Goal: Information Seeking & Learning: Find specific fact

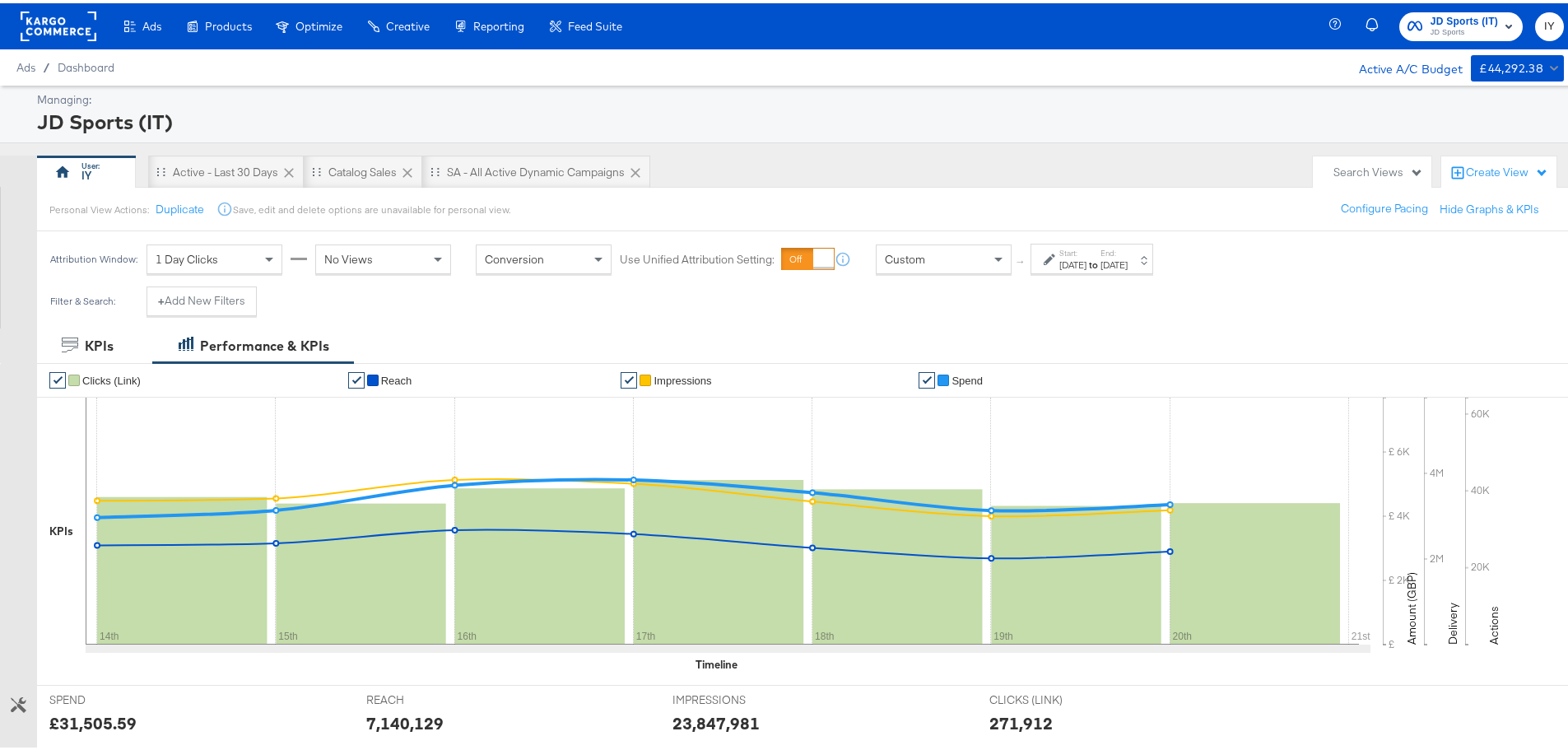
click at [983, 252] on div "Custom" at bounding box center [943, 256] width 135 height 28
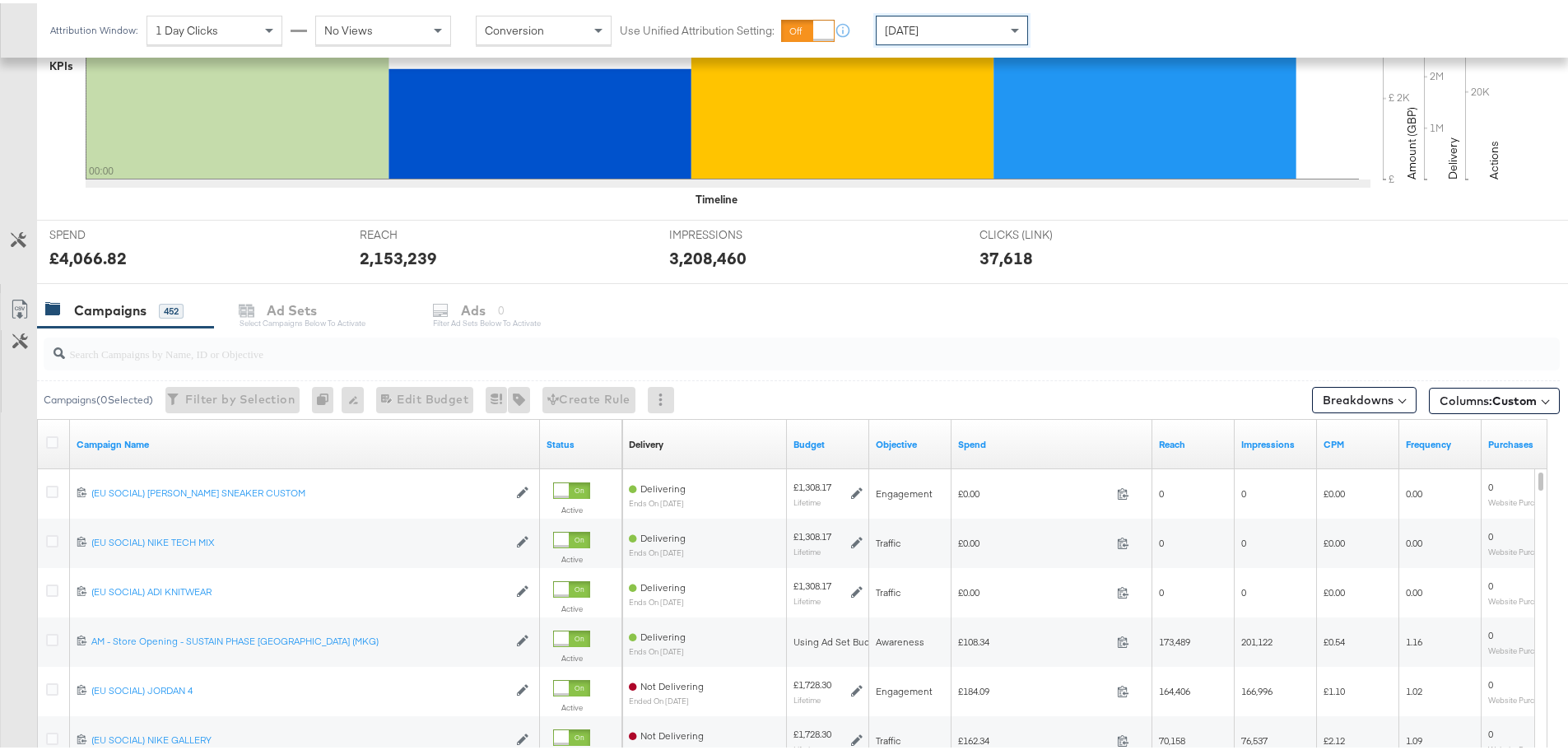
scroll to position [494, 0]
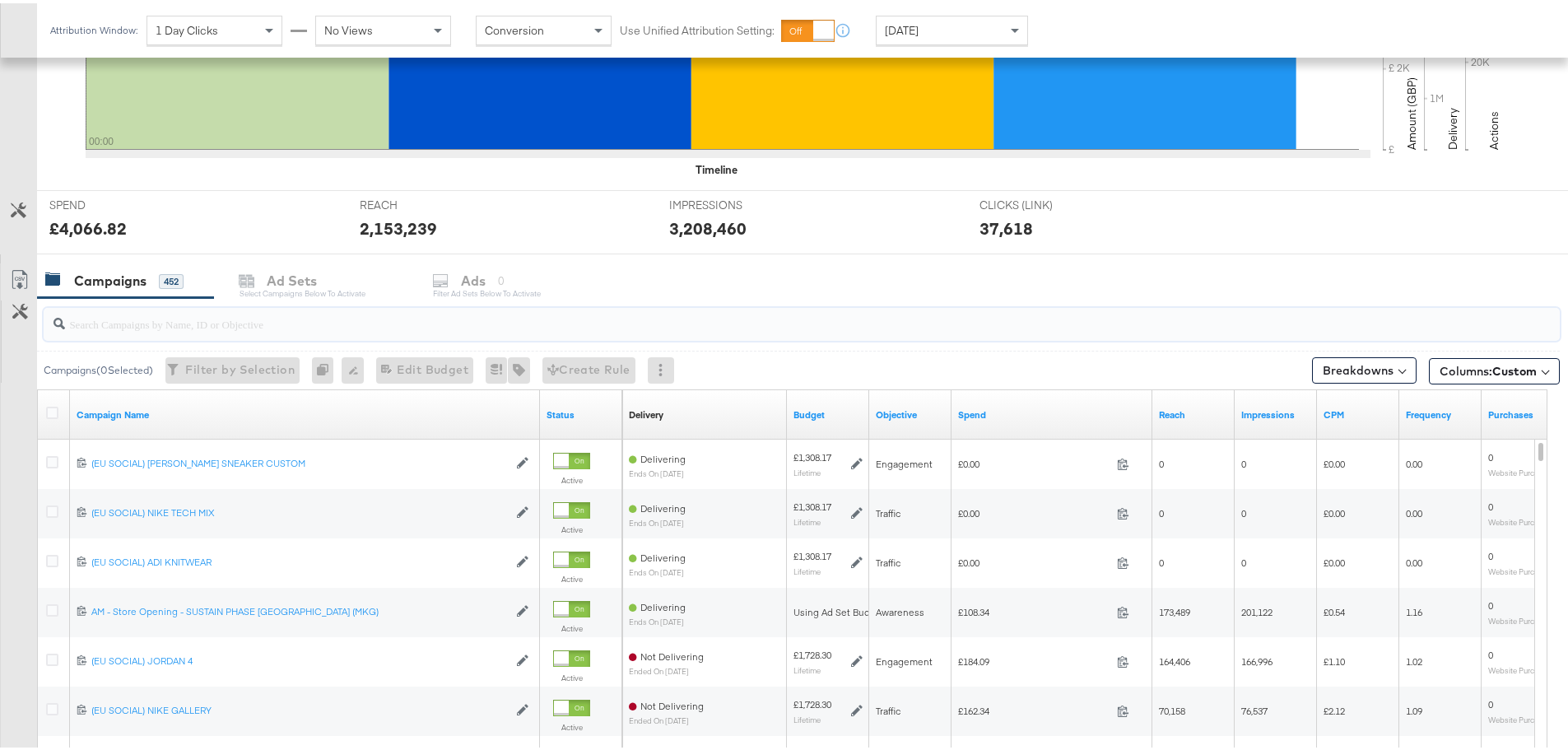
click at [298, 307] on input "search" at bounding box center [743, 314] width 1355 height 32
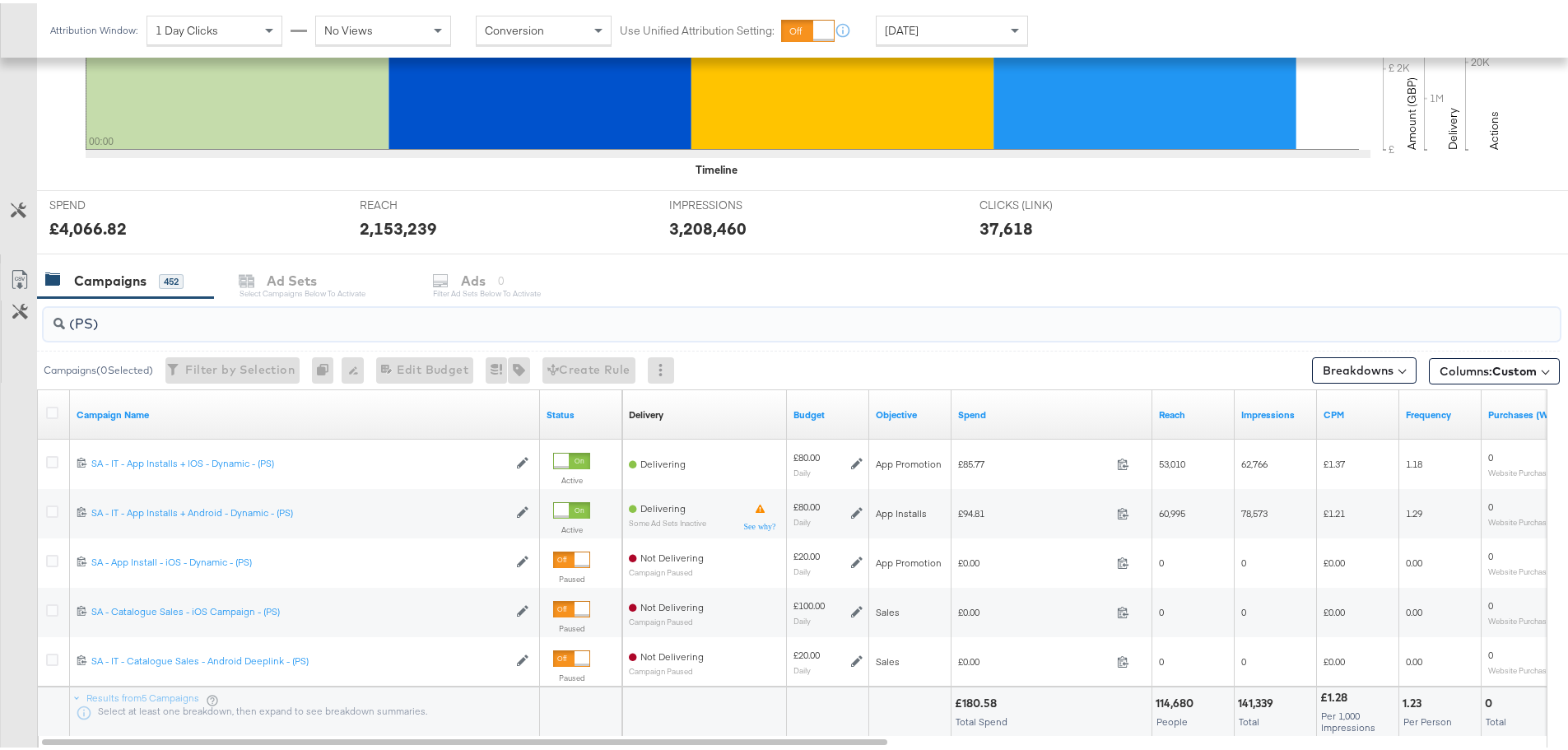
drag, startPoint x: 127, startPoint y: 319, endPoint x: 97, endPoint y: 317, distance: 30.1
click at [86, 317] on input "(PS)" at bounding box center [743, 314] width 1355 height 32
click at [98, 319] on input "(PS)" at bounding box center [743, 314] width 1355 height 32
click at [89, 319] on input "(PS)" at bounding box center [743, 314] width 1355 height 32
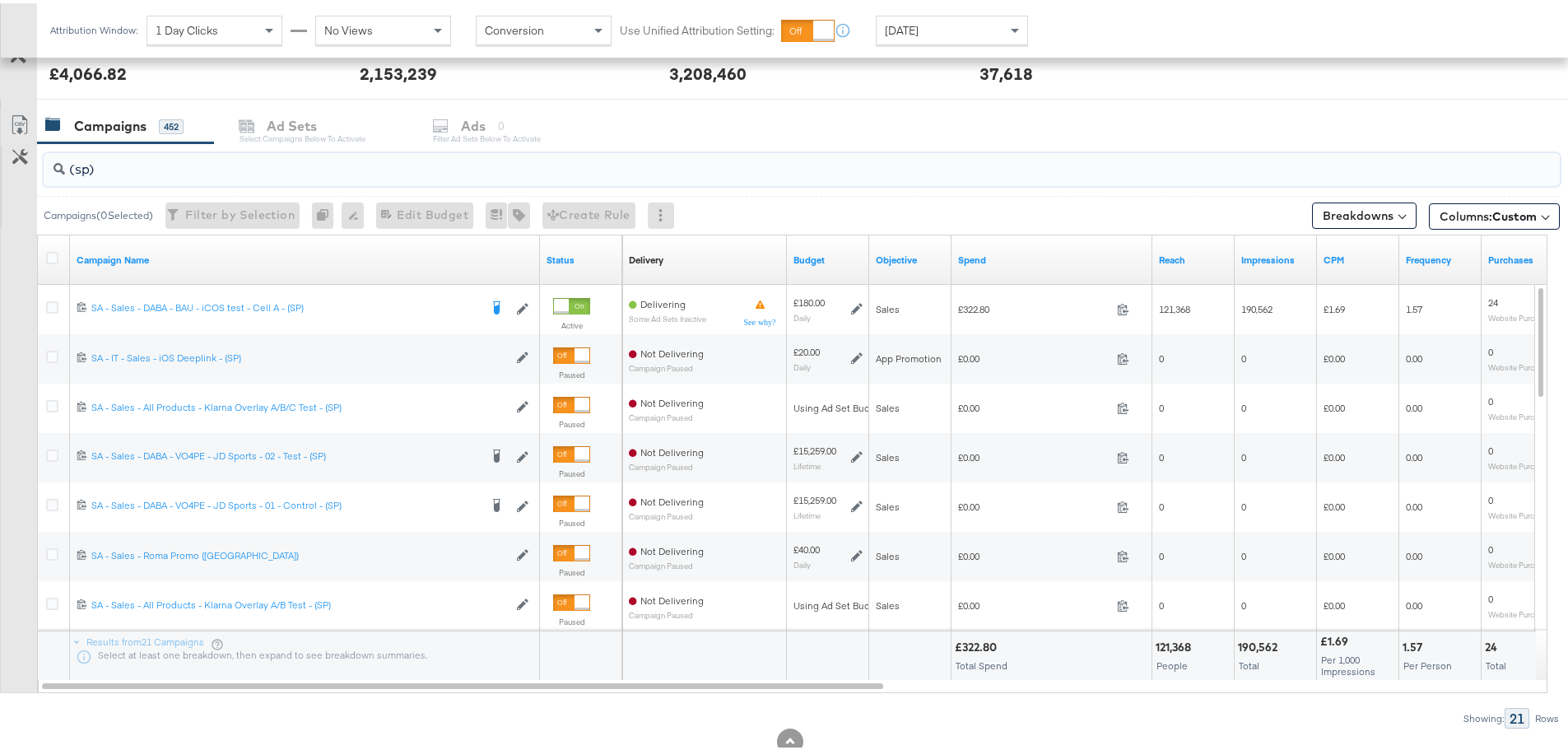
scroll to position [658, 0]
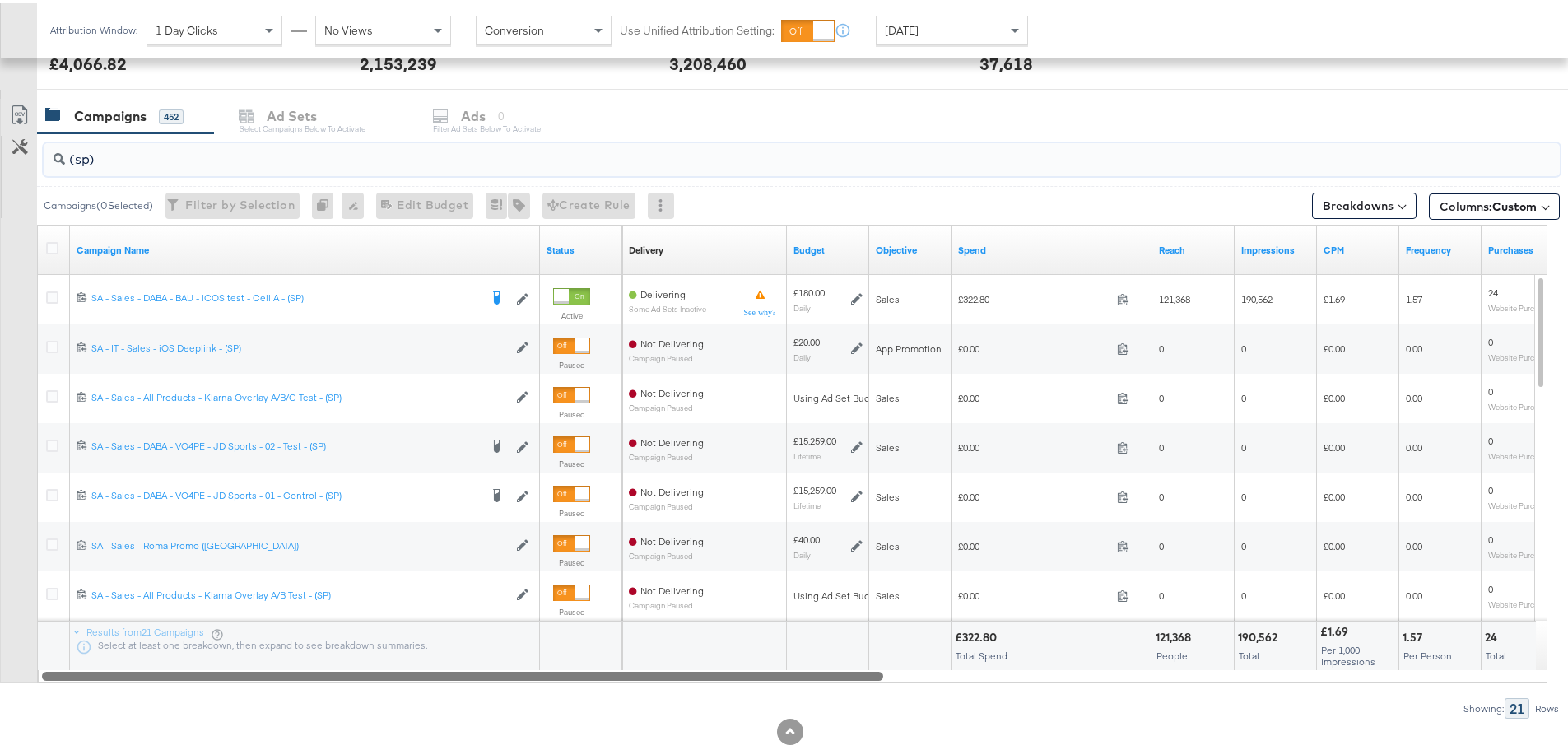
drag, startPoint x: 764, startPoint y: 673, endPoint x: 700, endPoint y: 732, distance: 87.0
click at [700, 732] on div "KPIs Performance & KPIs Customize KPIs ✔ Clicks (Link) ✔ Reach ✔ Impressions ✔ …" at bounding box center [790, 226] width 1581 height 1121
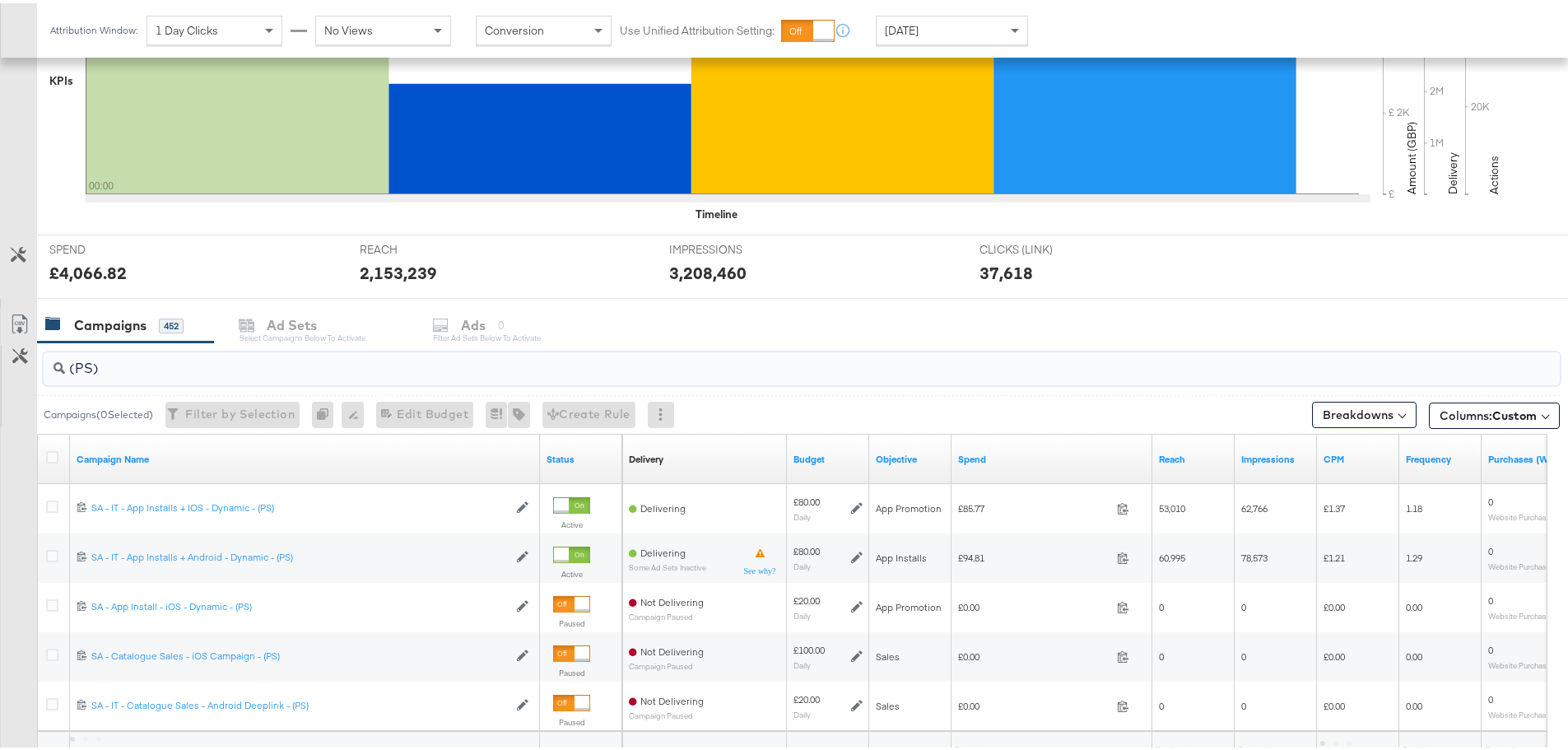
scroll to position [598, 0]
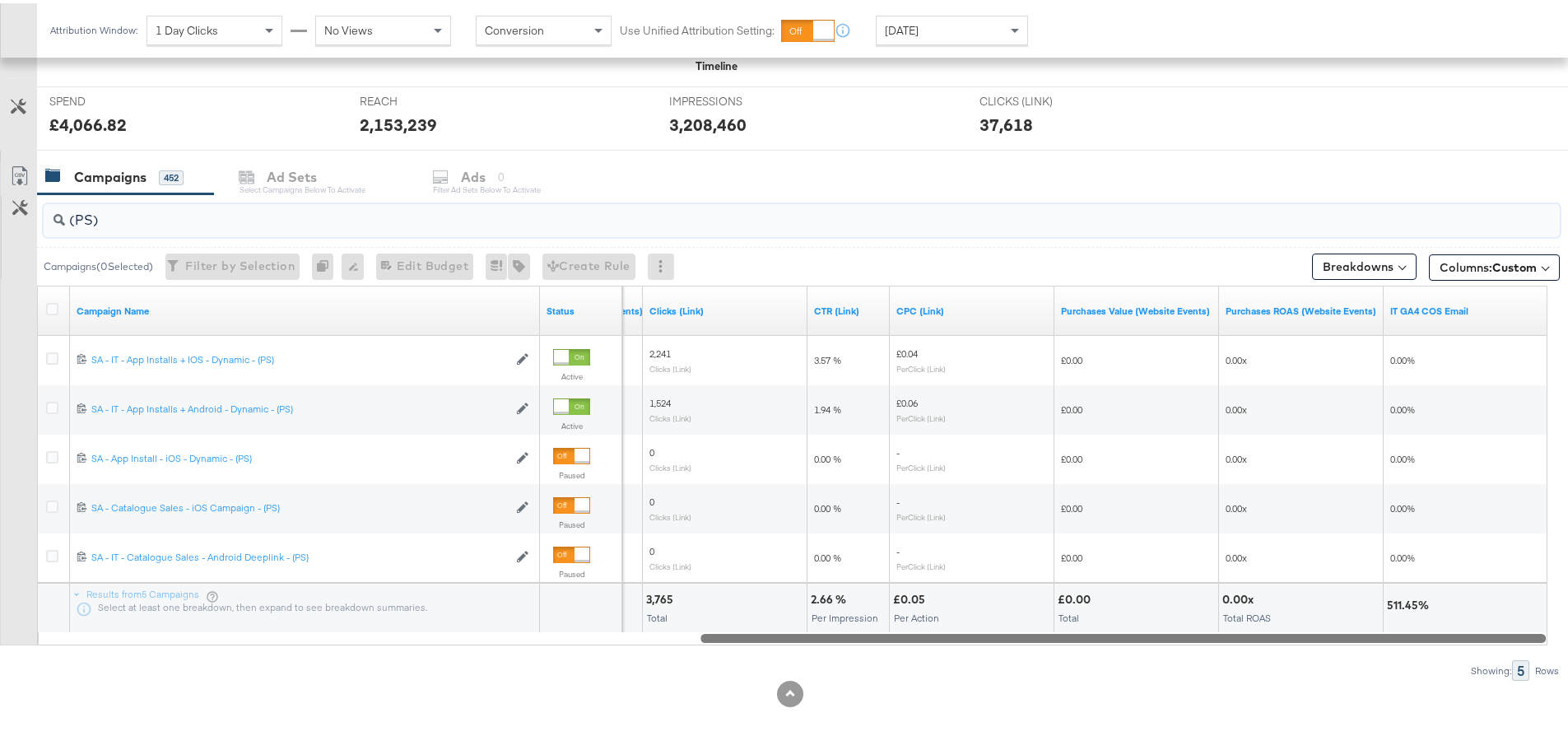
drag, startPoint x: 654, startPoint y: 638, endPoint x: 1445, endPoint y: 701, distance: 793.5
click at [1445, 701] on div "KPIs Performance & KPIs Customize KPIs ✔ Clicks (Link) ✔ Reach ✔ Impressions ✔ …" at bounding box center [790, 238] width 1581 height 1022
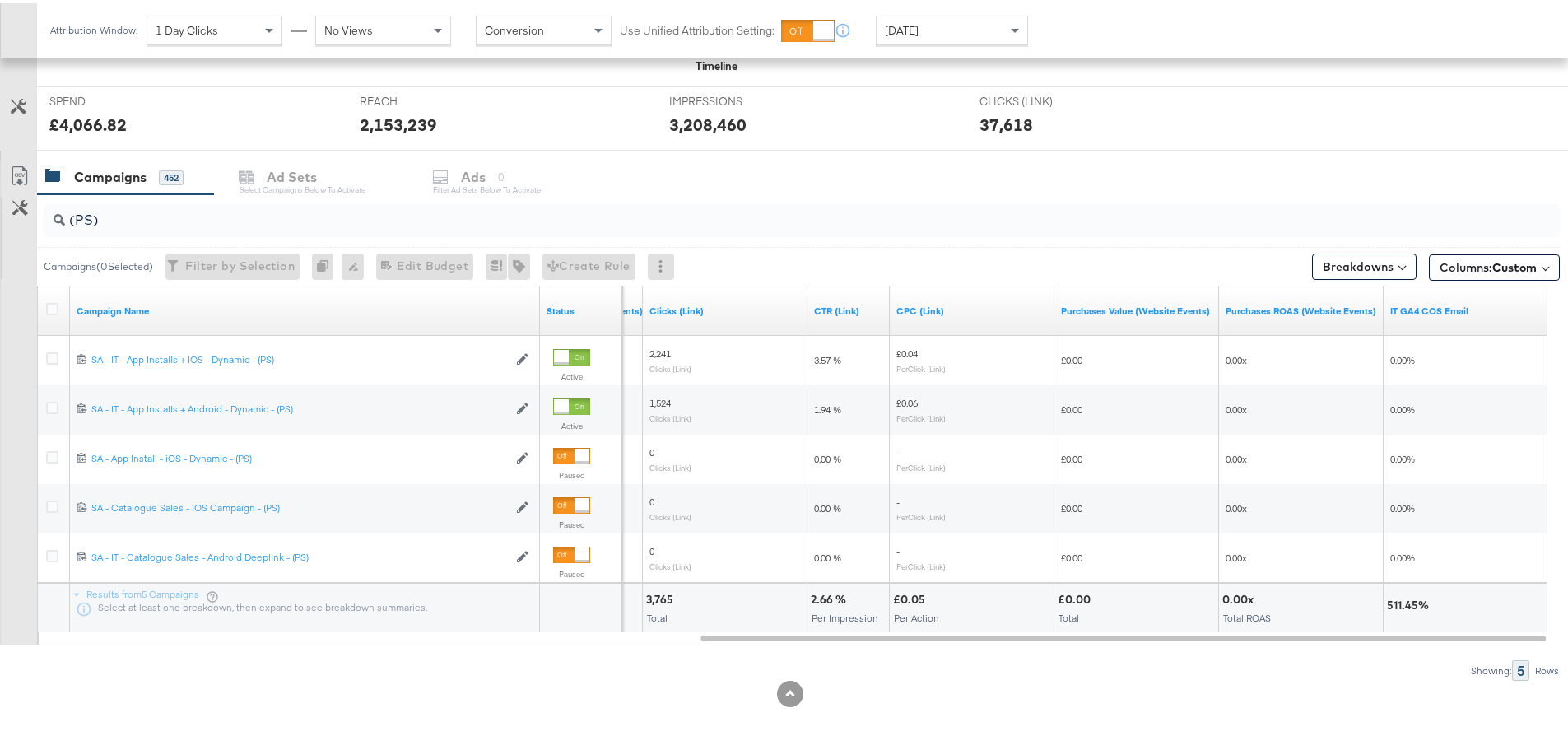
click at [1177, 642] on div "(PS) Campaigns ( 0 Selected) Filter by Selection Filter 0 campaigns 0 Rename 0 …" at bounding box center [780, 434] width 1560 height 486
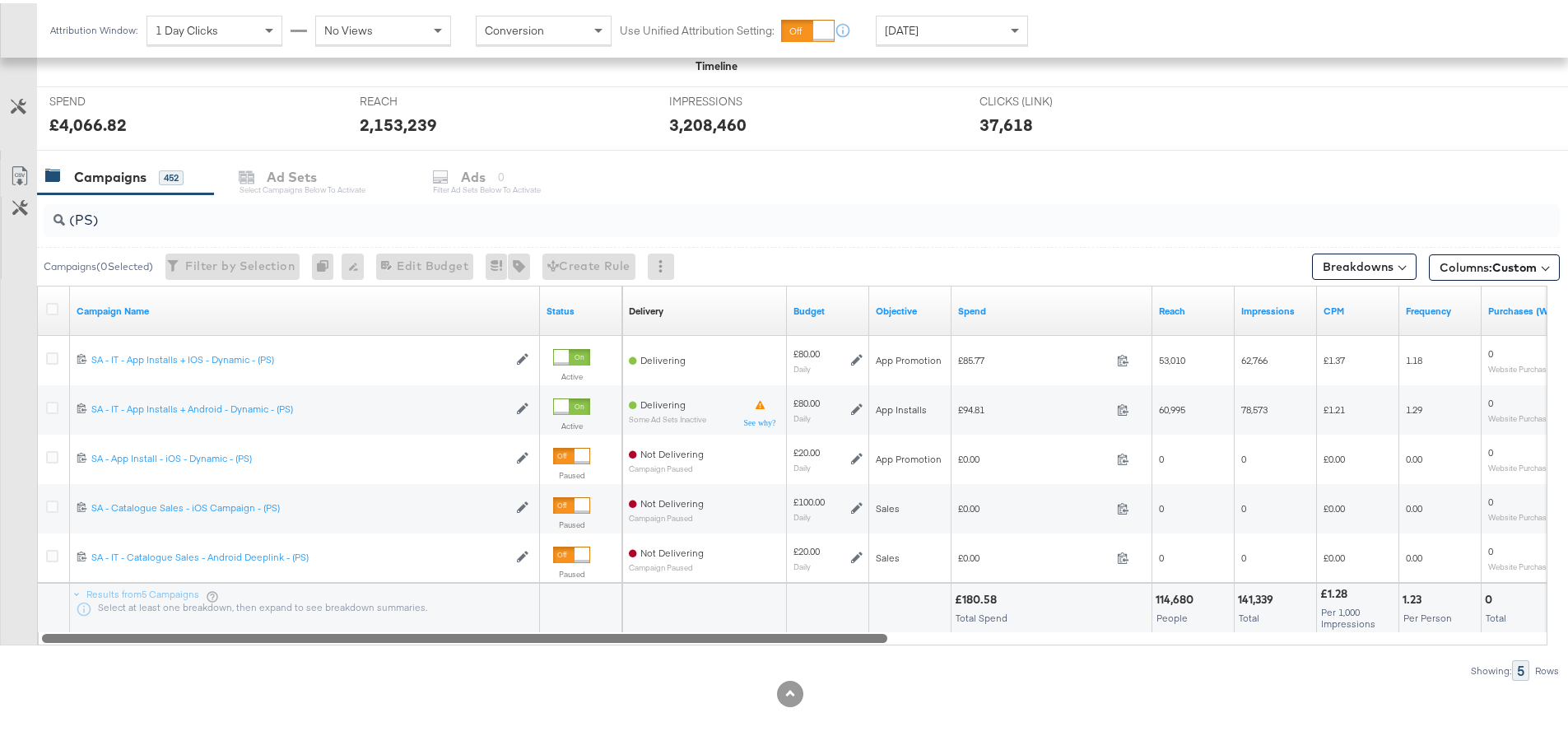
drag, startPoint x: 1178, startPoint y: 640, endPoint x: 451, endPoint y: 646, distance: 727.0
click at [451, 646] on div "(PS) Campaigns ( 0 Selected) Filter by Selection Filter 0 campaigns 0 Rename 0 …" at bounding box center [780, 434] width 1560 height 486
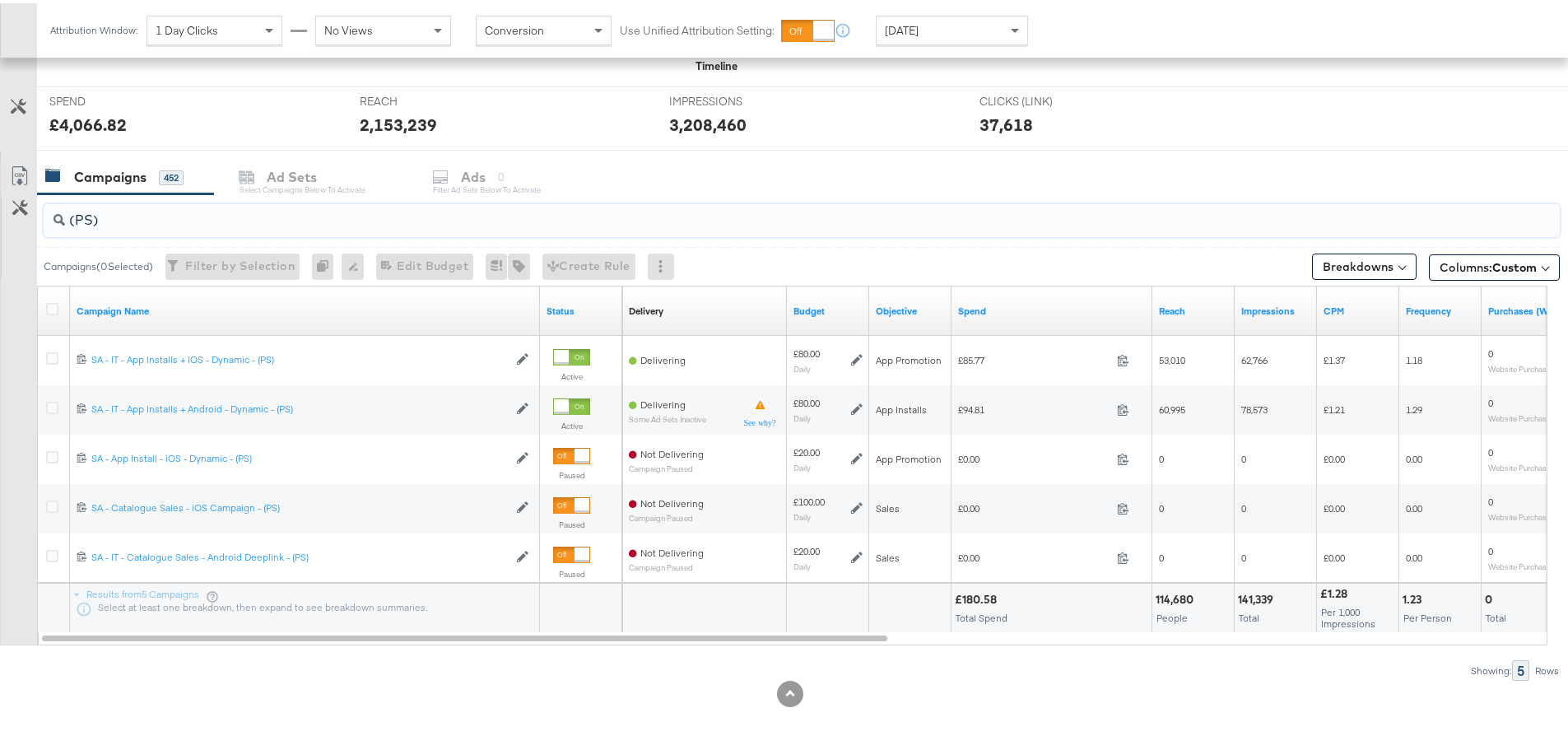
click at [91, 215] on input "(PS)" at bounding box center [743, 210] width 1355 height 32
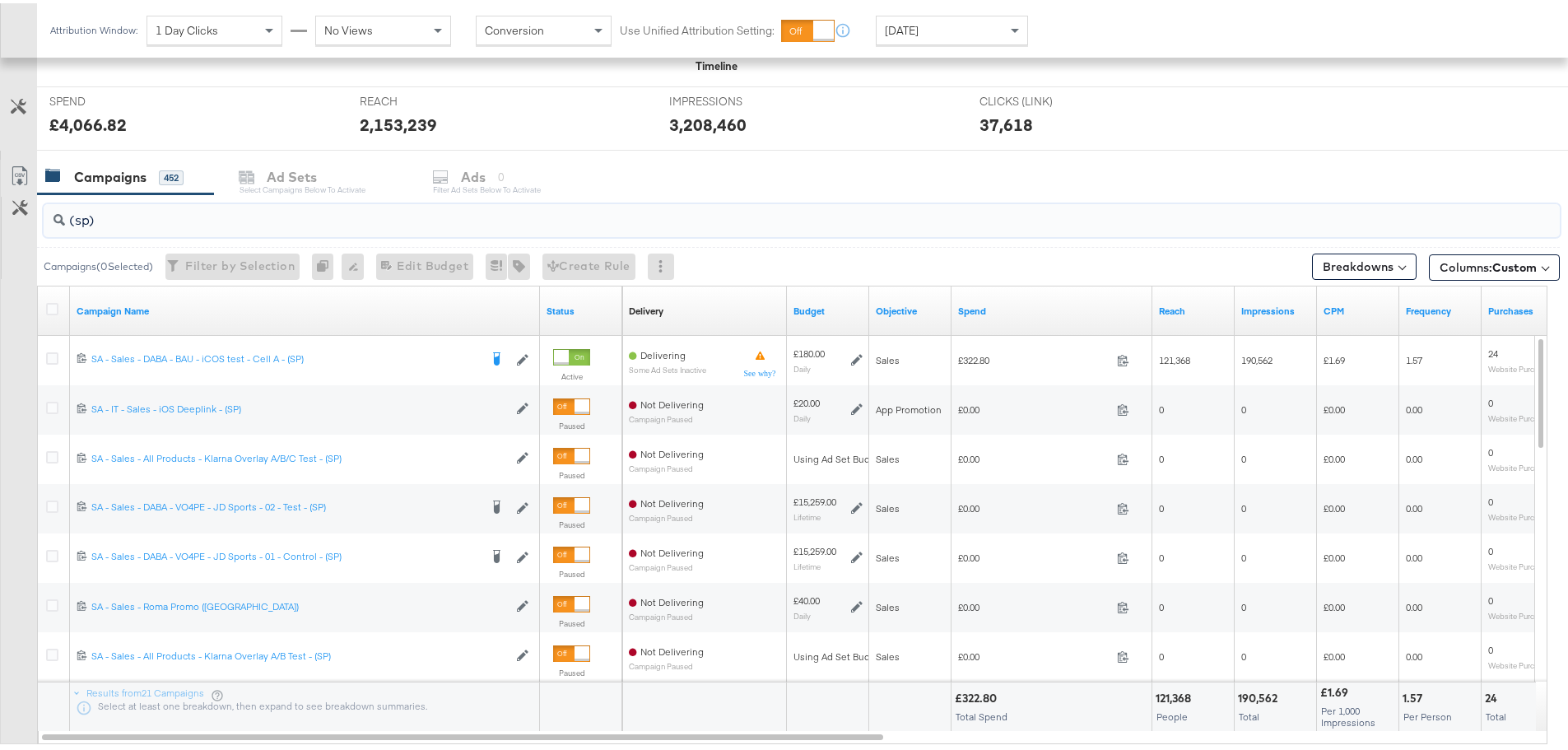
click at [85, 215] on input "(sp)" at bounding box center [743, 210] width 1355 height 32
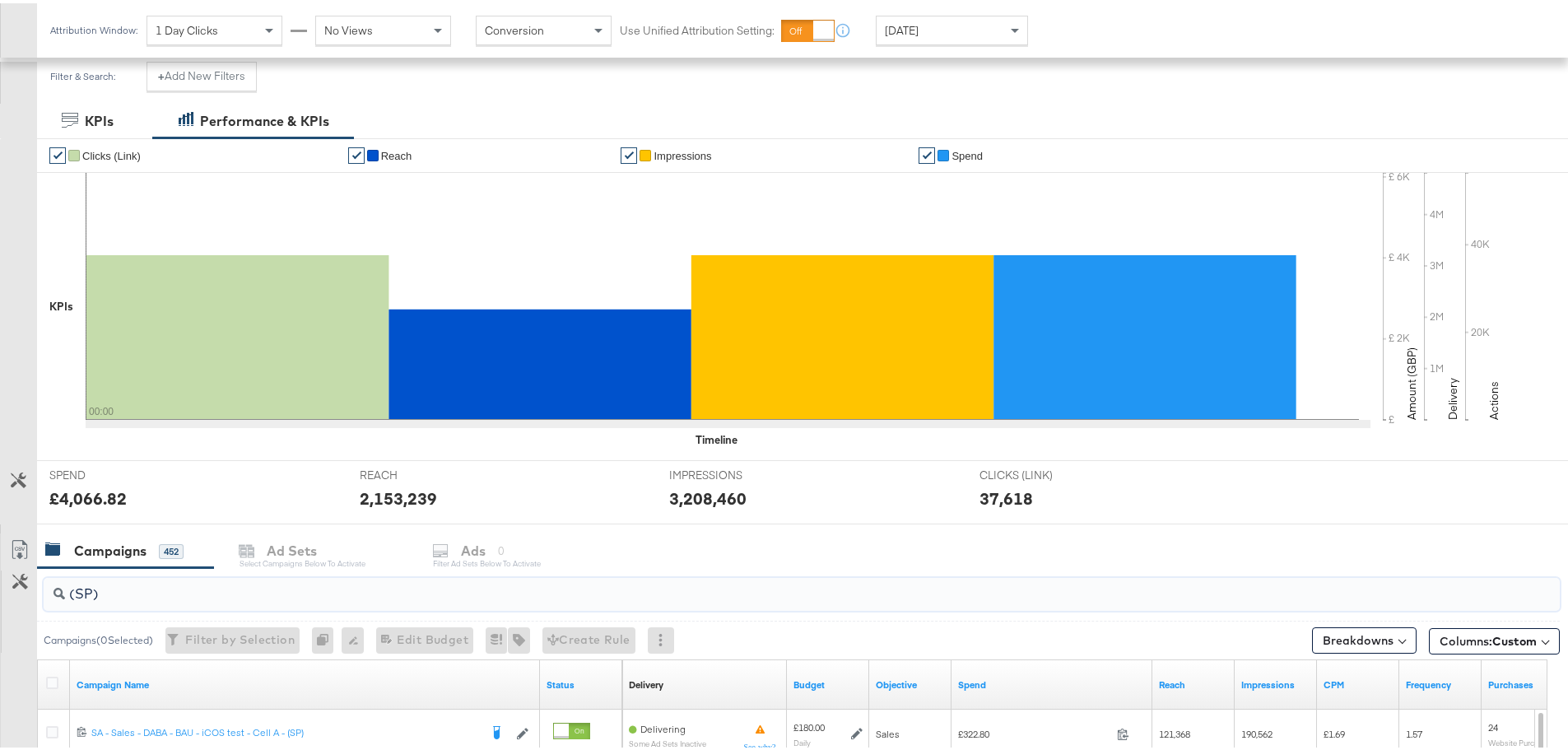
scroll to position [576, 0]
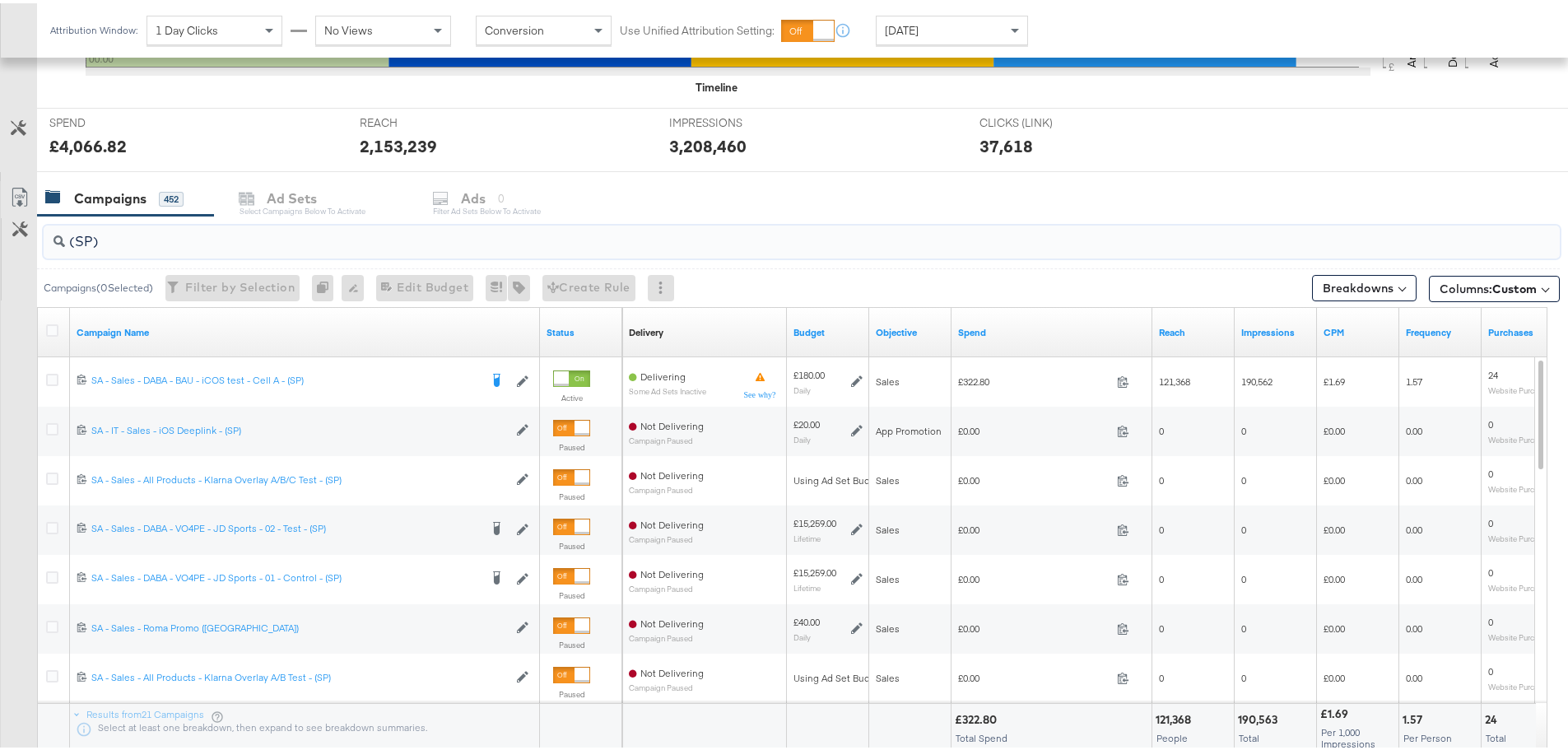
drag, startPoint x: 139, startPoint y: 229, endPoint x: -81, endPoint y: 231, distance: 220.0
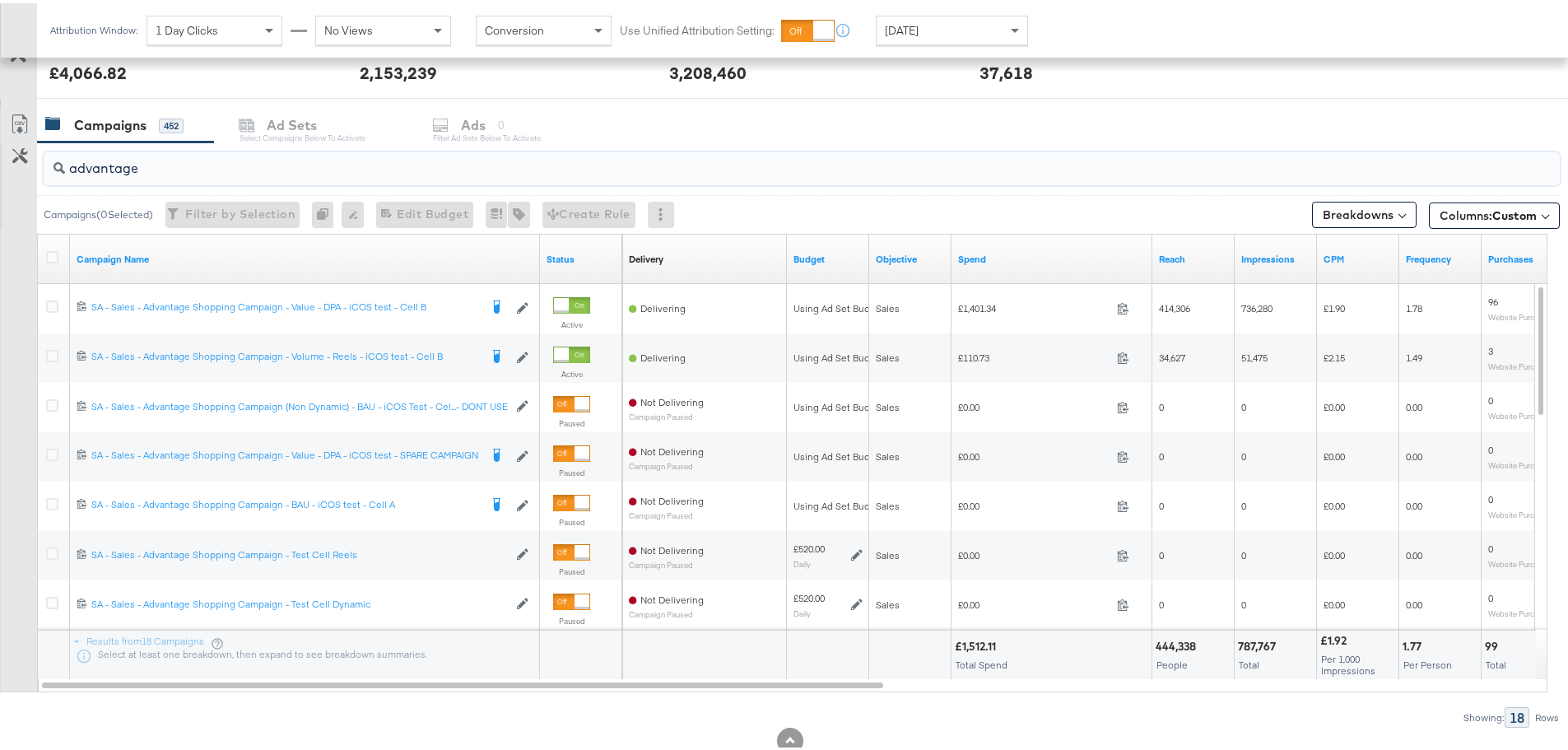
scroll to position [658, 0]
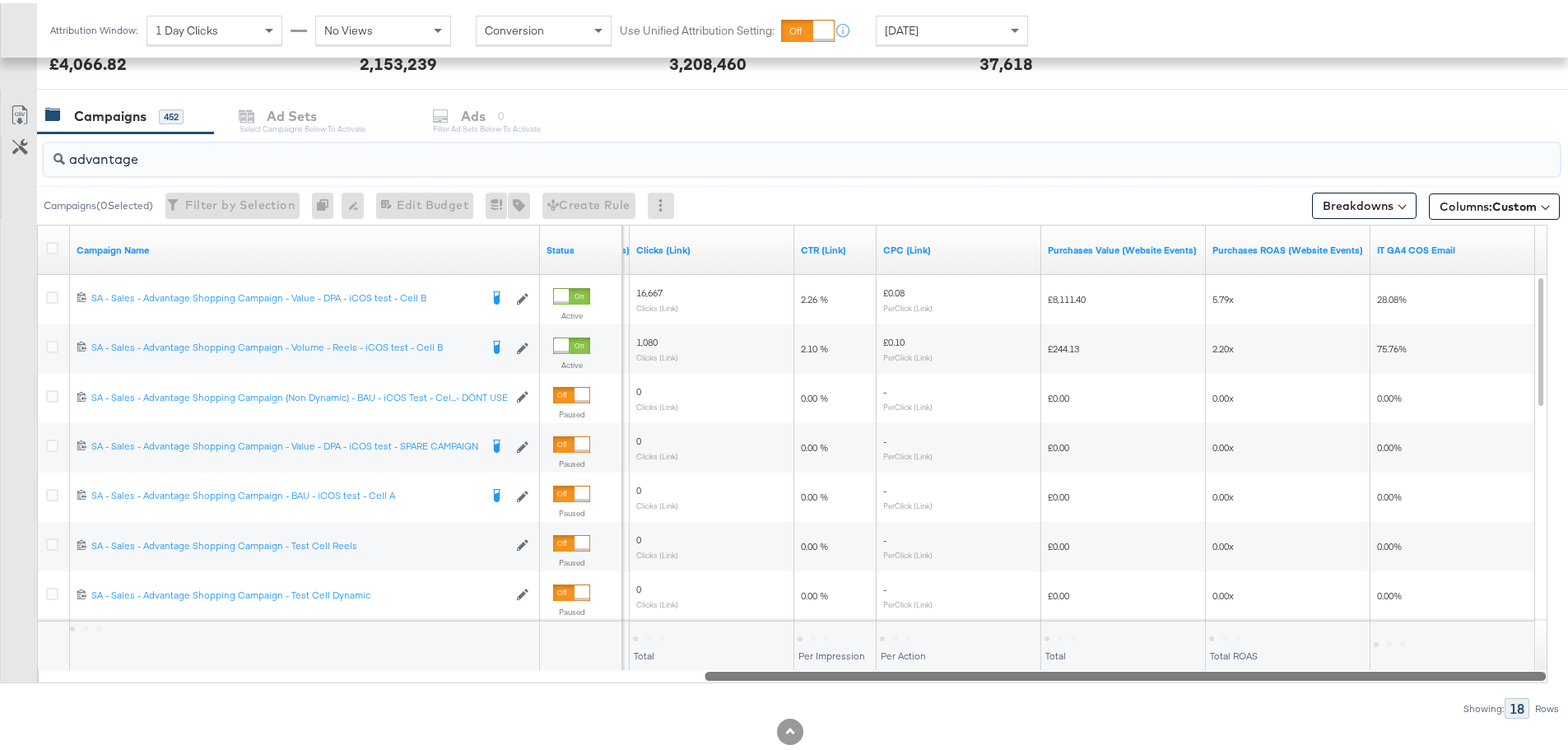
drag, startPoint x: 701, startPoint y: 673, endPoint x: 1580, endPoint y: 721, distance: 880.3
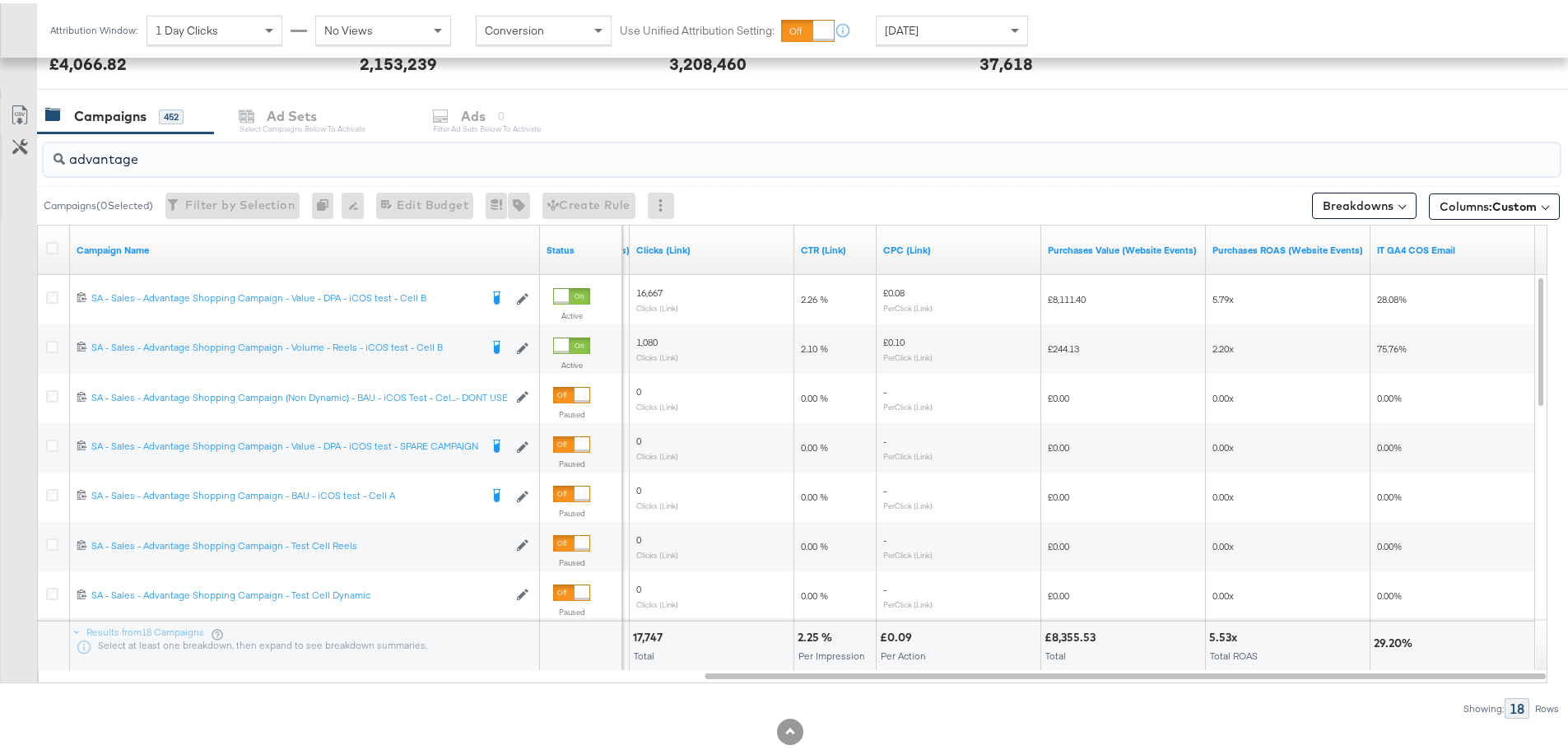
type input "advantage"
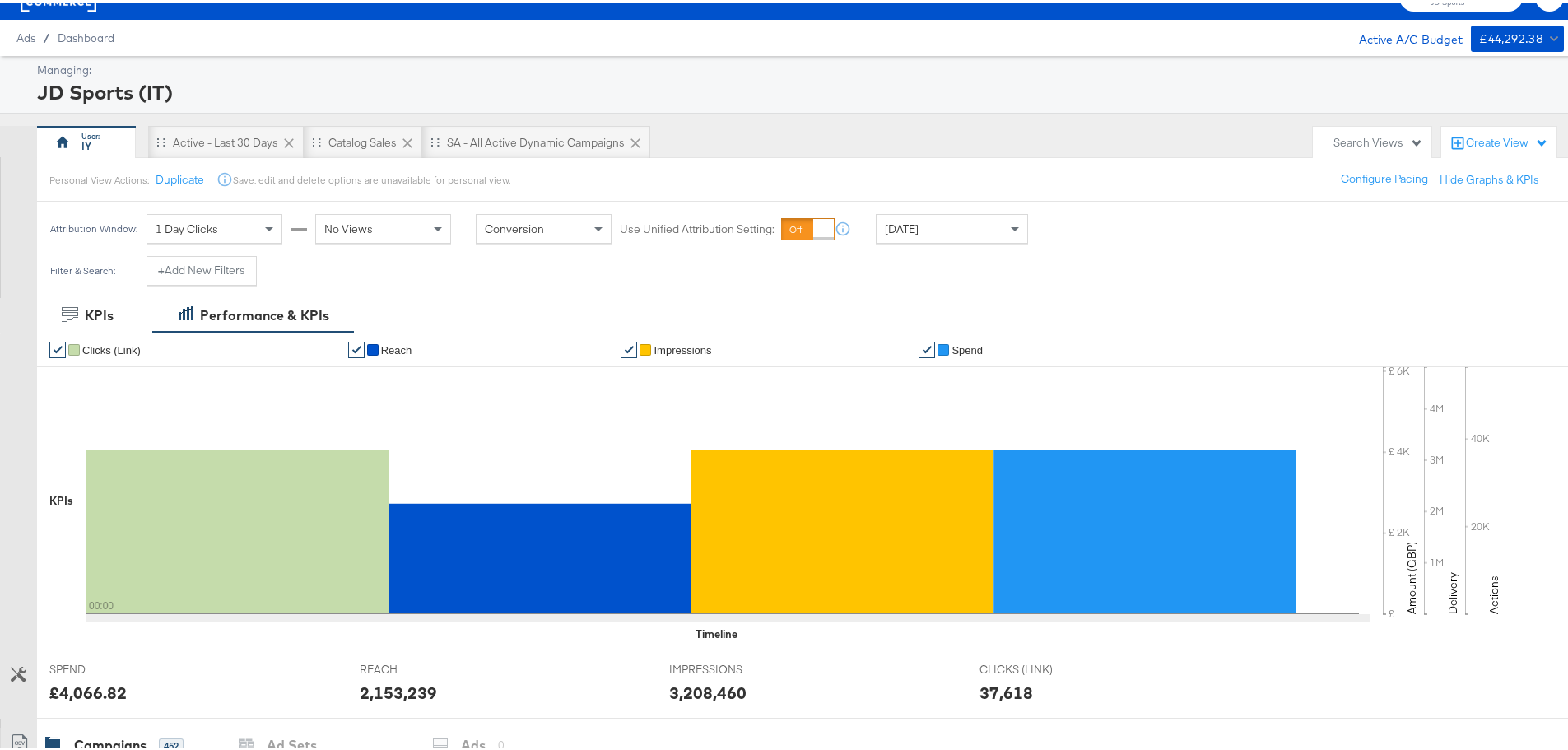
scroll to position [0, 0]
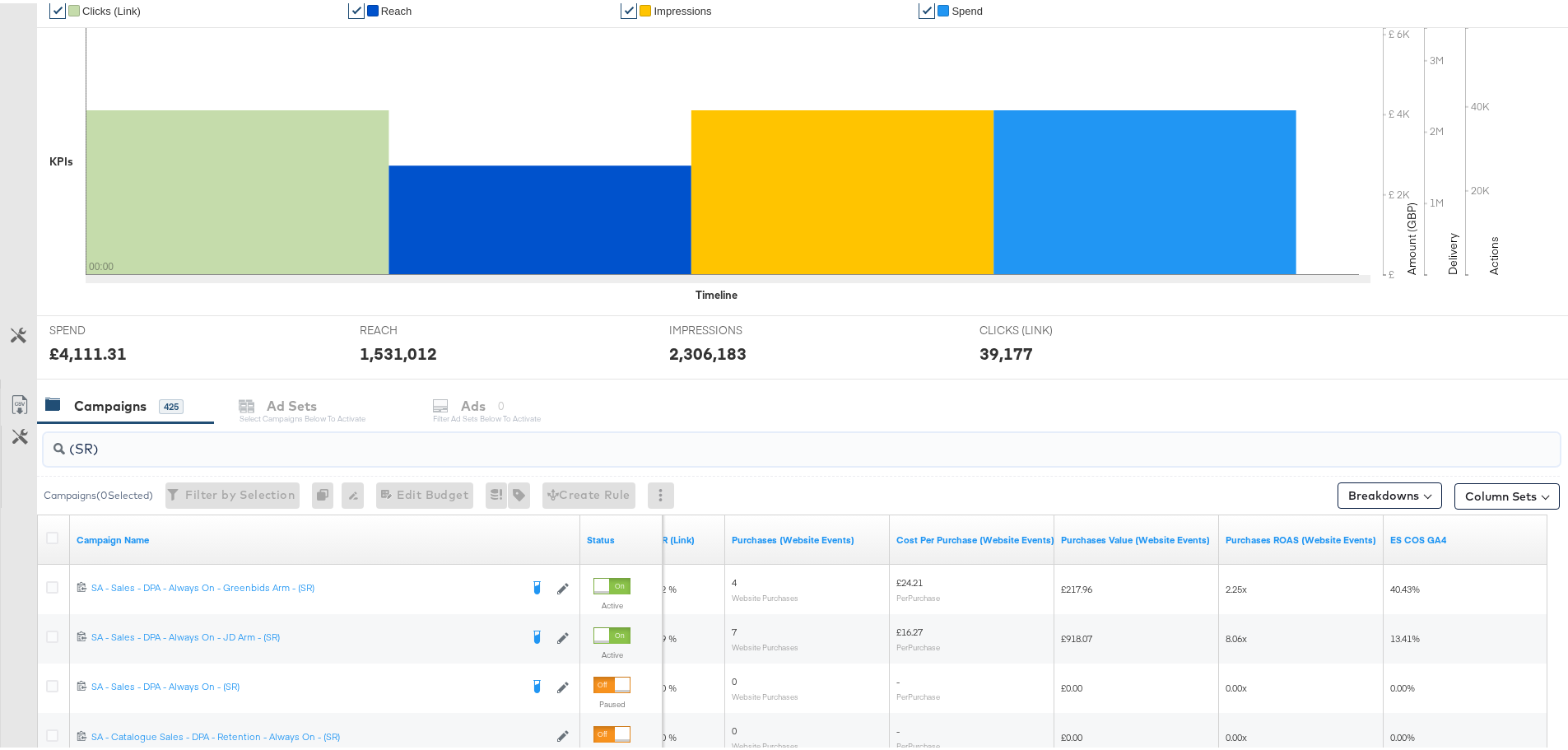
scroll to position [411, 0]
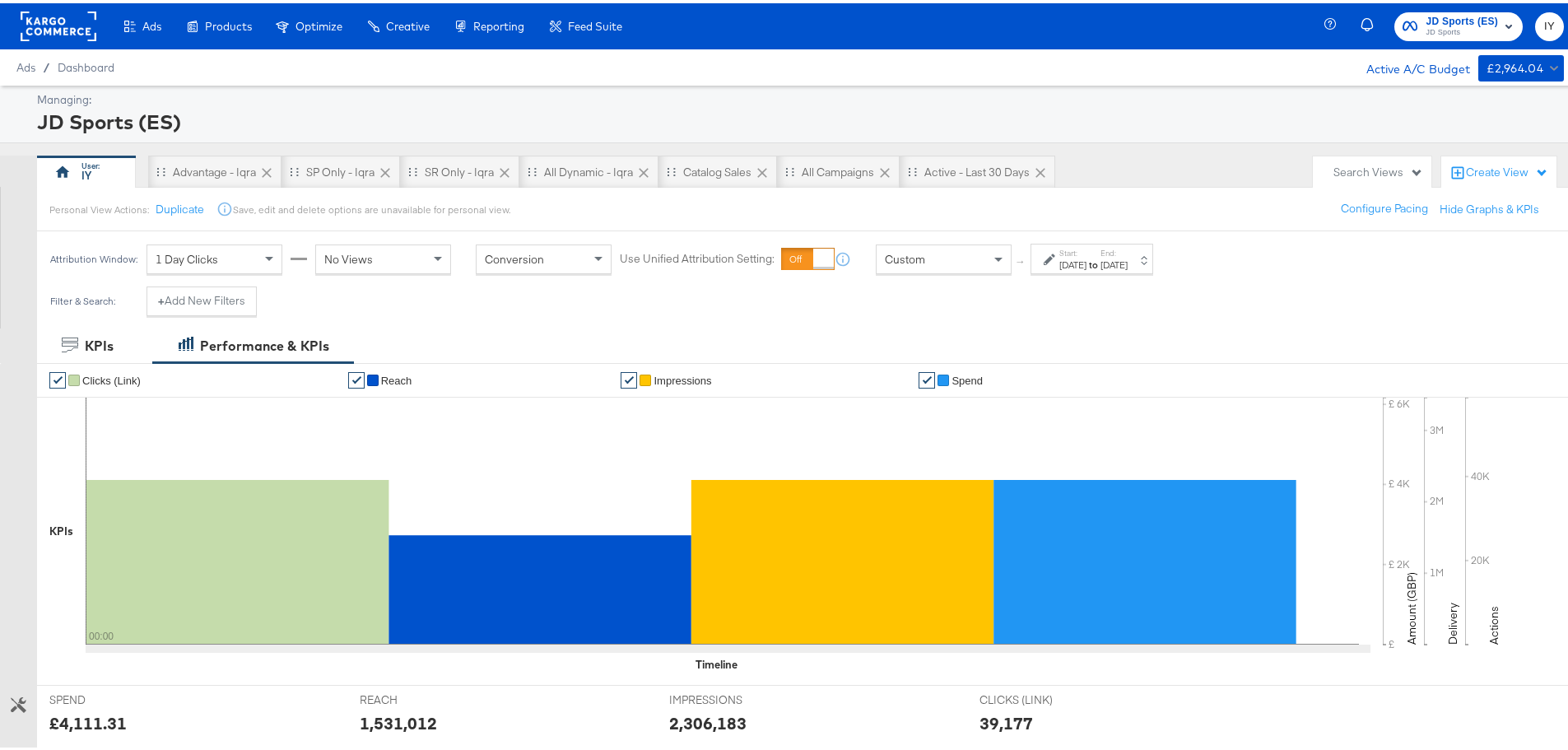
click at [918, 243] on div "Custom" at bounding box center [943, 256] width 135 height 28
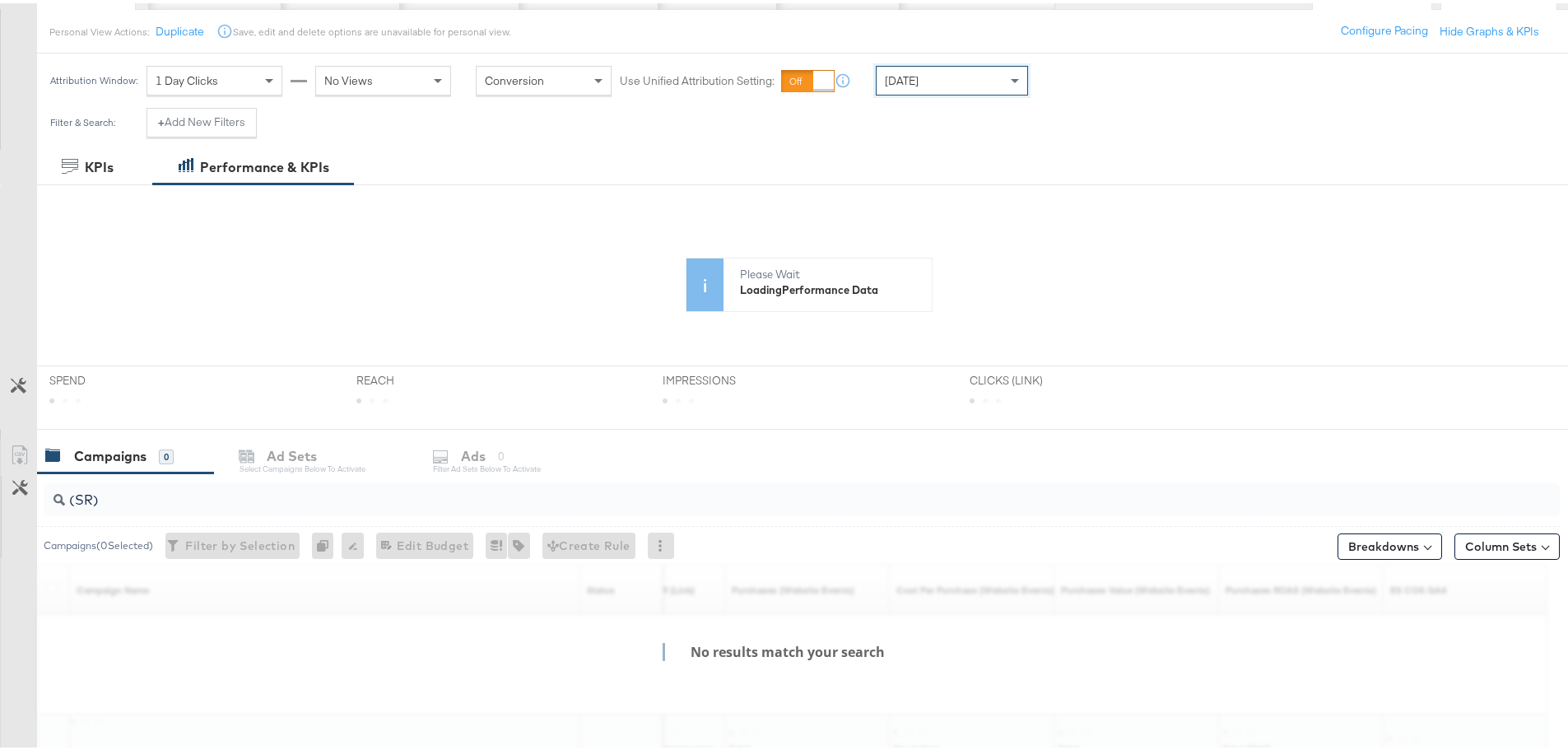
scroll to position [309, 0]
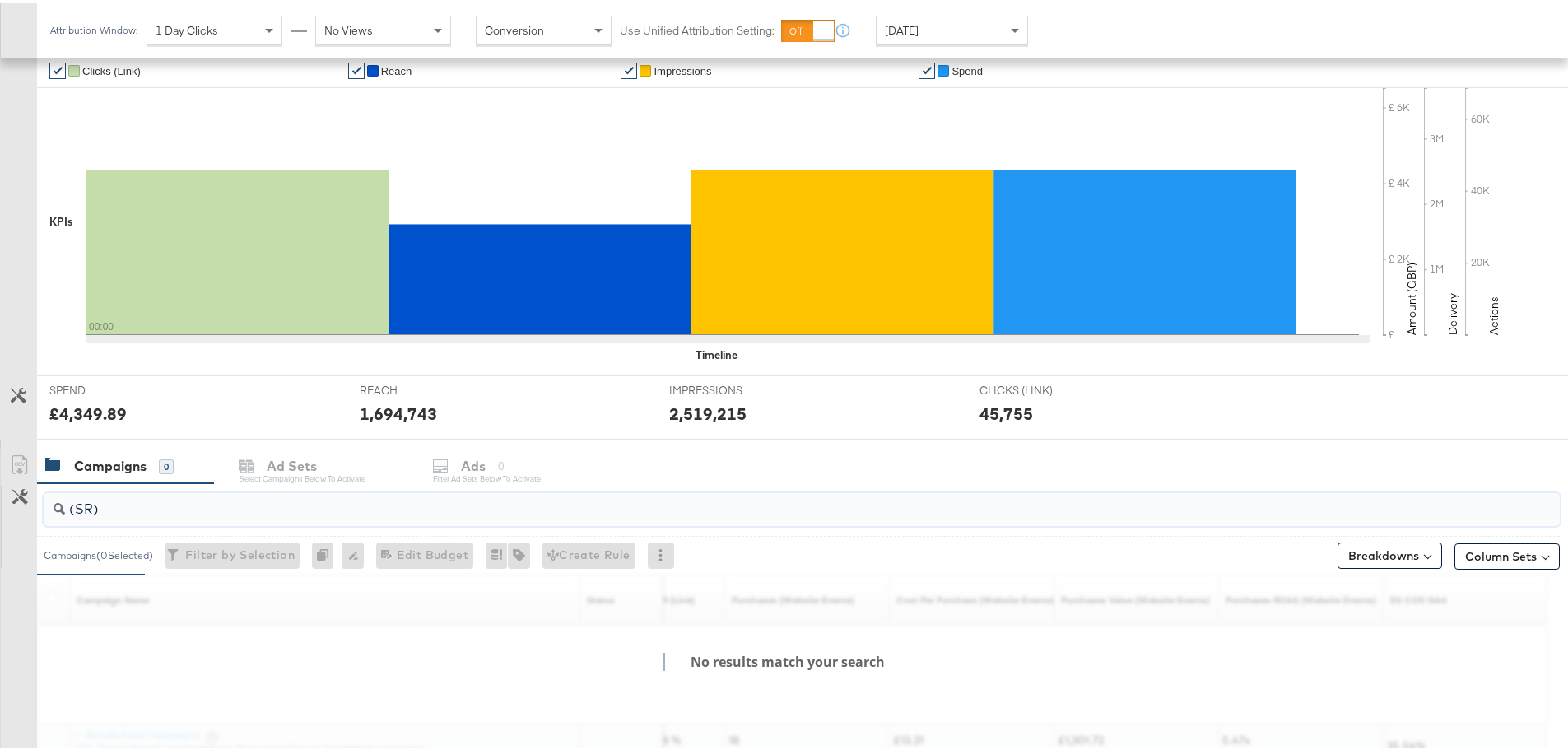
drag, startPoint x: 100, startPoint y: 504, endPoint x: -100, endPoint y: 509, distance: 200.1
click at [0, 441] on html "Ads Products Optimize Creative Reporting Feed Suite JD Sports (ES) JD Sports IY…" at bounding box center [790, 66] width 1581 height 750
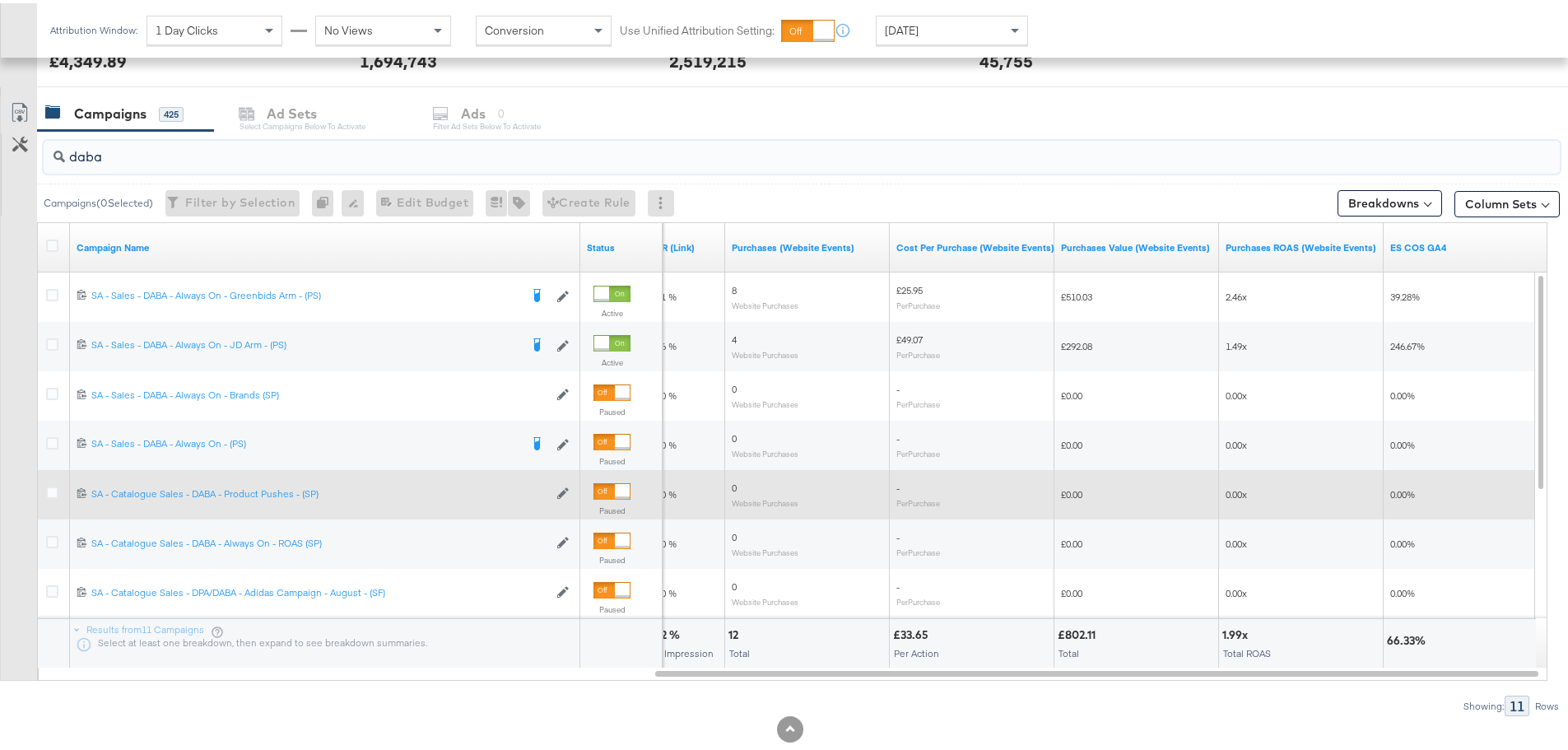
scroll to position [696, 0]
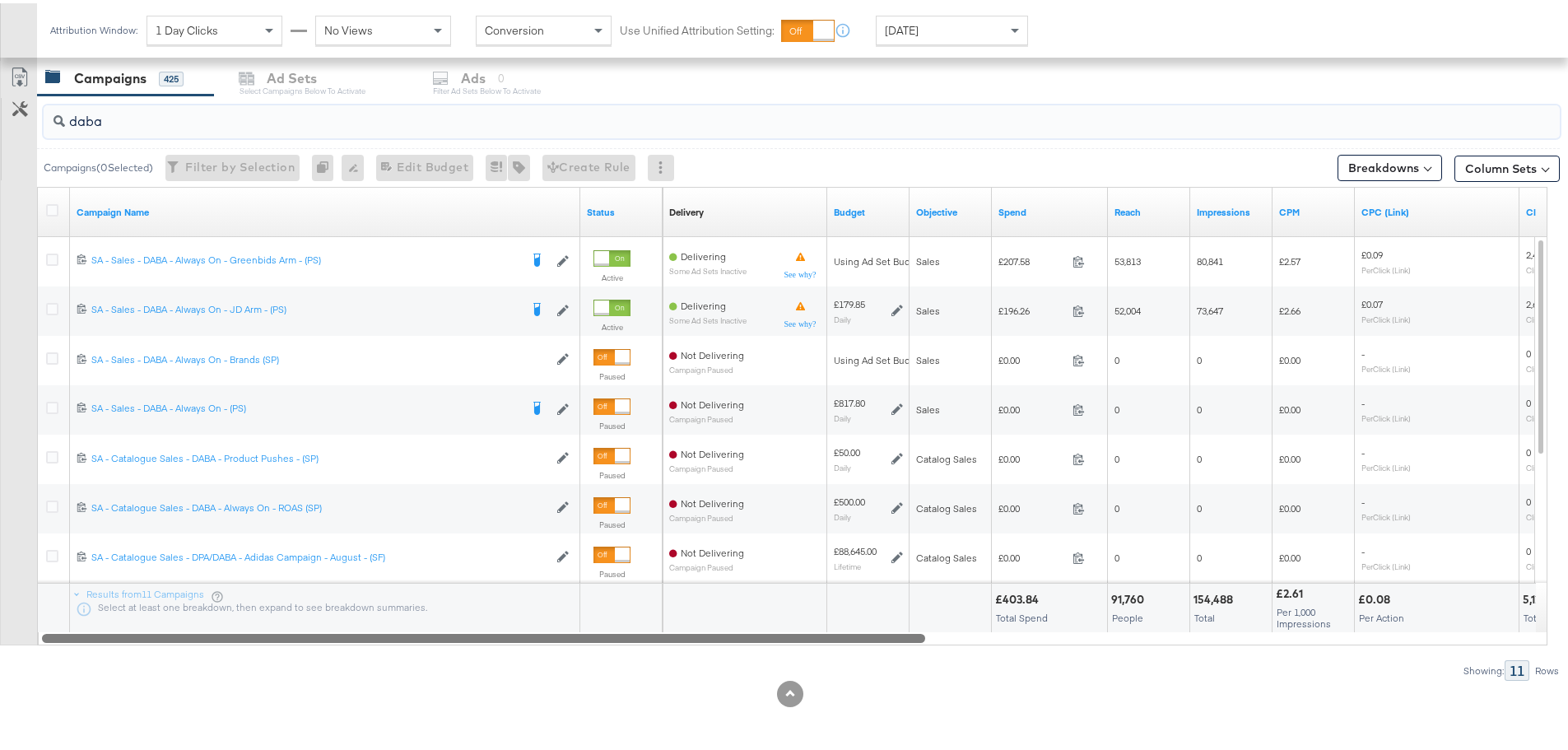
drag, startPoint x: 933, startPoint y: 633, endPoint x: 262, endPoint y: 635, distance: 671.0
click at [262, 635] on div at bounding box center [483, 634] width 883 height 14
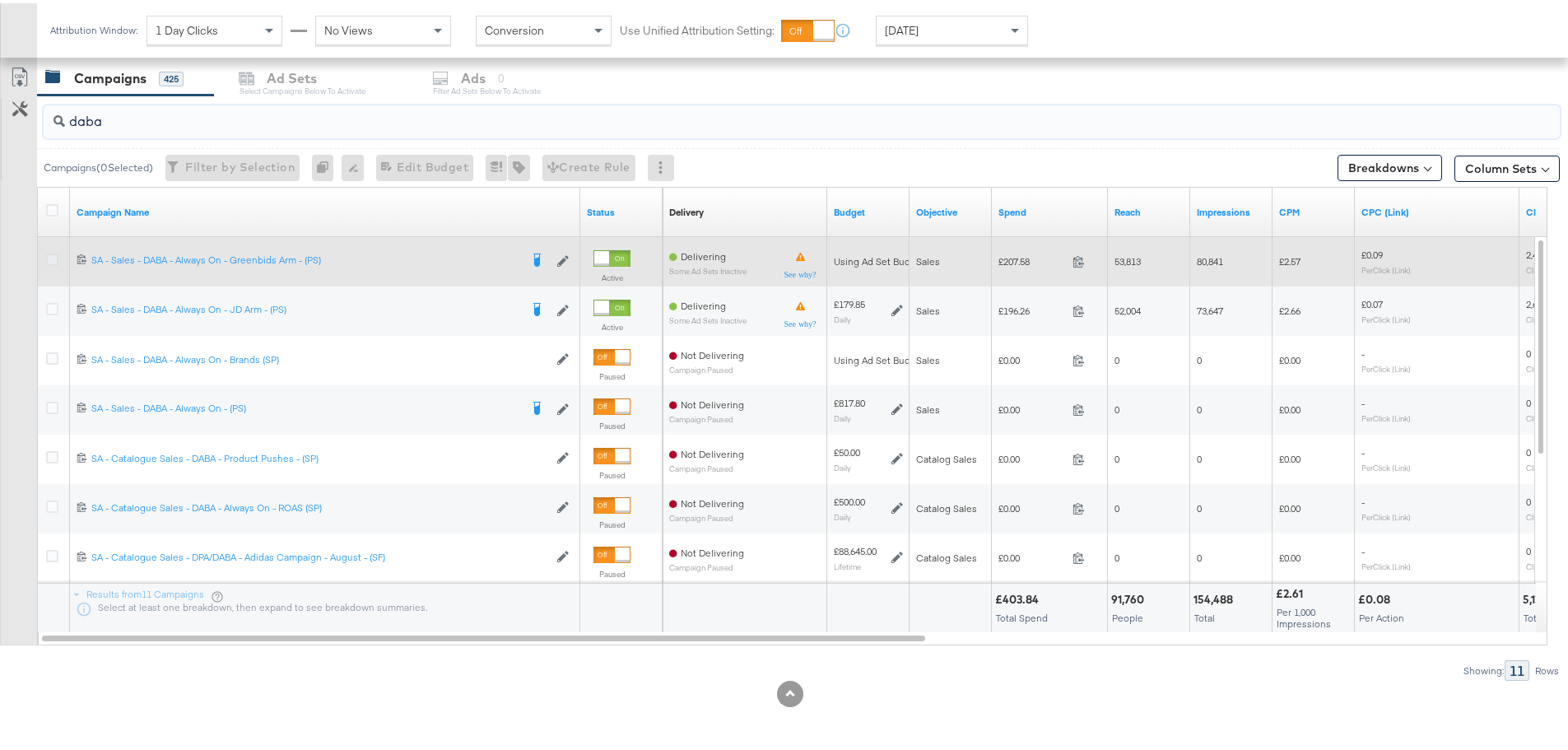
type input "daba"
click at [55, 251] on icon at bounding box center [52, 256] width 12 height 12
click at [0, 0] on input "checkbox" at bounding box center [0, 0] width 0 height 0
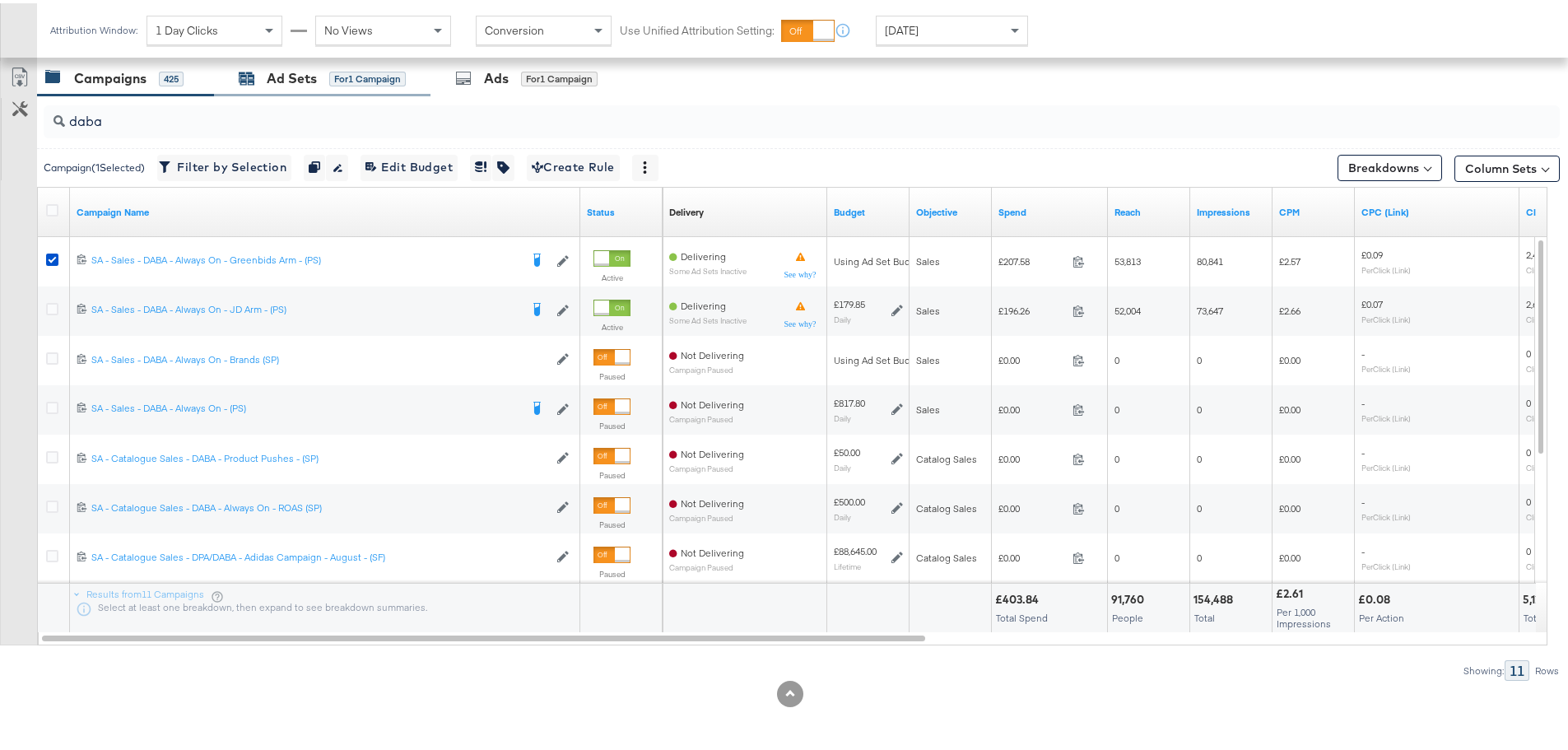
click at [292, 78] on div "Ad Sets" at bounding box center [292, 75] width 50 height 19
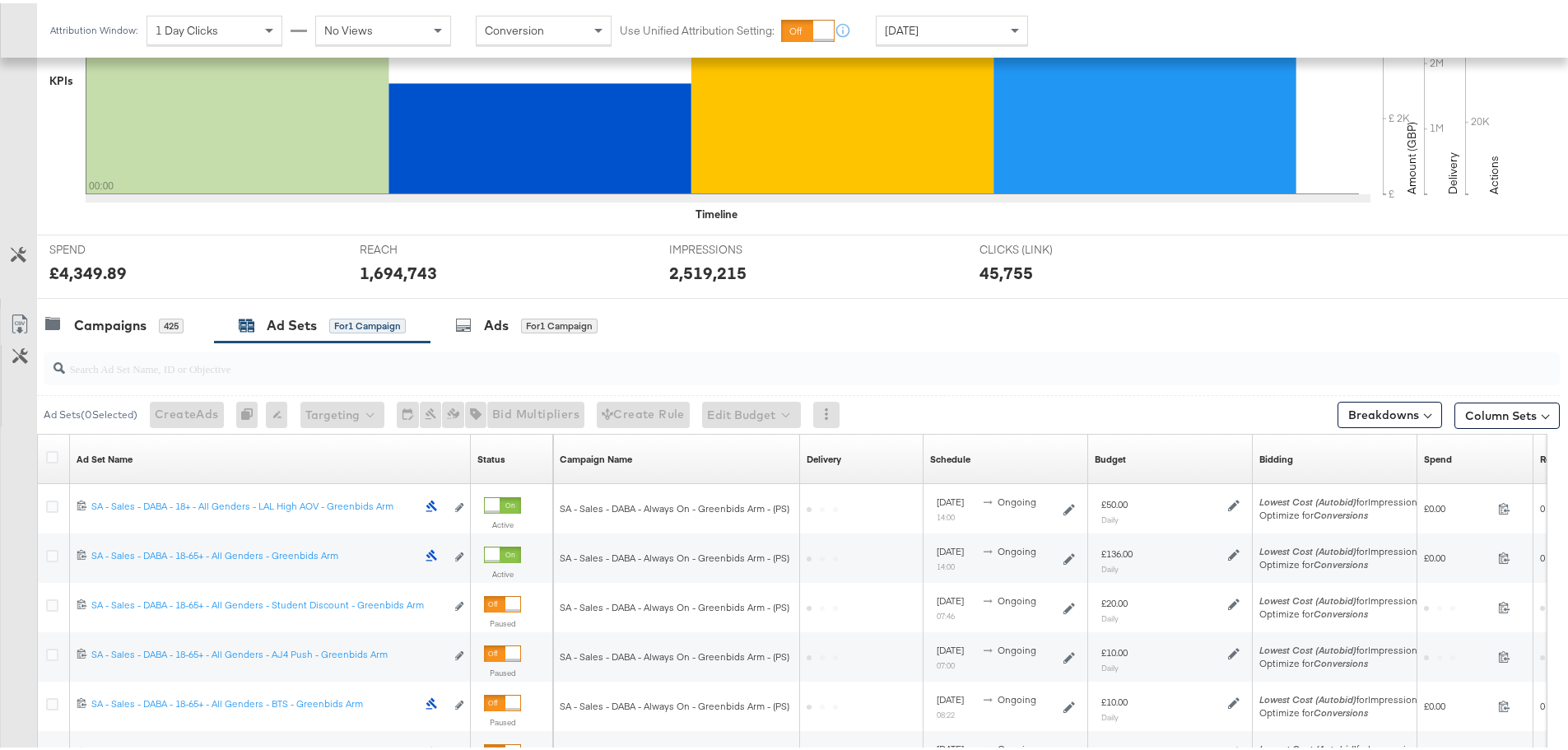
scroll to position [647, 0]
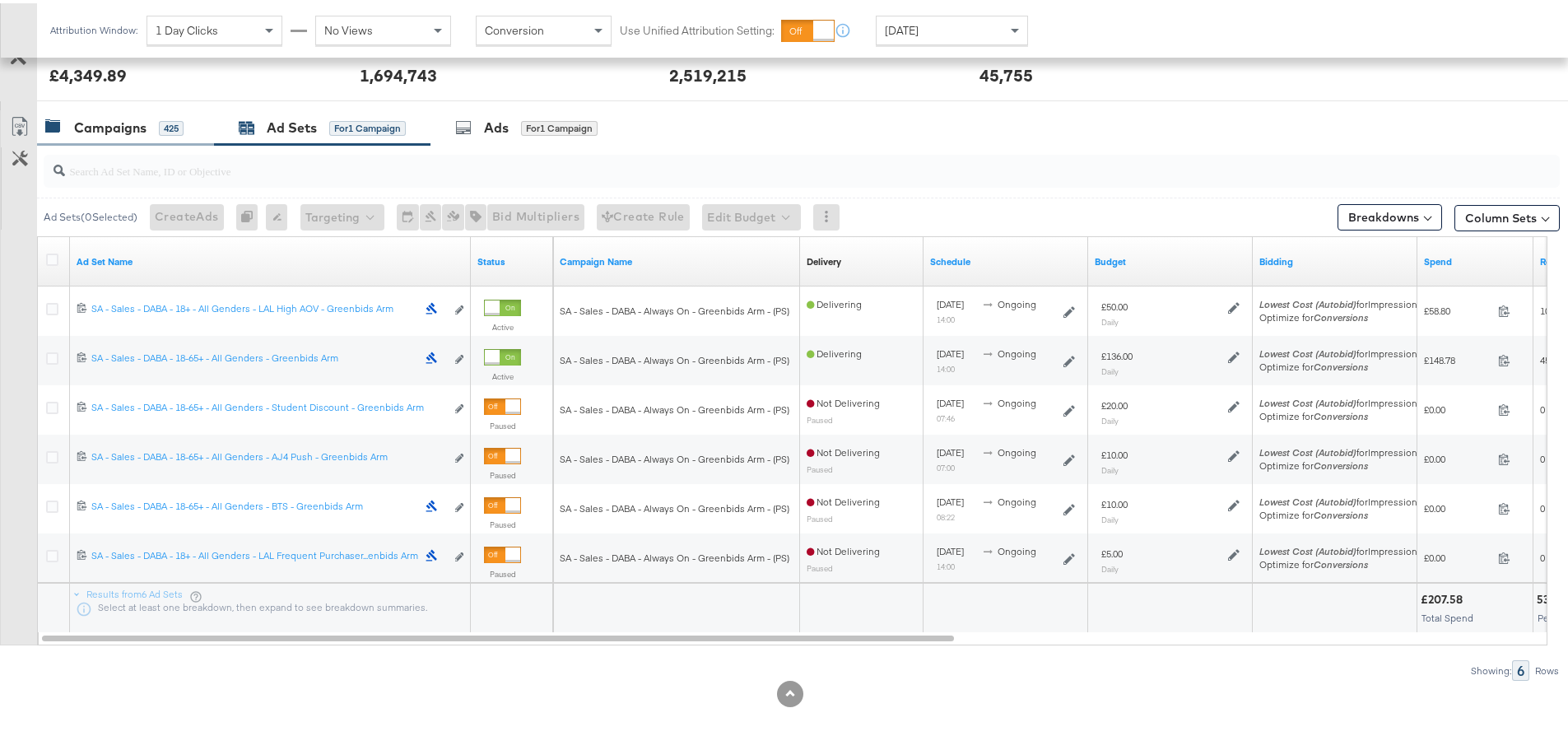
click at [120, 120] on div "Campaigns" at bounding box center [110, 124] width 72 height 19
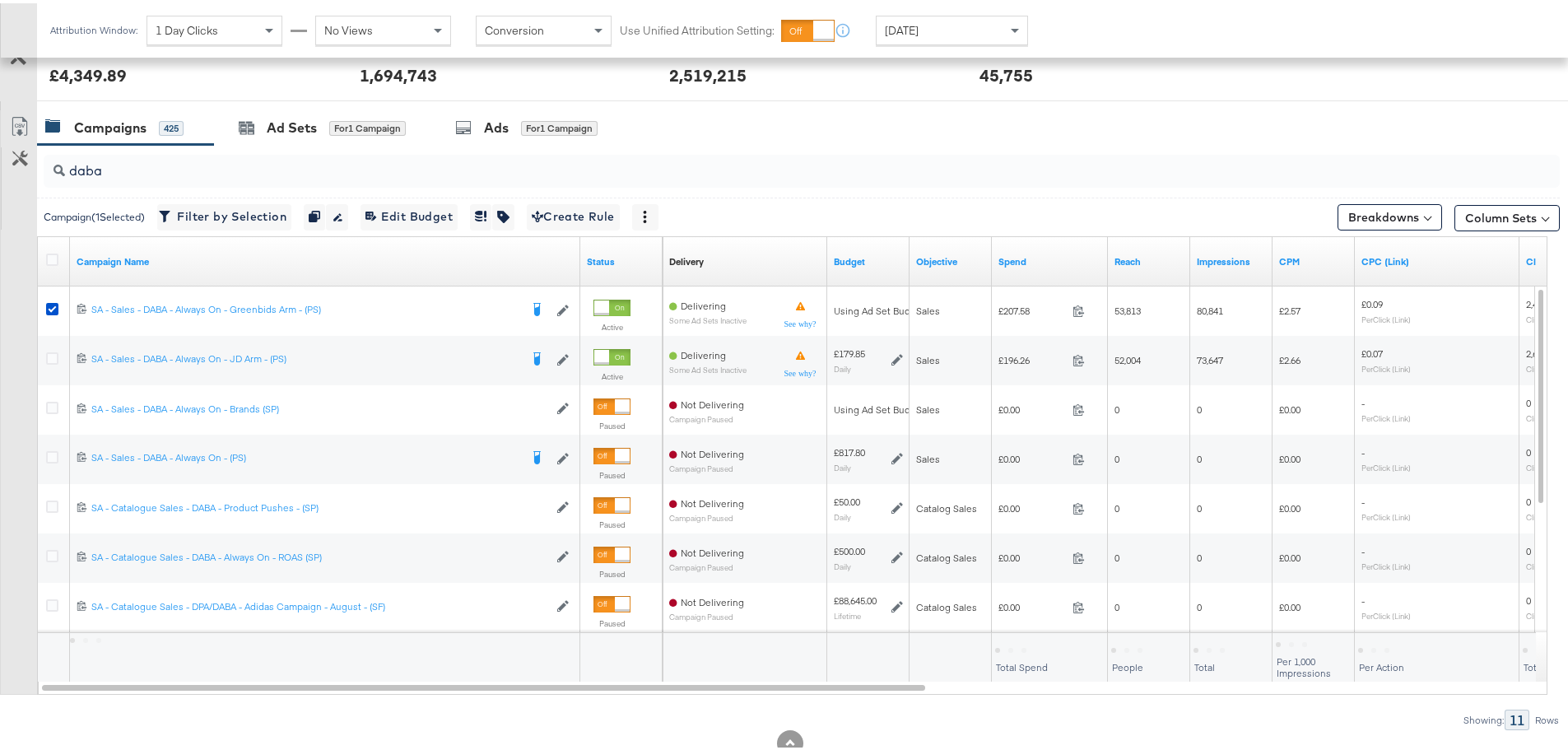
scroll to position [696, 0]
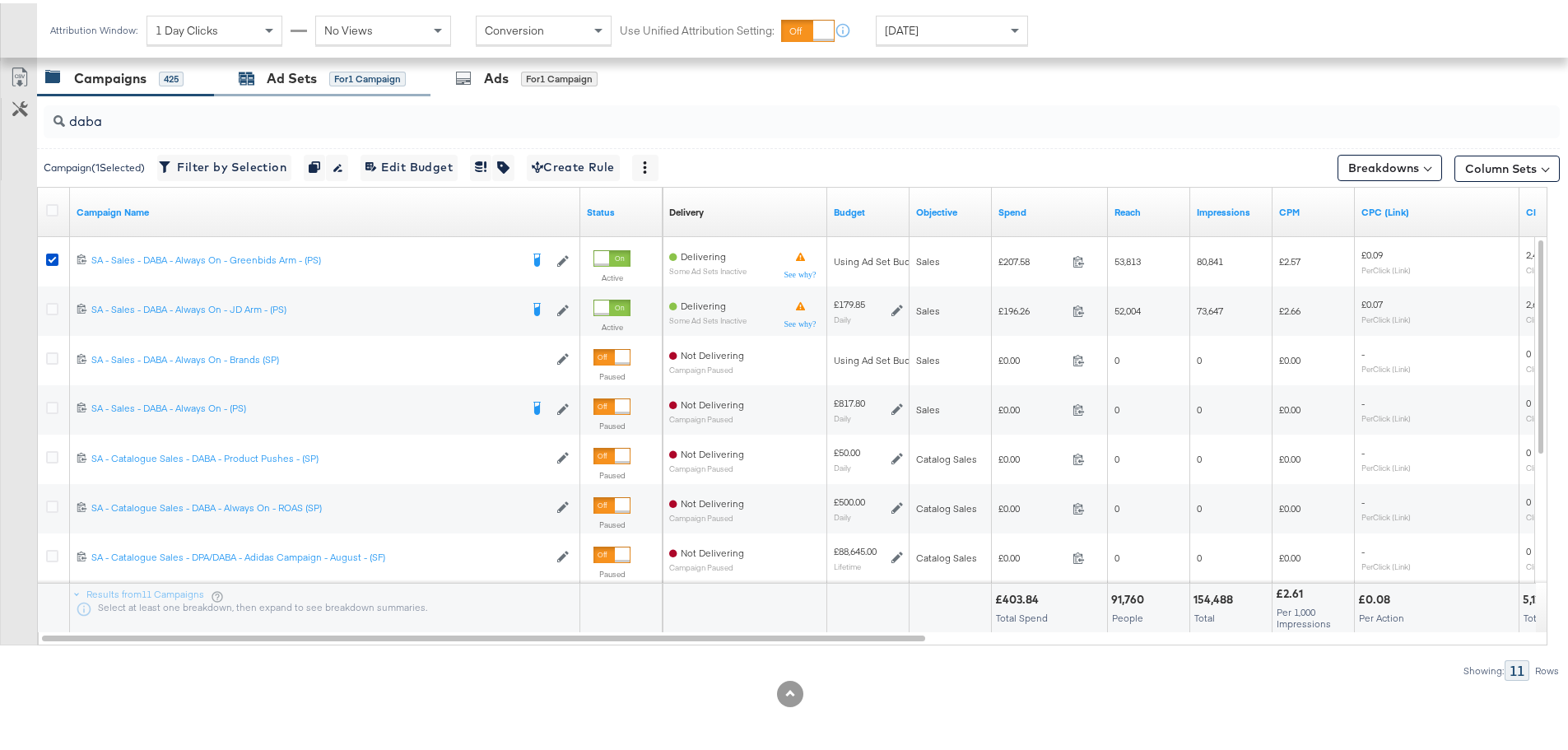
click at [265, 78] on div "Ad Sets for 1 Campaign" at bounding box center [322, 75] width 167 height 19
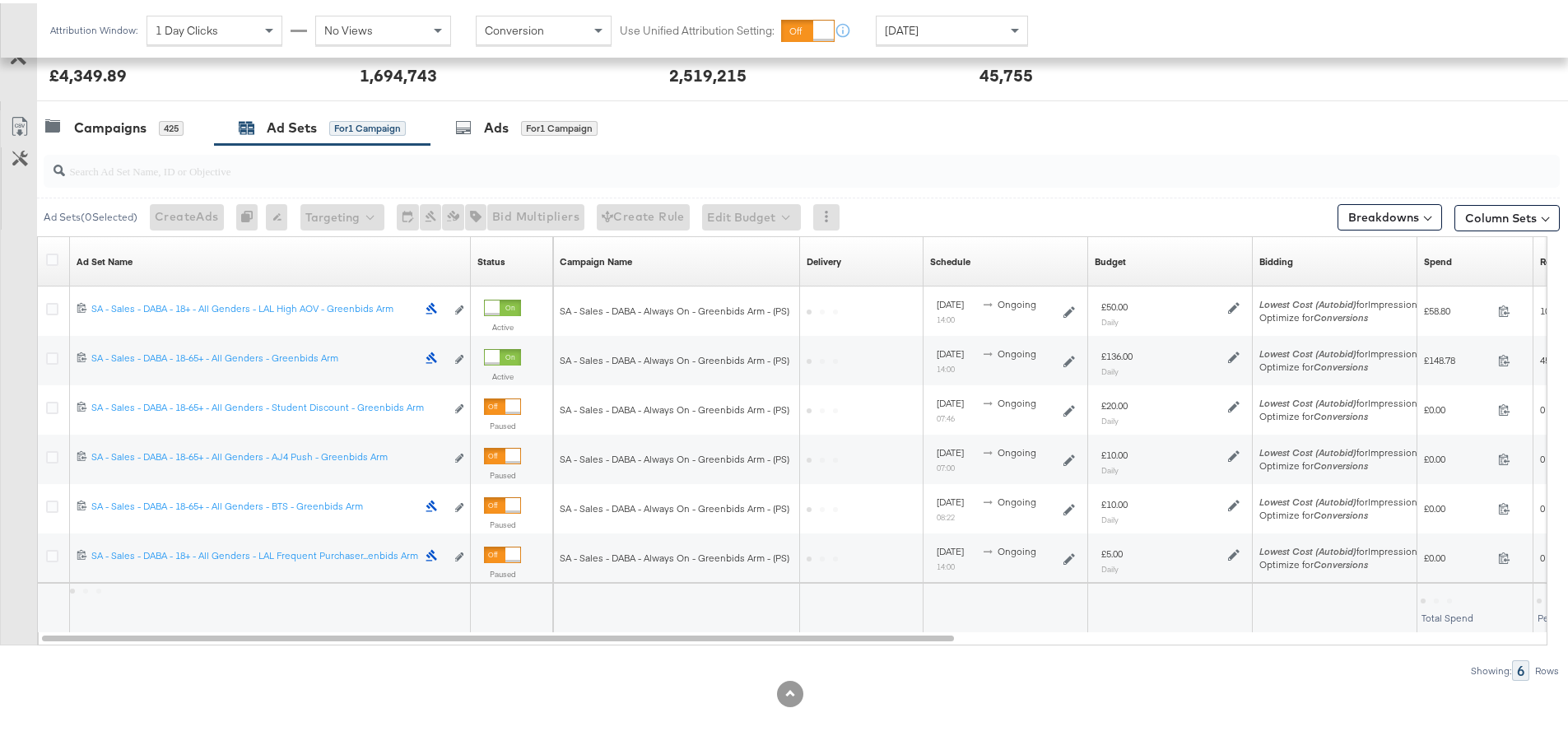
scroll to position [647, 0]
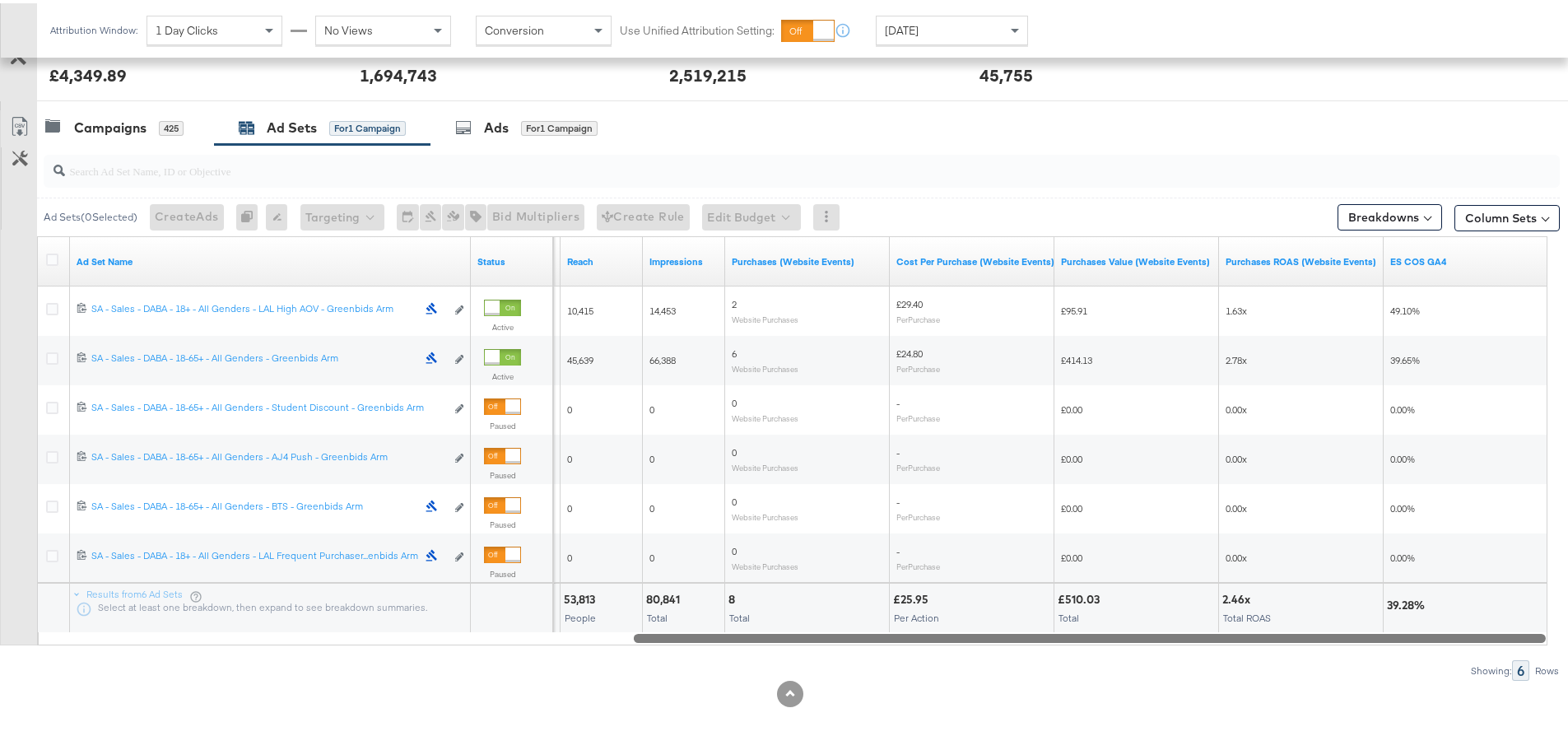
drag, startPoint x: 853, startPoint y: 632, endPoint x: 1580, endPoint y: 738, distance: 734.7
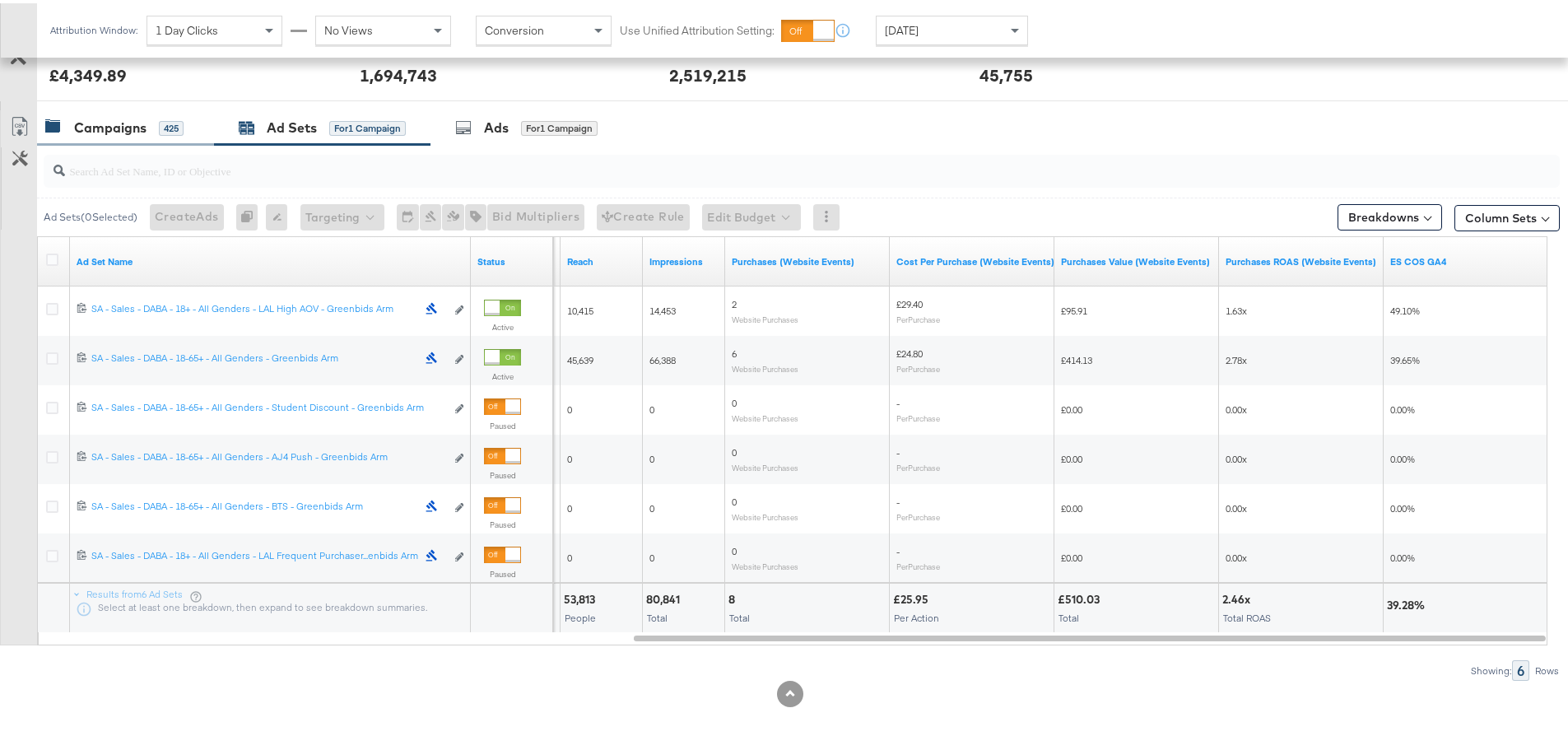
click at [118, 125] on div "Campaigns" at bounding box center [110, 124] width 72 height 19
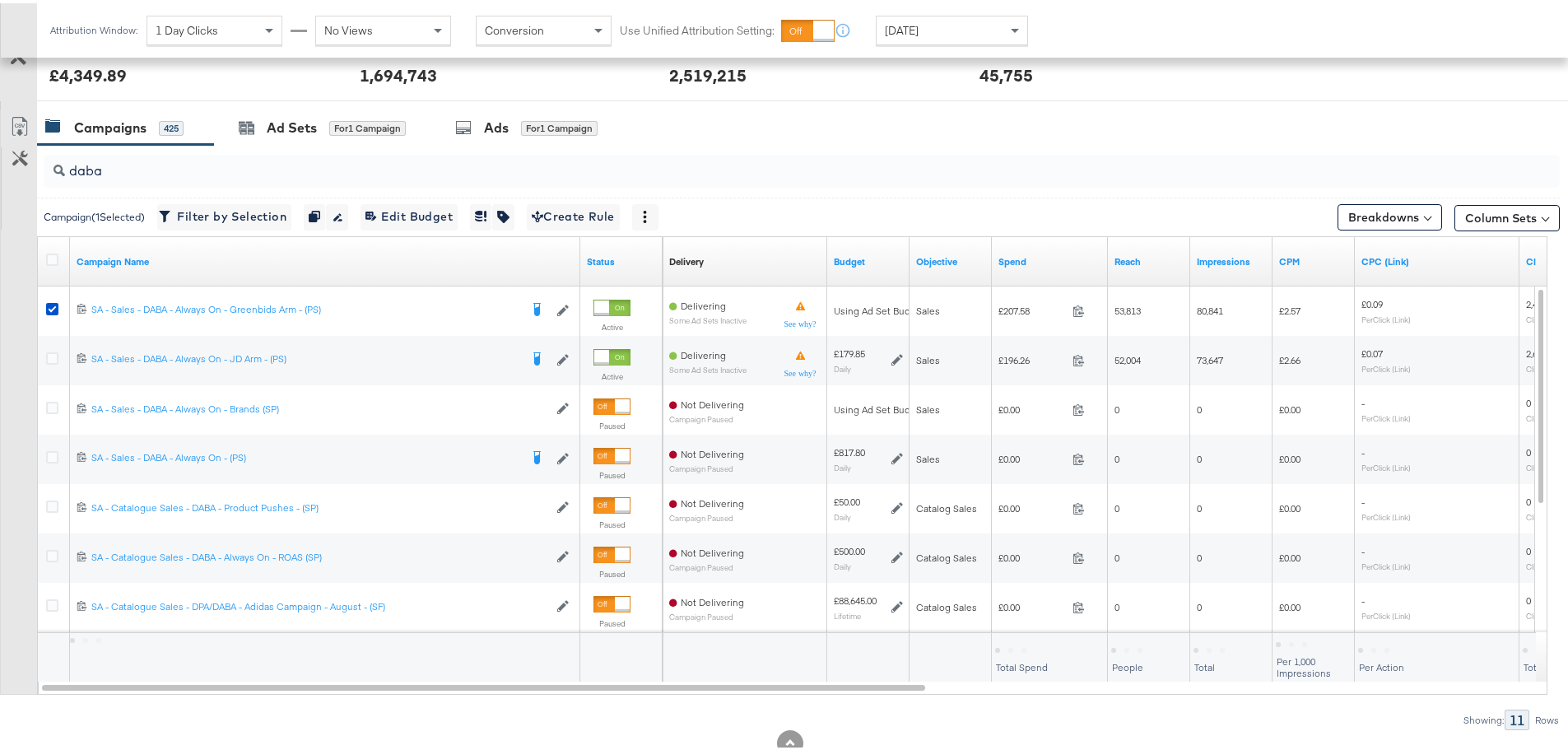
scroll to position [696, 0]
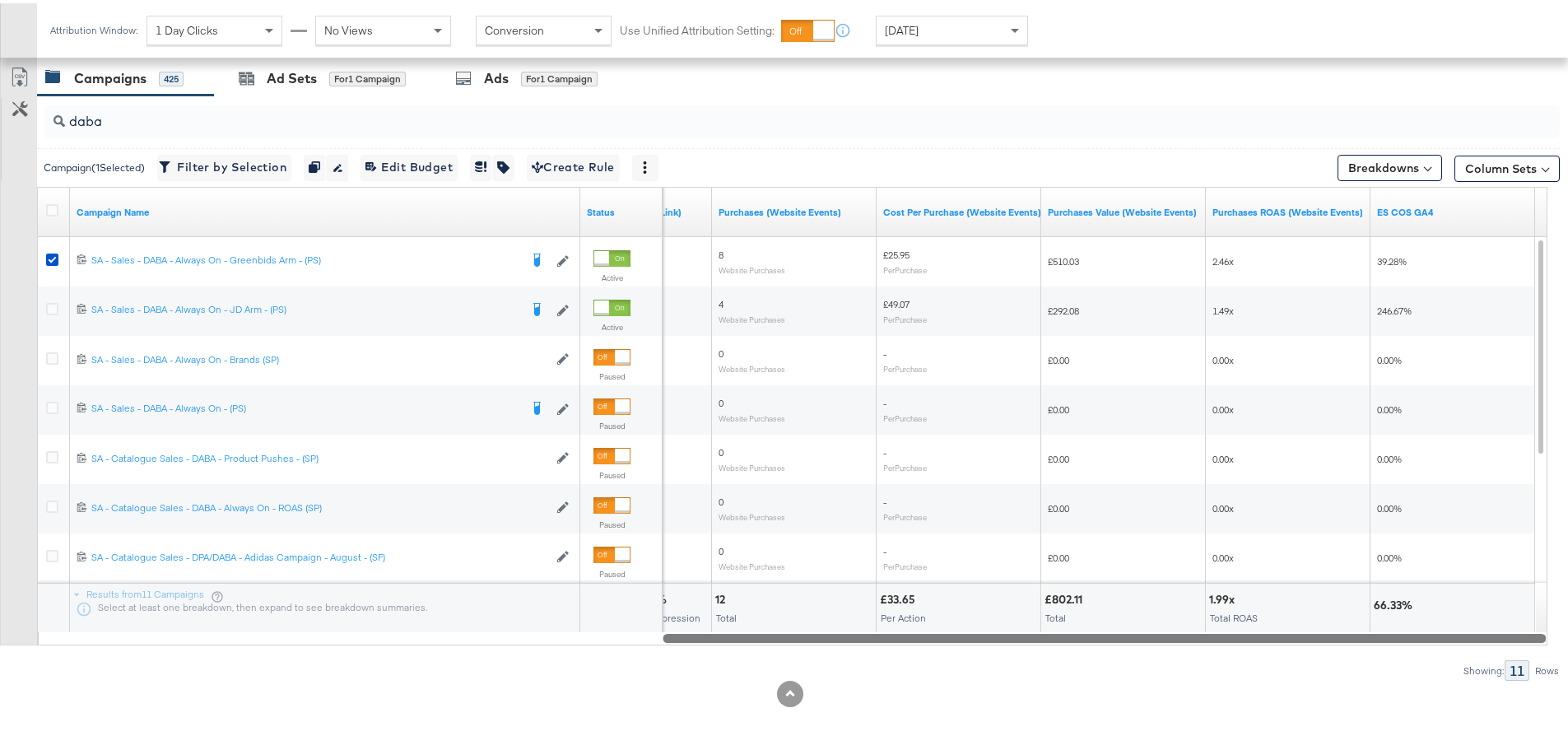
drag, startPoint x: 637, startPoint y: 636, endPoint x: 1419, endPoint y: 707, distance: 785.2
click at [1419, 707] on div "KPIs Performance & KPIs Customize KPIs ✔ Clicks (Link) ✔ Reach ✔ Impressions ✔ …" at bounding box center [790, 188] width 1581 height 1121
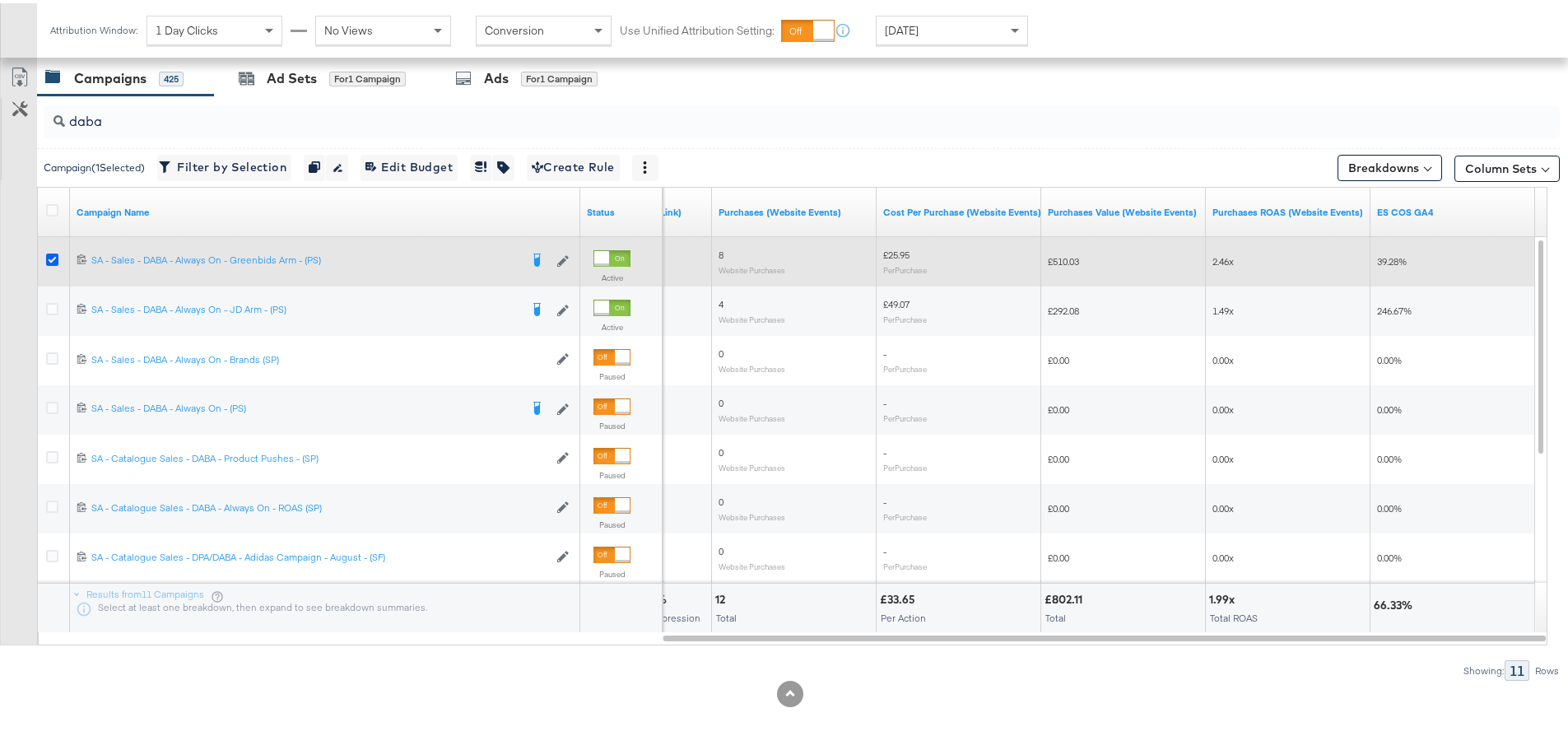
click at [55, 254] on icon at bounding box center [52, 256] width 12 height 12
click at [0, 0] on input "checkbox" at bounding box center [0, 0] width 0 height 0
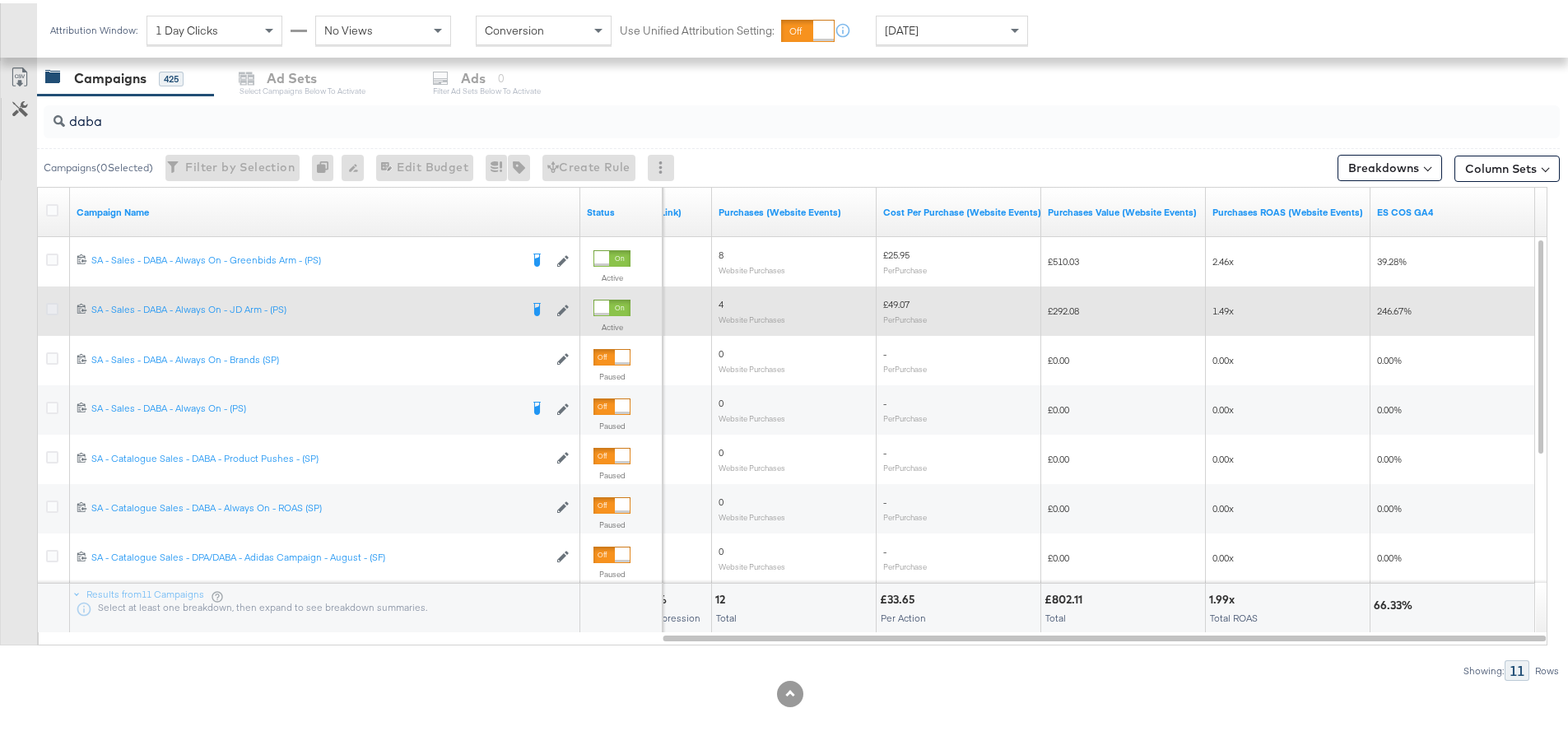
click at [55, 309] on icon at bounding box center [52, 305] width 12 height 12
click at [0, 0] on input "checkbox" at bounding box center [0, 0] width 0 height 0
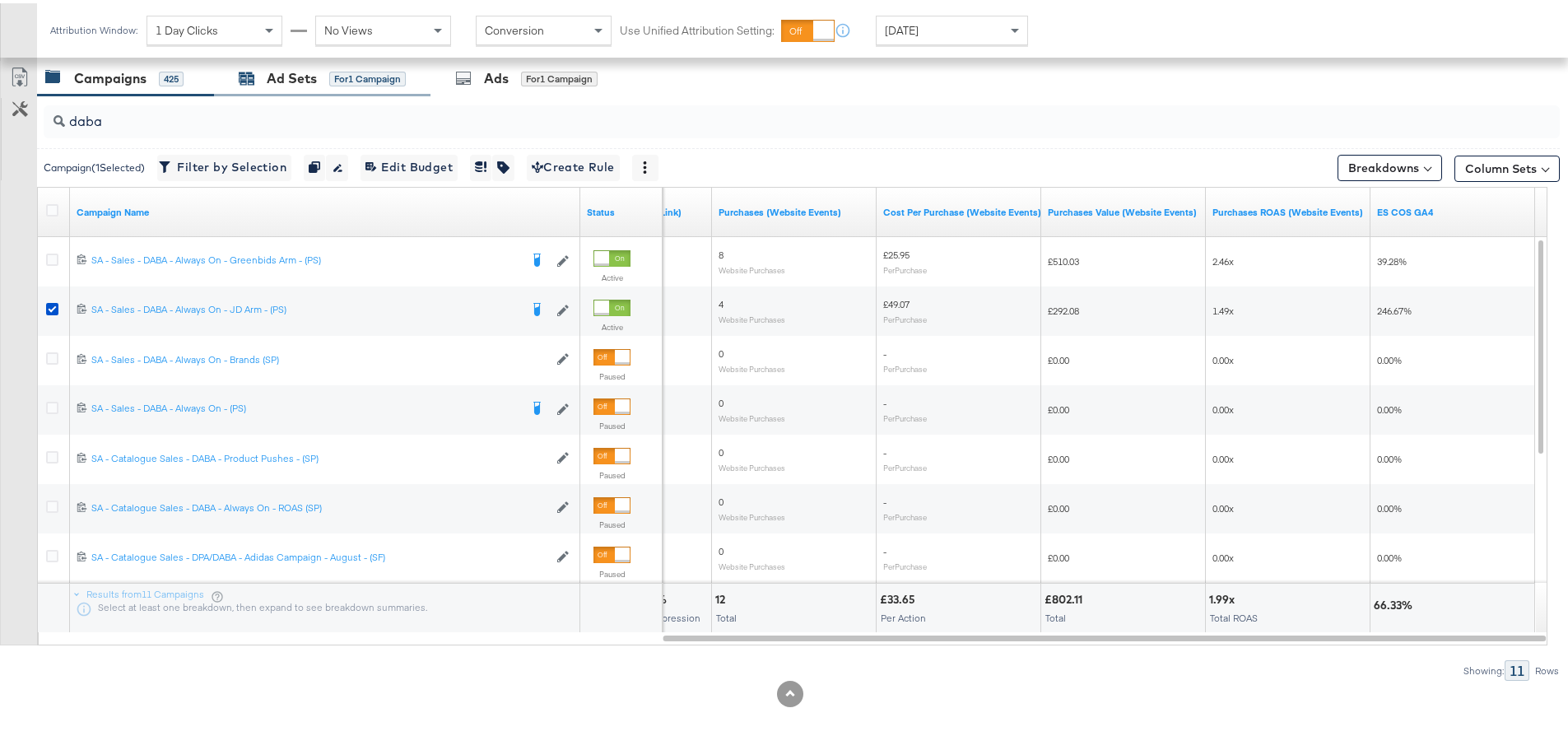
click at [304, 84] on div "Ad Sets" at bounding box center [292, 75] width 50 height 19
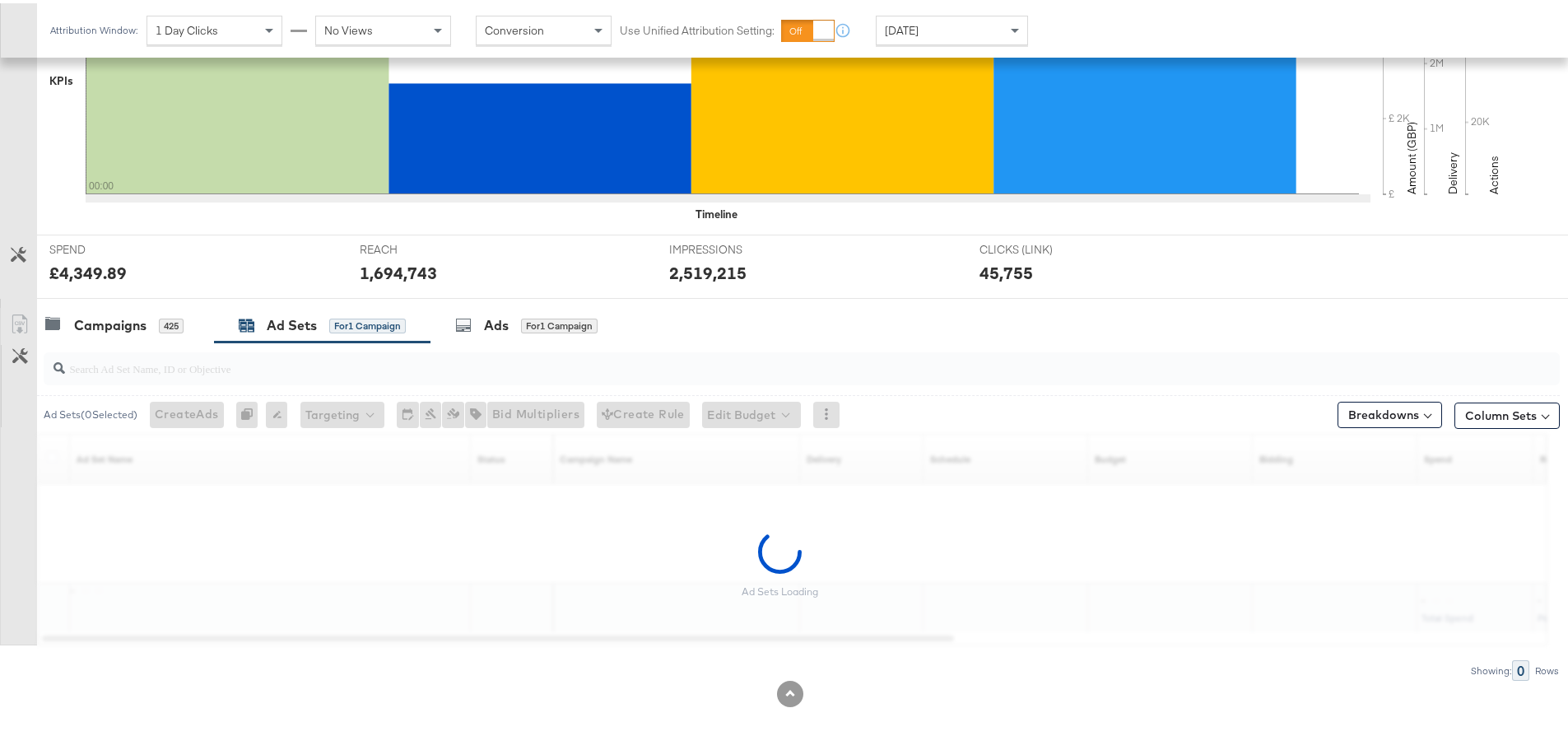
scroll to position [647, 0]
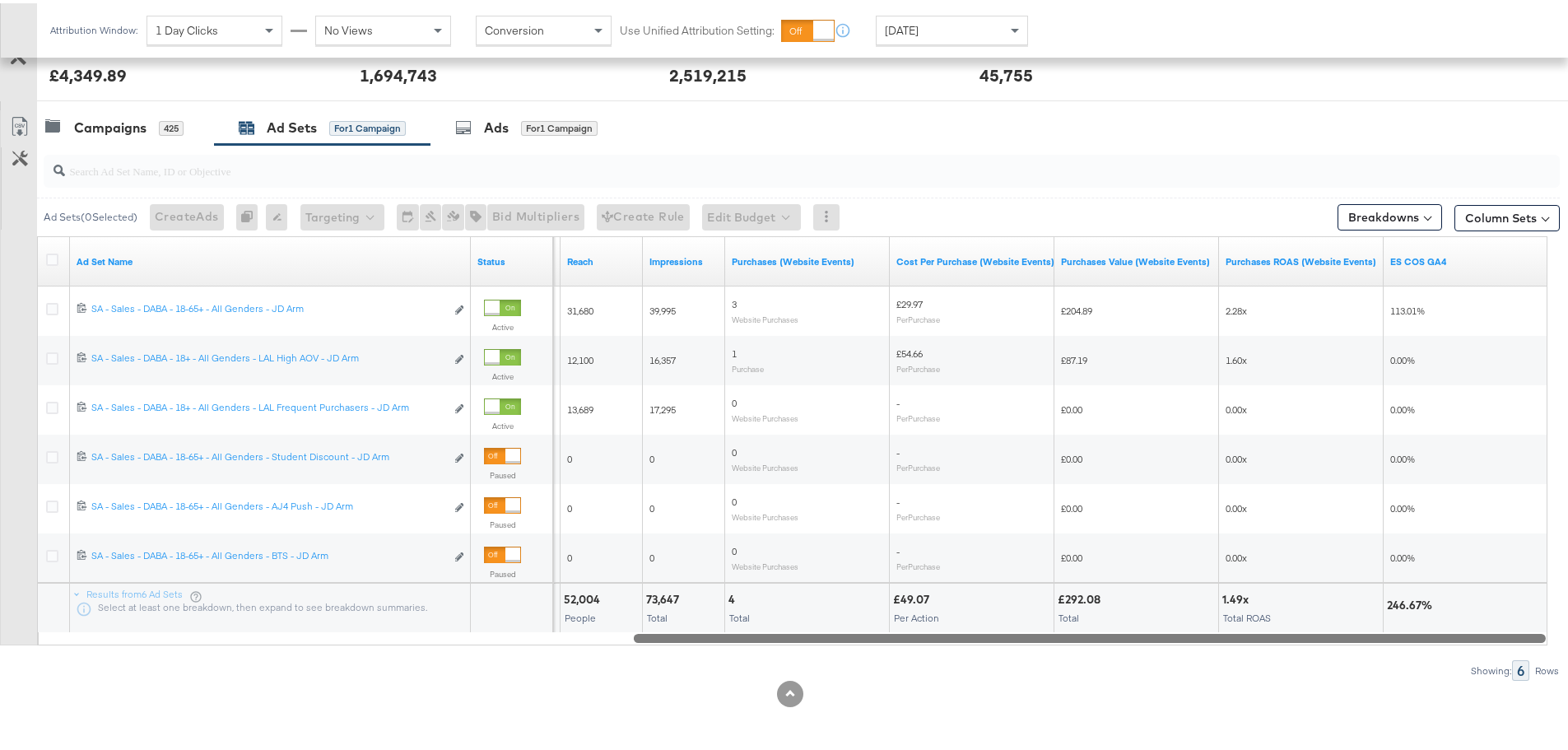
drag, startPoint x: 821, startPoint y: 636, endPoint x: 1514, endPoint y: 653, distance: 693.2
click at [1514, 653] on div "Ad Sets ( 0 Selected) Create Ads At least one ad set must be selected 0 Rename …" at bounding box center [780, 409] width 1560 height 536
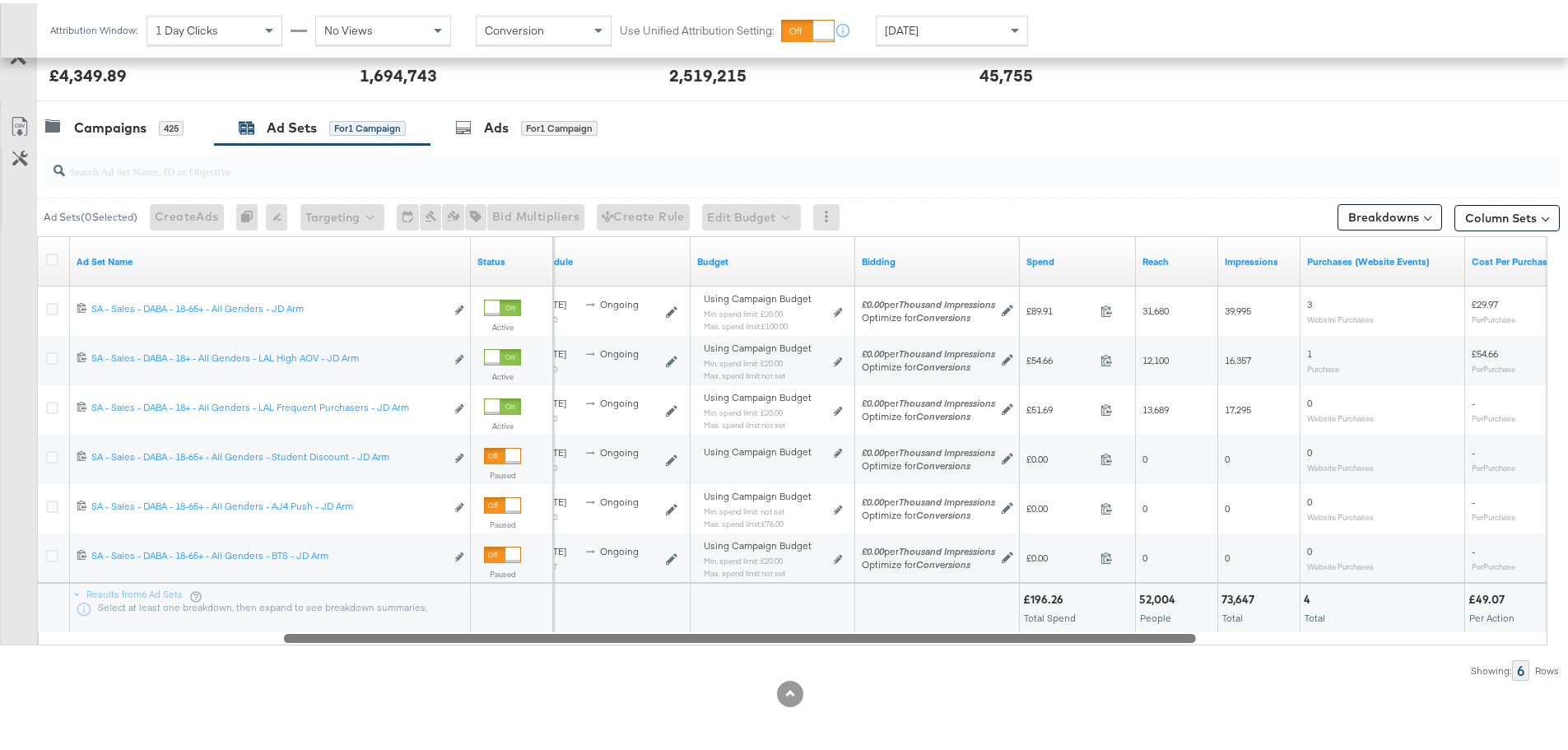
drag, startPoint x: 1057, startPoint y: 633, endPoint x: 1079, endPoint y: 640, distance: 23.1
click at [1079, 640] on div at bounding box center [740, 634] width 912 height 14
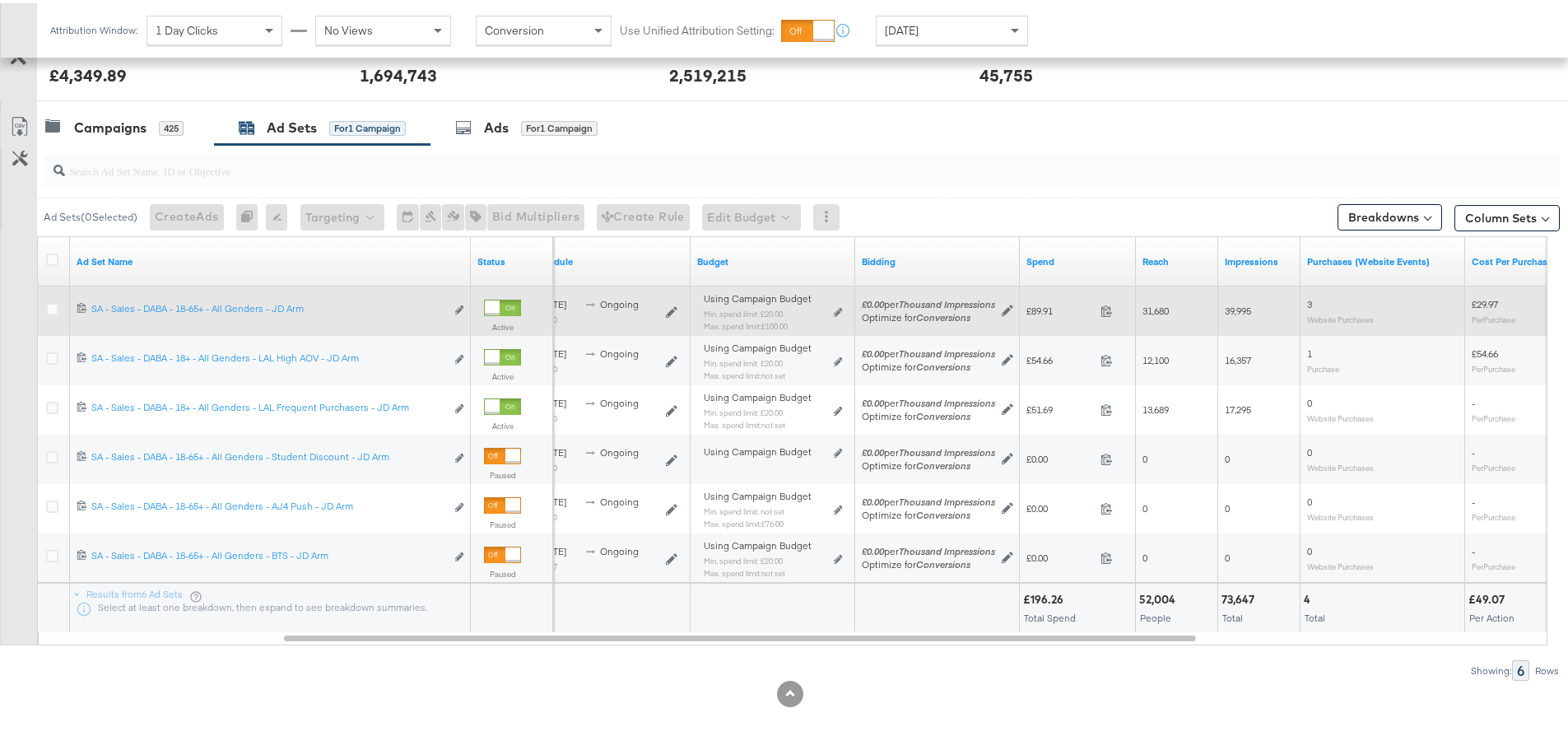
click at [58, 301] on div at bounding box center [55, 308] width 18 height 17
click at [50, 307] on icon at bounding box center [52, 305] width 12 height 12
click at [0, 0] on input "checkbox" at bounding box center [0, 0] width 0 height 0
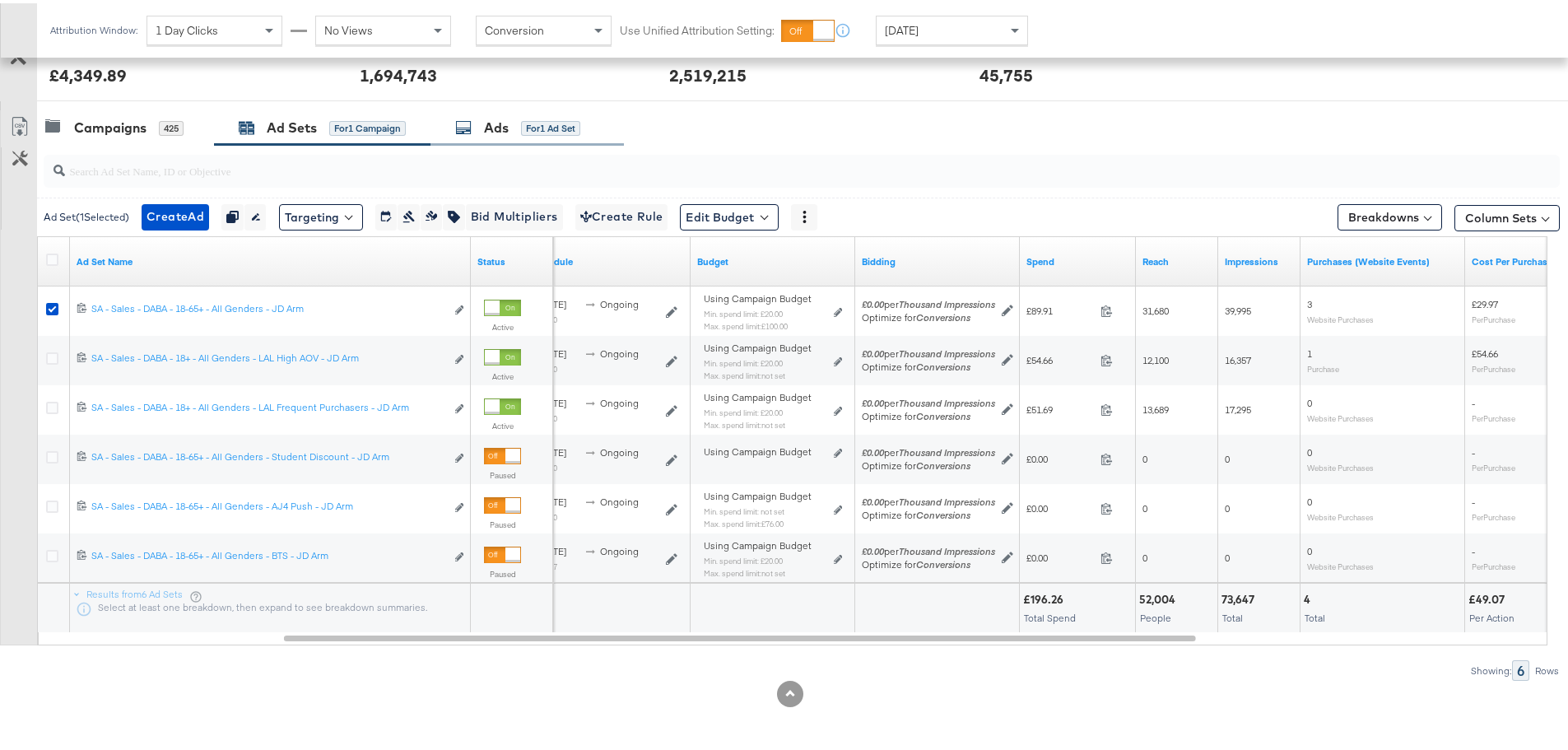
click at [476, 135] on div "Ads for 1 Ad Set" at bounding box center [527, 124] width 193 height 35
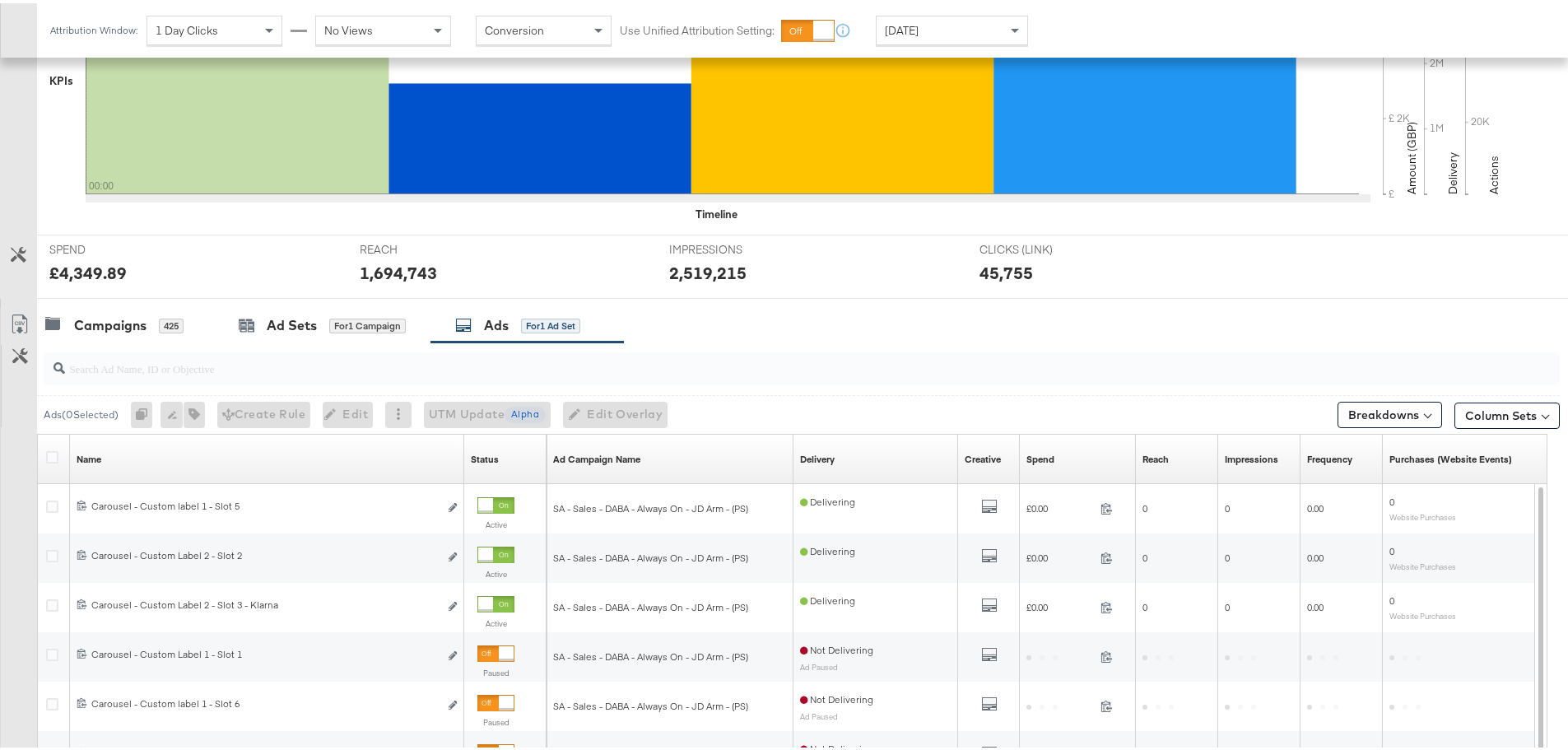
scroll to position [696, 0]
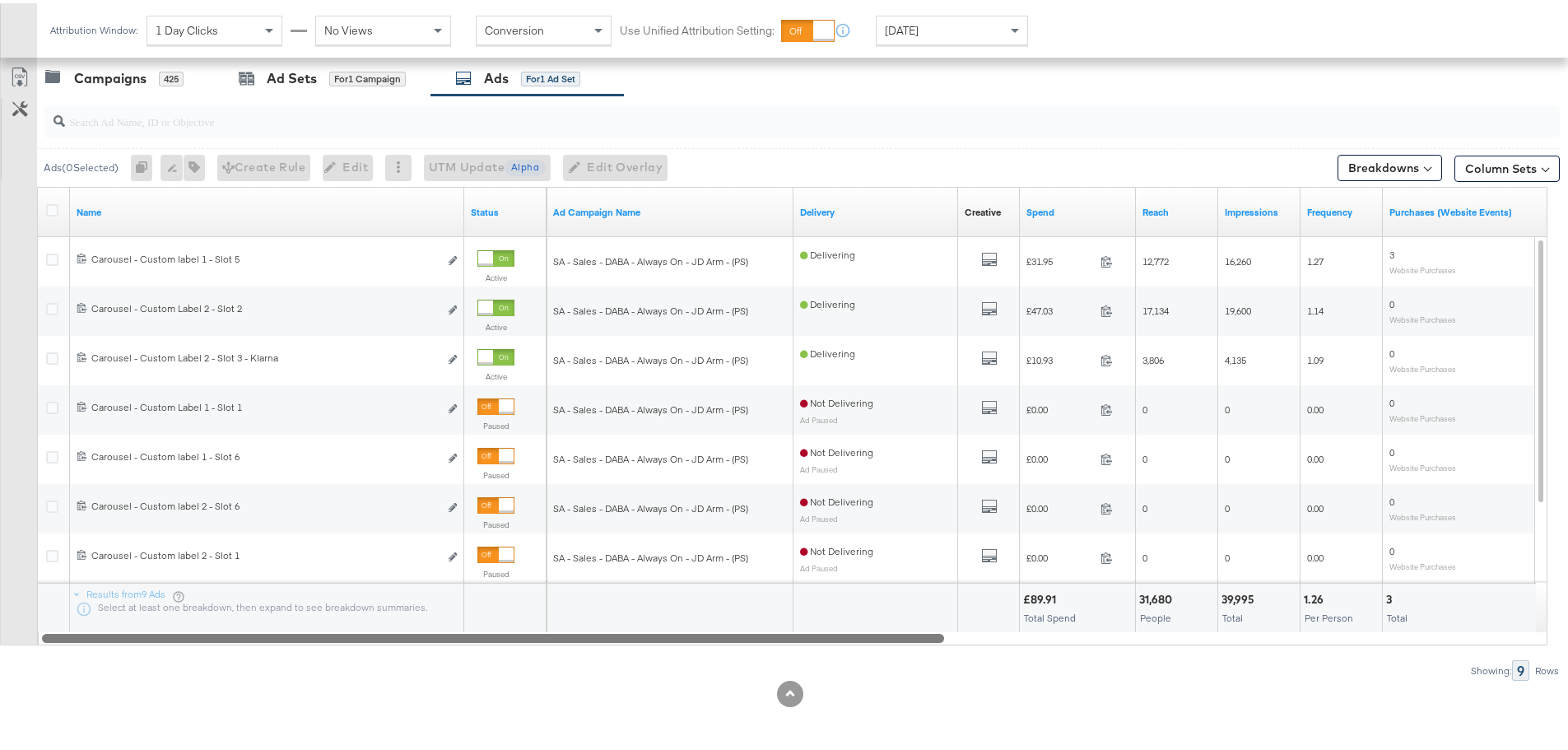
drag, startPoint x: 524, startPoint y: 635, endPoint x: 731, endPoint y: 693, distance: 215.0
click at [731, 693] on div "KPIs Performance & KPIs Customize KPIs ✔ Clicks (Link) ✔ Reach ✔ Impressions ✔ …" at bounding box center [790, 188] width 1581 height 1121
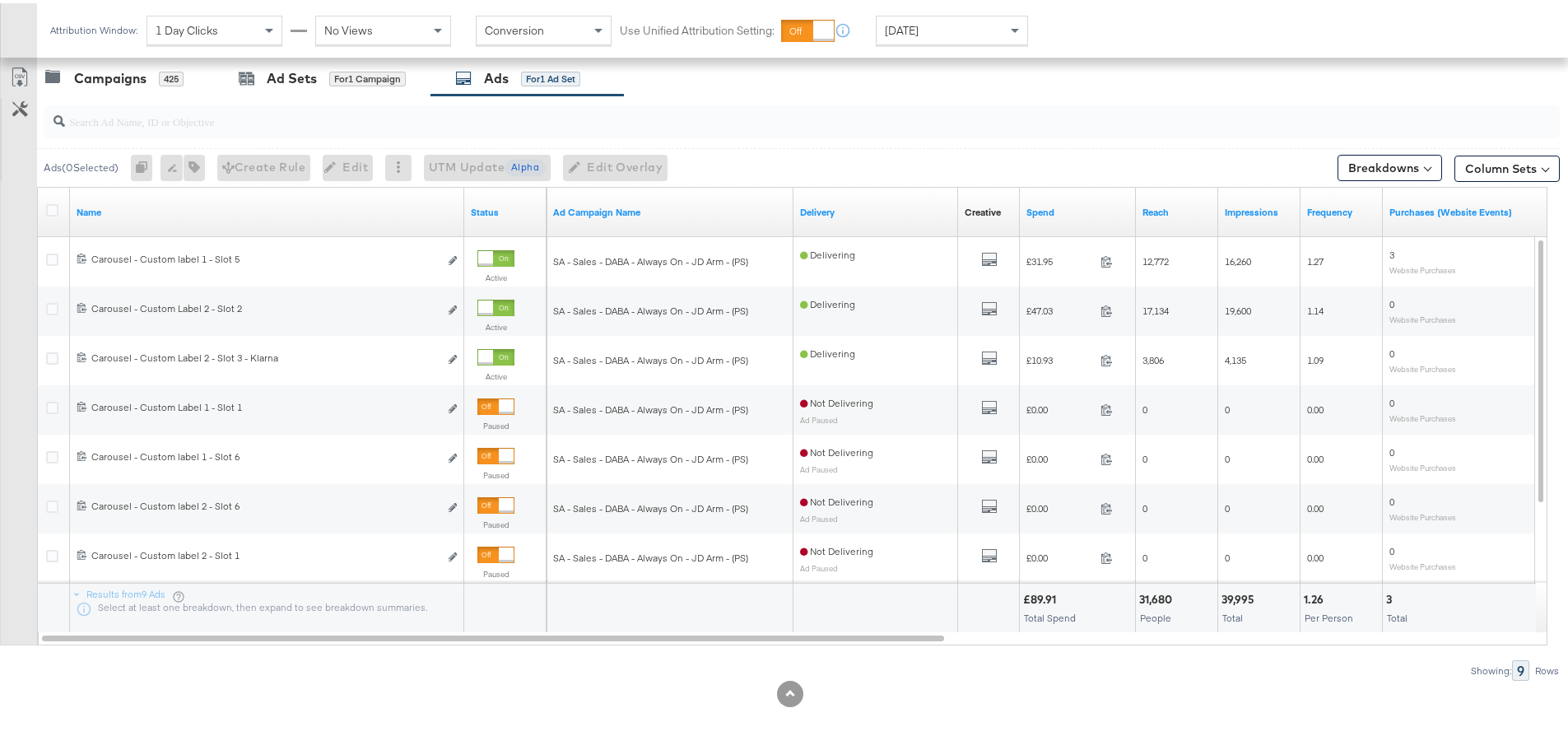
click at [949, 40] on div "Yesterday" at bounding box center [952, 27] width 150 height 28
click at [1086, 20] on label "Start:" at bounding box center [1072, 22] width 27 height 11
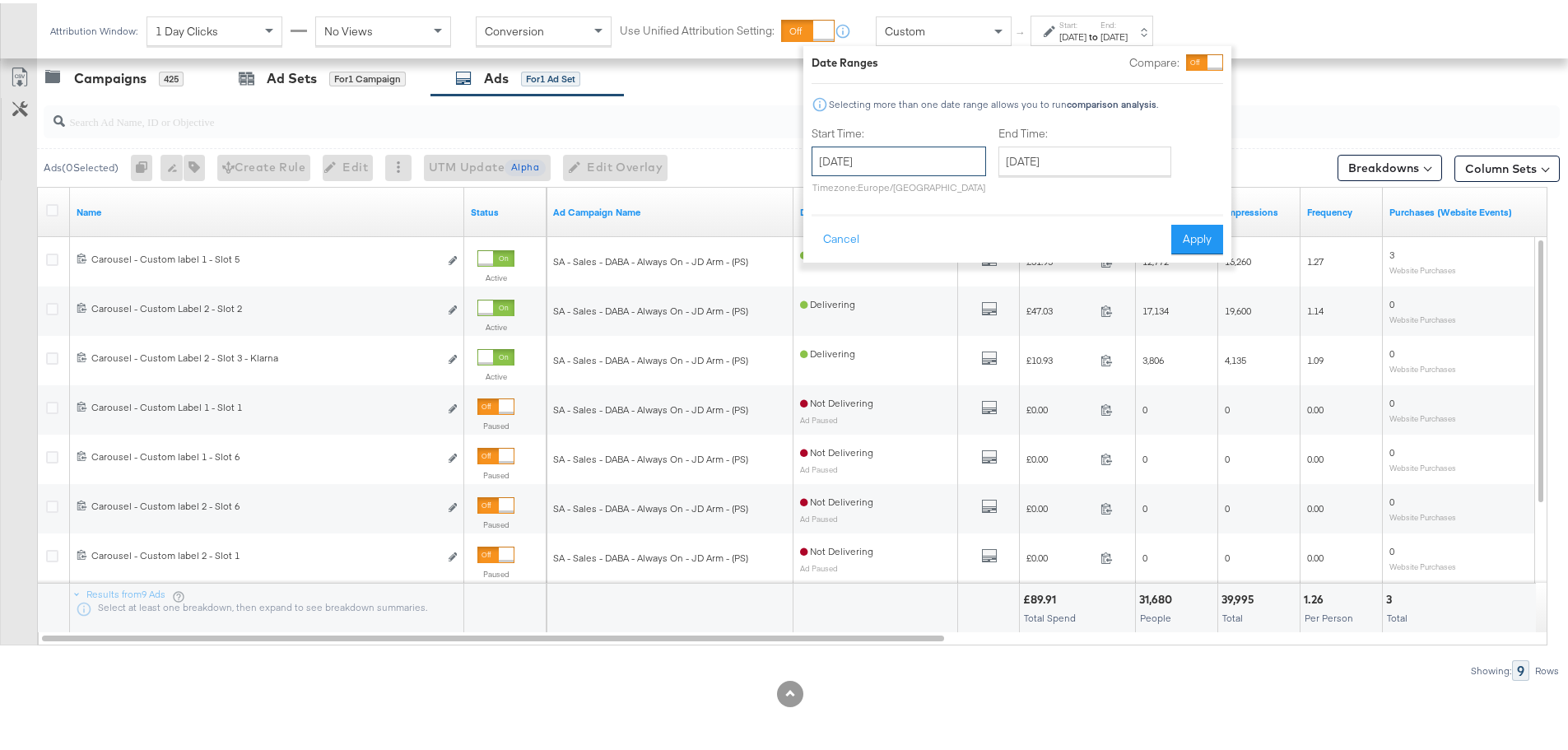
click at [858, 166] on input "September 22nd 2025" at bounding box center [899, 158] width 175 height 30
click at [832, 280] on td "14" at bounding box center [831, 287] width 28 height 23
type input "September 14th 2025"
click at [1130, 171] on input "September 22nd 2025" at bounding box center [1082, 158] width 173 height 30
click at [1185, 287] on td "20" at bounding box center [1183, 287] width 28 height 23
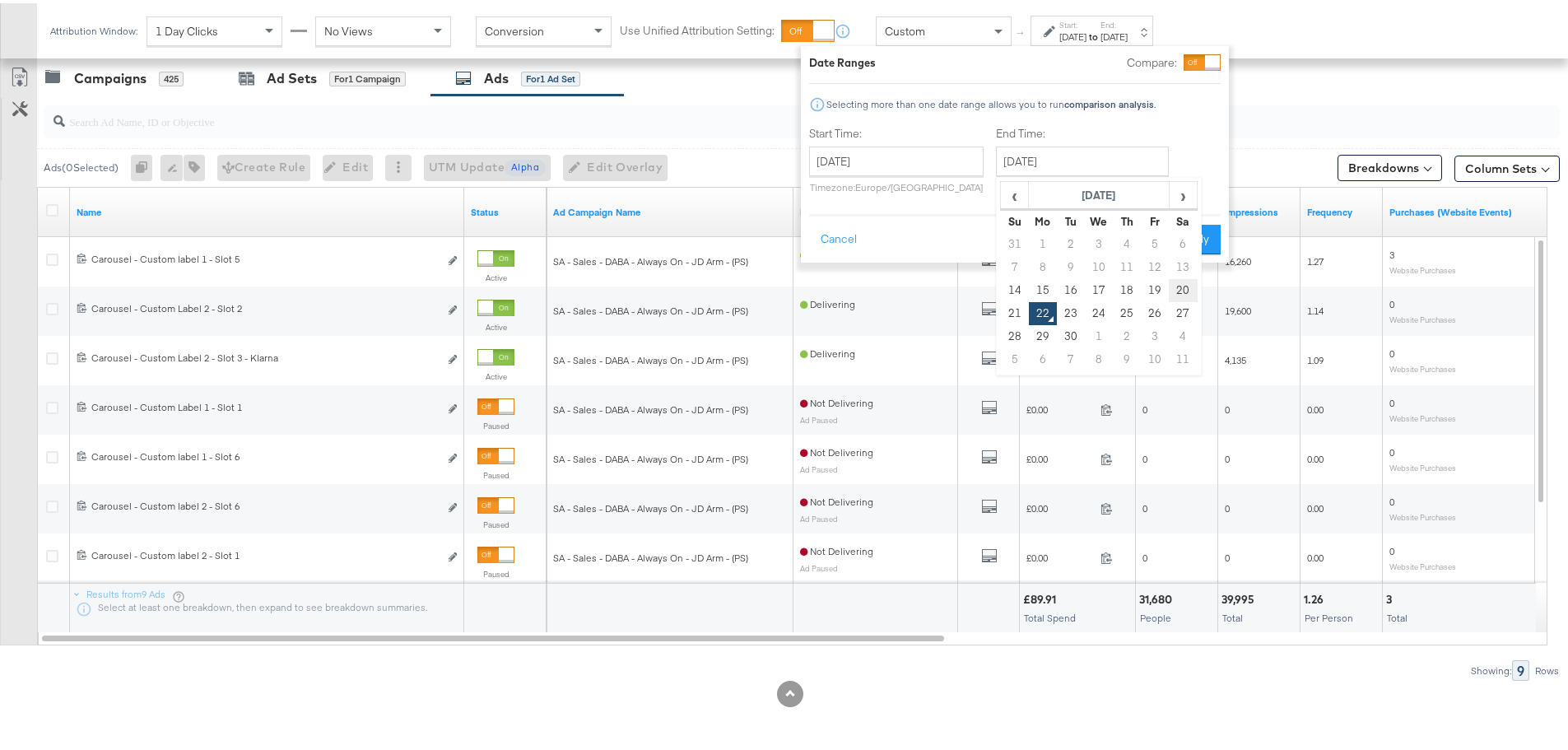
type input "September 20th 2025"
click at [1206, 232] on button "Apply" at bounding box center [1192, 237] width 52 height 30
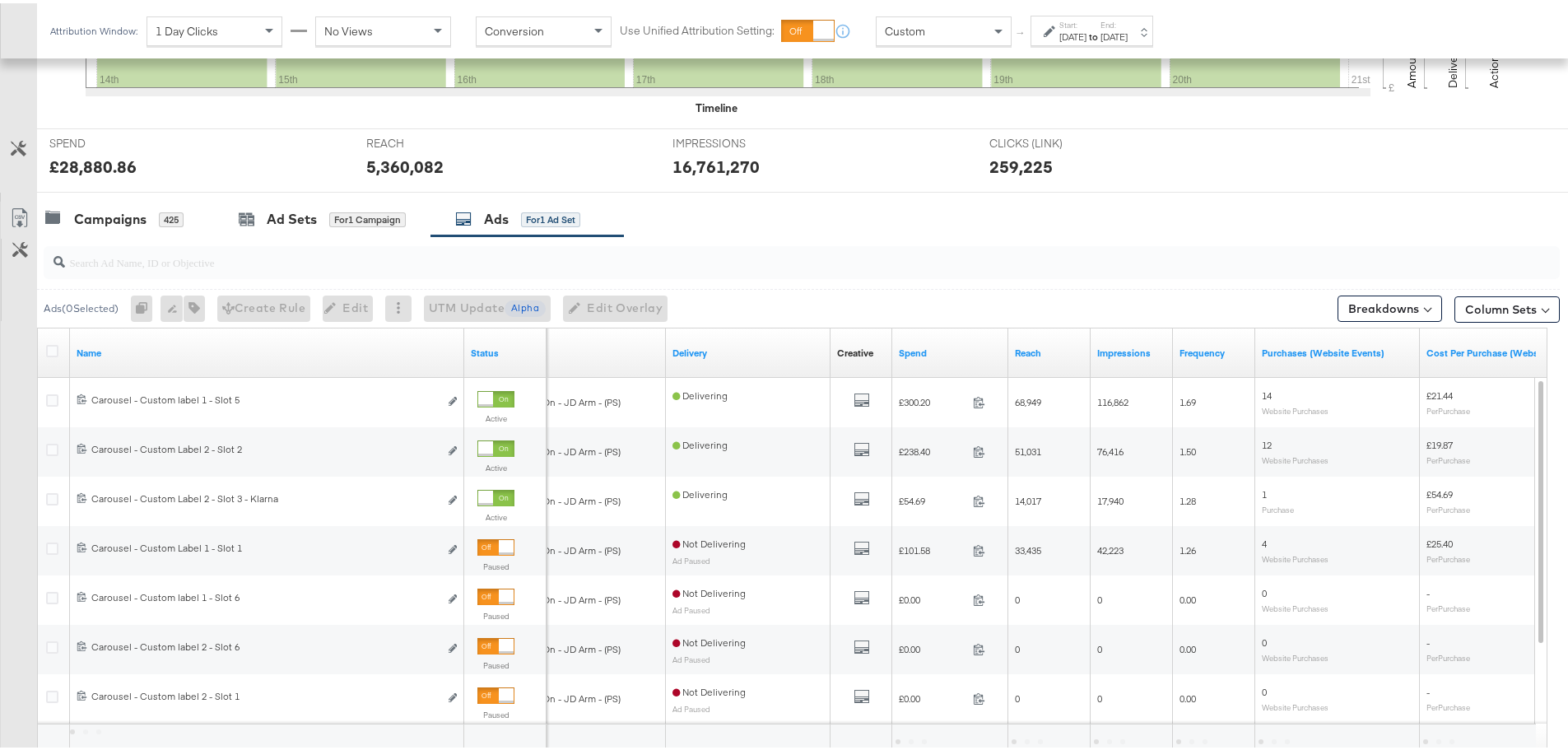
scroll to position [697, 0]
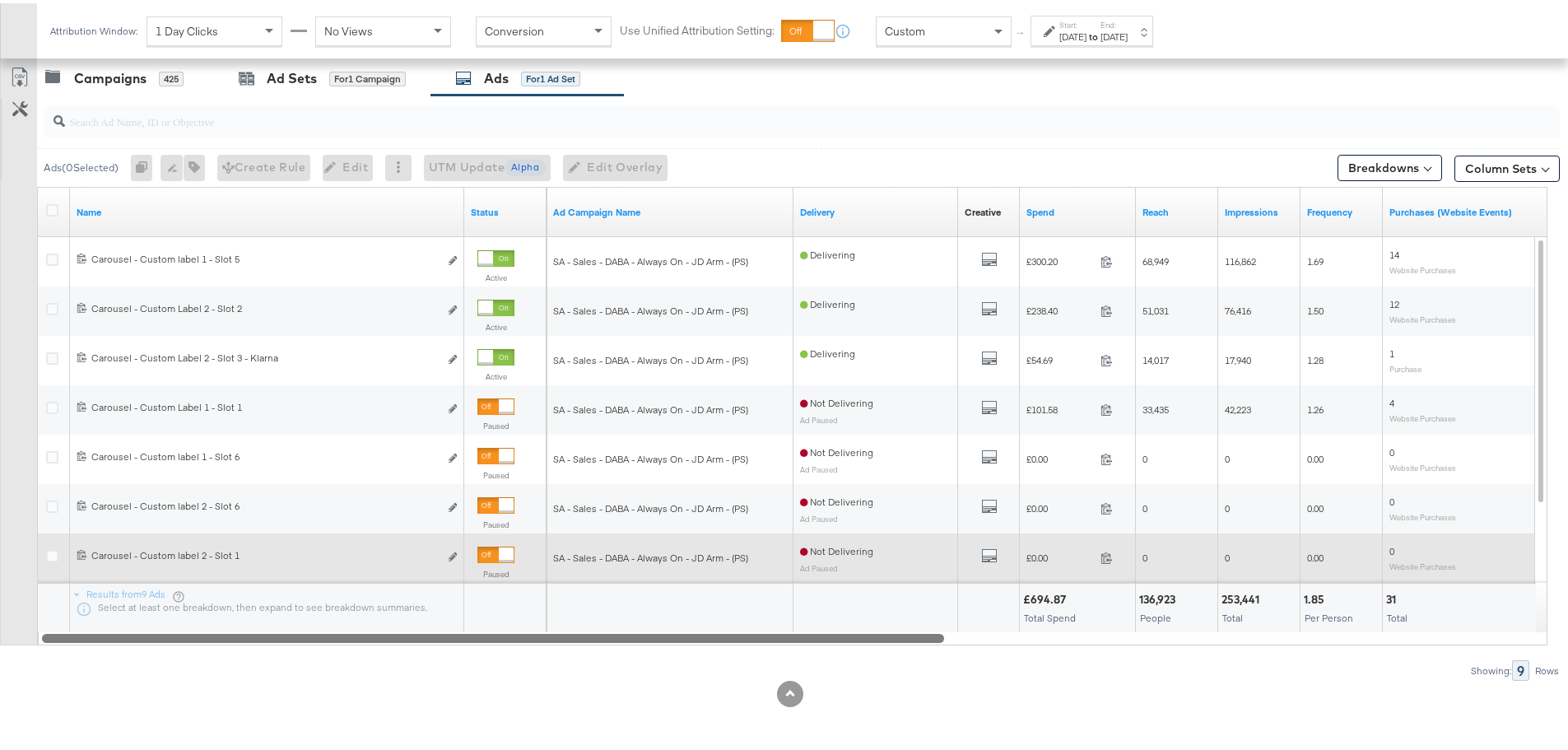
drag, startPoint x: 898, startPoint y: 640, endPoint x: 631, endPoint y: 550, distance: 281.8
click at [693, 607] on div "Name Status Ad Campaign Name Delivery Creative Sorting Unavailable Spend Reach …" at bounding box center [792, 413] width 1510 height 459
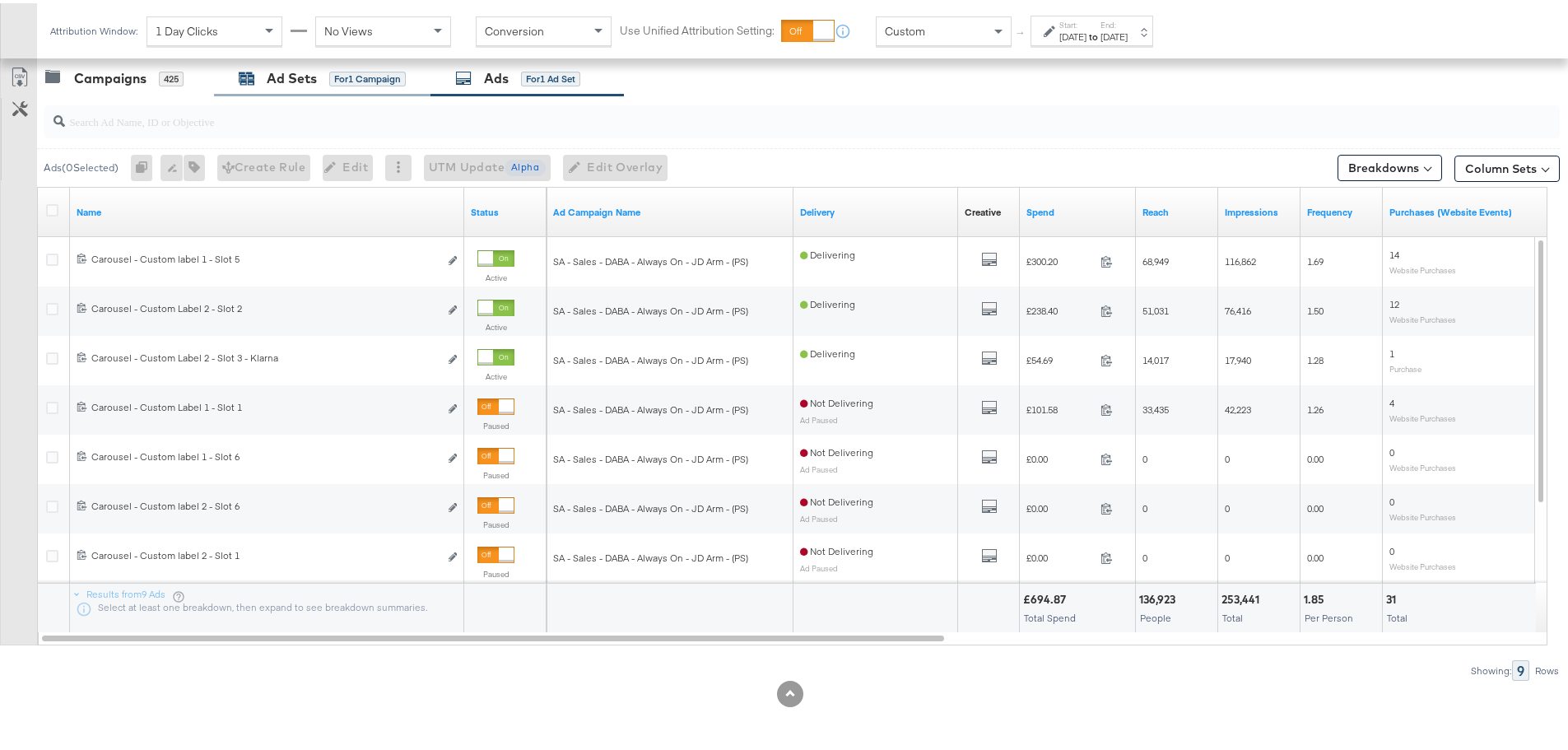
click at [287, 84] on div "Ad Sets" at bounding box center [292, 75] width 50 height 19
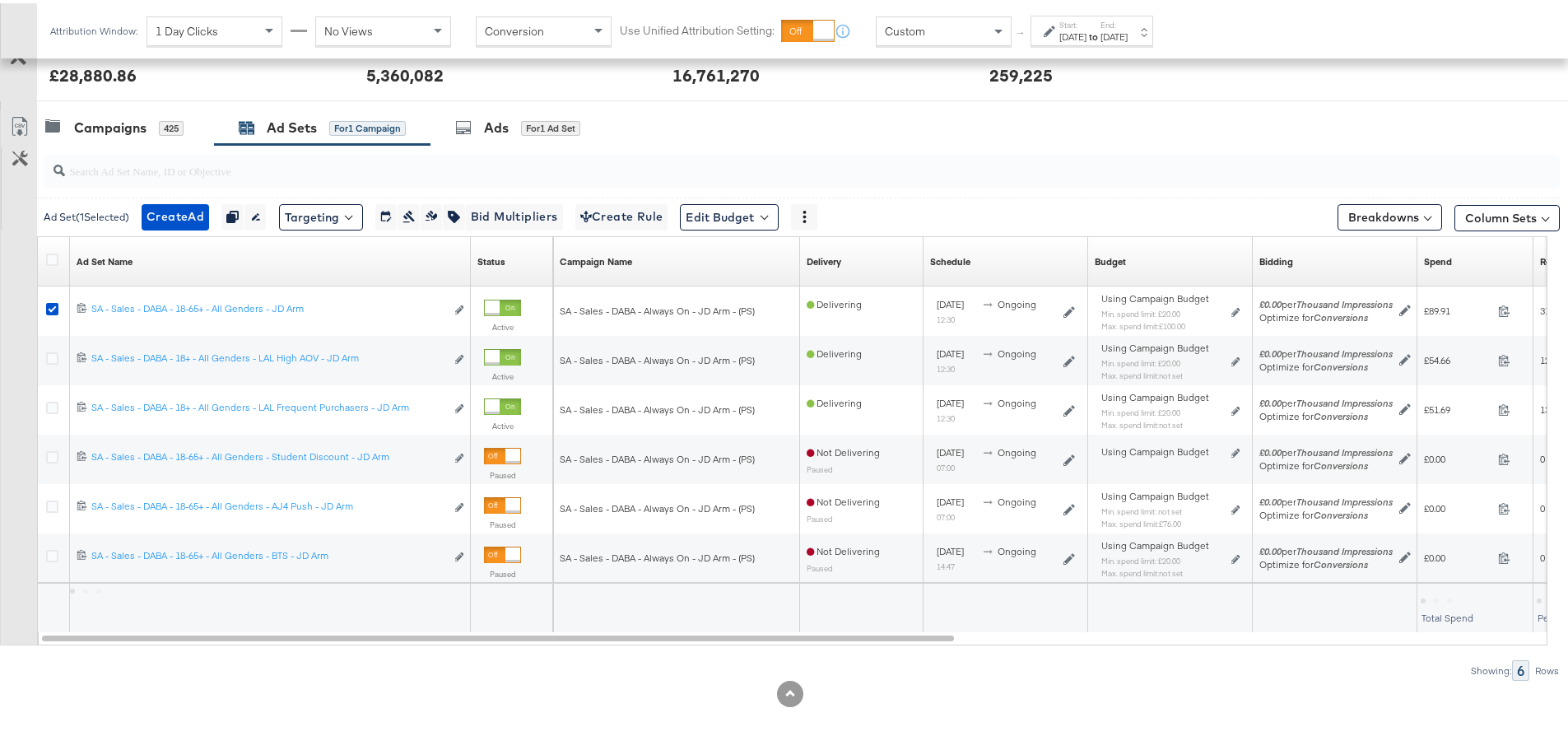
scroll to position [648, 0]
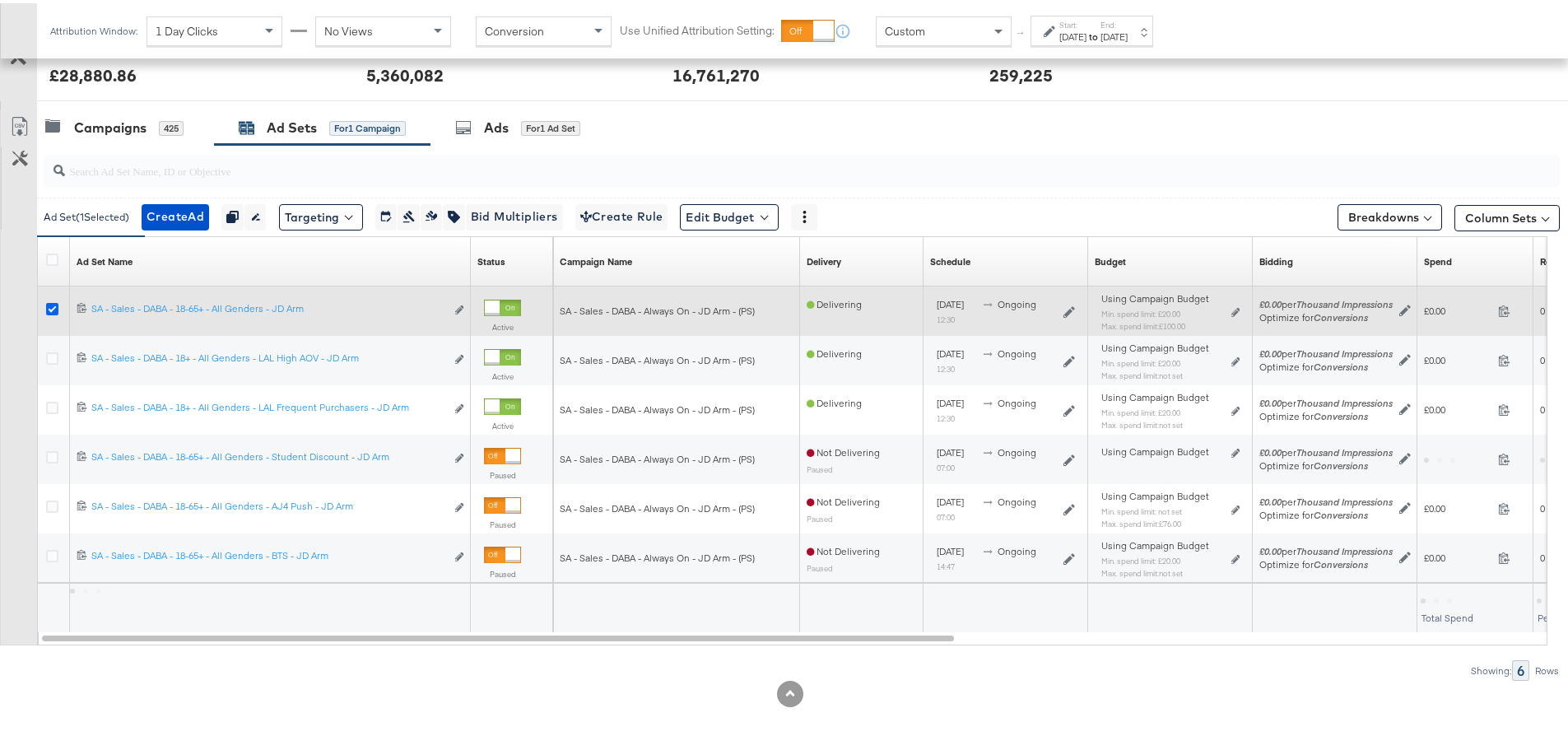
click at [53, 304] on icon at bounding box center [52, 305] width 12 height 12
click at [0, 0] on input "checkbox" at bounding box center [0, 0] width 0 height 0
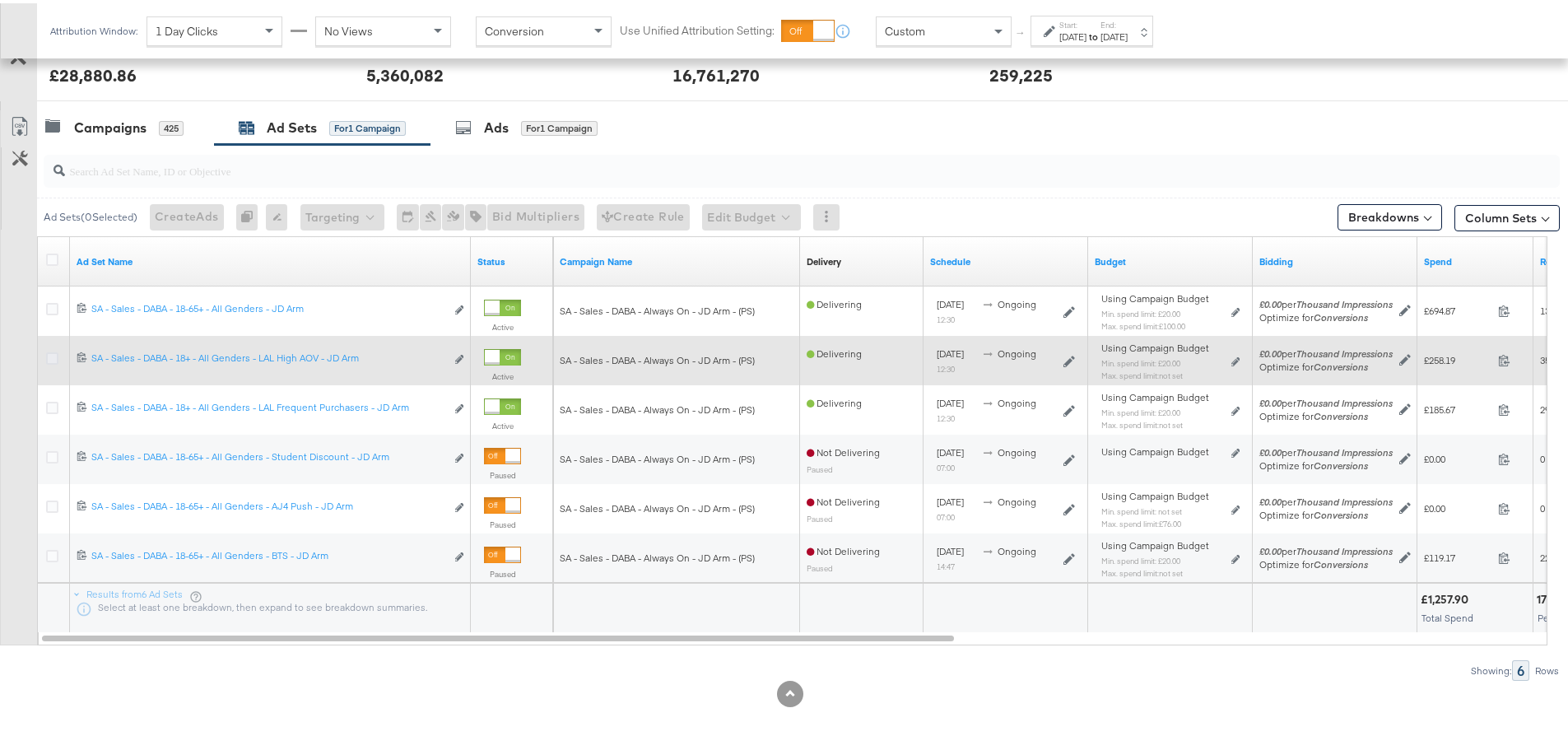
click at [50, 356] on icon at bounding box center [52, 355] width 12 height 12
click at [0, 0] on input "checkbox" at bounding box center [0, 0] width 0 height 0
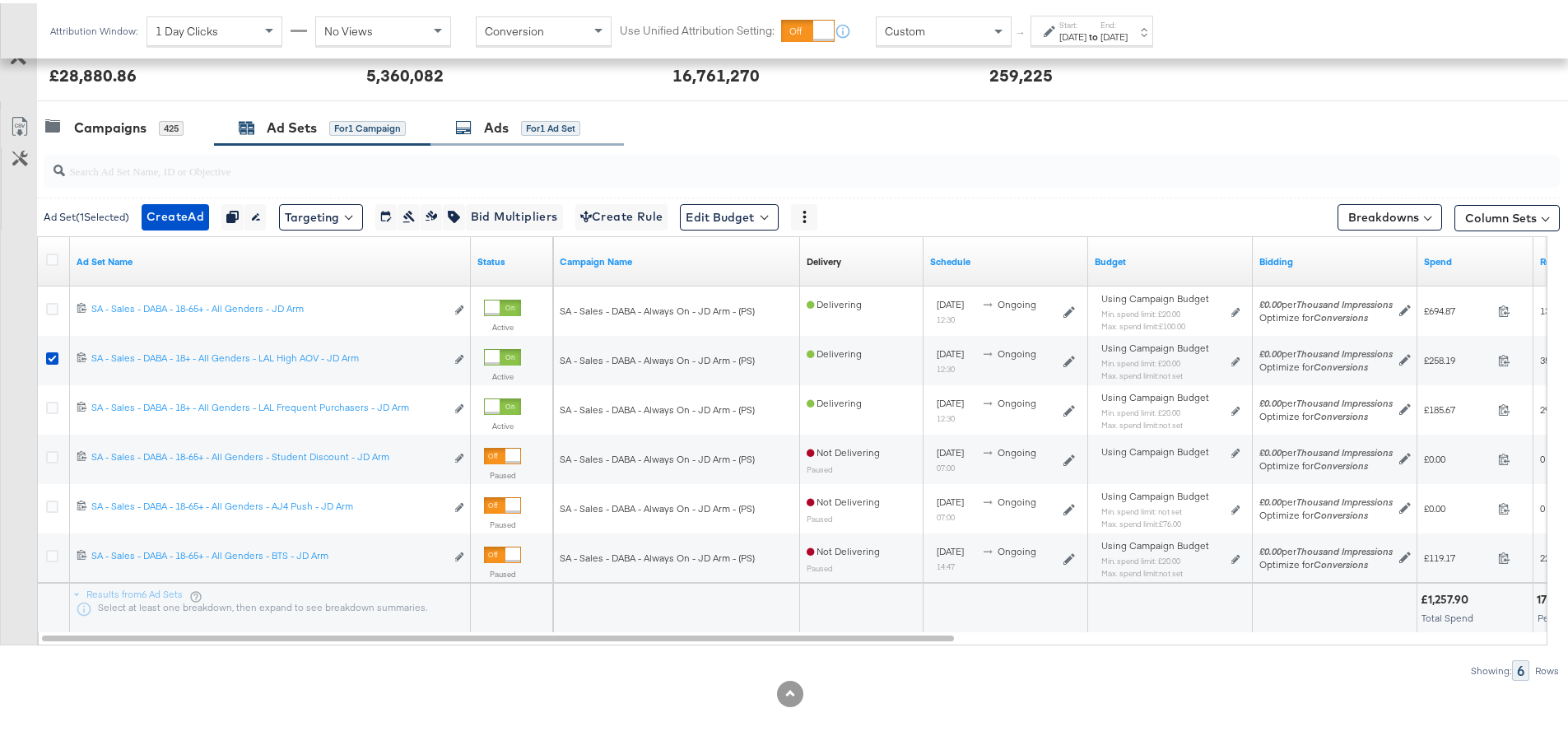
click at [545, 132] on div "for 1 Ad Set" at bounding box center [551, 125] width 59 height 15
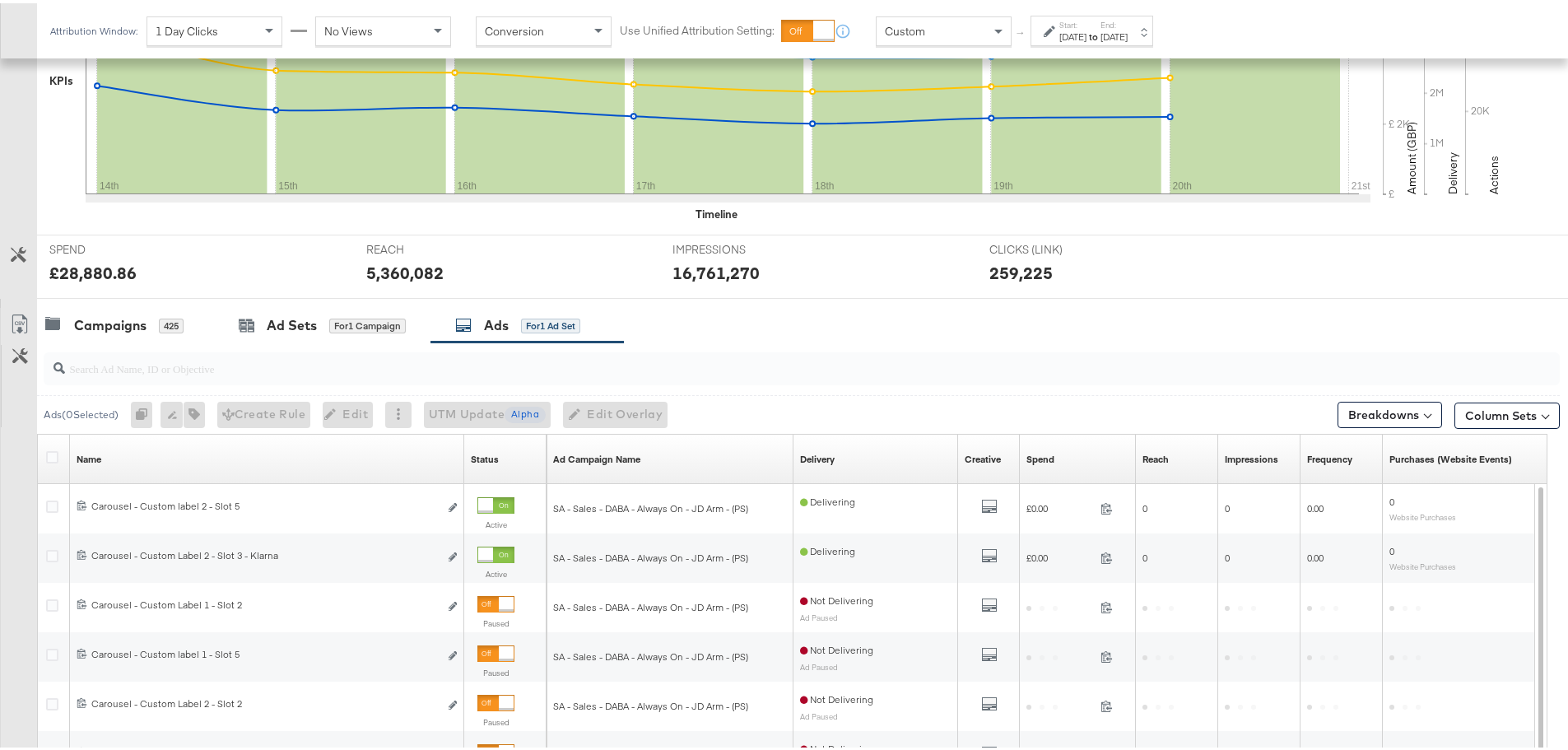
scroll to position [697, 0]
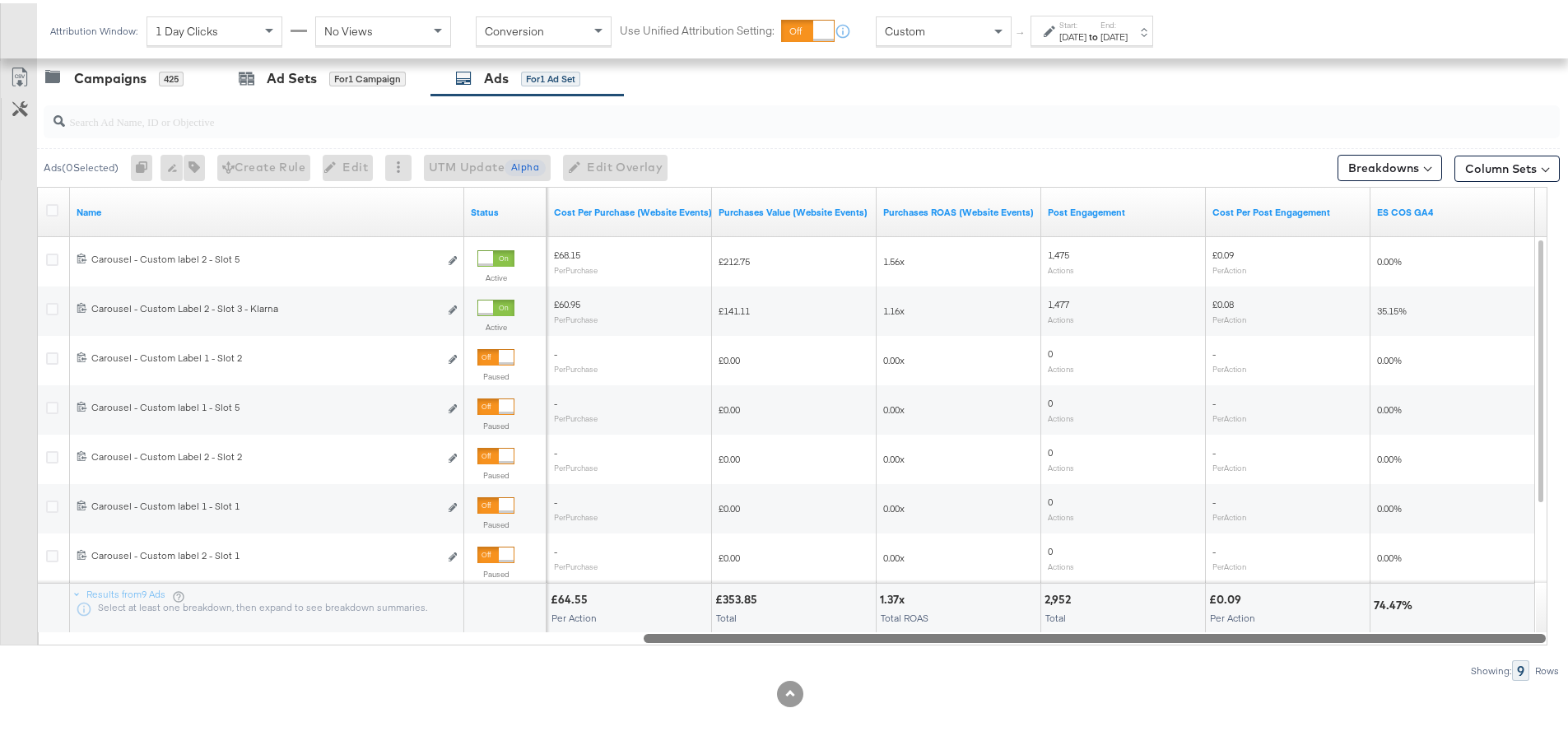
drag, startPoint x: 646, startPoint y: 636, endPoint x: 1534, endPoint y: 639, distance: 888.0
click at [1534, 639] on div at bounding box center [1095, 634] width 902 height 14
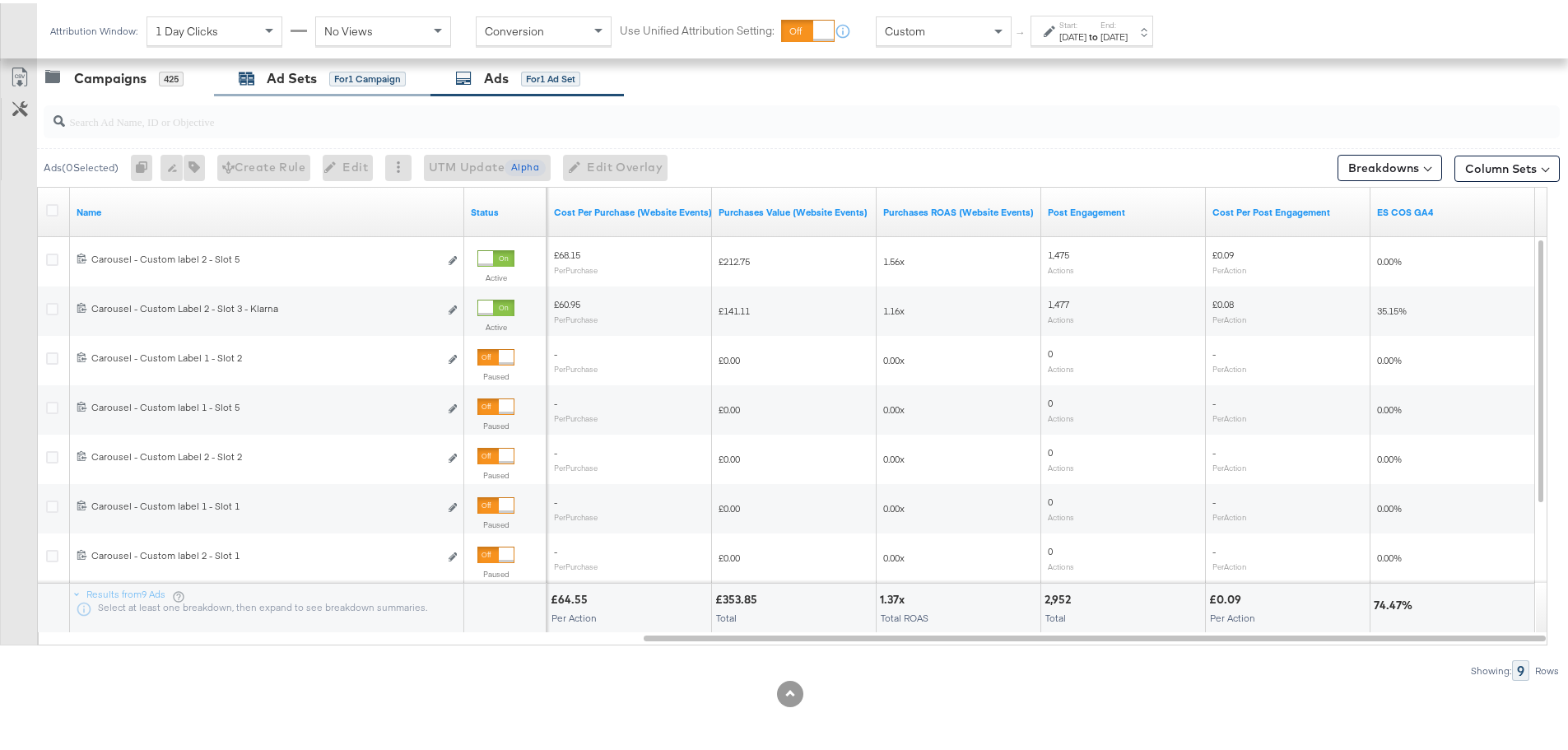
click at [338, 76] on div "for 1 Campaign" at bounding box center [368, 76] width 76 height 15
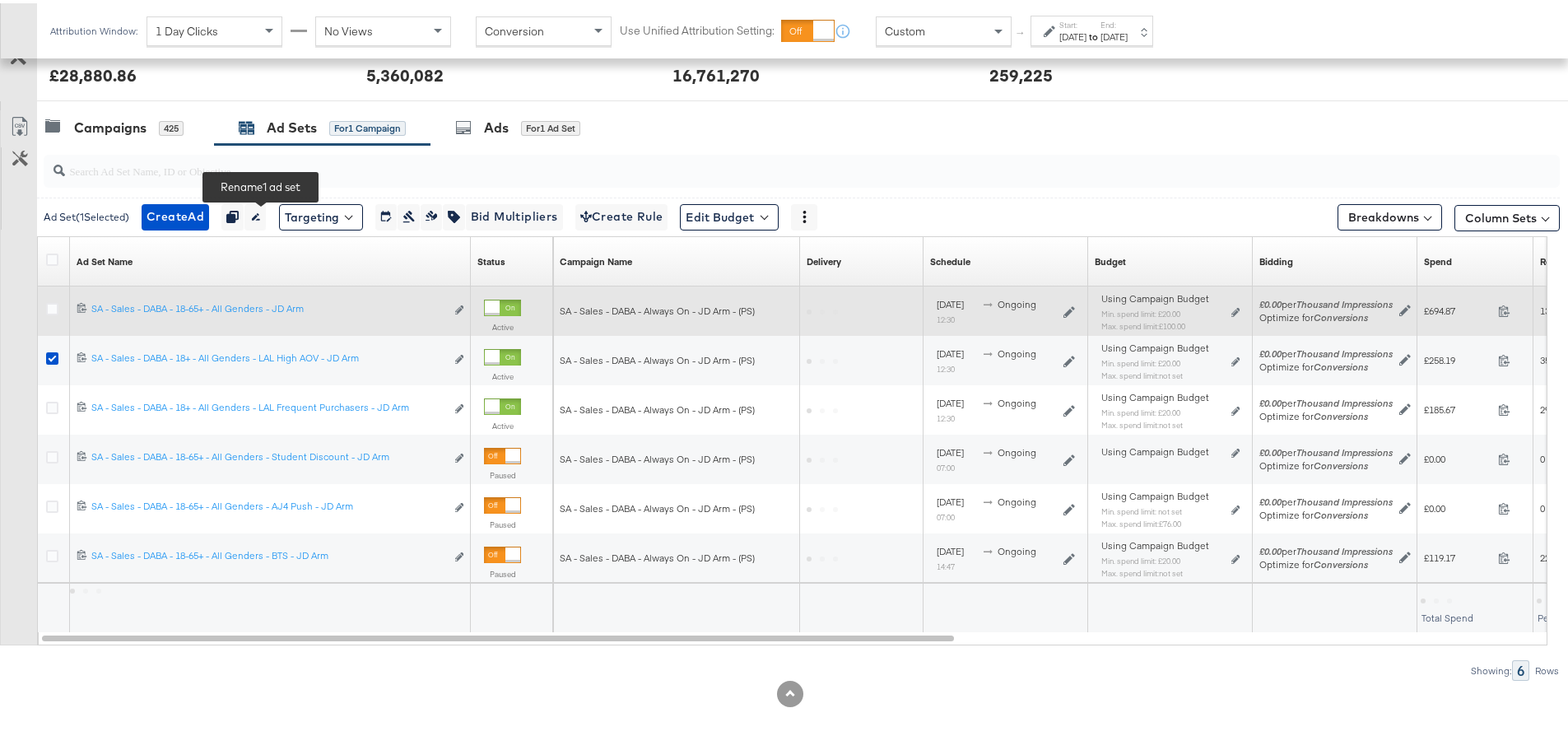
scroll to position [648, 0]
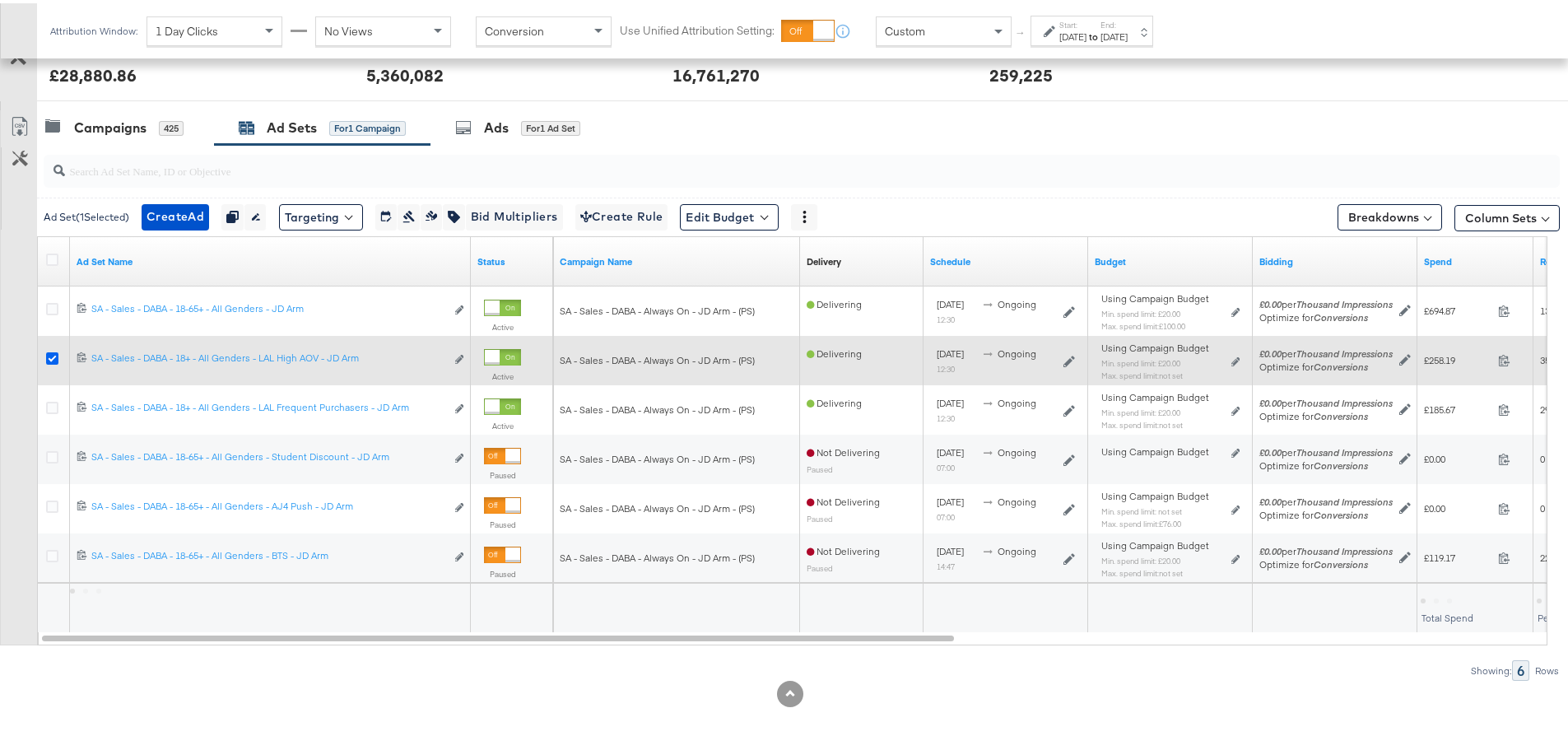
click at [55, 359] on icon at bounding box center [52, 355] width 12 height 12
click at [0, 0] on input "checkbox" at bounding box center [0, 0] width 0 height 0
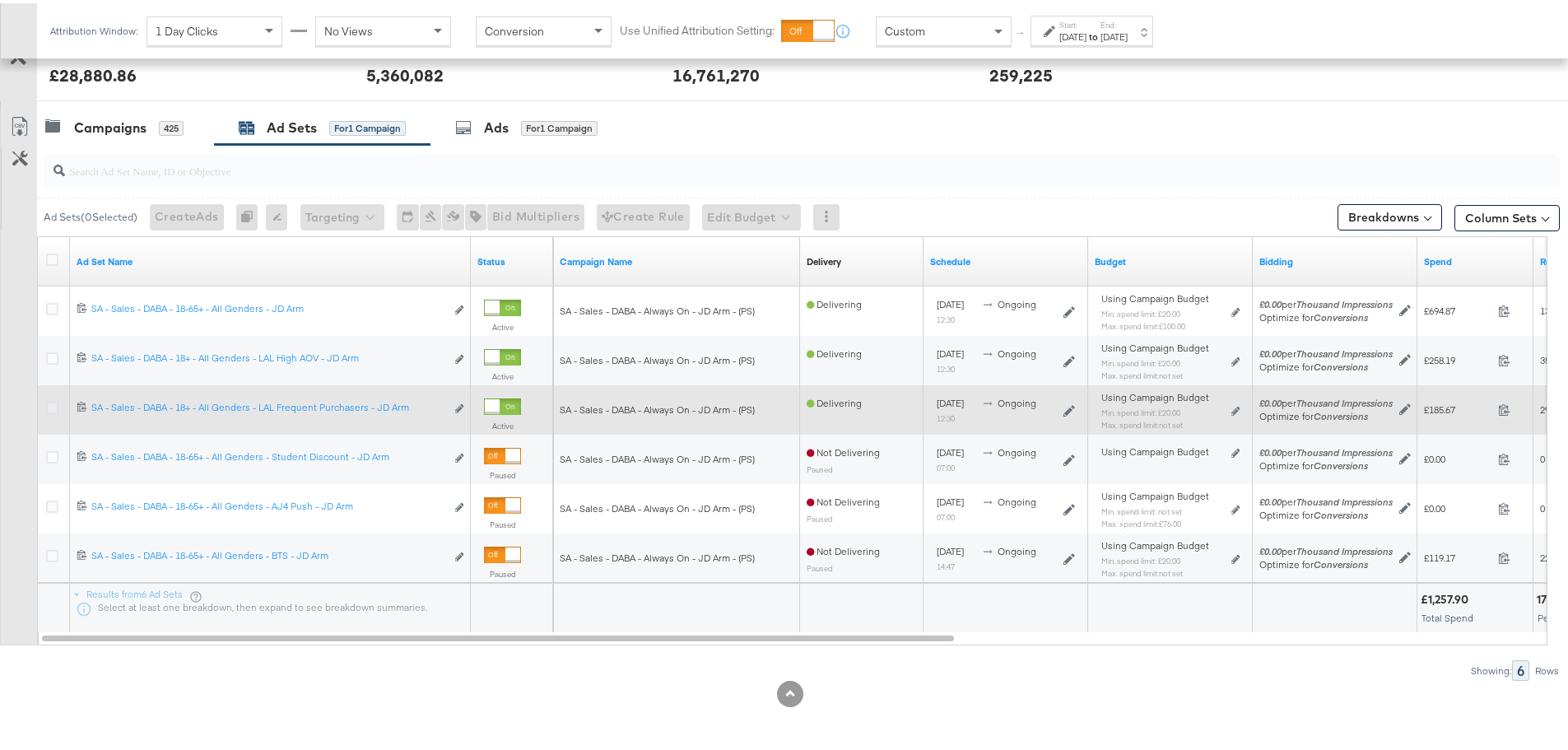
click at [52, 406] on icon at bounding box center [52, 404] width 12 height 12
click at [0, 0] on input "checkbox" at bounding box center [0, 0] width 0 height 0
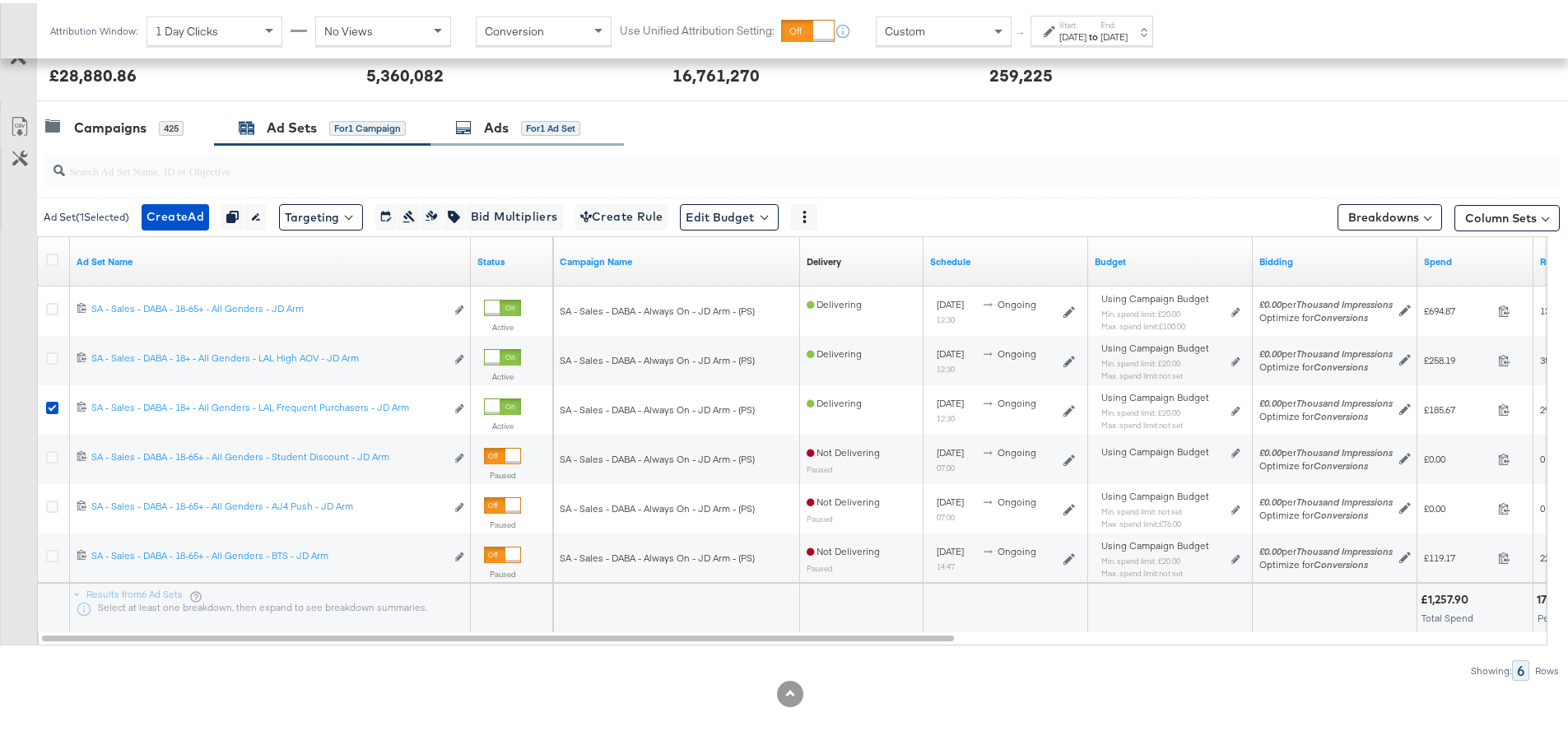
click at [525, 123] on div "for 1 Ad Set" at bounding box center [551, 125] width 59 height 15
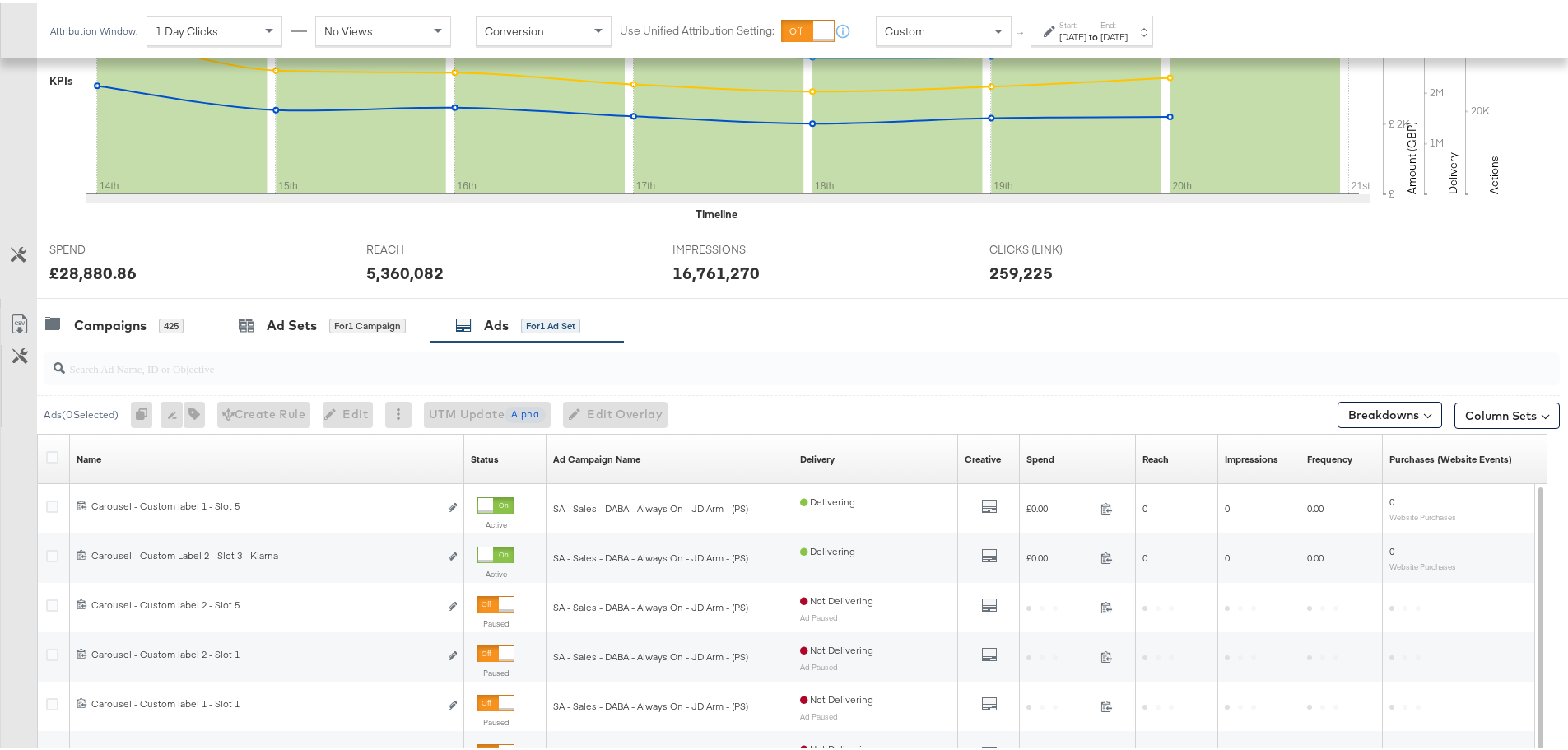
scroll to position [697, 0]
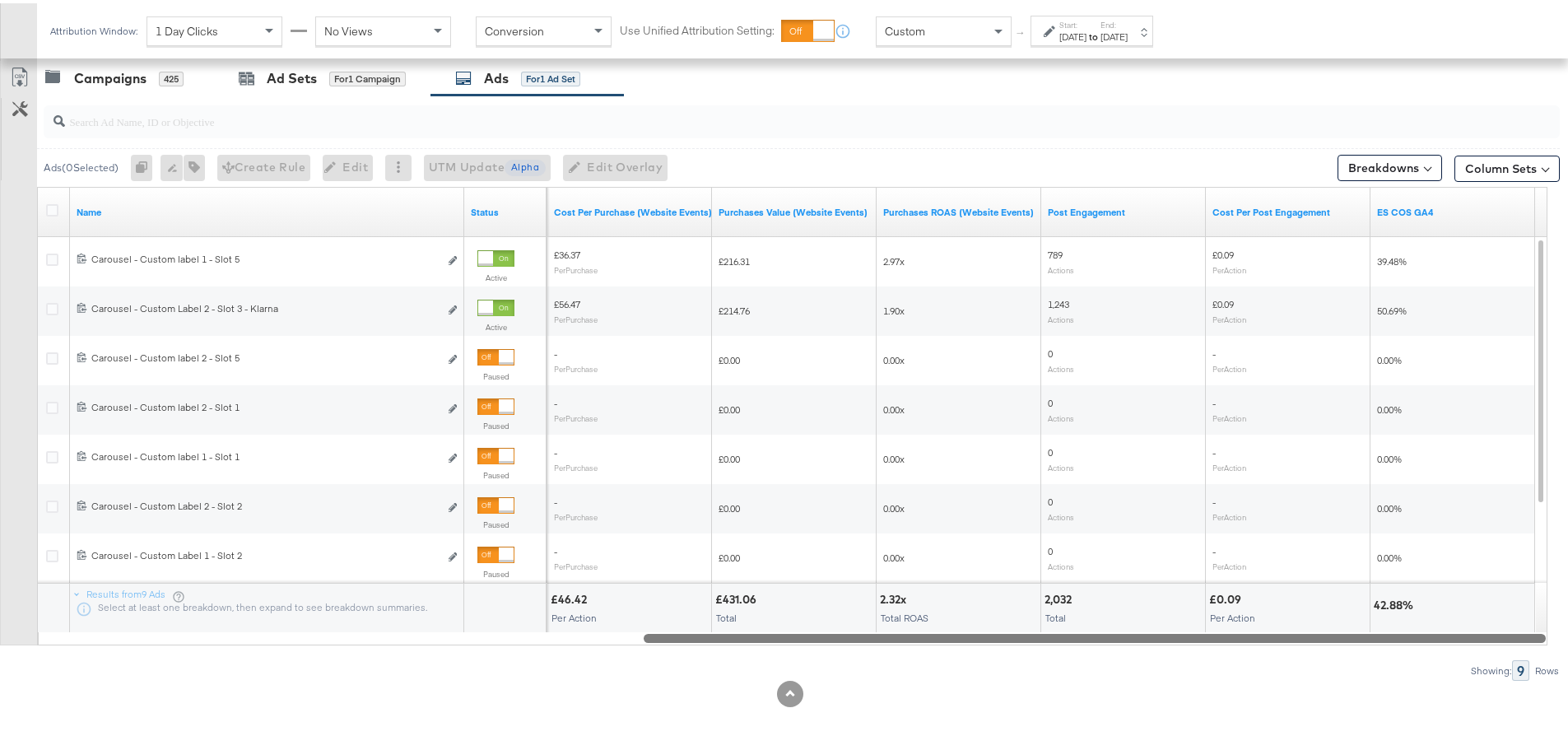
drag, startPoint x: 682, startPoint y: 633, endPoint x: 1507, endPoint y: 625, distance: 825.0
click at [1507, 625] on div "Name Status Purchases (Website Events) Cost Per Purchase (Website Events) Purch…" at bounding box center [792, 413] width 1510 height 459
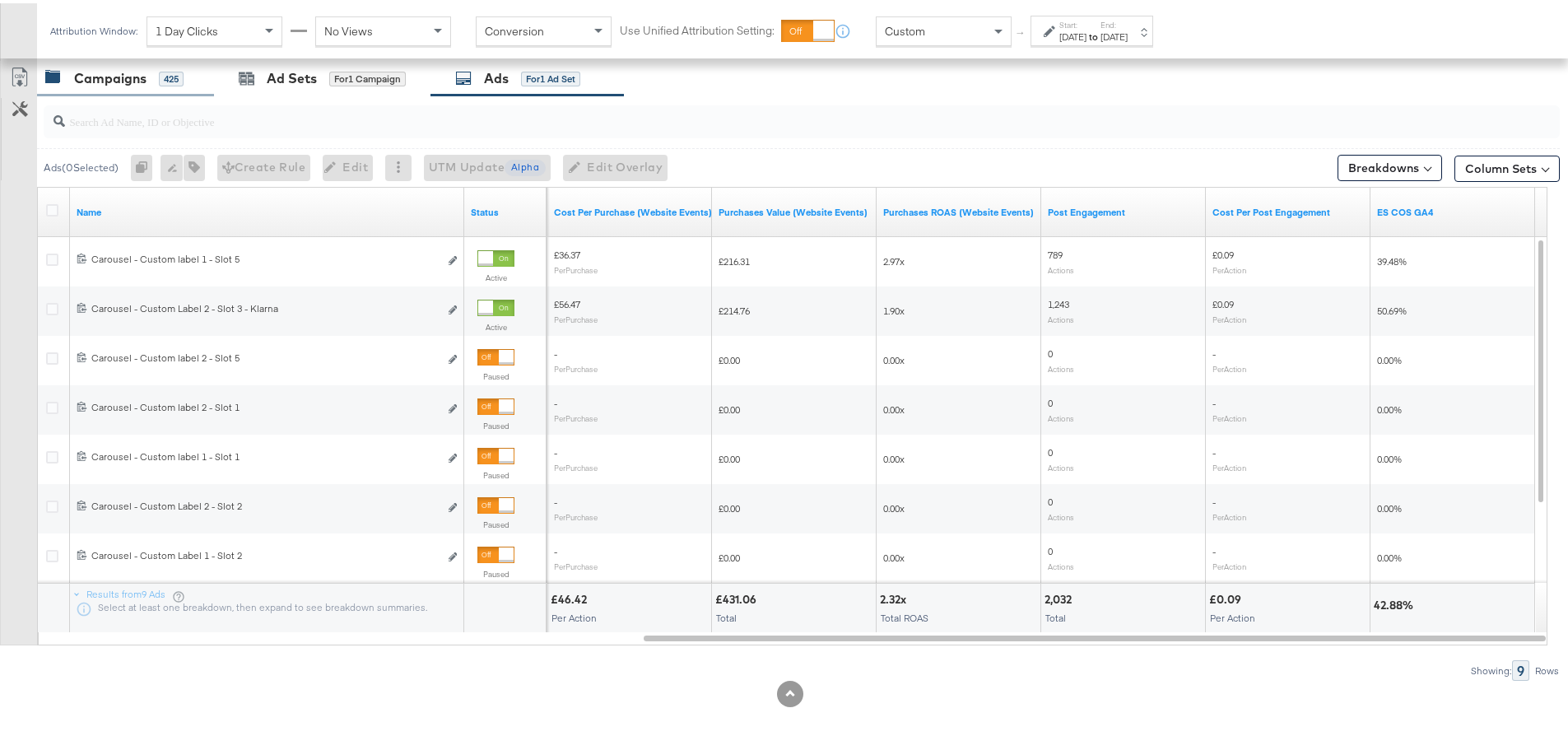
click at [127, 86] on div "Campaigns 425" at bounding box center [125, 75] width 177 height 35
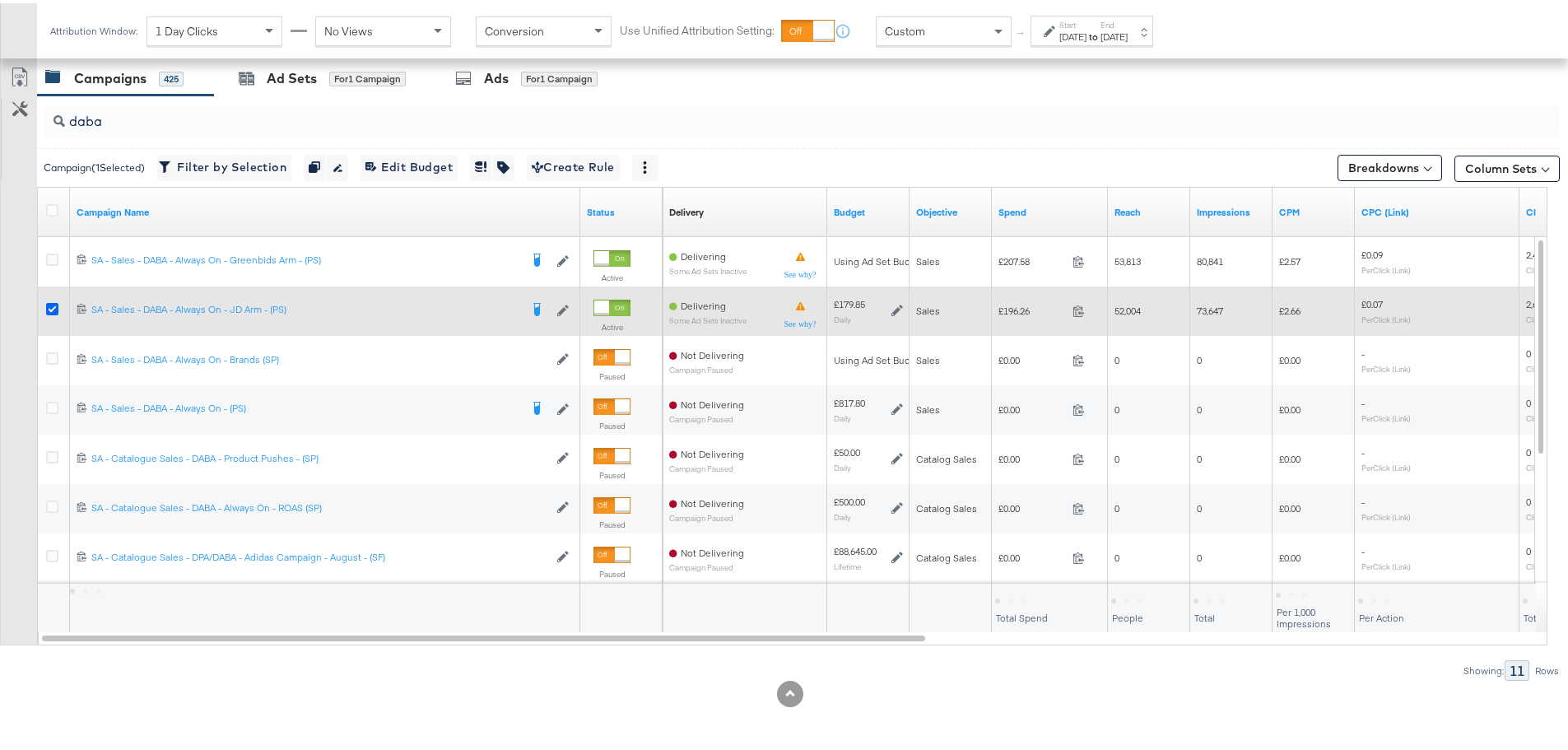
click at [52, 307] on icon at bounding box center [52, 305] width 12 height 12
click at [0, 0] on input "checkbox" at bounding box center [0, 0] width 0 height 0
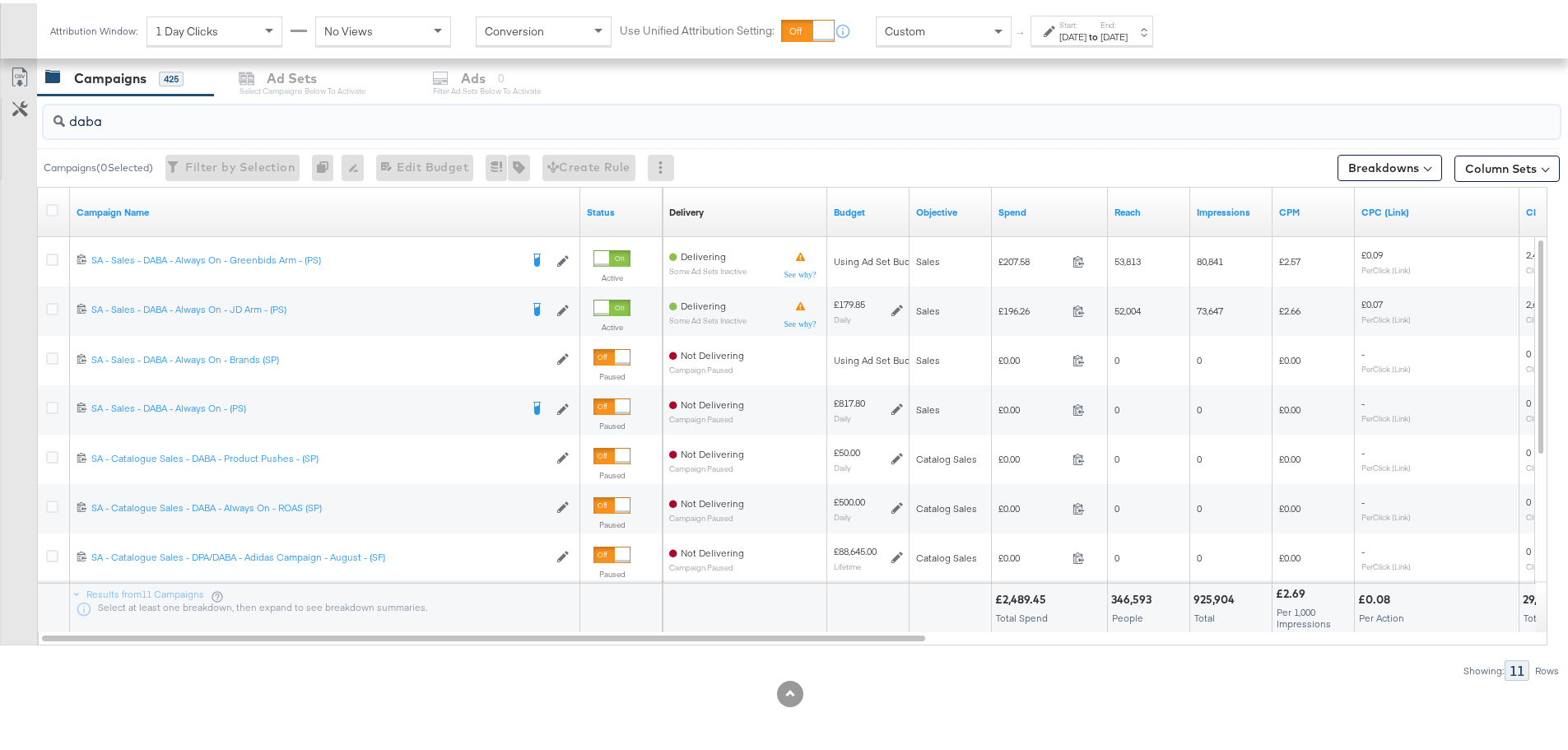
drag, startPoint x: -129, startPoint y: 68, endPoint x: -308, endPoint y: 34, distance: 182.2
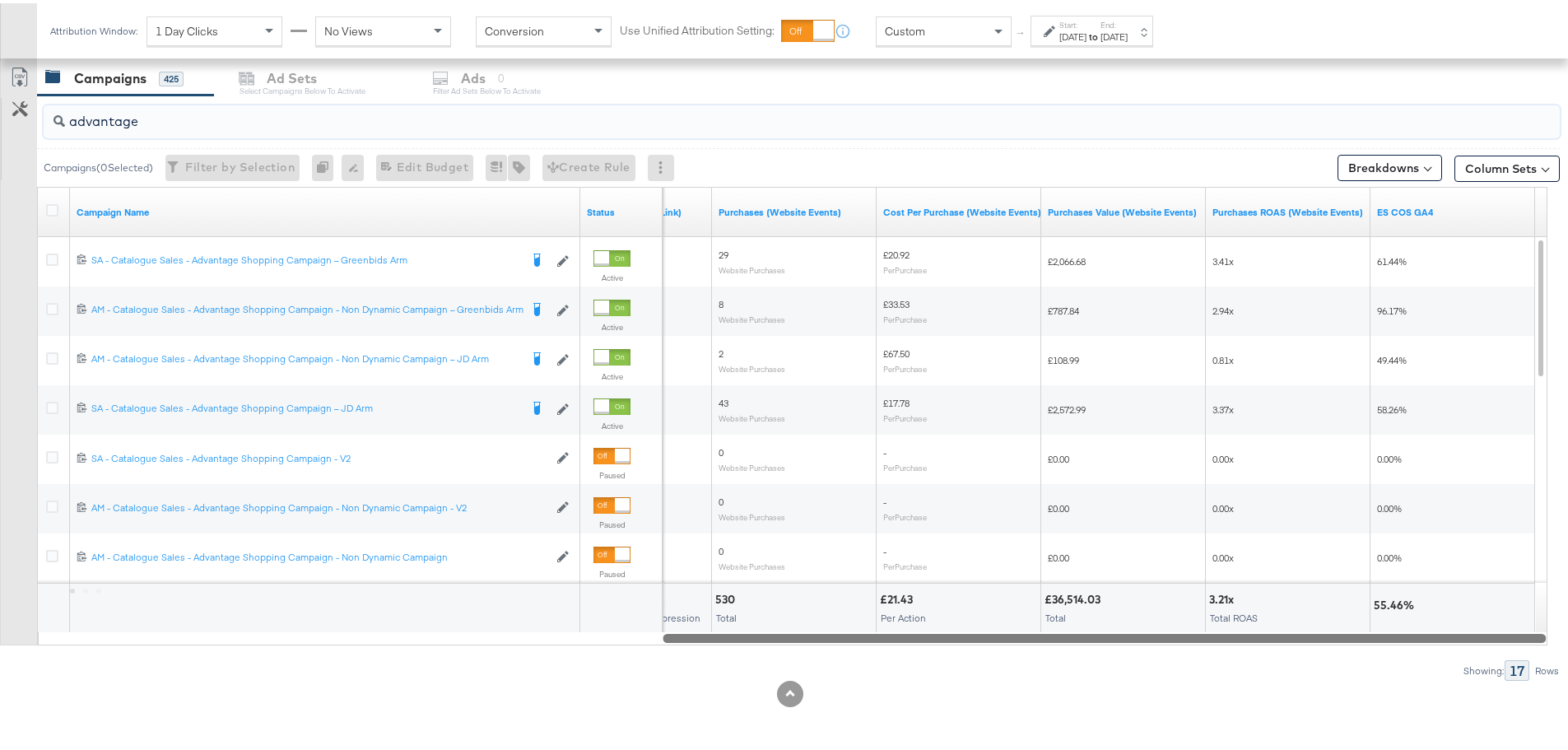
drag, startPoint x: 742, startPoint y: 635, endPoint x: 1575, endPoint y: 635, distance: 833.0
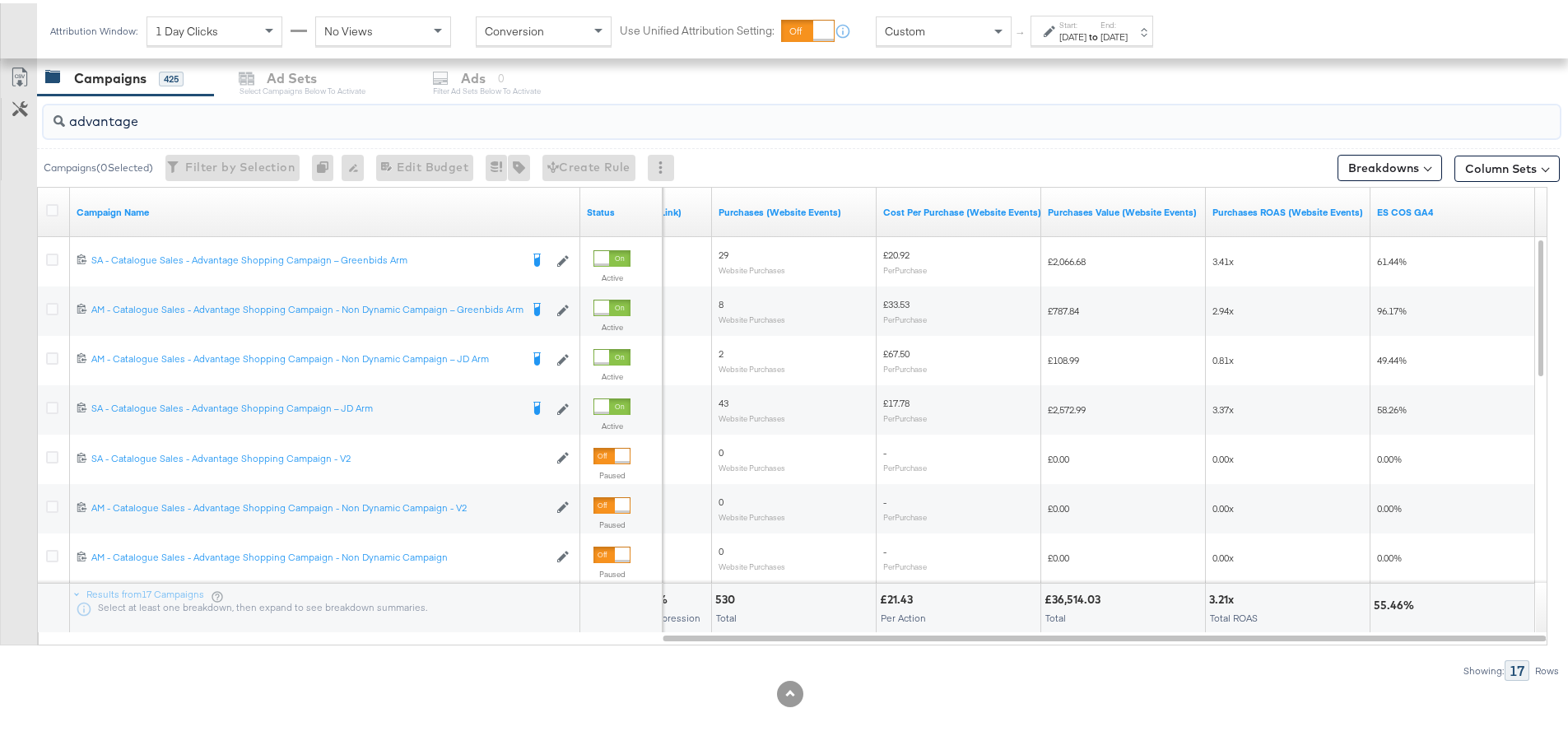
type input "advantage"
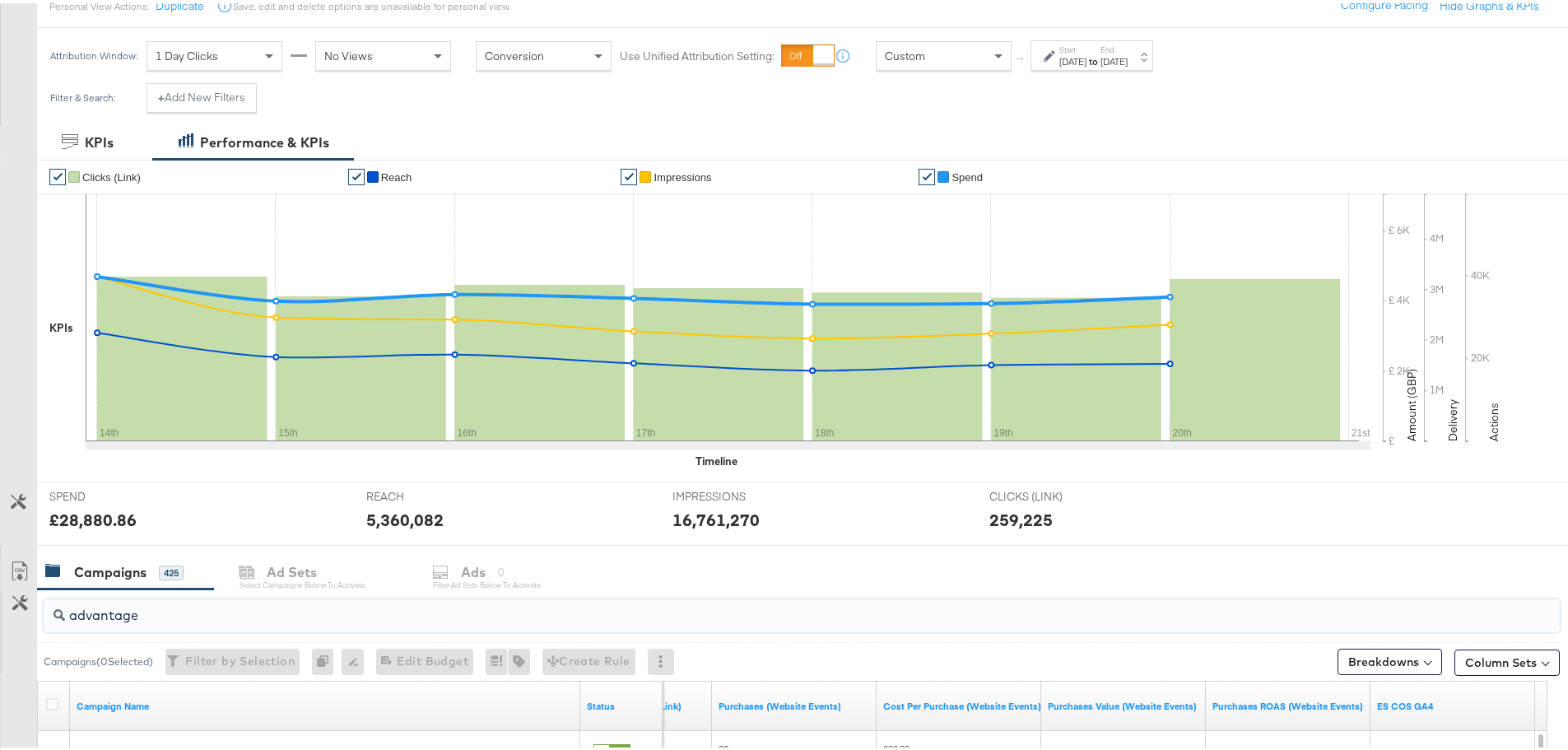
scroll to position [0, 0]
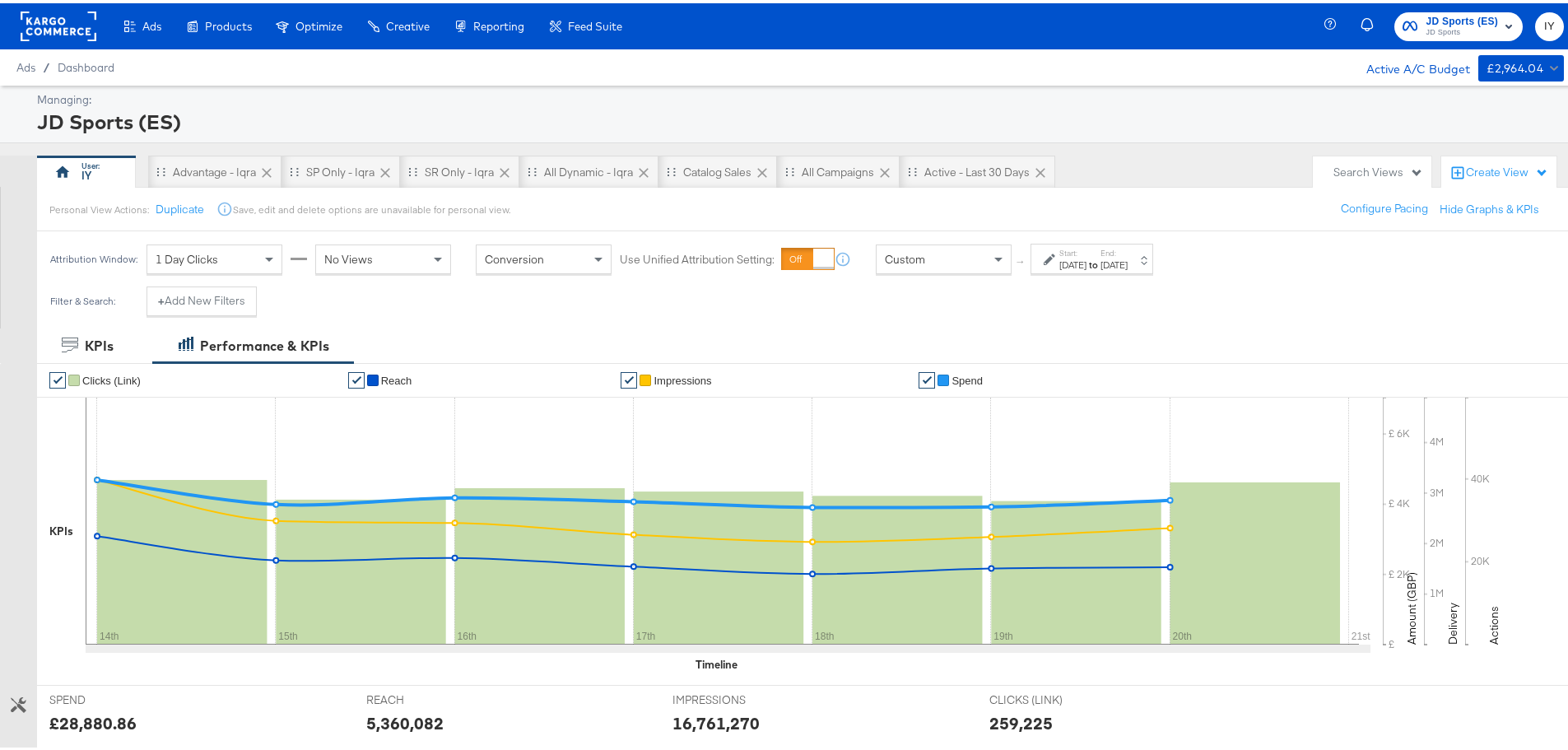
click at [963, 251] on div "Custom" at bounding box center [943, 256] width 135 height 28
click at [1128, 254] on div "Start: Sep 14th 2025 to End: Sep 20th 2025" at bounding box center [1094, 256] width 69 height 24
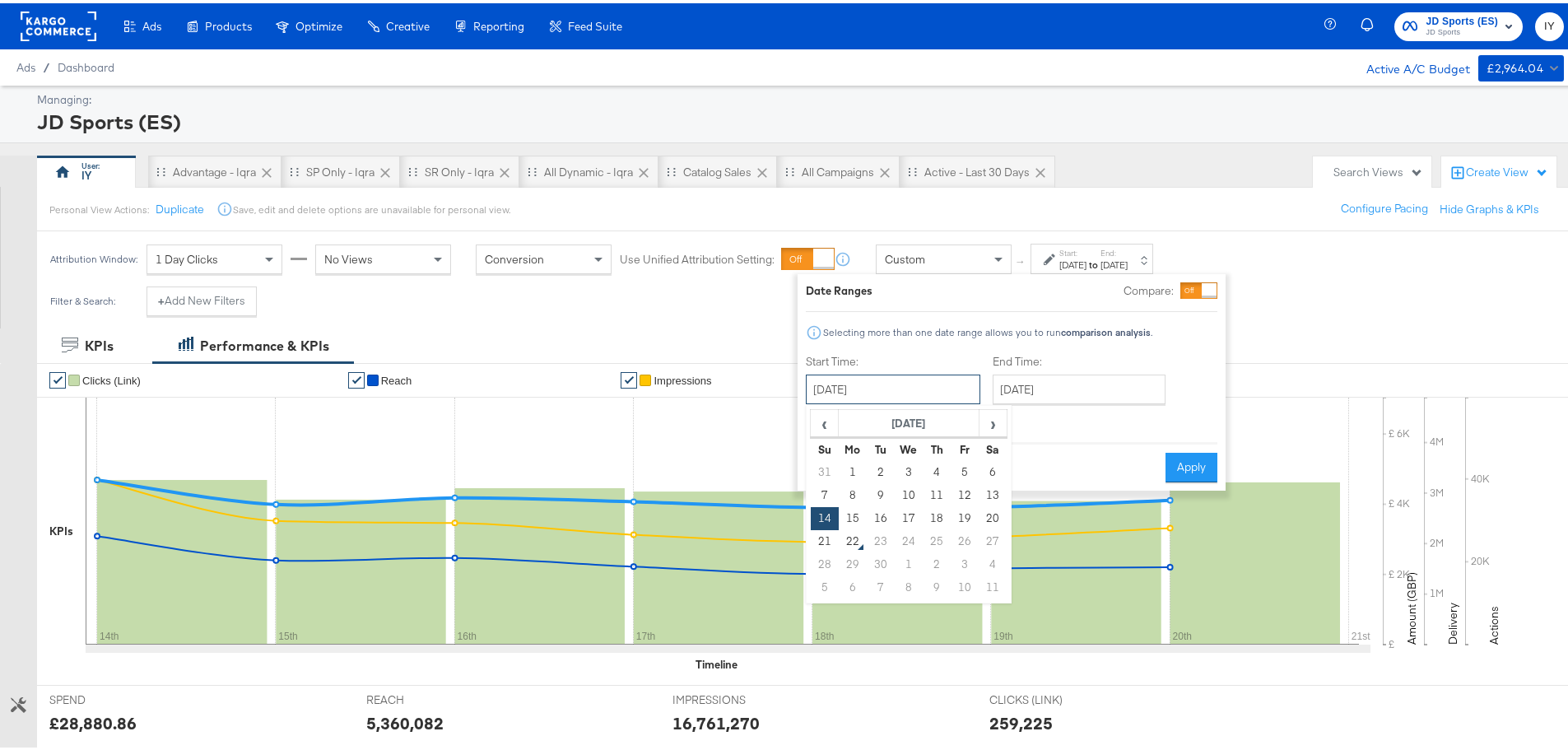
click at [950, 394] on input "September 14th 2025" at bounding box center [893, 386] width 175 height 30
click at [826, 542] on td "21" at bounding box center [824, 538] width 28 height 23
type input "September 21st 2025"
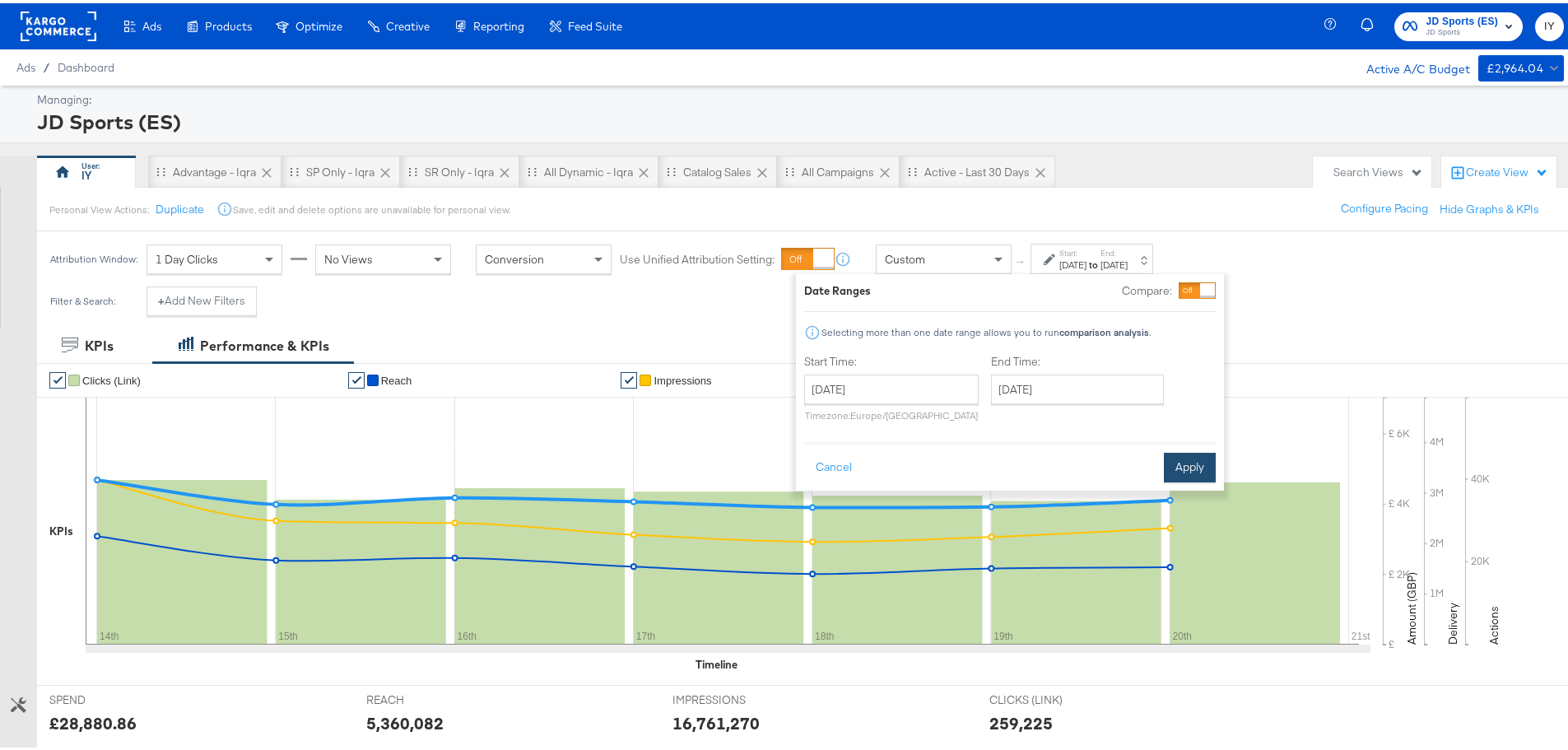
click at [1188, 463] on button "Apply" at bounding box center [1190, 464] width 52 height 30
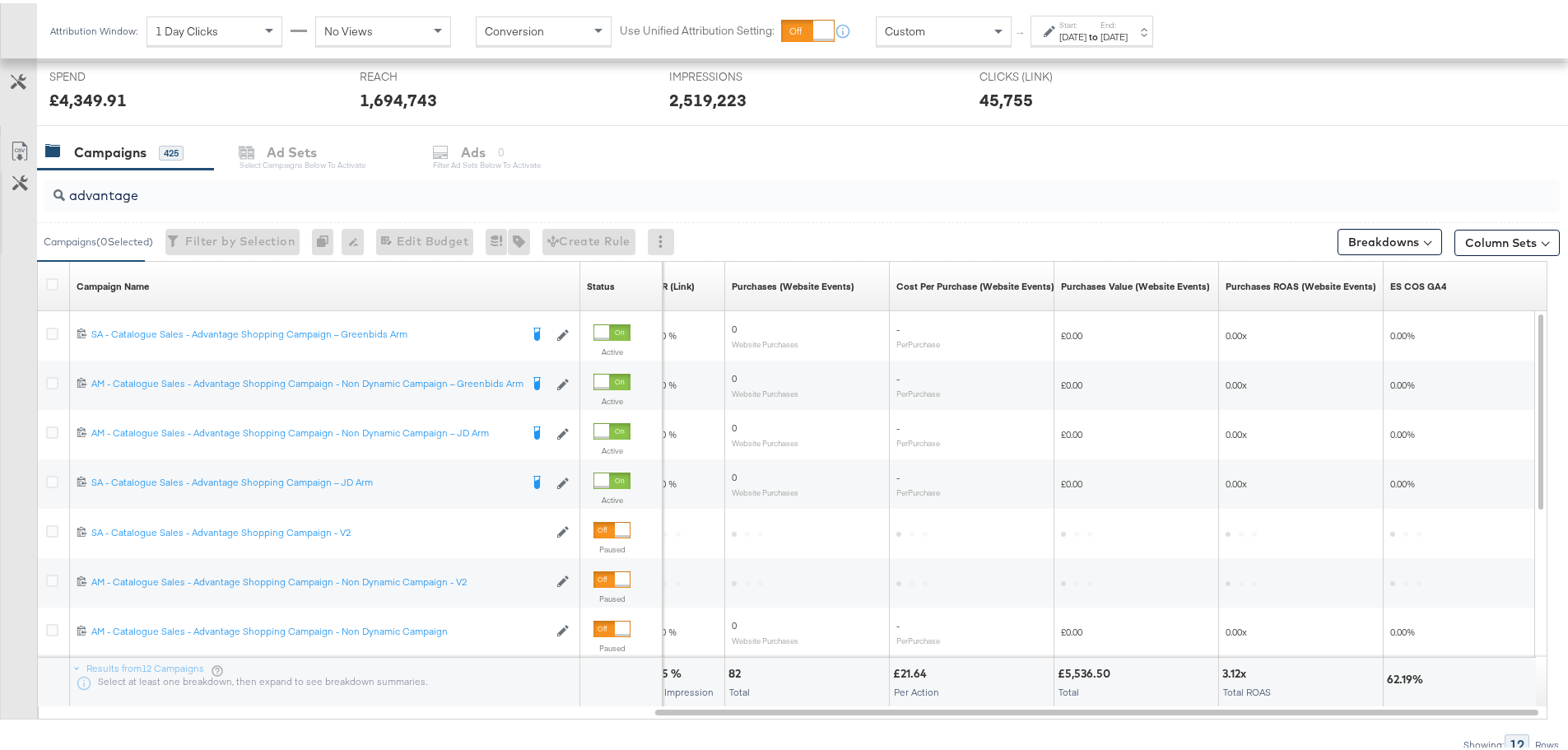
scroll to position [697, 0]
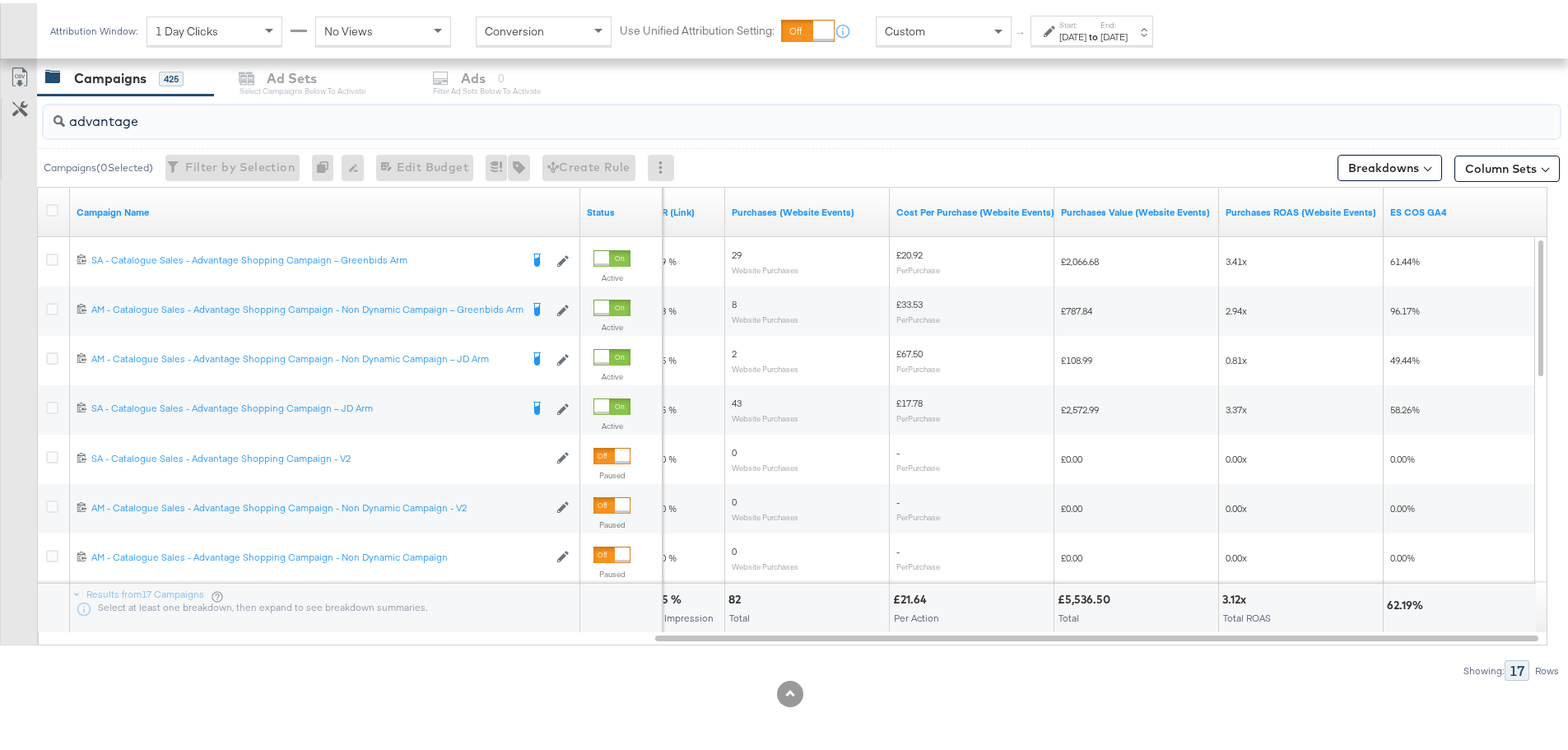
click at [170, 121] on input "advantage" at bounding box center [743, 111] width 1355 height 32
drag, startPoint x: 170, startPoint y: 121, endPoint x: -204, endPoint y: 91, distance: 375.2
paste input "SA - Catalogue Sales - Advantage Shopping Campaign – JD Arm"
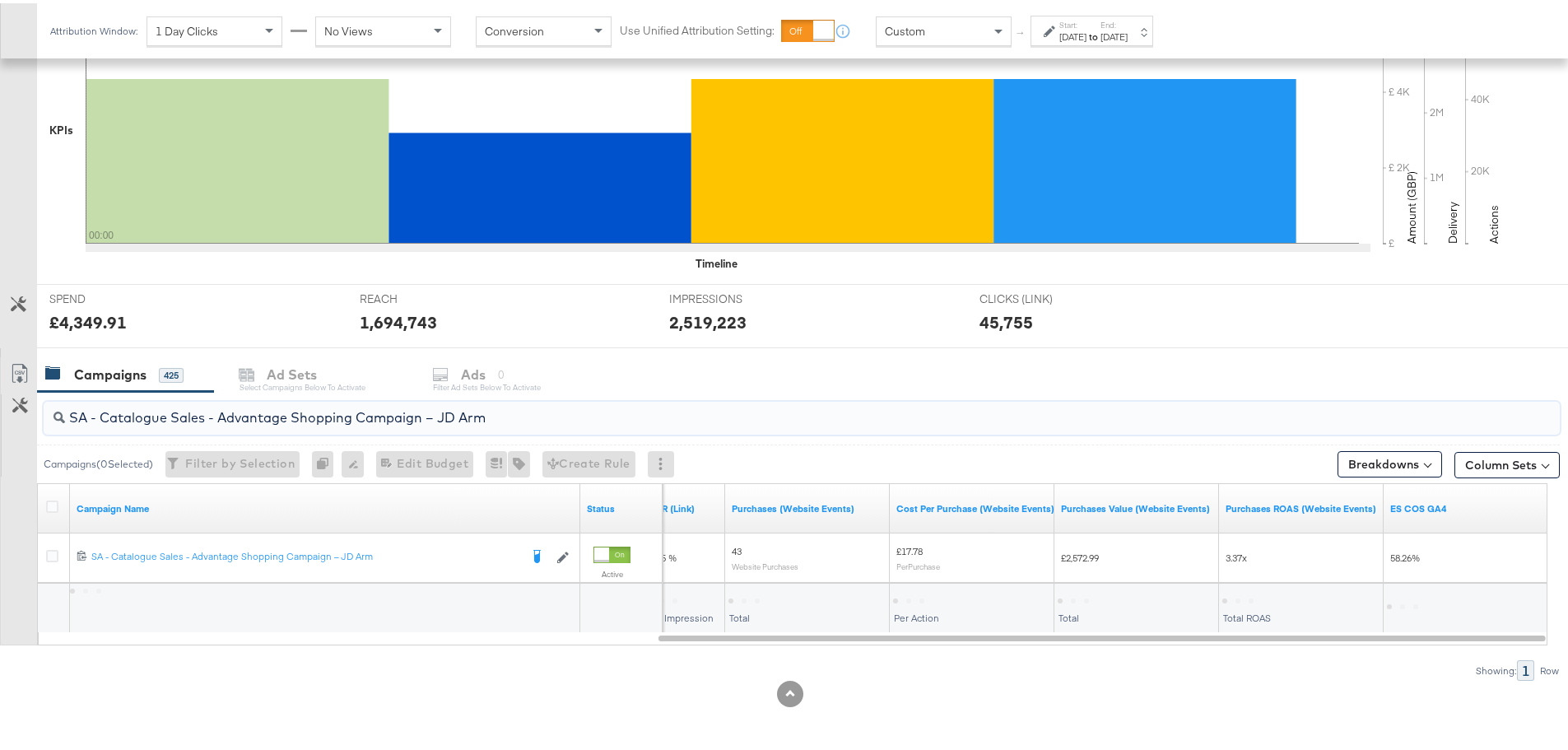
scroll to position [401, 0]
drag, startPoint x: 1048, startPoint y: 643, endPoint x: 894, endPoint y: 643, distance: 154.0
click at [894, 643] on div "SA - Catalogue Sales - Advantage Shopping Campaign – JD Arm Campaigns ( 0 Selec…" at bounding box center [780, 533] width 1560 height 289
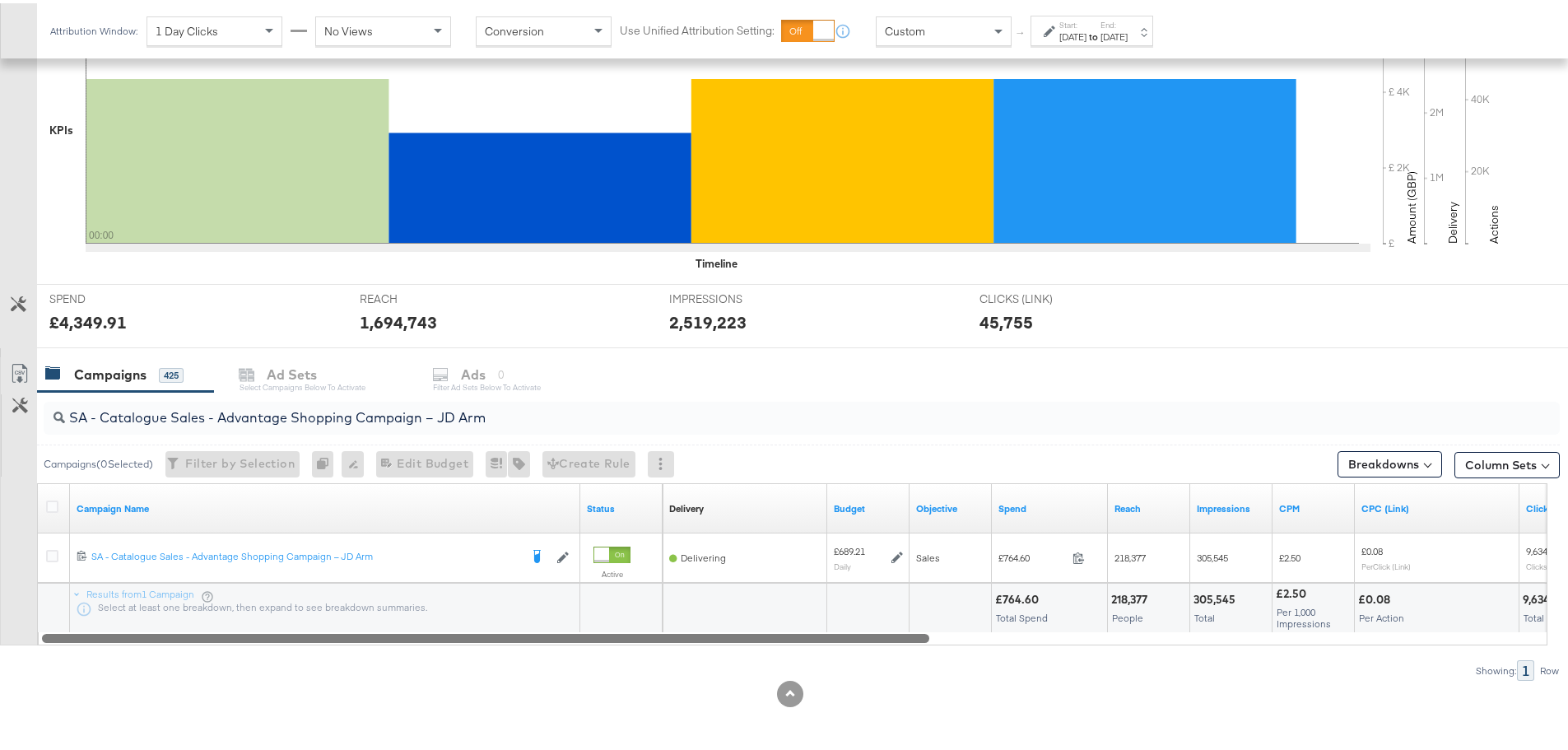
drag, startPoint x: 914, startPoint y: 632, endPoint x: 273, endPoint y: 651, distance: 641.3
click at [272, 653] on div "SA - Catalogue Sales - Advantage Shopping Campaign – JD Arm Campaigns ( 0 Selec…" at bounding box center [780, 533] width 1560 height 289
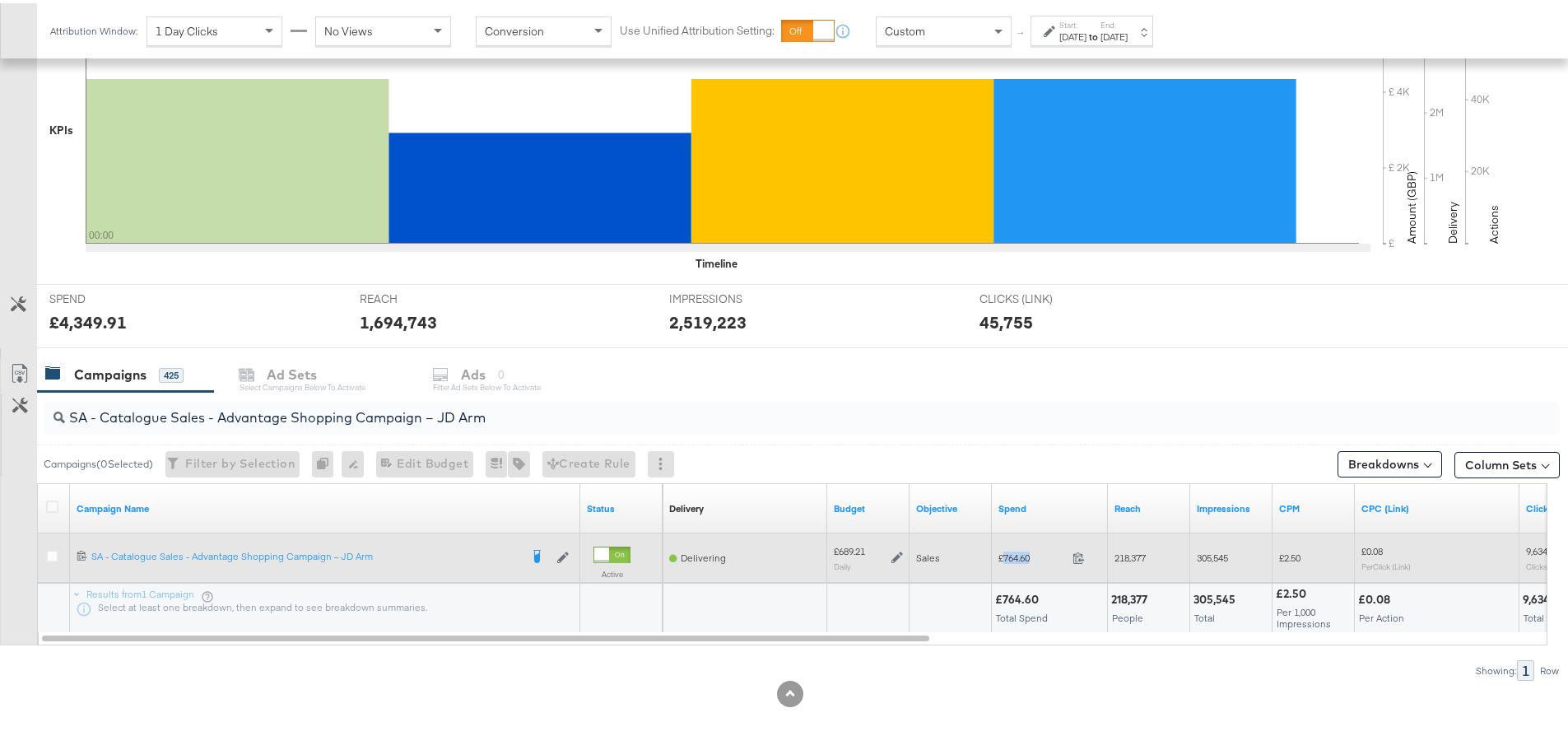
drag, startPoint x: 1042, startPoint y: 556, endPoint x: 1004, endPoint y: 555, distance: 38.0
click at [1004, 555] on span "£764.60" at bounding box center [1032, 554] width 68 height 12
copy span "764.60"
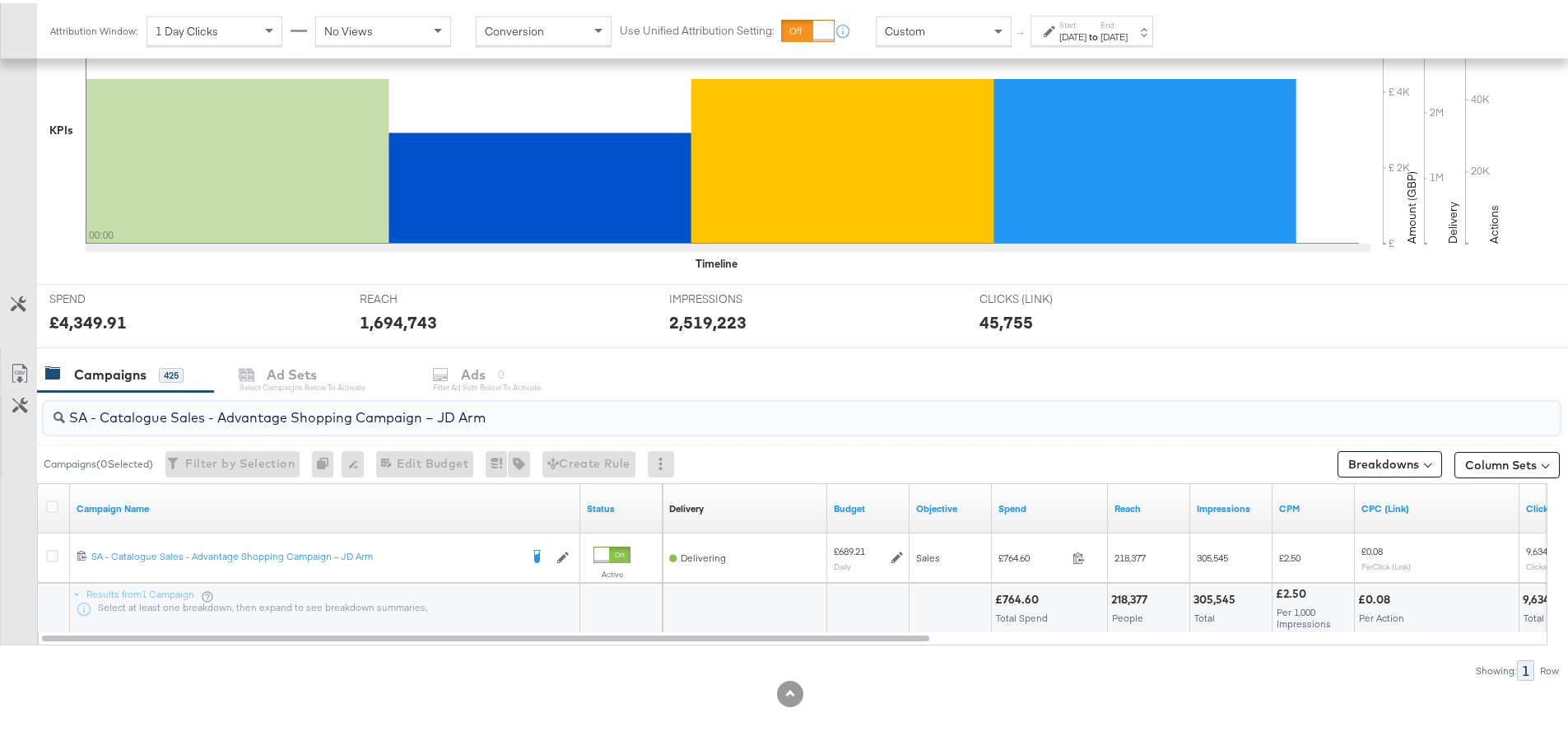
drag, startPoint x: 512, startPoint y: 408, endPoint x: 59, endPoint y: 414, distance: 453.0
click at [59, 414] on div "SA - Catalogue Sales - Advantage Shopping Campaign – JD Arm" at bounding box center [801, 414] width 1516 height 32
paste input "Greenbids"
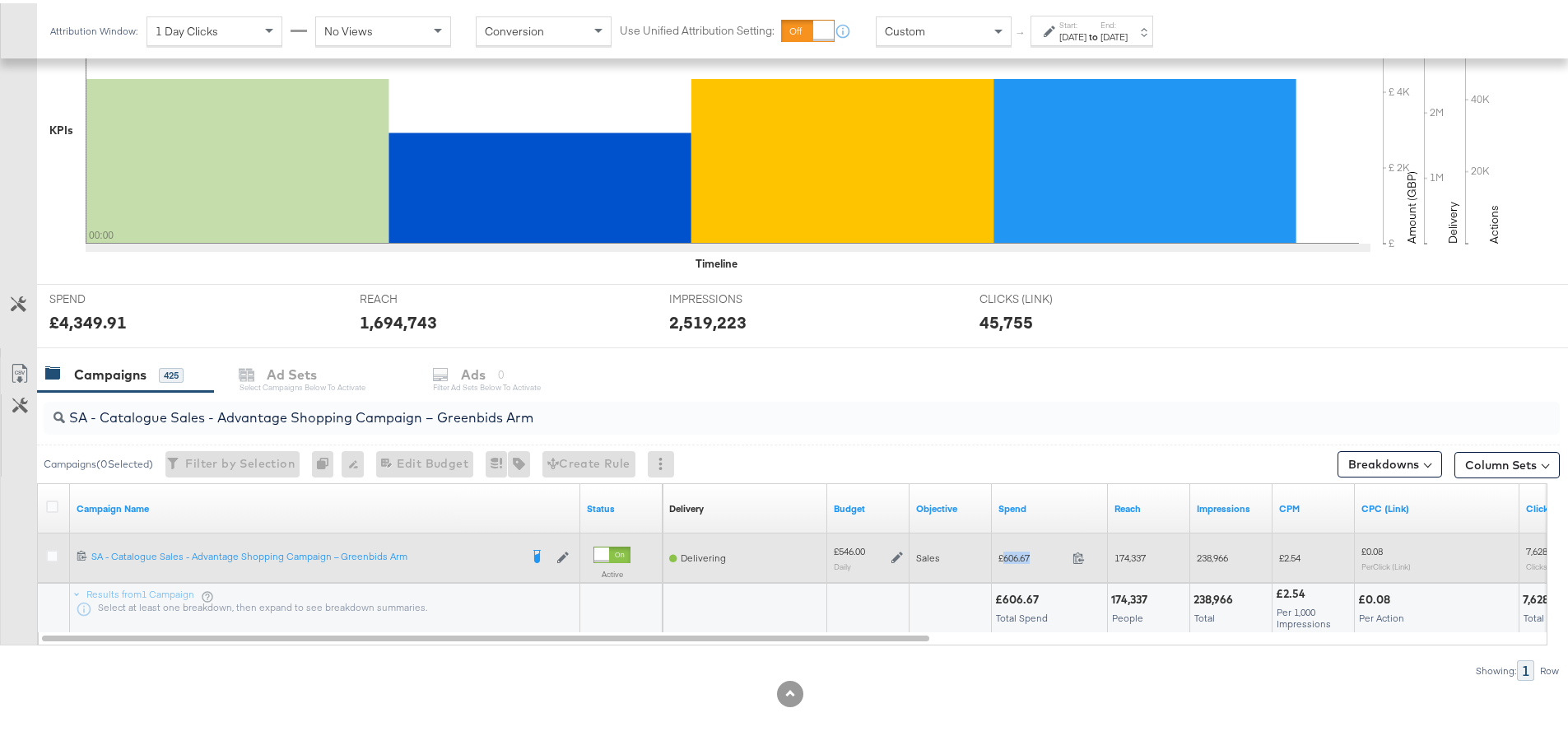
drag, startPoint x: 1034, startPoint y: 552, endPoint x: 1002, endPoint y: 554, distance: 32.1
click at [1003, 554] on span "£606.67" at bounding box center [1032, 554] width 68 height 12
copy span "606.67"
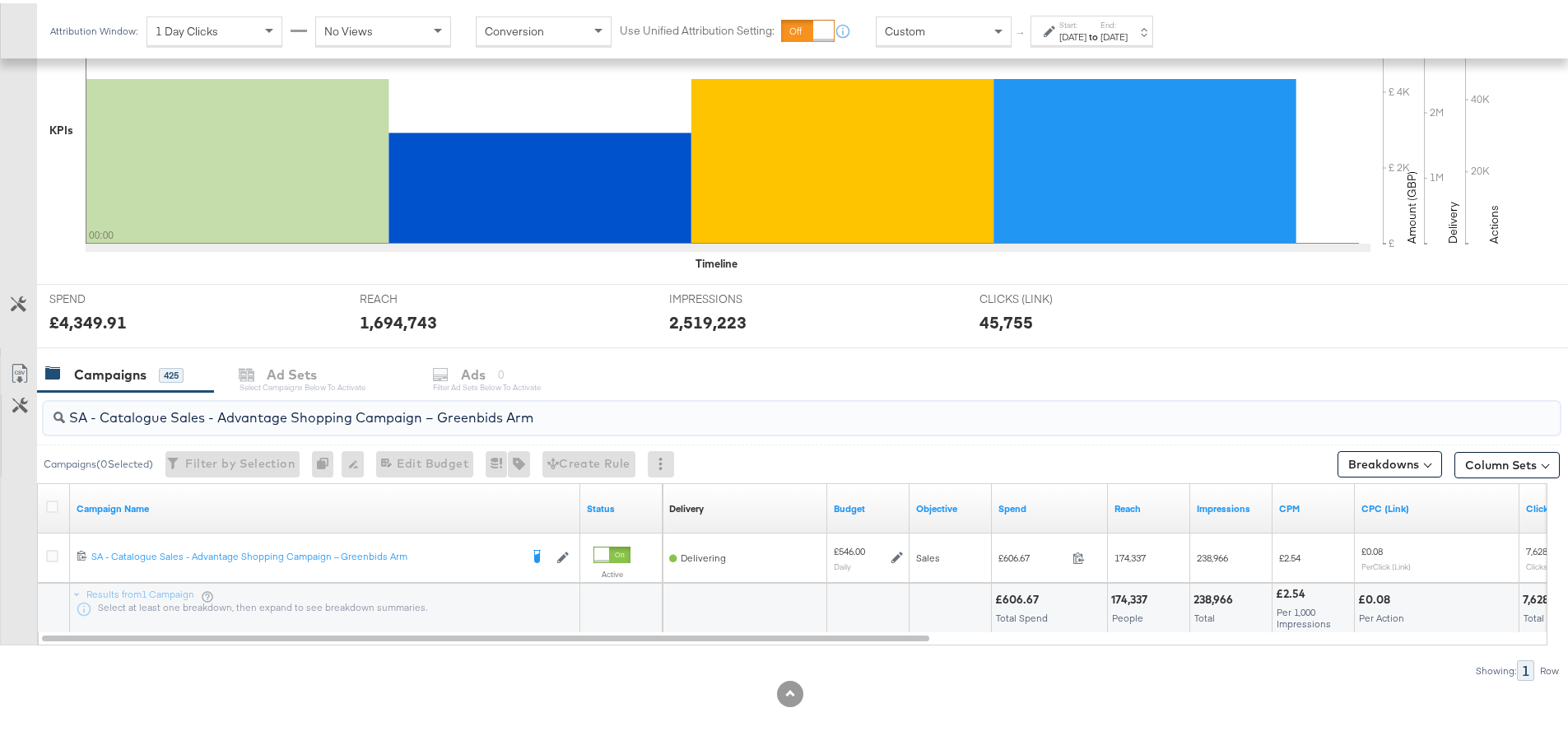
drag, startPoint x: 609, startPoint y: 415, endPoint x: -203, endPoint y: 392, distance: 812.3
paste input "AM - Catalogue Sales - Advantage Shopping Campaign - Non Dynamic Campaign – JD"
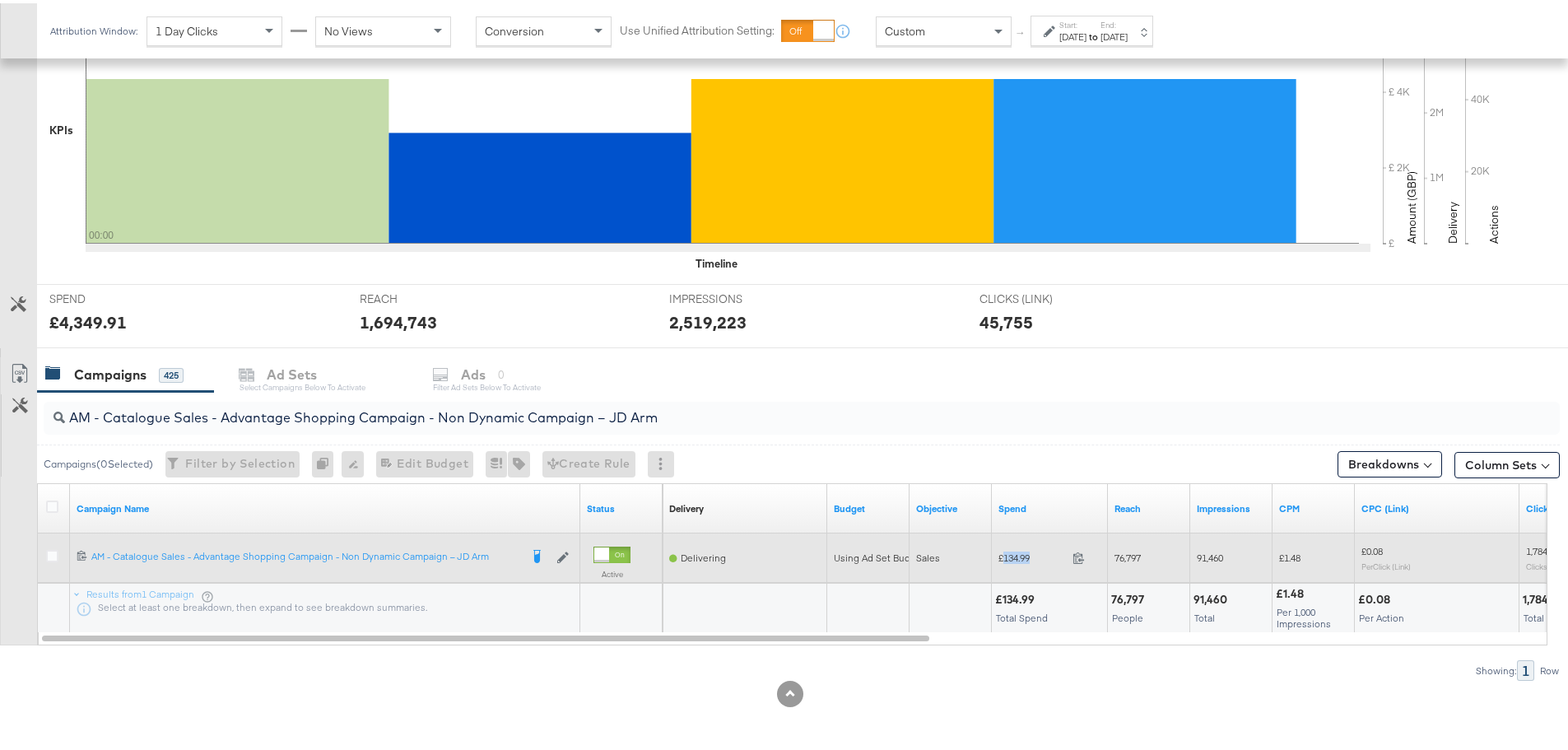
drag, startPoint x: 1035, startPoint y: 553, endPoint x: 1003, endPoint y: 554, distance: 32.0
click at [1003, 554] on span "£134.99" at bounding box center [1032, 554] width 68 height 12
copy span "134.99"
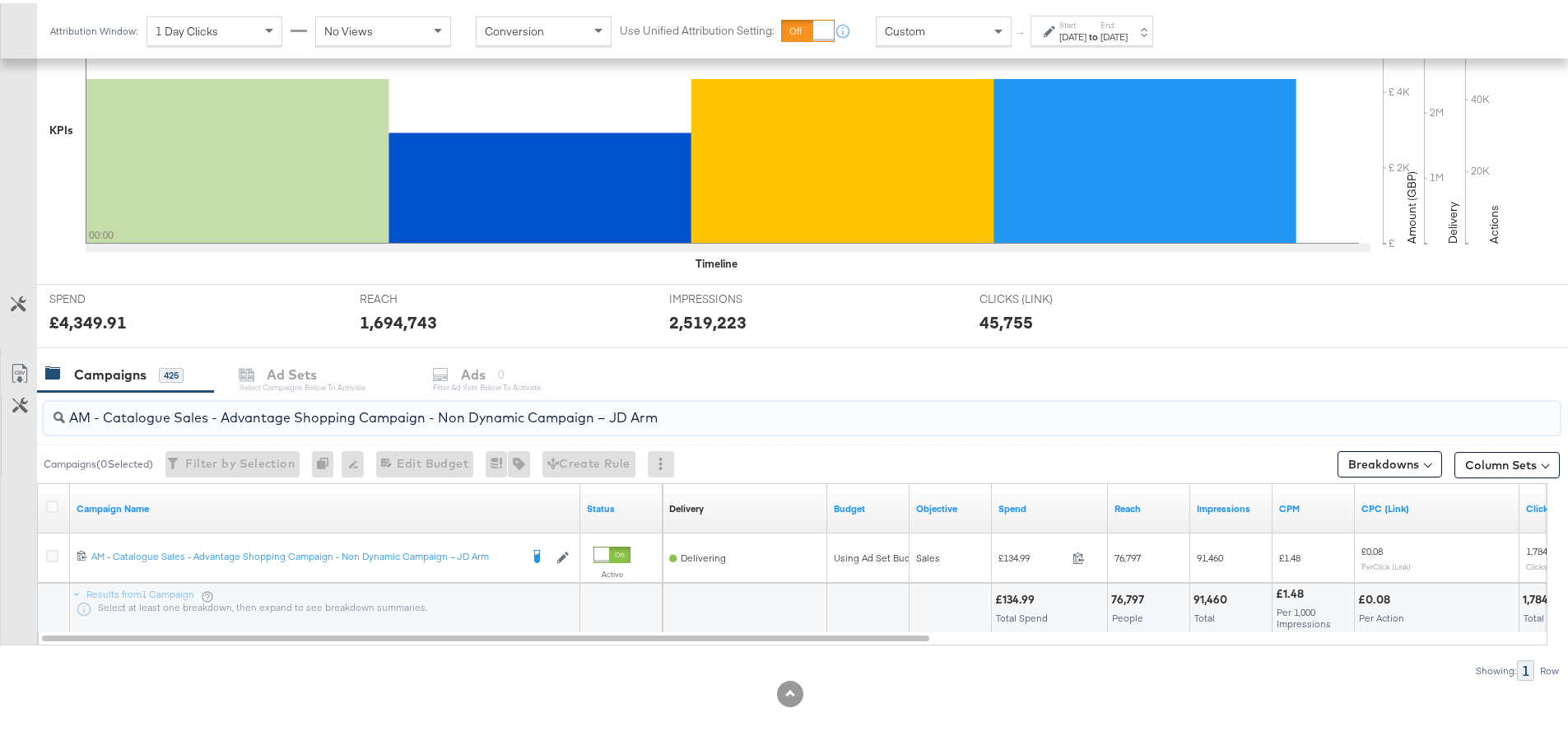
drag, startPoint x: 673, startPoint y: 411, endPoint x: -89, endPoint y: 413, distance: 762.0
paste input "Greenbids"
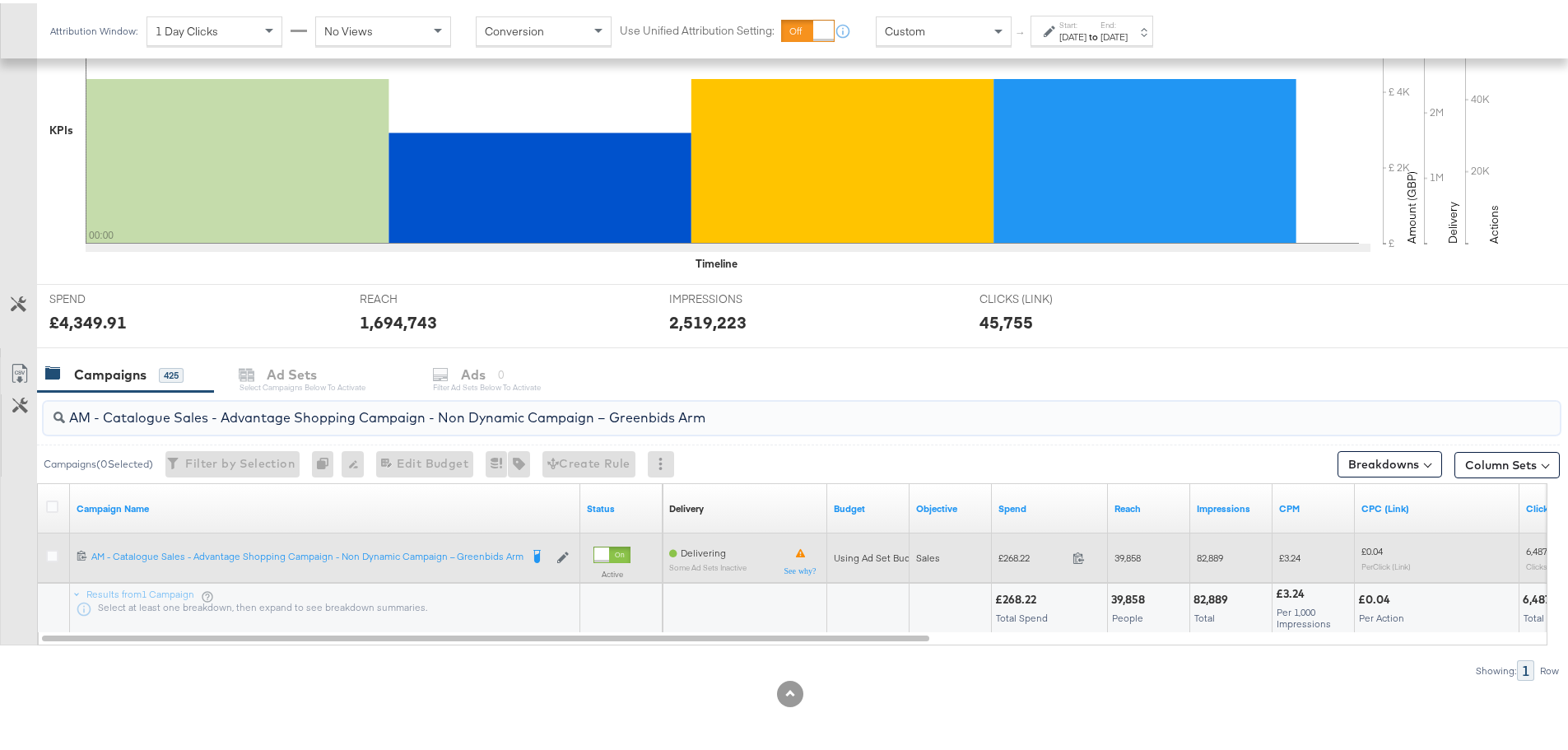
type input "AM - Catalogue Sales - Advantage Shopping Campaign - Non Dynamic Campaign – Gre…"
drag, startPoint x: 1038, startPoint y: 556, endPoint x: 1004, endPoint y: 554, distance: 34.1
click at [1004, 554] on span "£268.22" at bounding box center [1032, 554] width 68 height 12
copy span "268.22"
click at [56, 553] on icon at bounding box center [52, 552] width 12 height 12
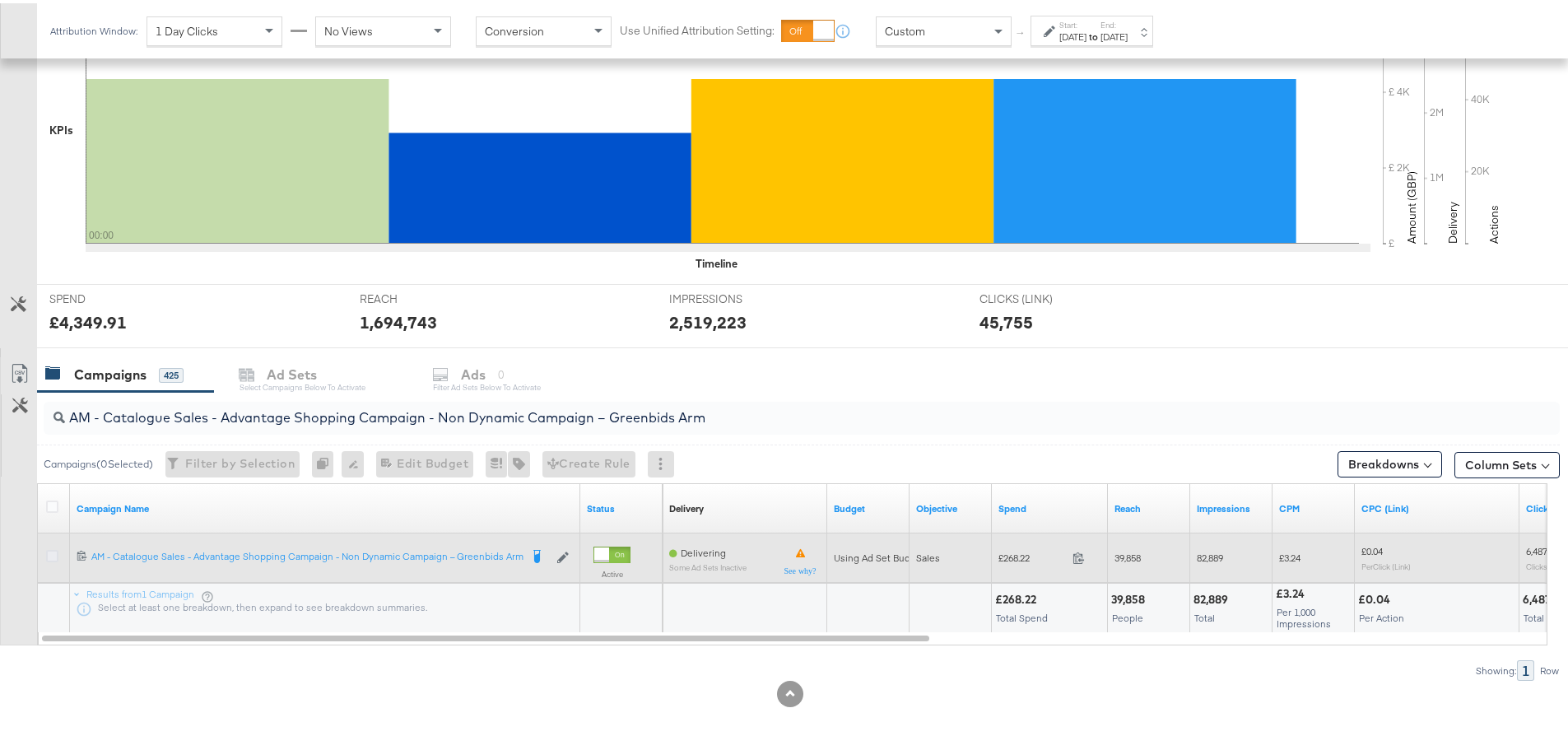
click at [0, 0] on input "checkbox" at bounding box center [0, 0] width 0 height 0
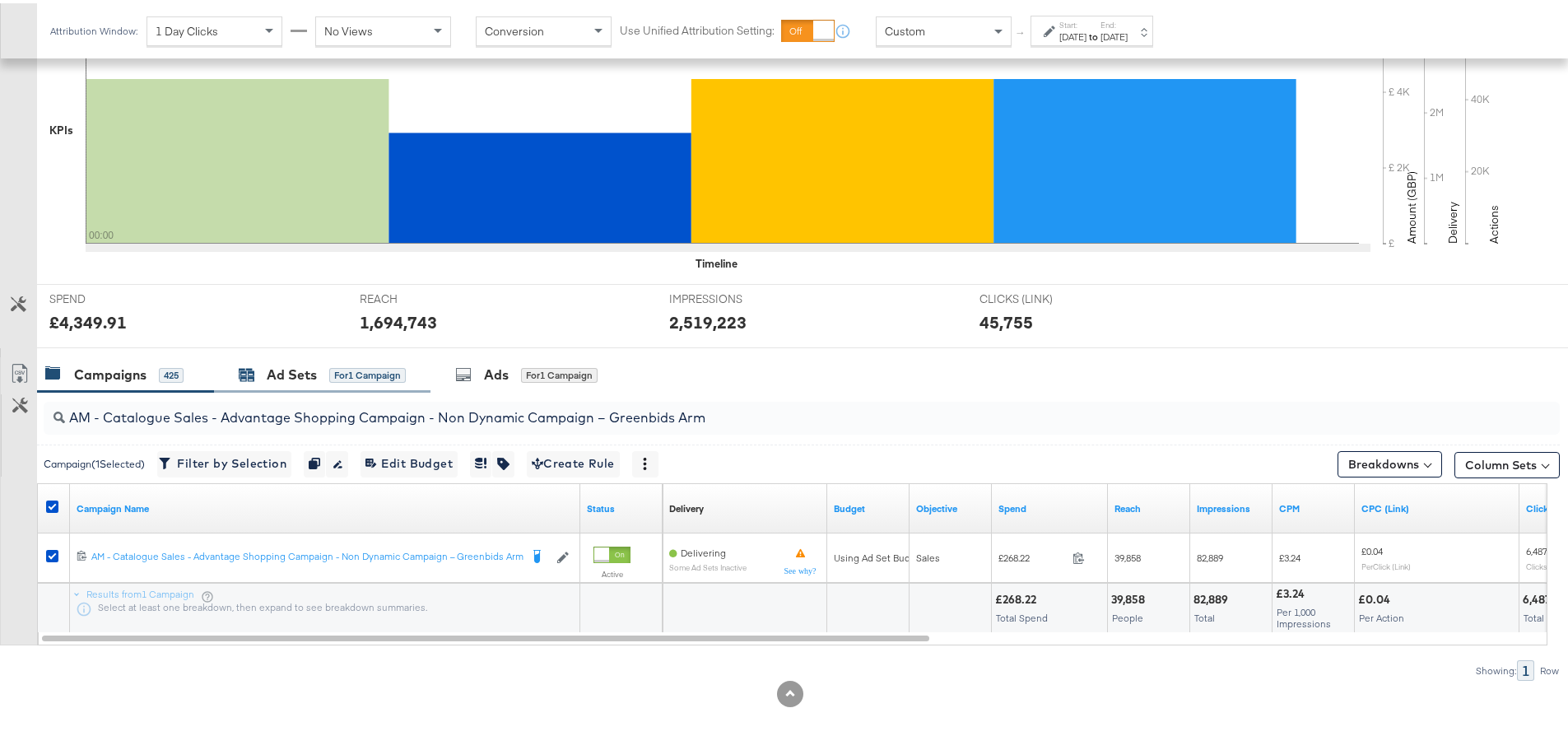
click at [280, 378] on div "Ad Sets" at bounding box center [292, 371] width 50 height 19
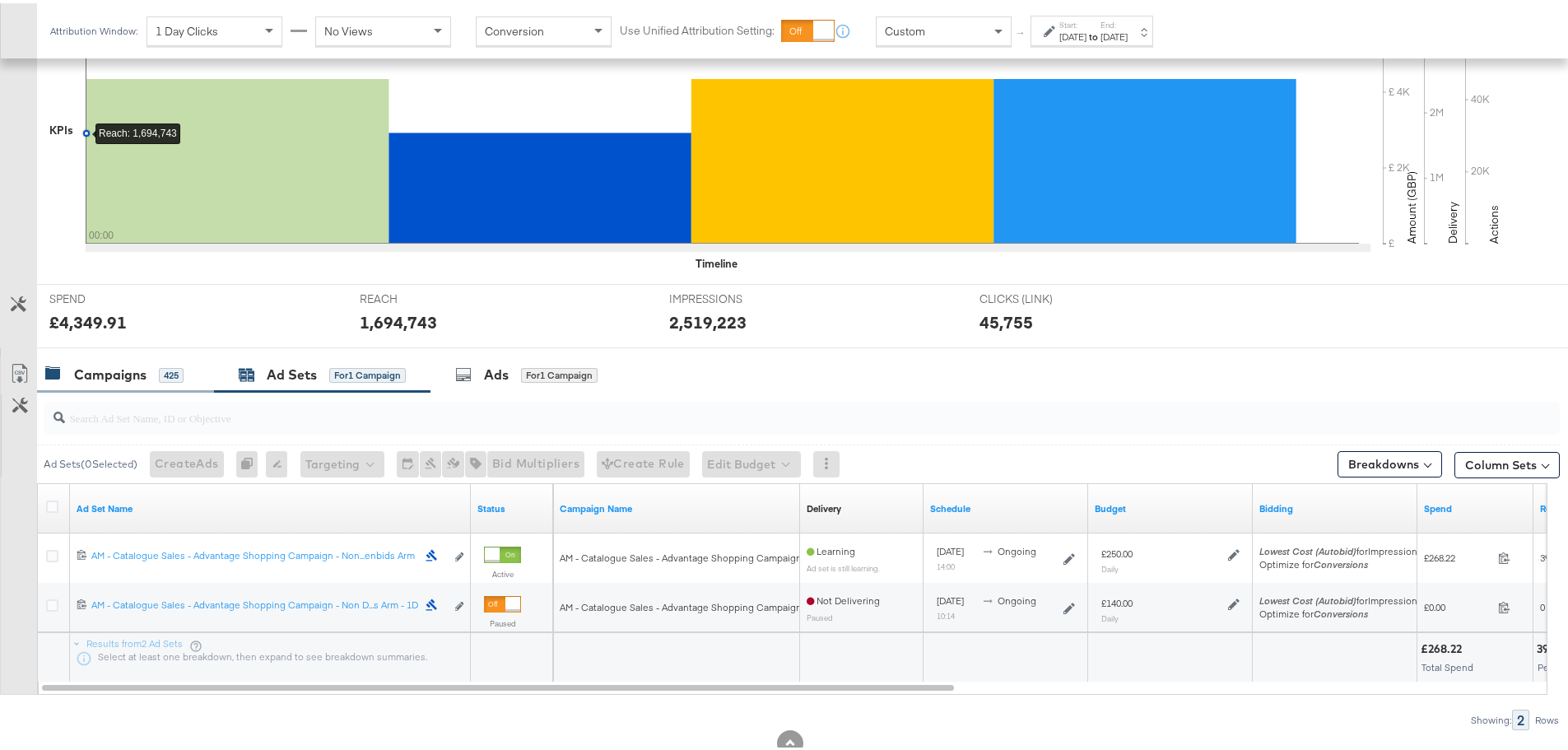
click at [131, 375] on div "Campaigns" at bounding box center [110, 371] width 72 height 19
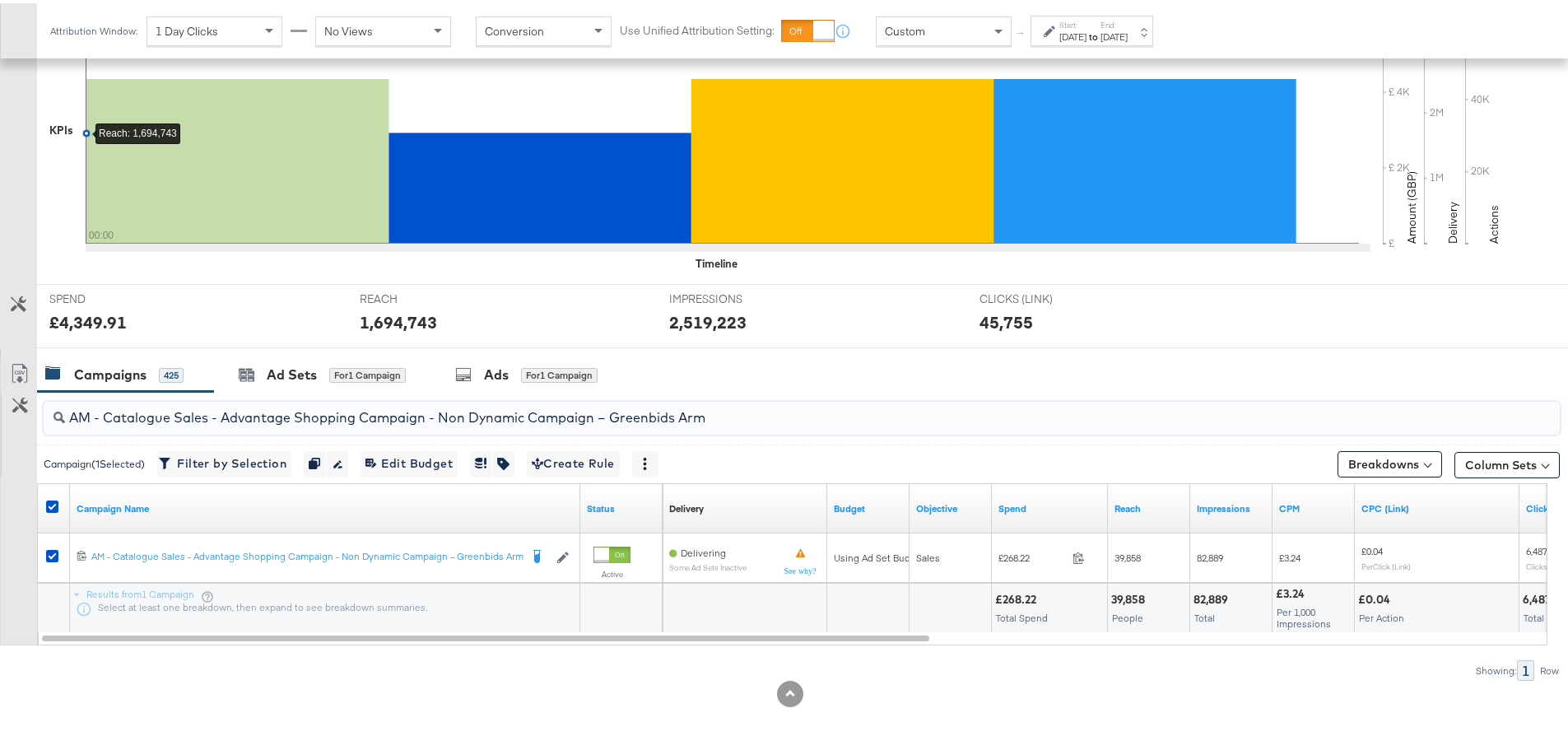
drag, startPoint x: 641, startPoint y: 404, endPoint x: -10, endPoint y: 386, distance: 651.2
paste input "JD"
drag, startPoint x: 696, startPoint y: 410, endPoint x: 57, endPoint y: 425, distance: 639.2
click at [34, 432] on div "AM - Catalogue Sales - Advantage Shopping Campaign - Non Dynamic Campaign – JD …" at bounding box center [780, 533] width 1560 height 289
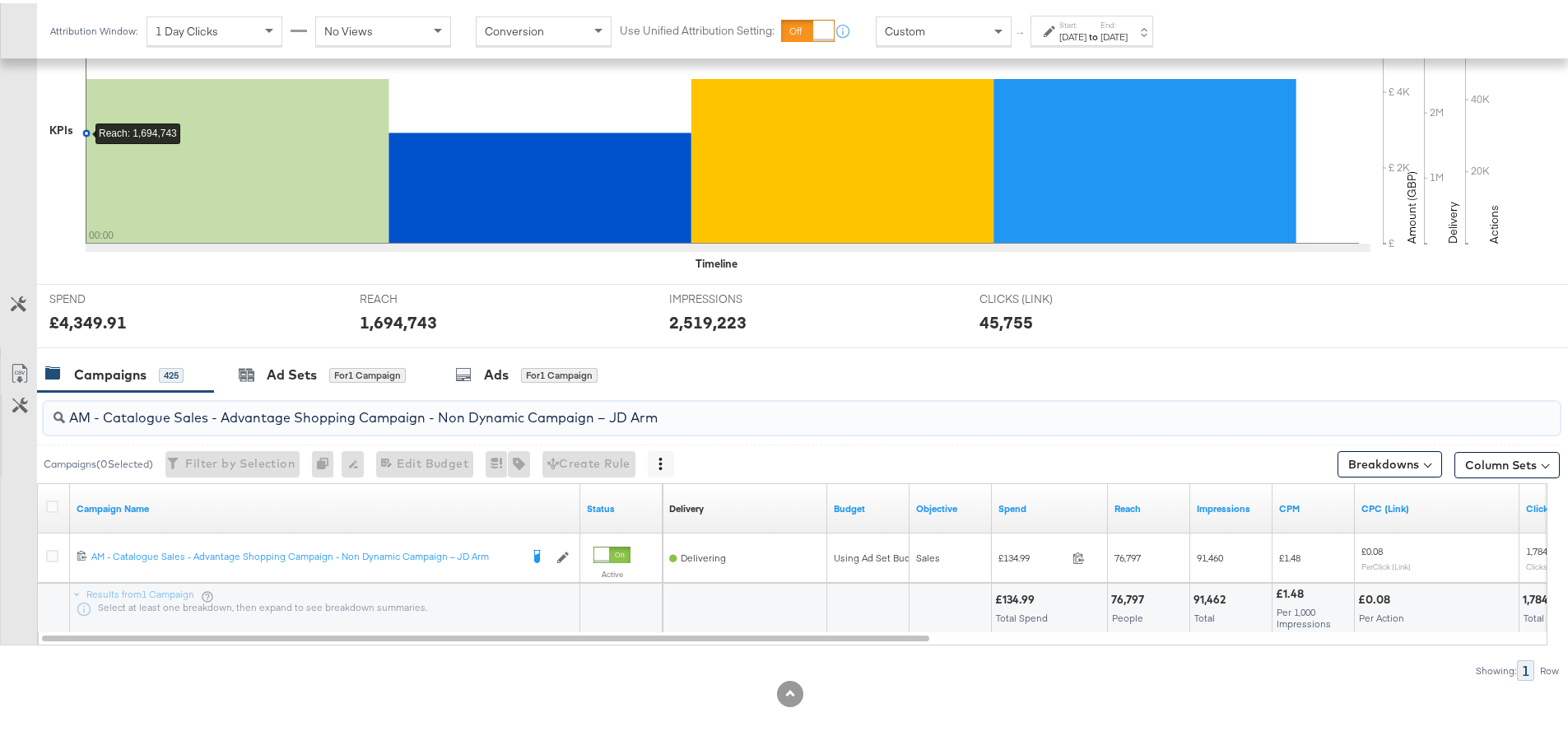
paste input "SA - Sales - DABA - Always On - JD Arm - (PS)"
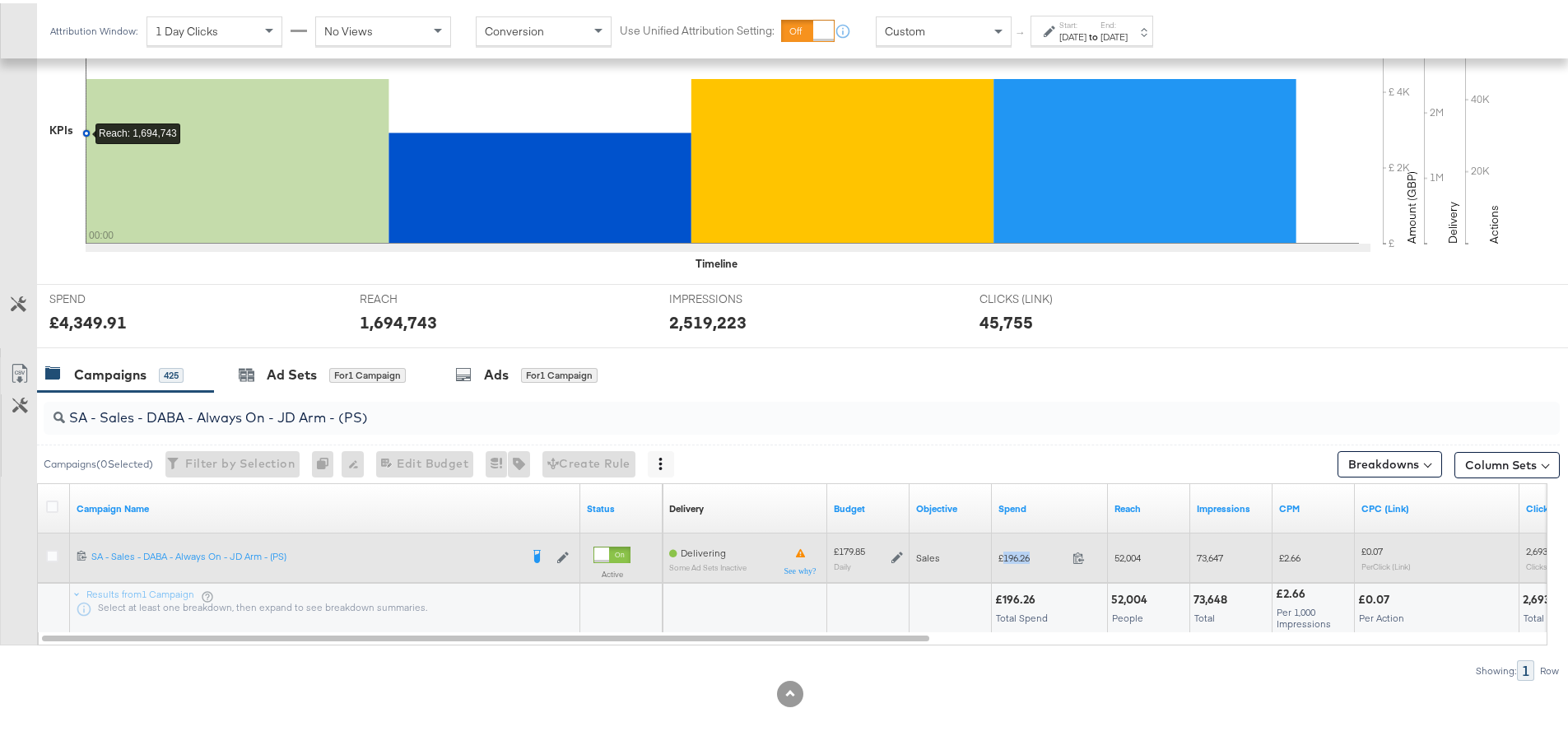
drag, startPoint x: 1042, startPoint y: 553, endPoint x: 1004, endPoint y: 555, distance: 38.1
click at [1004, 555] on span "£196.26" at bounding box center [1032, 554] width 68 height 12
copy span "196.26"
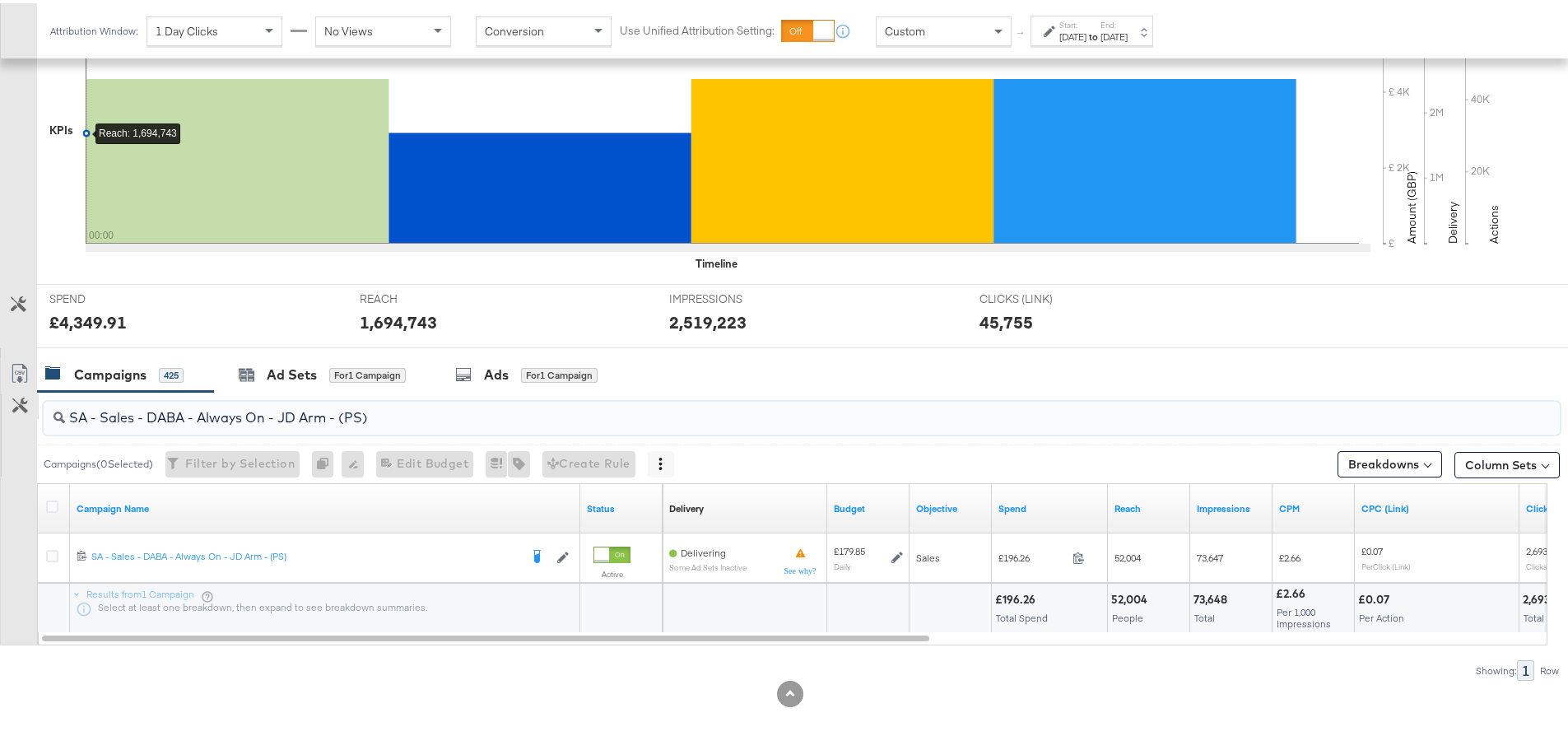
drag, startPoint x: 396, startPoint y: 420, endPoint x: 23, endPoint y: 402, distance: 373.4
click at [23, 402] on div "SA - Sales - DABA - Always On - JD Arm - (PS) Campaigns ( 0 Selected) Filter by…" at bounding box center [780, 533] width 1560 height 289
paste input "Greenbids"
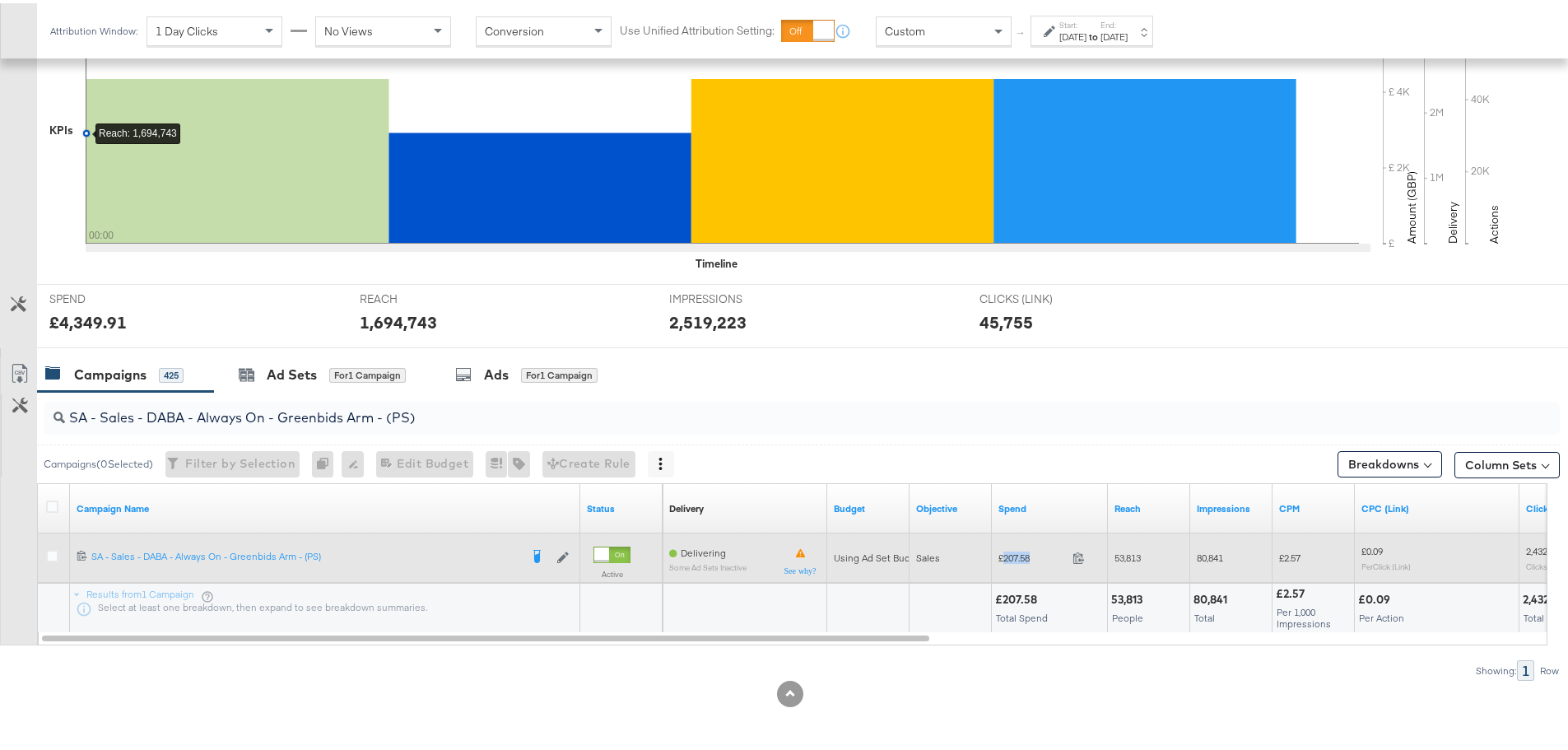
drag, startPoint x: 1043, startPoint y: 556, endPoint x: 1003, endPoint y: 555, distance: 40.0
click at [1003, 555] on span "£207.58" at bounding box center [1032, 554] width 68 height 12
copy span "207.58"
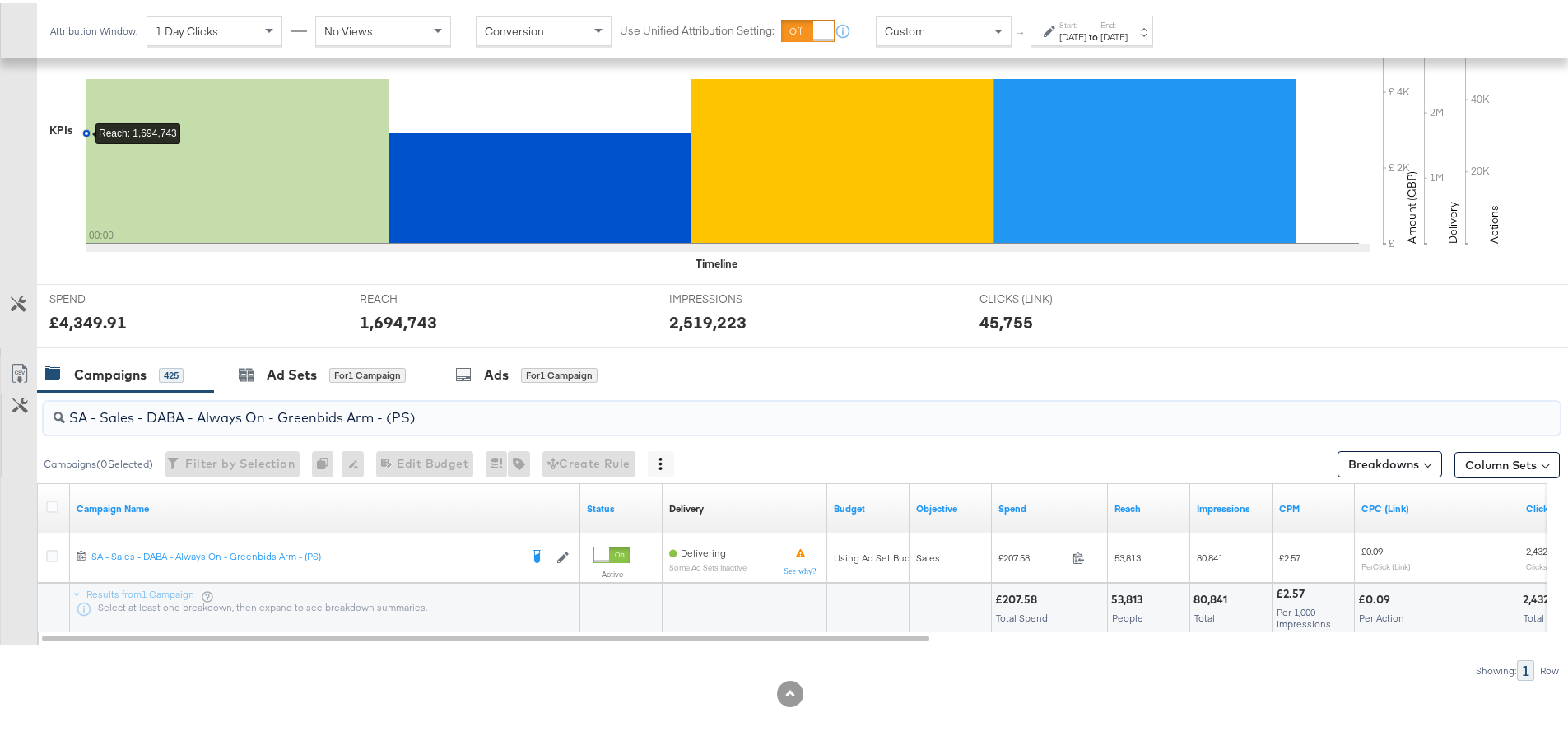
drag, startPoint x: 386, startPoint y: 410, endPoint x: -63, endPoint y: 391, distance: 449.4
paste input "PA - Always On - JD Arm - (SR"
drag, startPoint x: 236, startPoint y: 399, endPoint x: 28, endPoint y: 403, distance: 208.0
click at [28, 403] on div "SA - Sales - DPA - Always On - JD Arm - (SR) Campaigns ( 0 Selected) Filter by …" at bounding box center [780, 533] width 1560 height 289
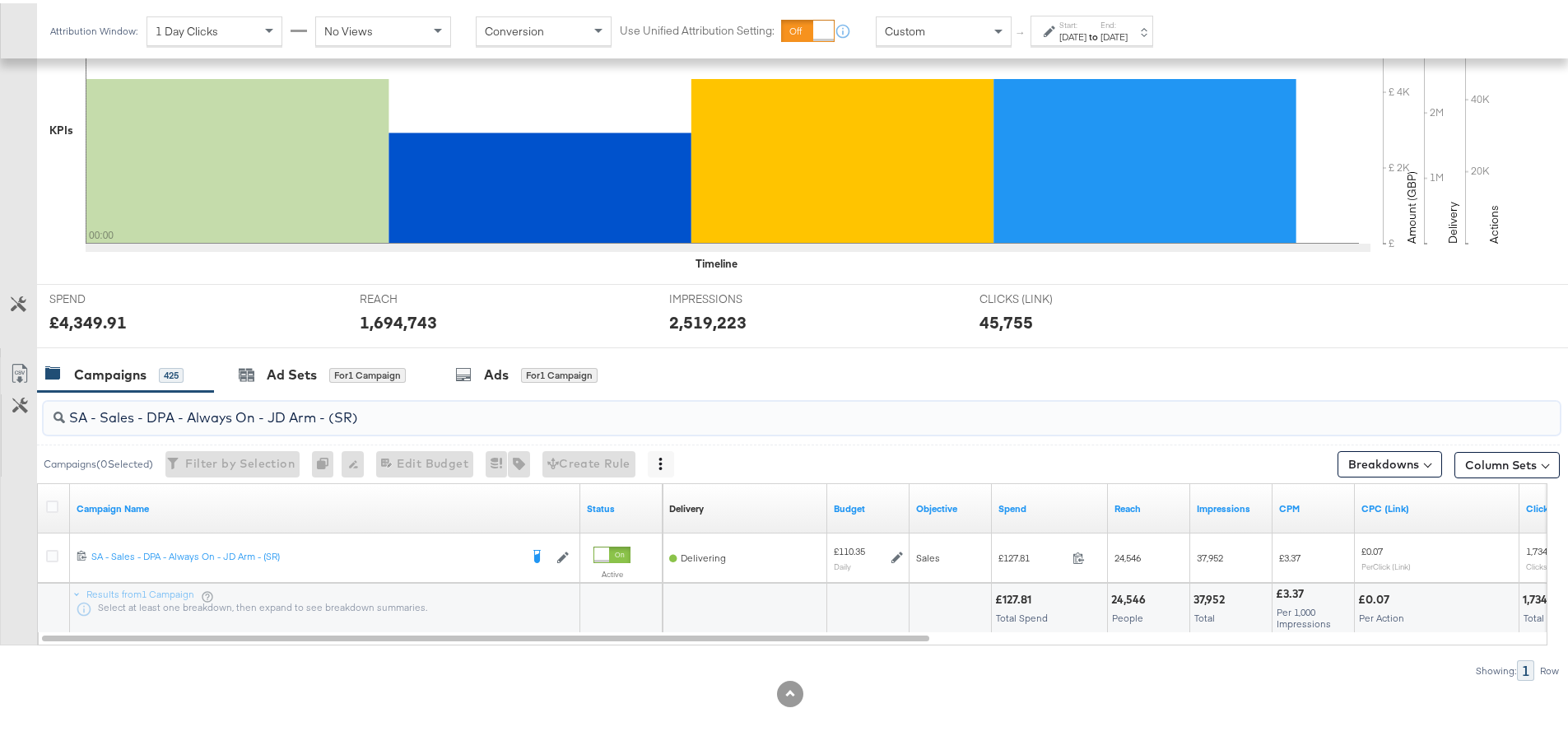
paste input "search"
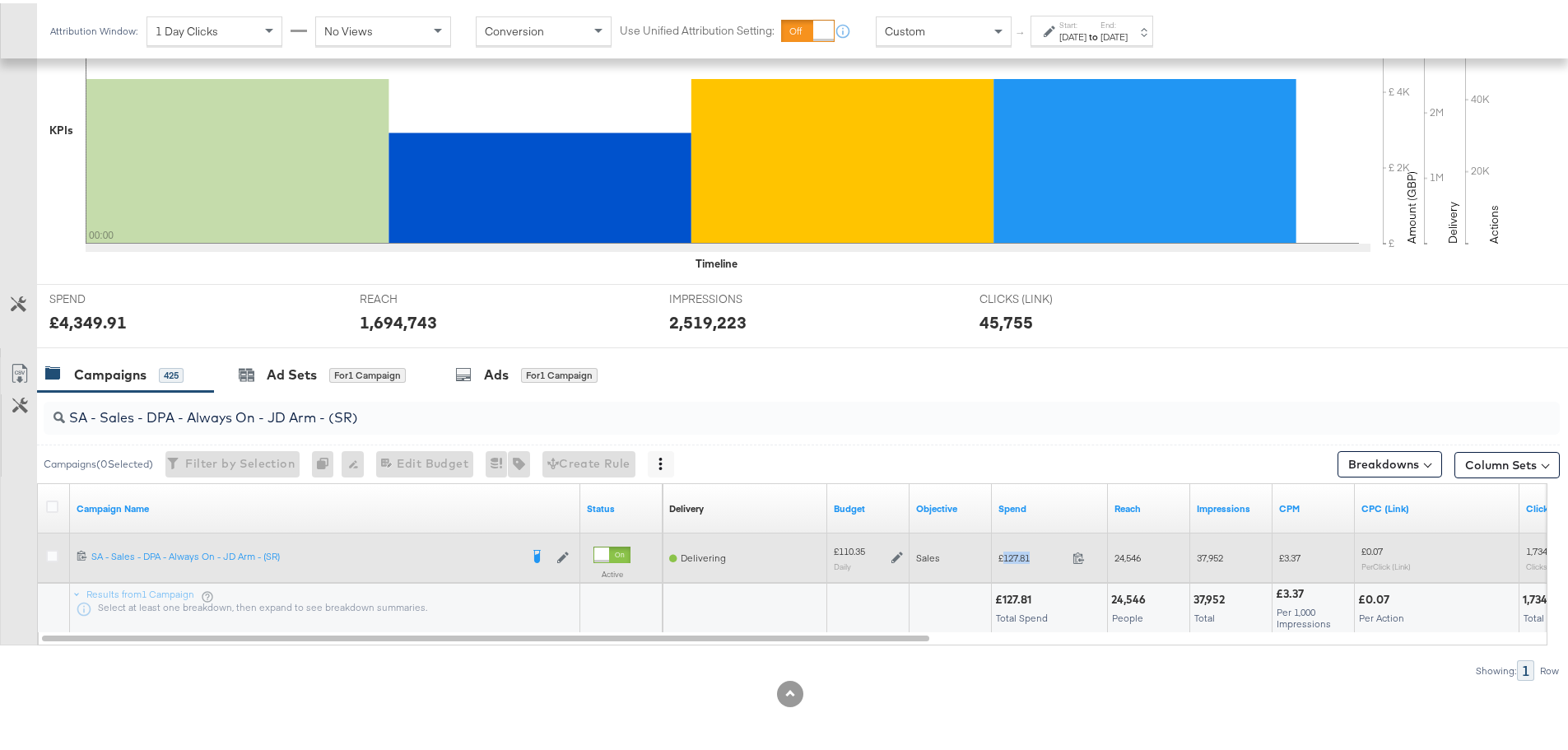
drag, startPoint x: 1045, startPoint y: 554, endPoint x: 1004, endPoint y: 558, distance: 41.2
click at [1004, 558] on span "£127.81" at bounding box center [1032, 554] width 68 height 12
copy span "127.81"
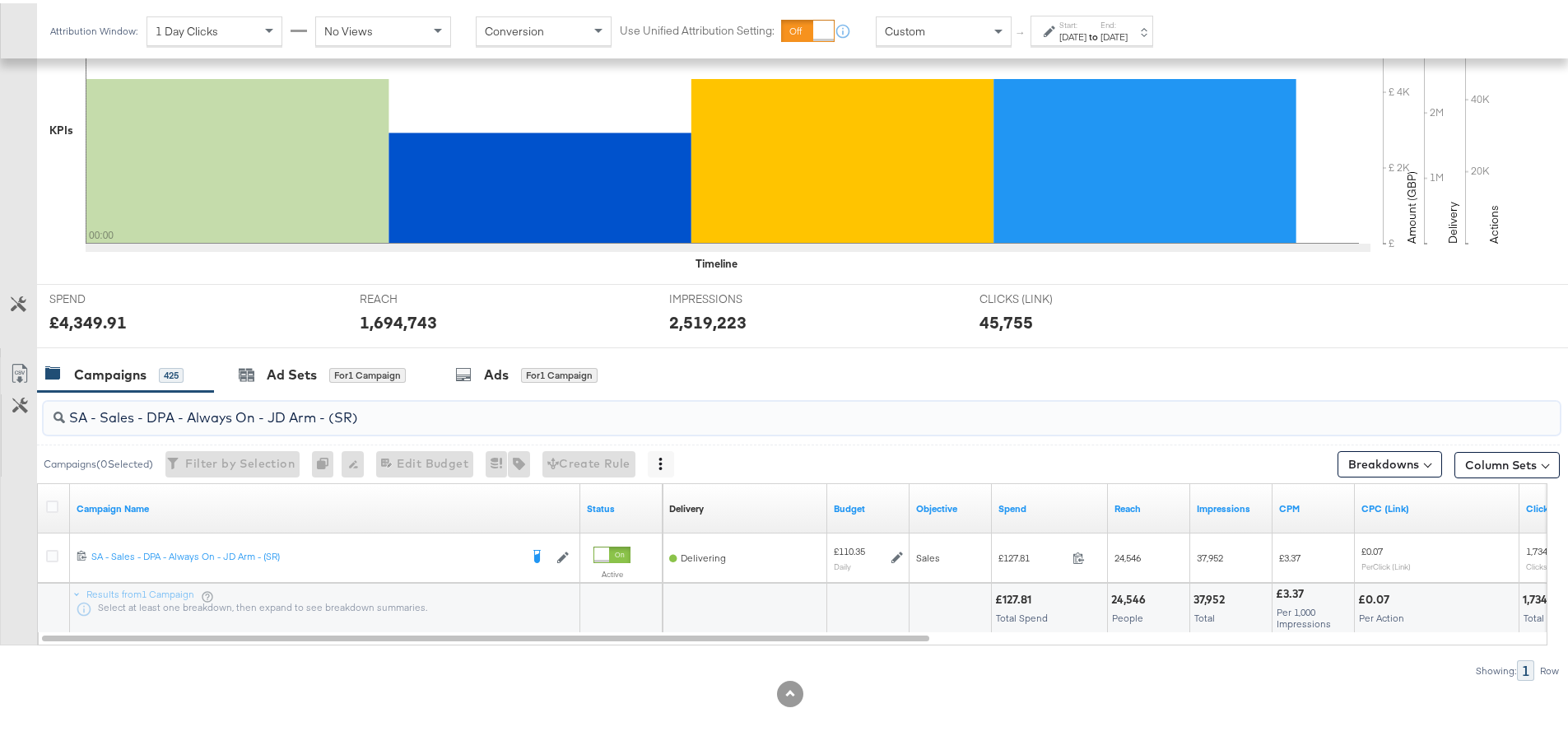
drag, startPoint x: 414, startPoint y: 411, endPoint x: -20, endPoint y: 407, distance: 434.0
paste input "Greenbids"
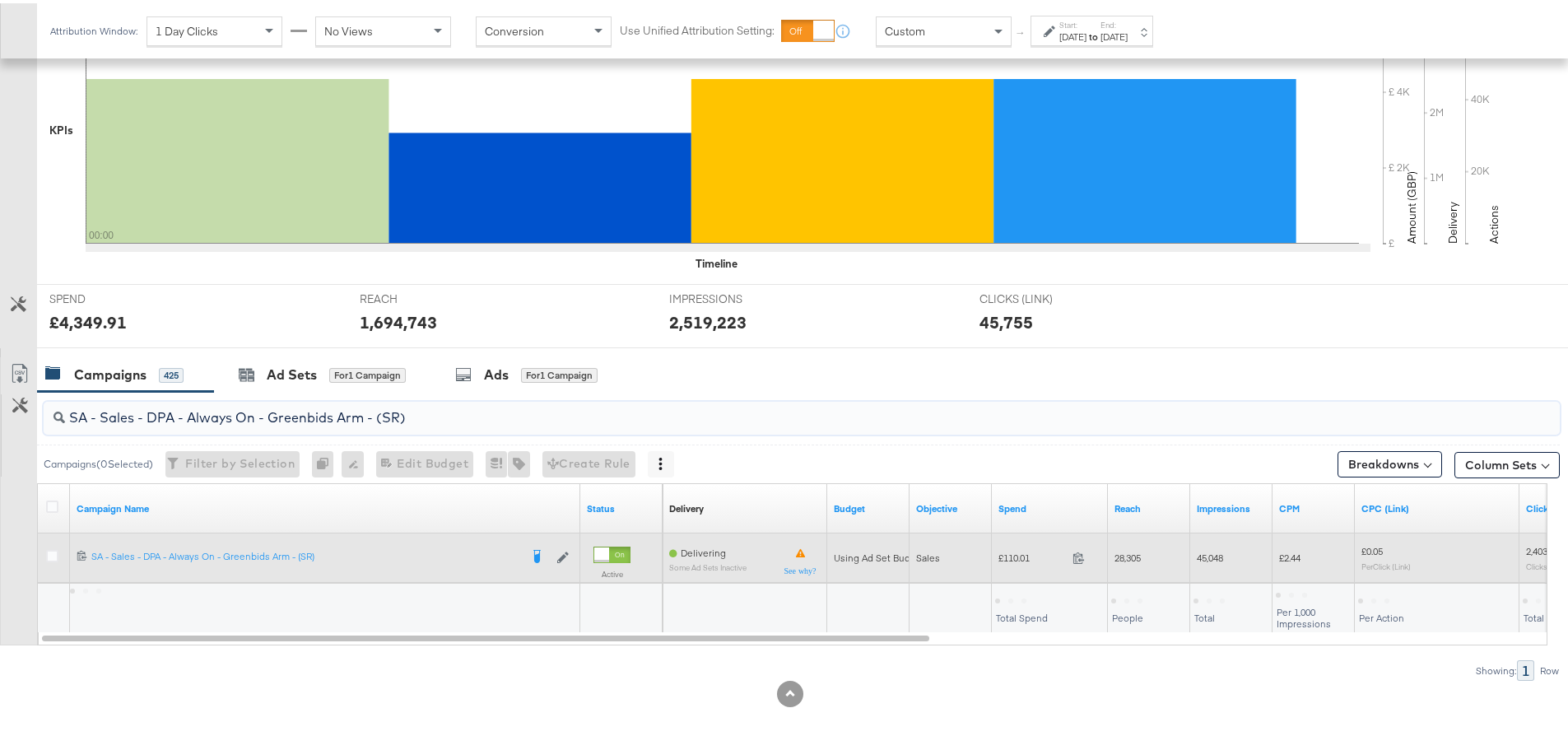
type input "SA - Sales - DPA - Always On - Greenbids Arm - (SR)"
drag, startPoint x: 1039, startPoint y: 555, endPoint x: 1004, endPoint y: 553, distance: 35.1
click at [1004, 553] on span "£110.01" at bounding box center [1032, 554] width 68 height 12
copy span "110.01"
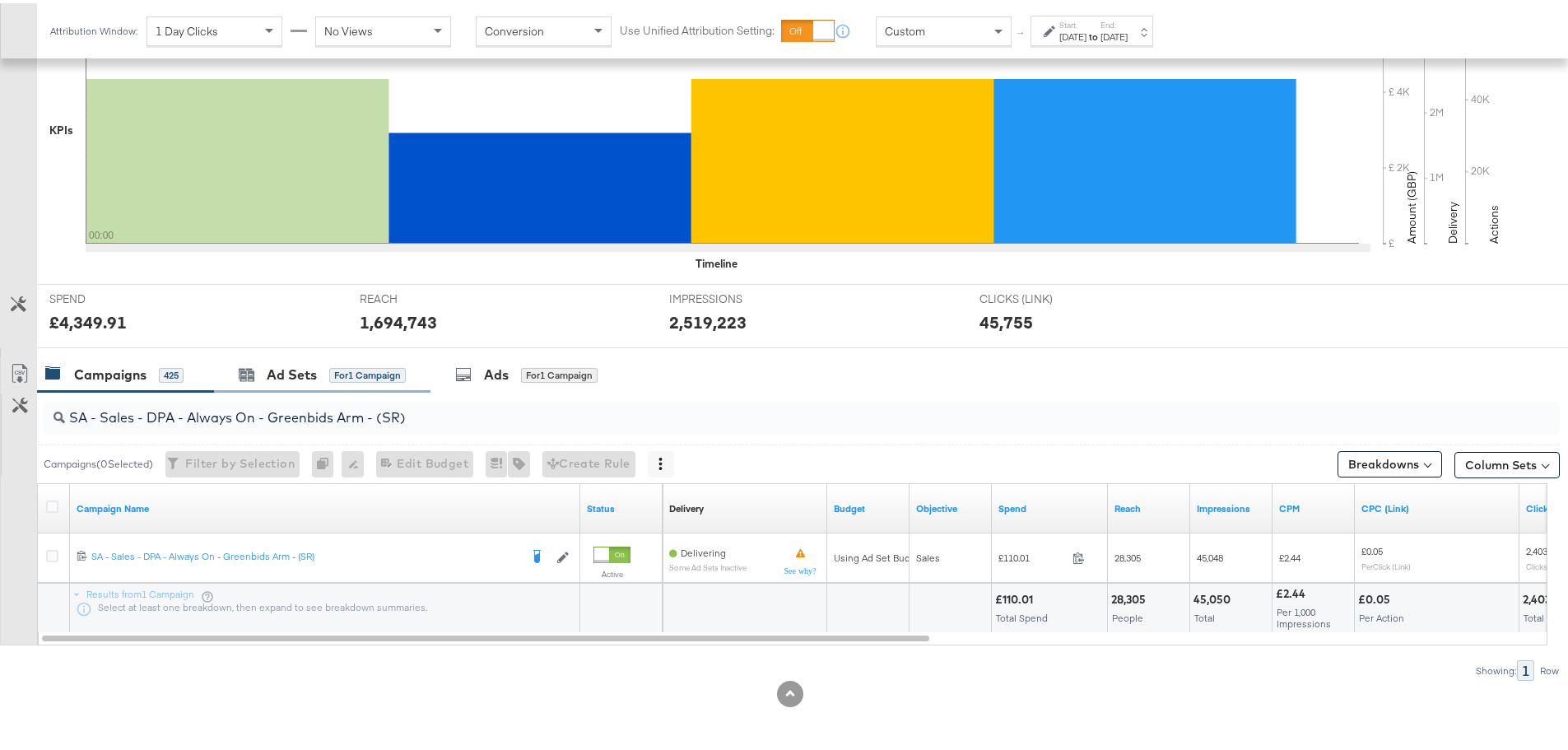
click at [341, 354] on div "Ad Sets for 1 Campaign" at bounding box center [322, 371] width 216 height 35
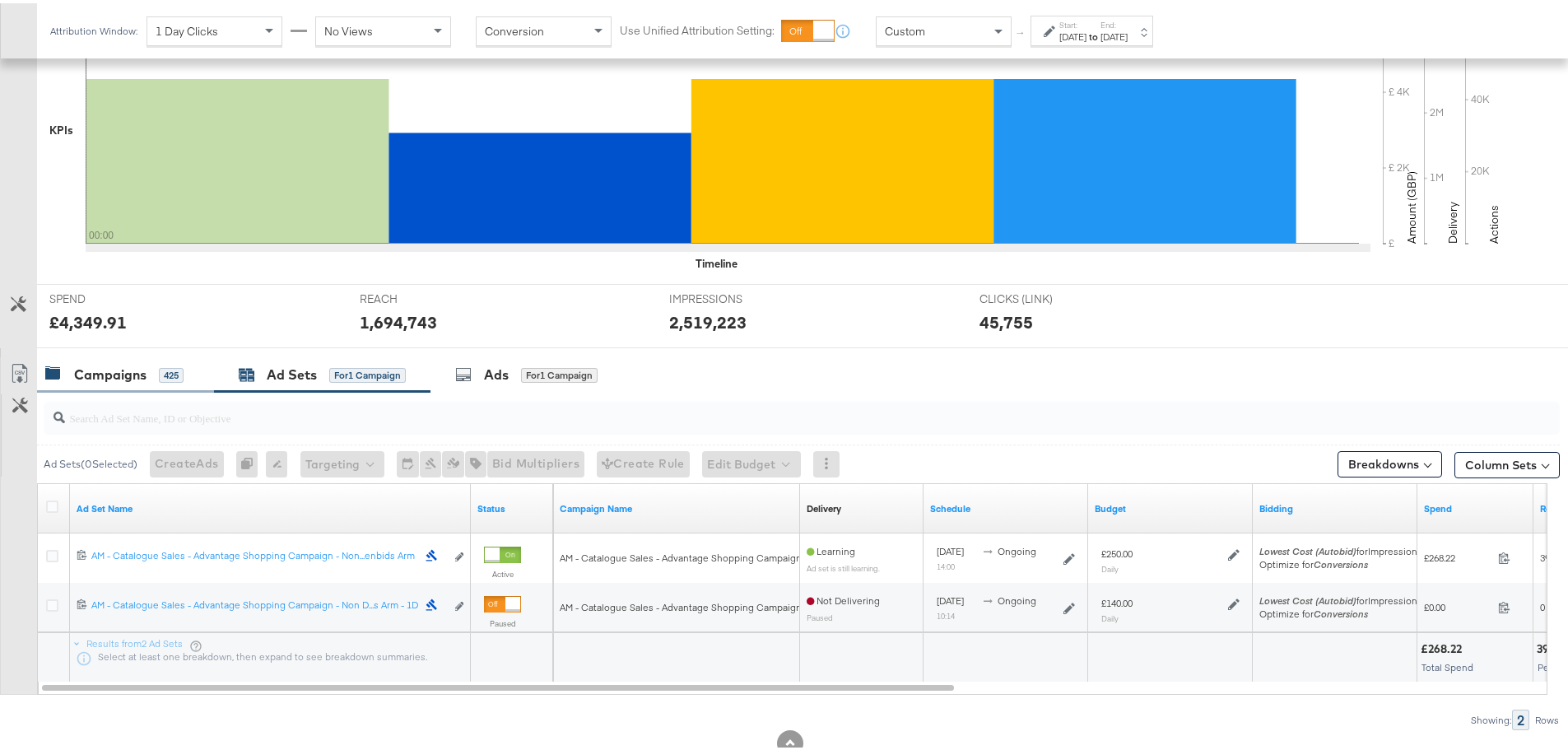
click at [121, 380] on div "Campaigns" at bounding box center [110, 371] width 72 height 19
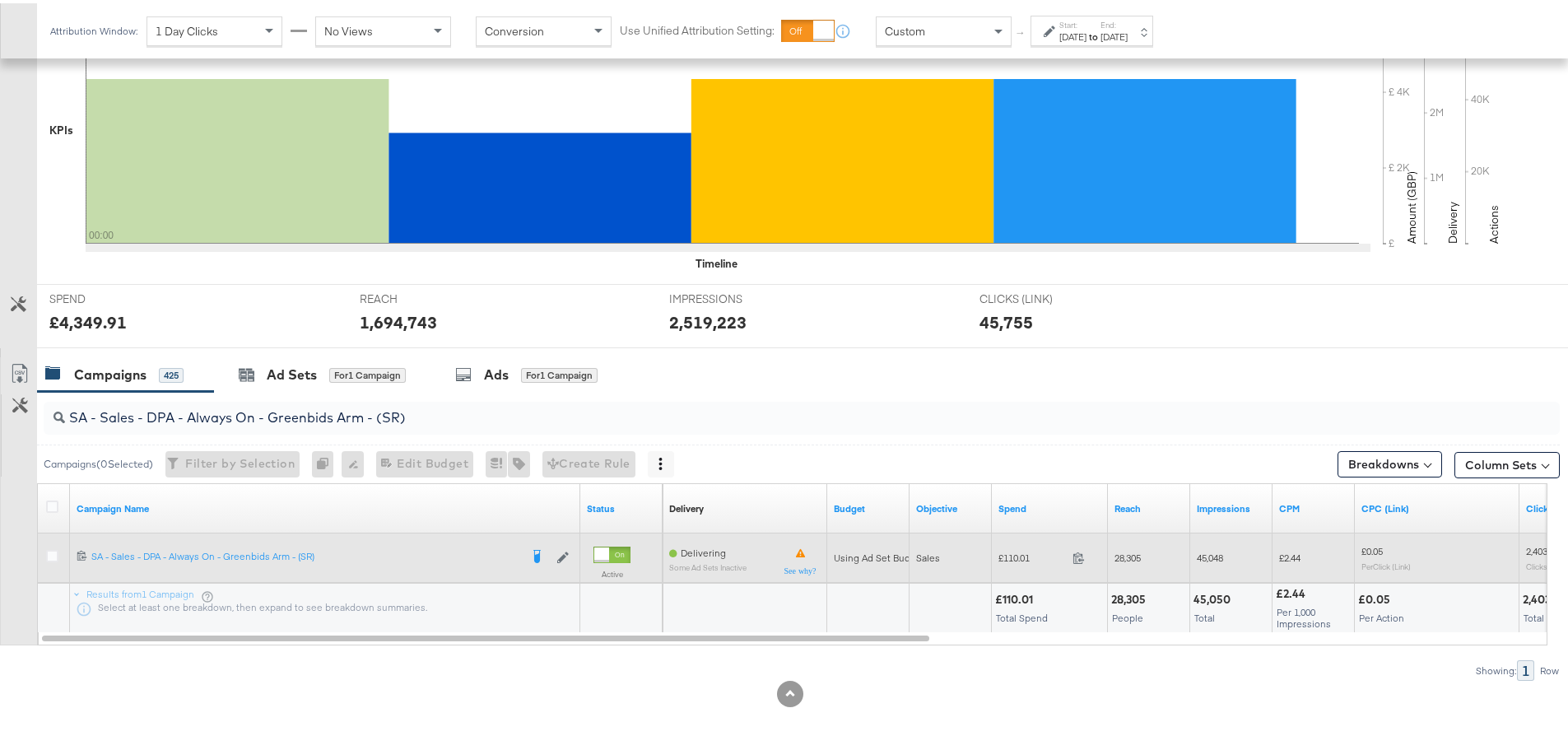
click at [58, 552] on div at bounding box center [55, 555] width 18 height 17
click at [47, 554] on icon at bounding box center [52, 552] width 12 height 12
click at [0, 0] on input "checkbox" at bounding box center [0, 0] width 0 height 0
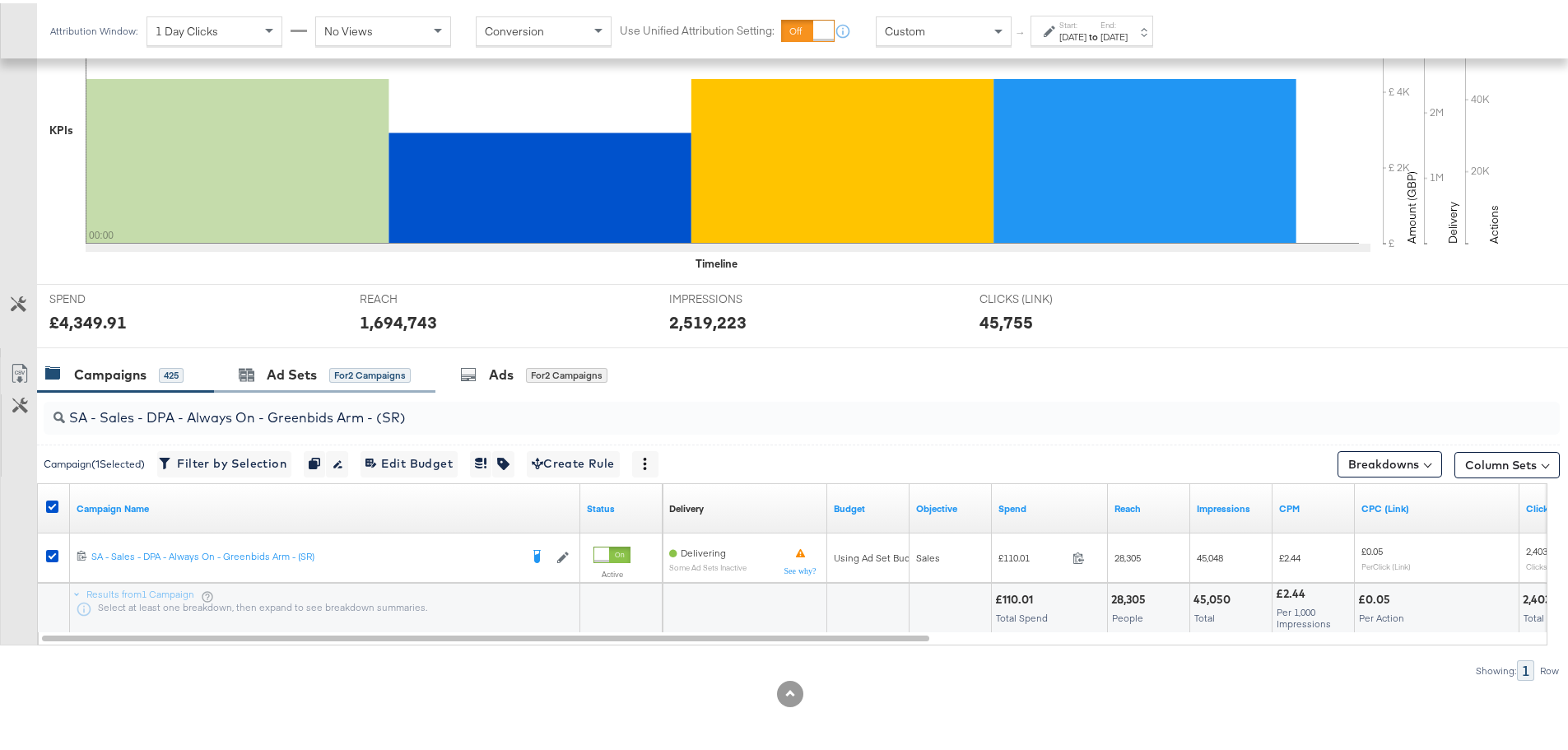
click at [331, 360] on div "Ad Sets for 2 Campaigns" at bounding box center [325, 371] width 222 height 35
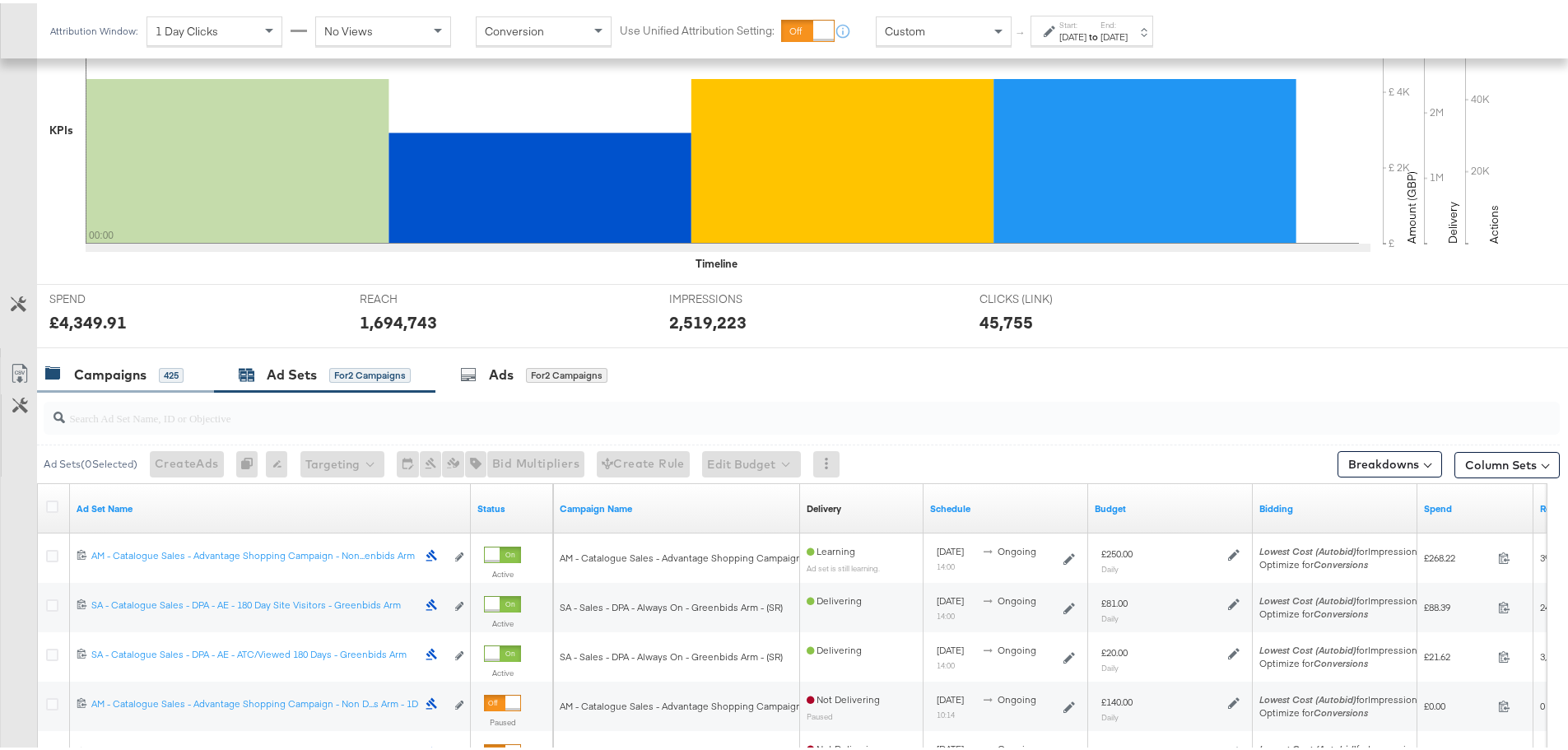
click at [115, 365] on div "Campaigns" at bounding box center [110, 371] width 72 height 19
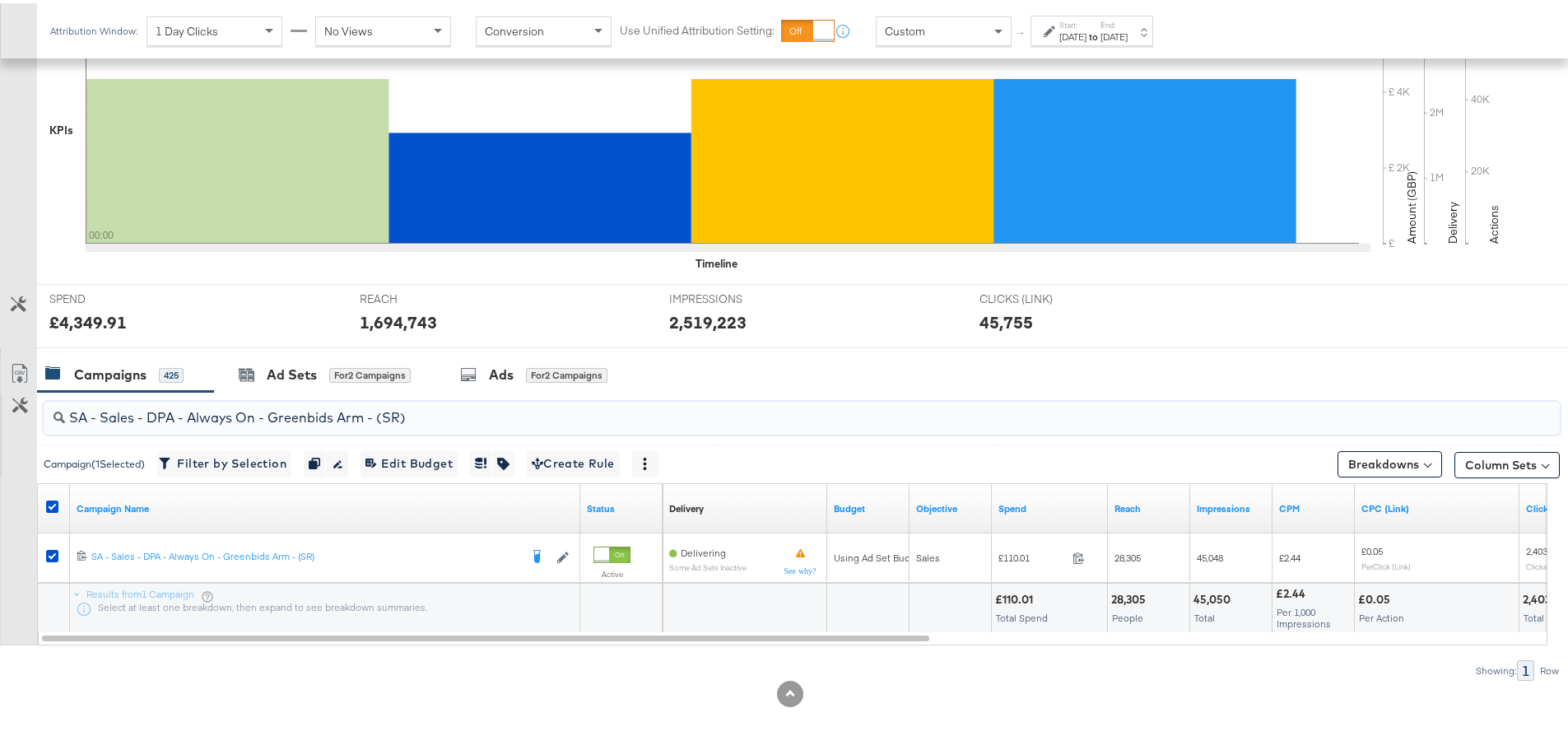
drag, startPoint x: 445, startPoint y: 420, endPoint x: 35, endPoint y: 421, distance: 410.0
click at [35, 421] on div "SA - Sales - DPA - Always On - Greenbids Arm - (SR) Campaign ( 1 Selected) Filt…" at bounding box center [780, 533] width 1560 height 289
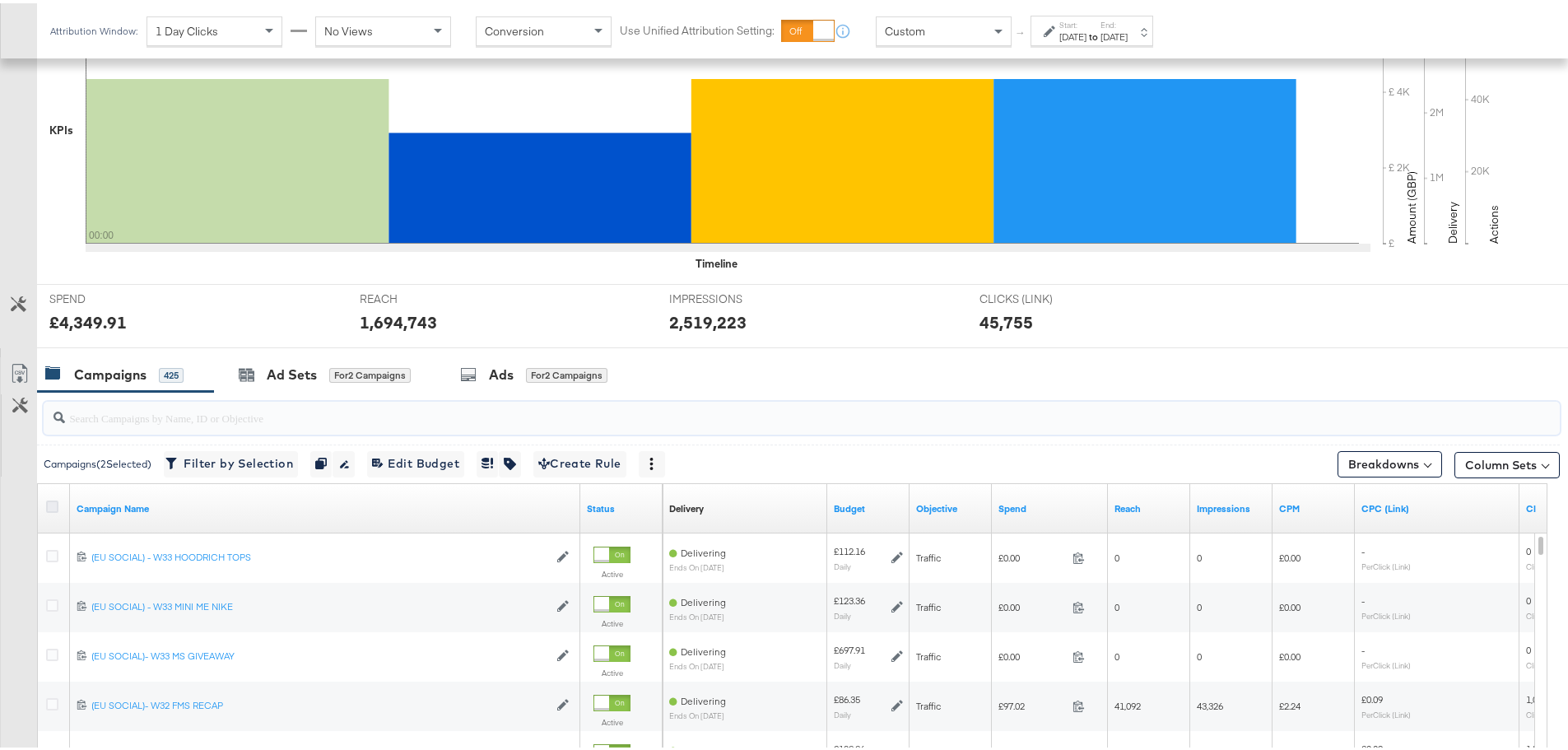
click at [55, 505] on icon at bounding box center [52, 503] width 12 height 12
click at [0, 0] on input "checkbox" at bounding box center [0, 0] width 0 height 0
click at [55, 505] on icon at bounding box center [52, 503] width 12 height 12
click at [0, 0] on input "checkbox" at bounding box center [0, 0] width 0 height 0
click at [127, 415] on input "search" at bounding box center [743, 407] width 1355 height 32
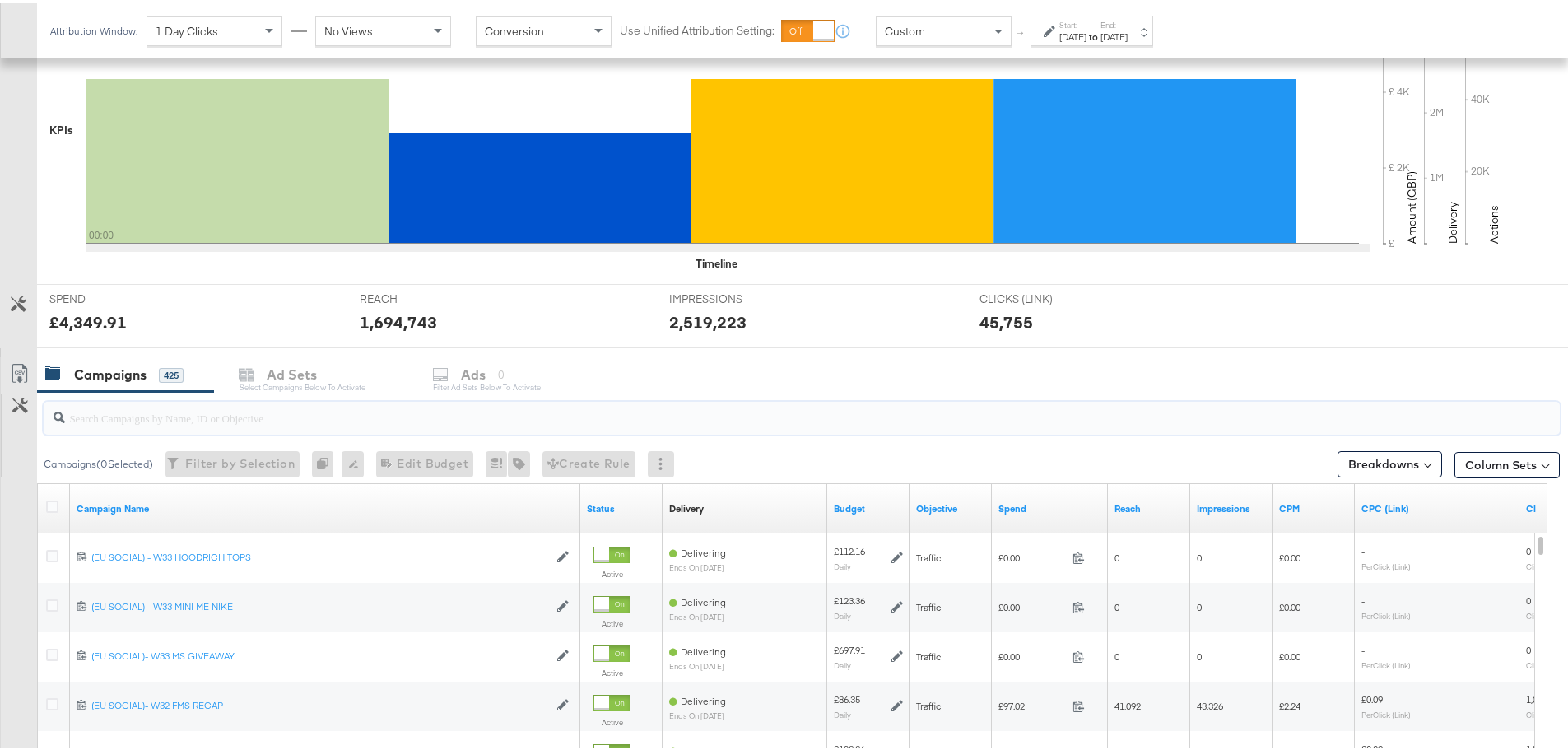
paste input "110.01"
type input "110.01"
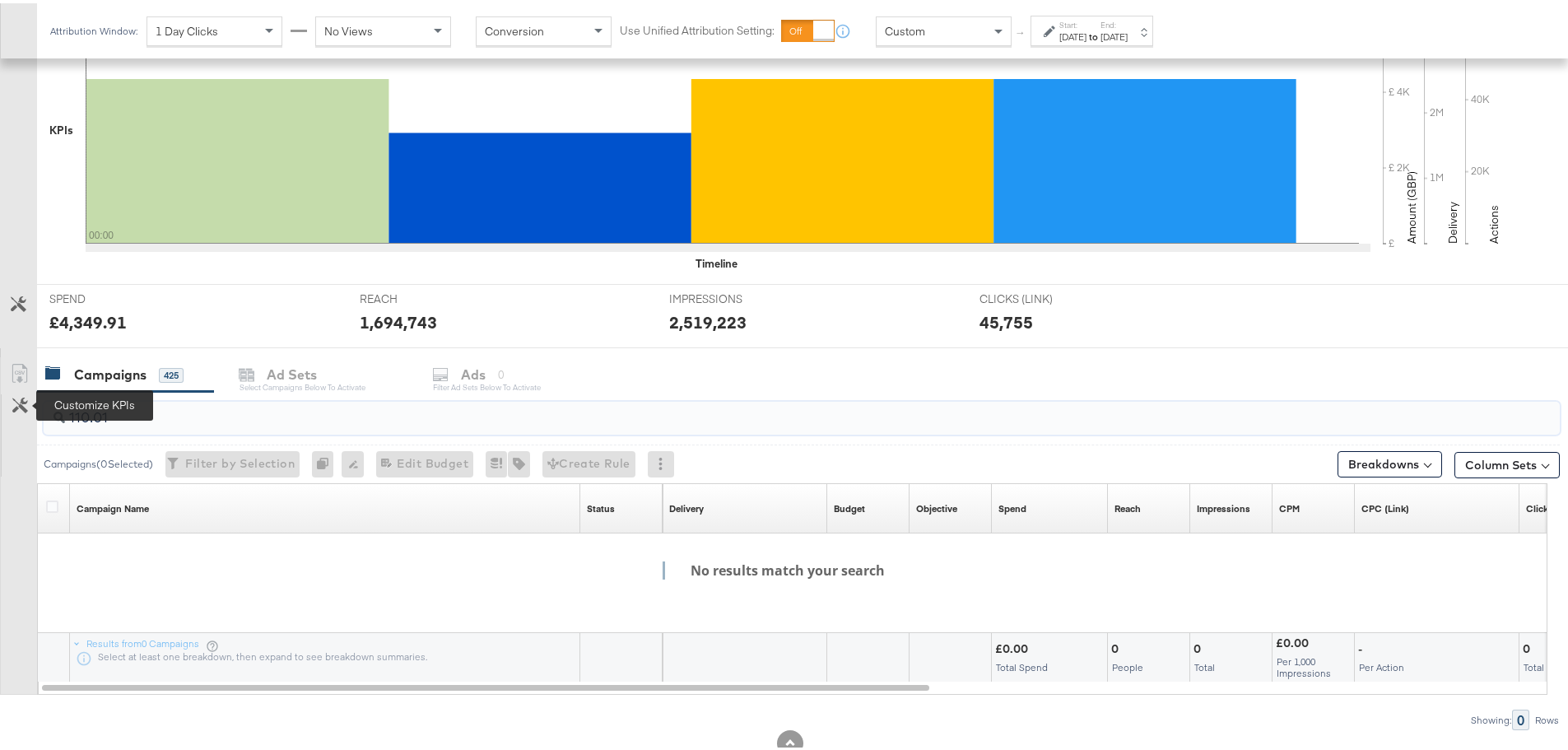
drag, startPoint x: 153, startPoint y: 418, endPoint x: -6, endPoint y: 401, distance: 159.9
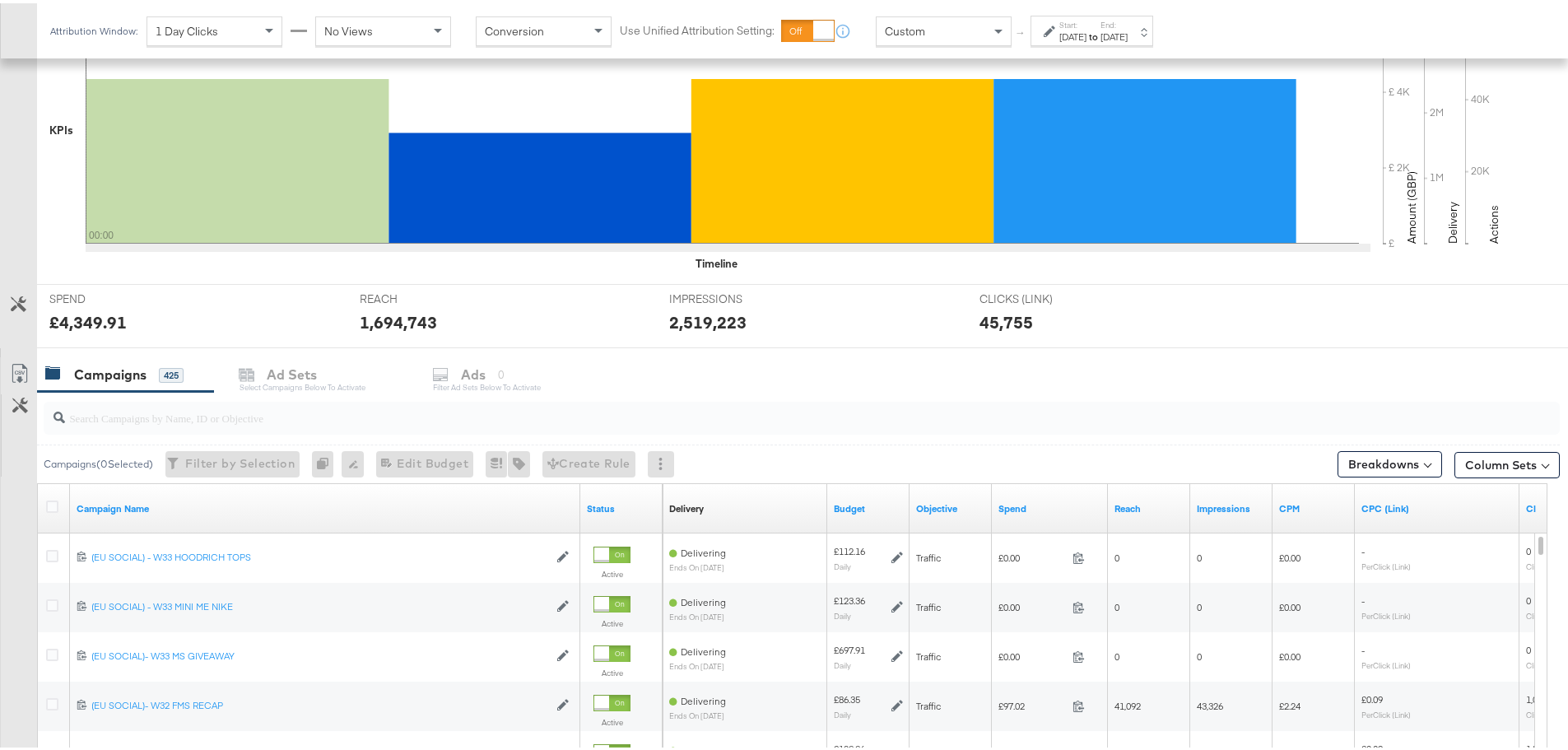
click at [240, 411] on input "search" at bounding box center [743, 407] width 1355 height 32
paste input "SA - Sales - DPA - Always On - JD Arm - (SR)"
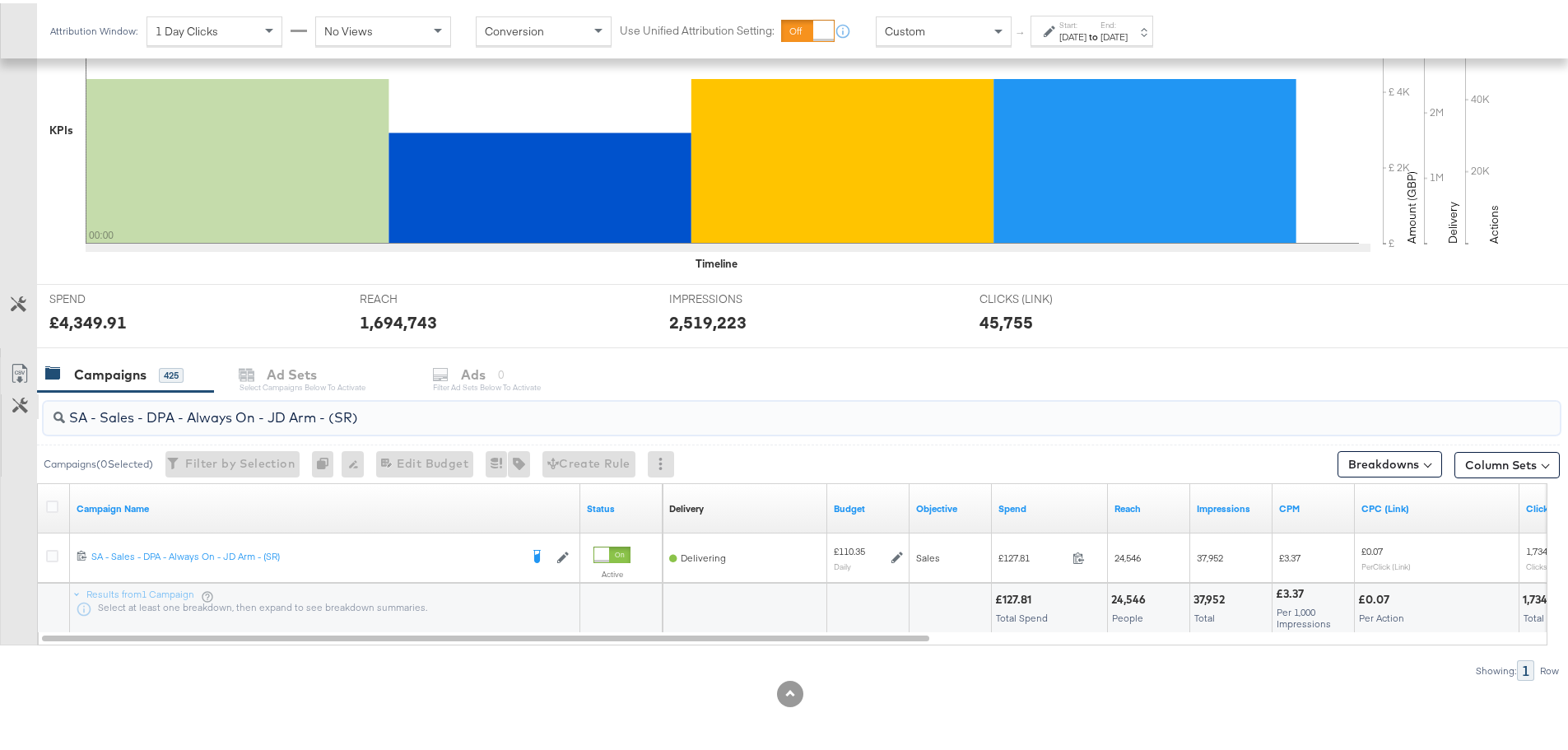
drag, startPoint x: 436, startPoint y: 413, endPoint x: 38, endPoint y: 401, distance: 398.2
click at [38, 401] on div "SA - Sales - DPA - Always On - JD Arm - (SR) Campaigns ( 0 Selected) Filter by …" at bounding box center [780, 533] width 1560 height 289
paste input "Greenbids"
type input "SA - Sales - DPA - Always On - Greenbids Arm - (SR)"
drag, startPoint x: 425, startPoint y: 410, endPoint x: -54, endPoint y: 396, distance: 479.2
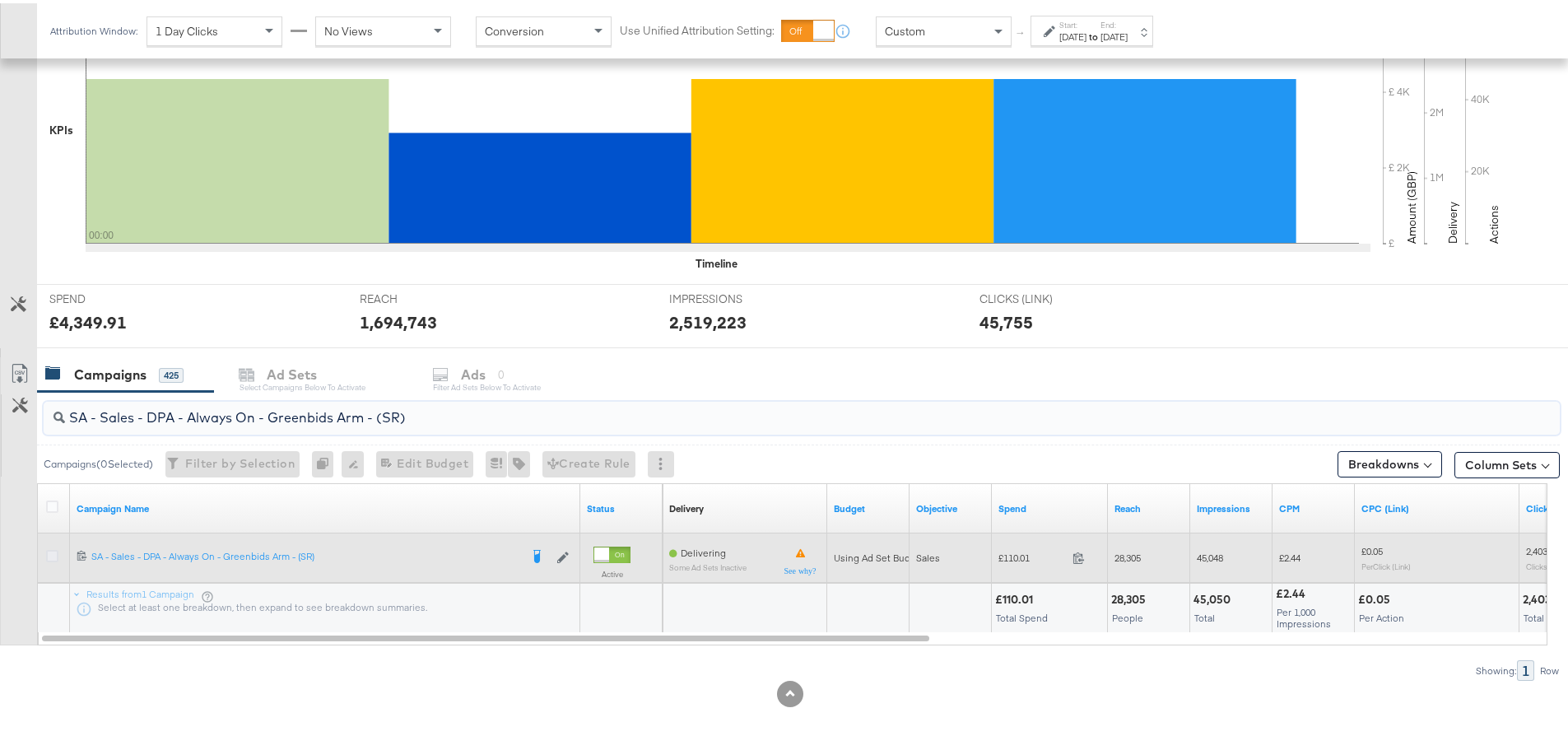
click at [49, 550] on icon at bounding box center [52, 552] width 12 height 12
click at [0, 0] on input "checkbox" at bounding box center [0, 0] width 0 height 0
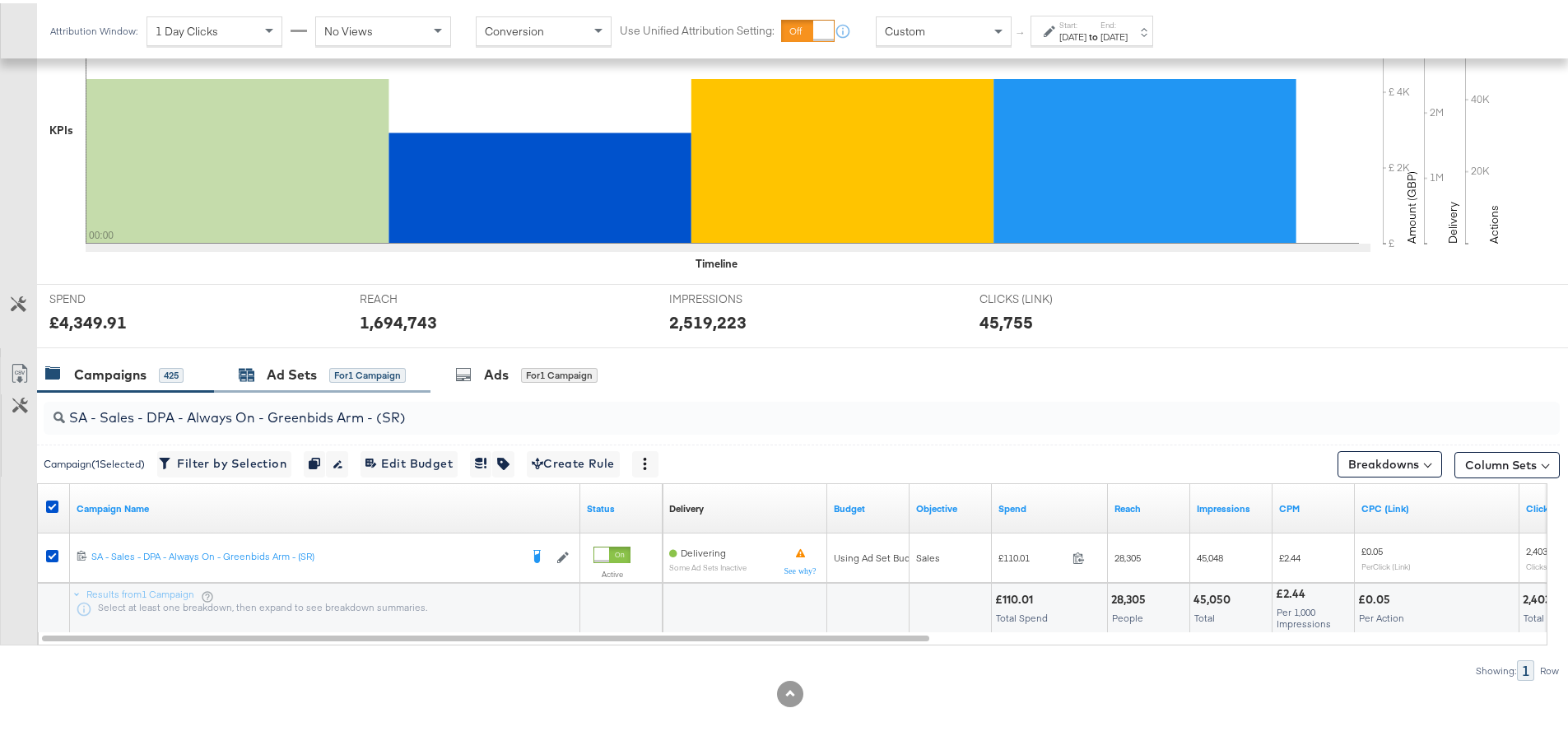
click at [290, 378] on div "Ad Sets" at bounding box center [292, 371] width 50 height 19
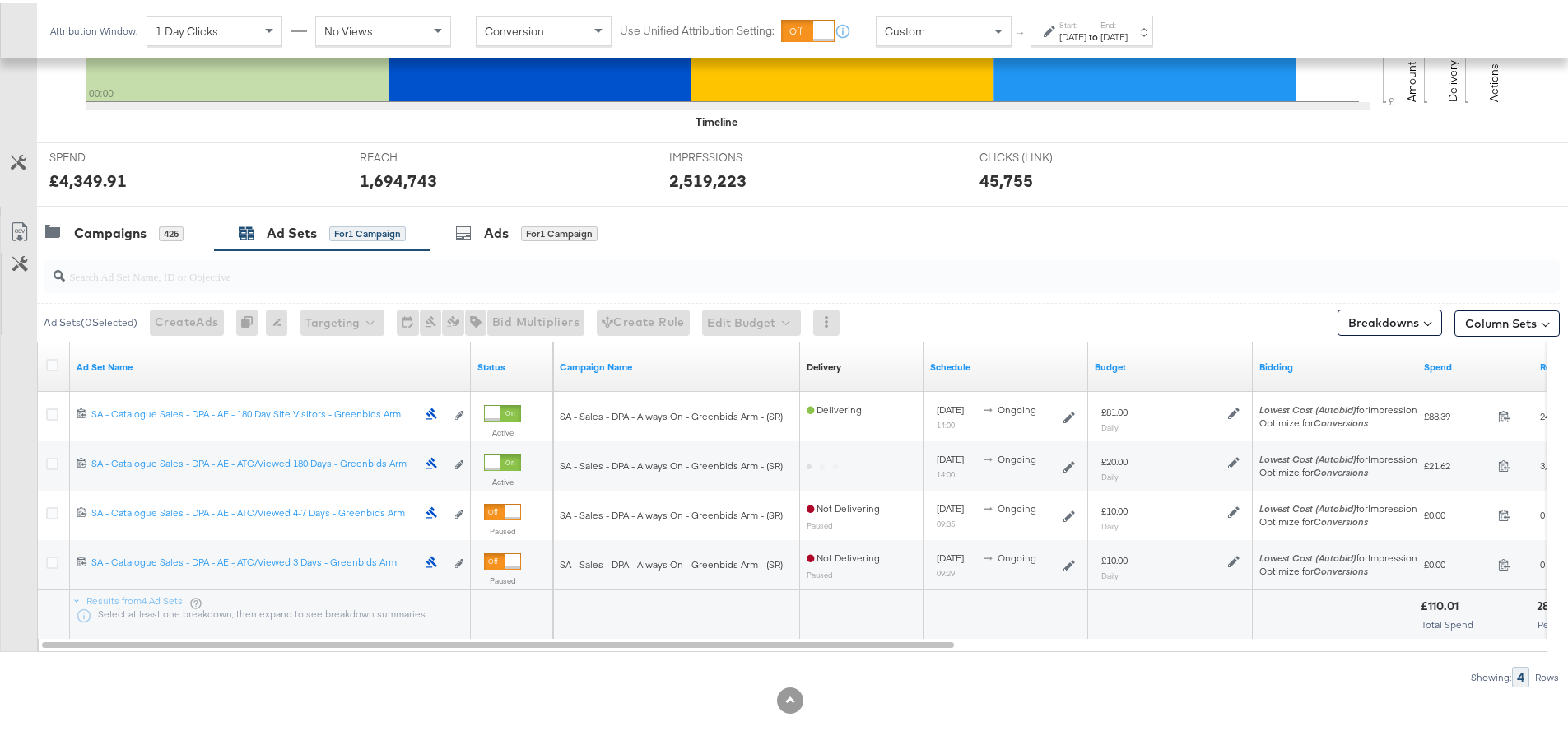
scroll to position [549, 0]
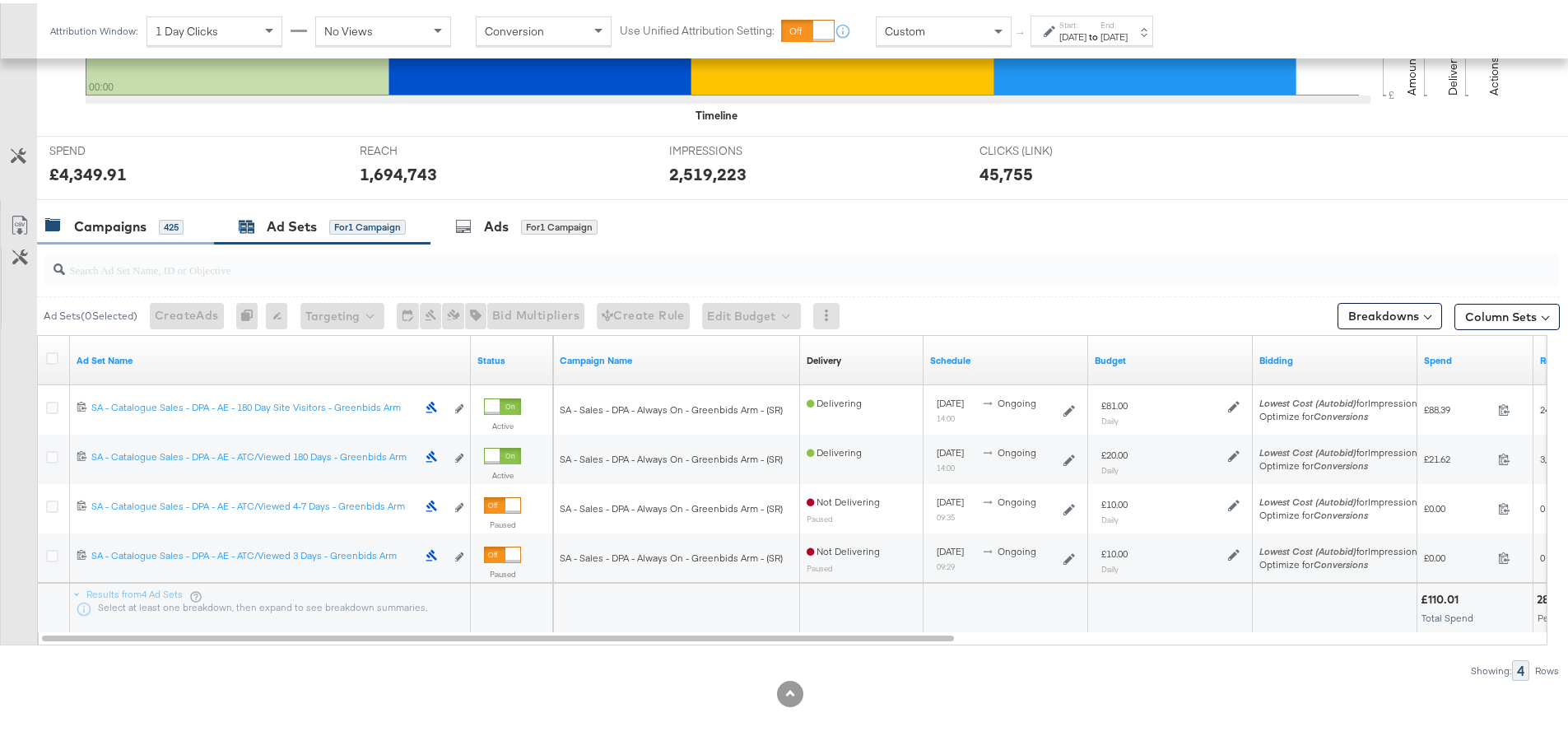
click at [112, 229] on div "Campaigns" at bounding box center [110, 224] width 72 height 19
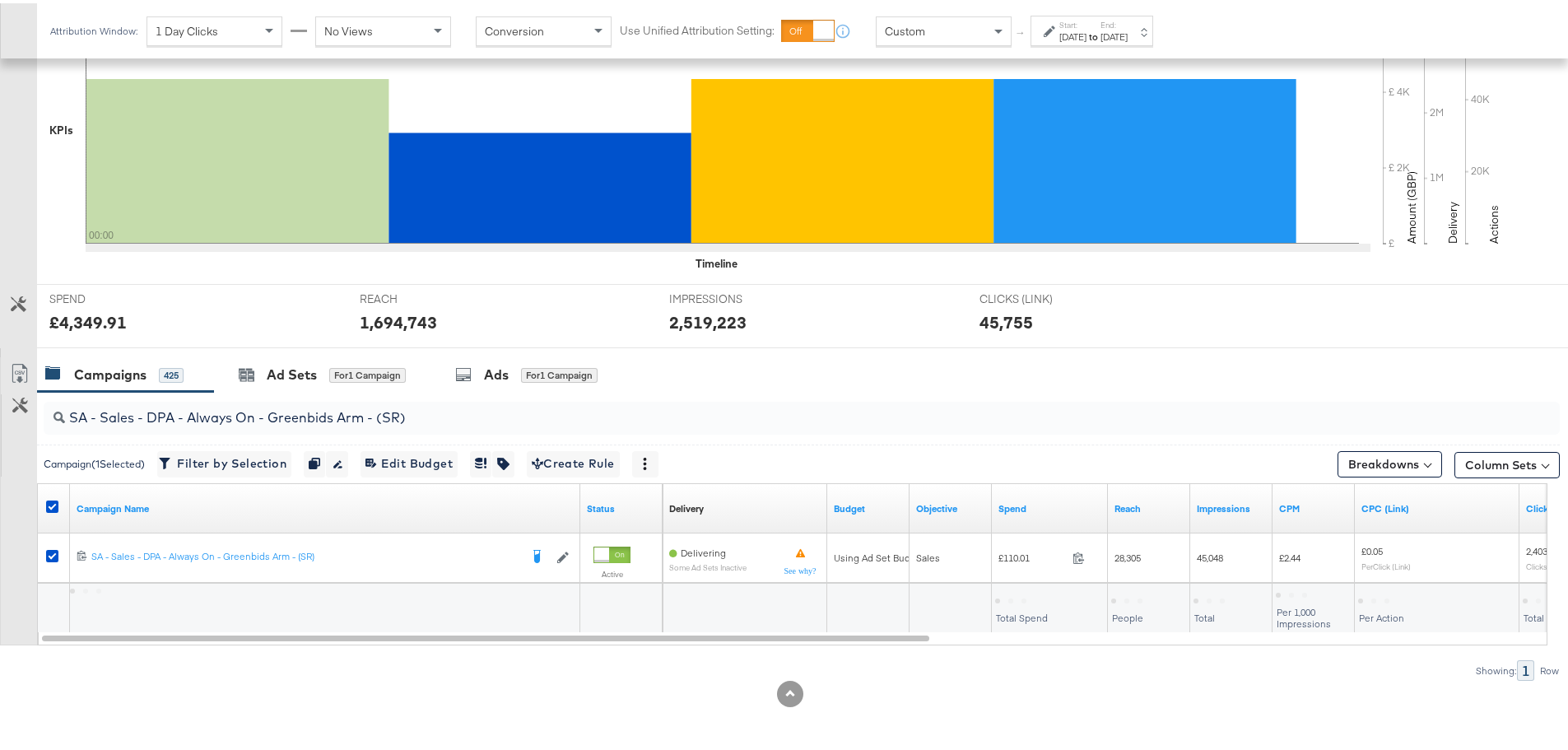
scroll to position [401, 0]
drag, startPoint x: 496, startPoint y: 410, endPoint x: -107, endPoint y: 413, distance: 603.0
click at [51, 505] on icon at bounding box center [52, 503] width 12 height 12
click at [0, 0] on input "checkbox" at bounding box center [0, 0] width 0 height 0
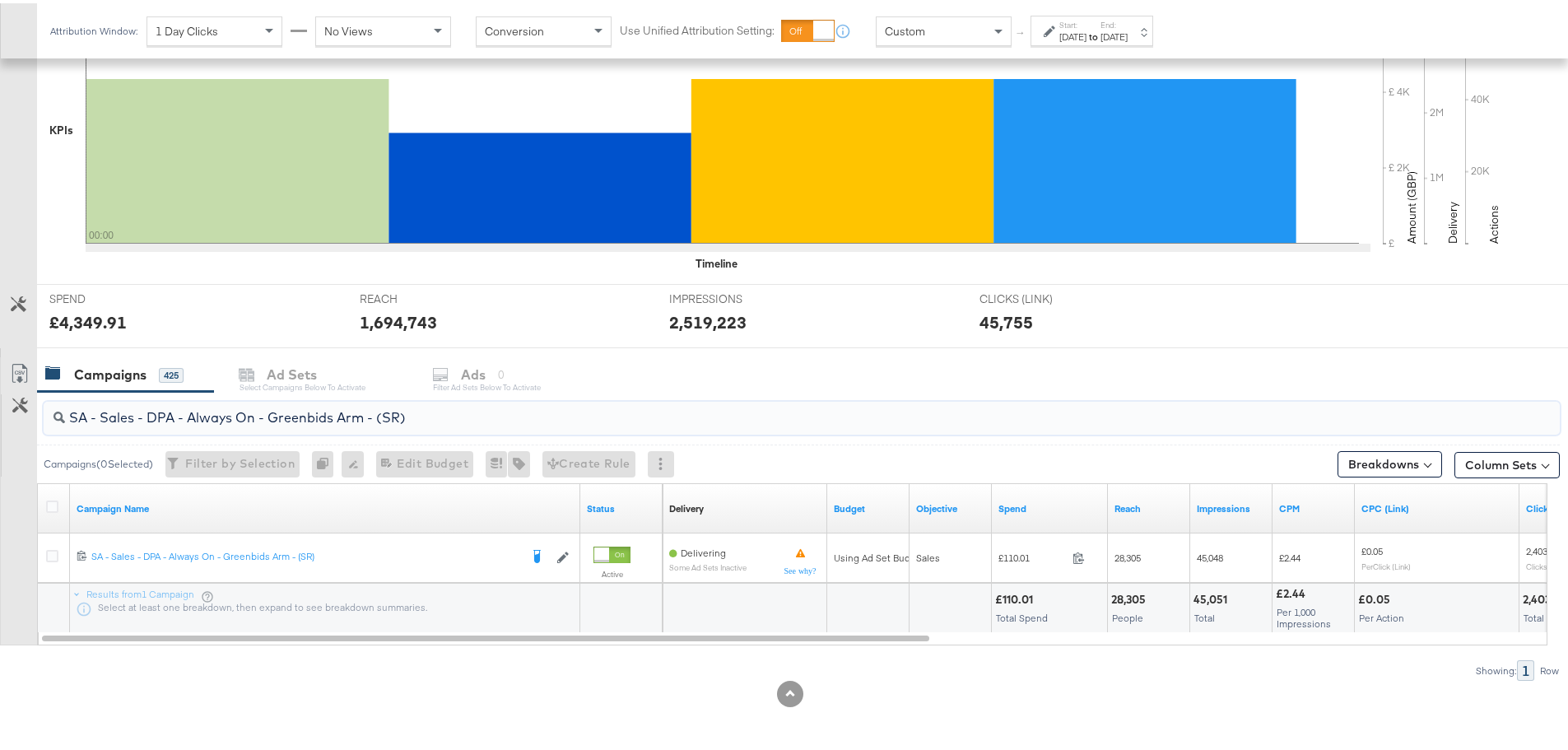
drag, startPoint x: 450, startPoint y: 417, endPoint x: -169, endPoint y: 387, distance: 619.7
paste input "JD"
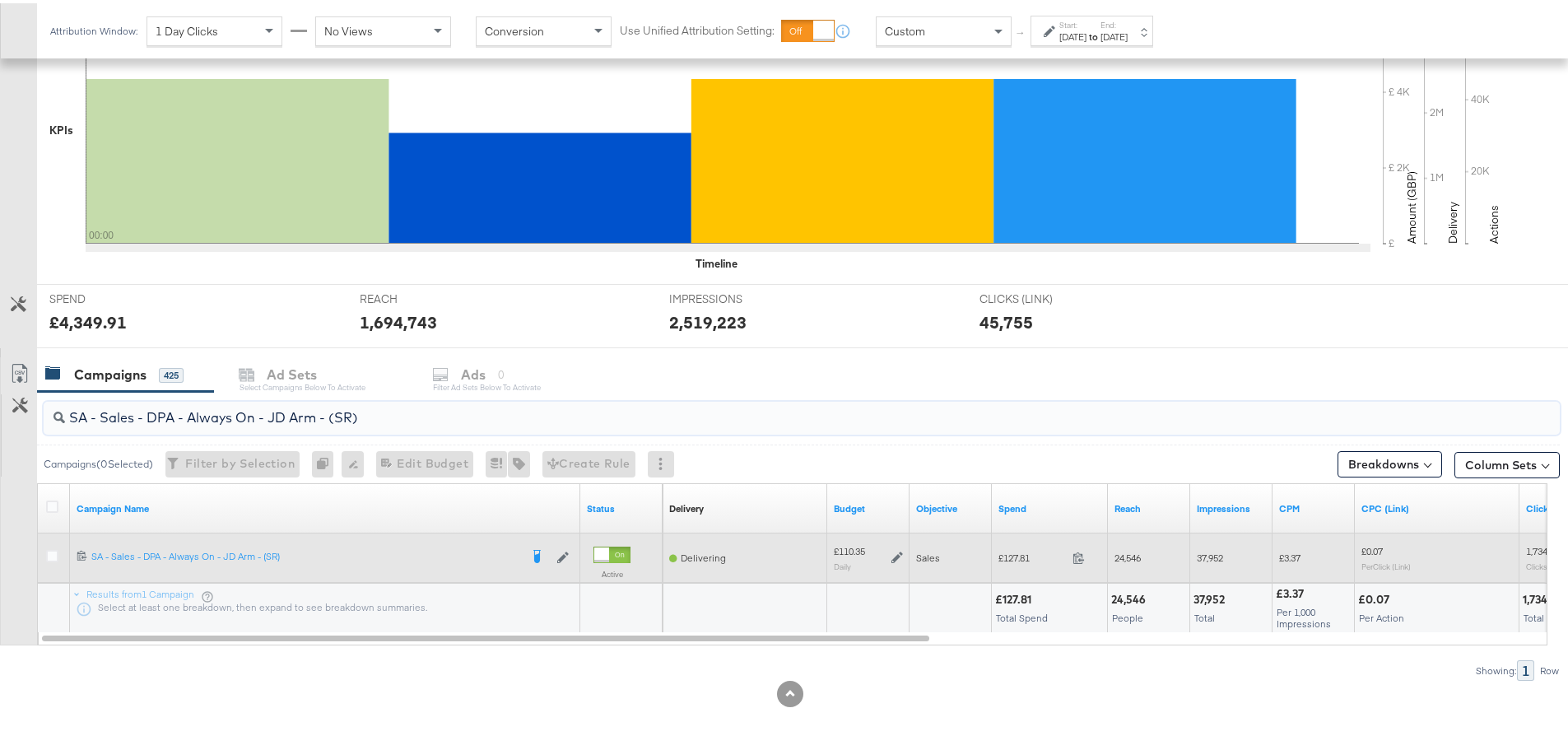
type input "SA - Sales - DPA - Always On - JD Arm - (SR)"
click at [49, 559] on div at bounding box center [55, 555] width 18 height 17
click at [51, 550] on icon at bounding box center [52, 552] width 12 height 12
click at [0, 0] on input "checkbox" at bounding box center [0, 0] width 0 height 0
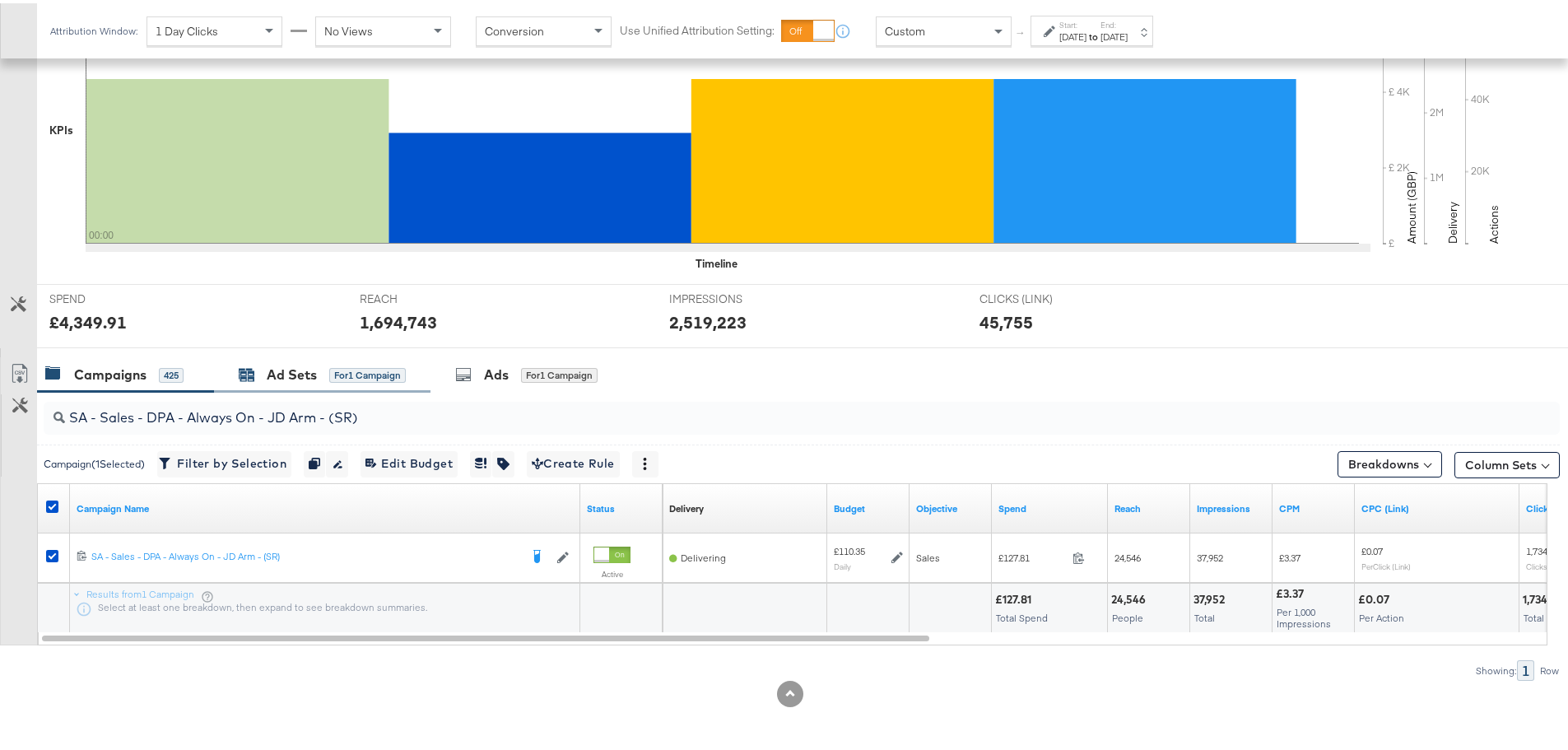
click at [290, 372] on div "Ad Sets" at bounding box center [292, 371] width 50 height 19
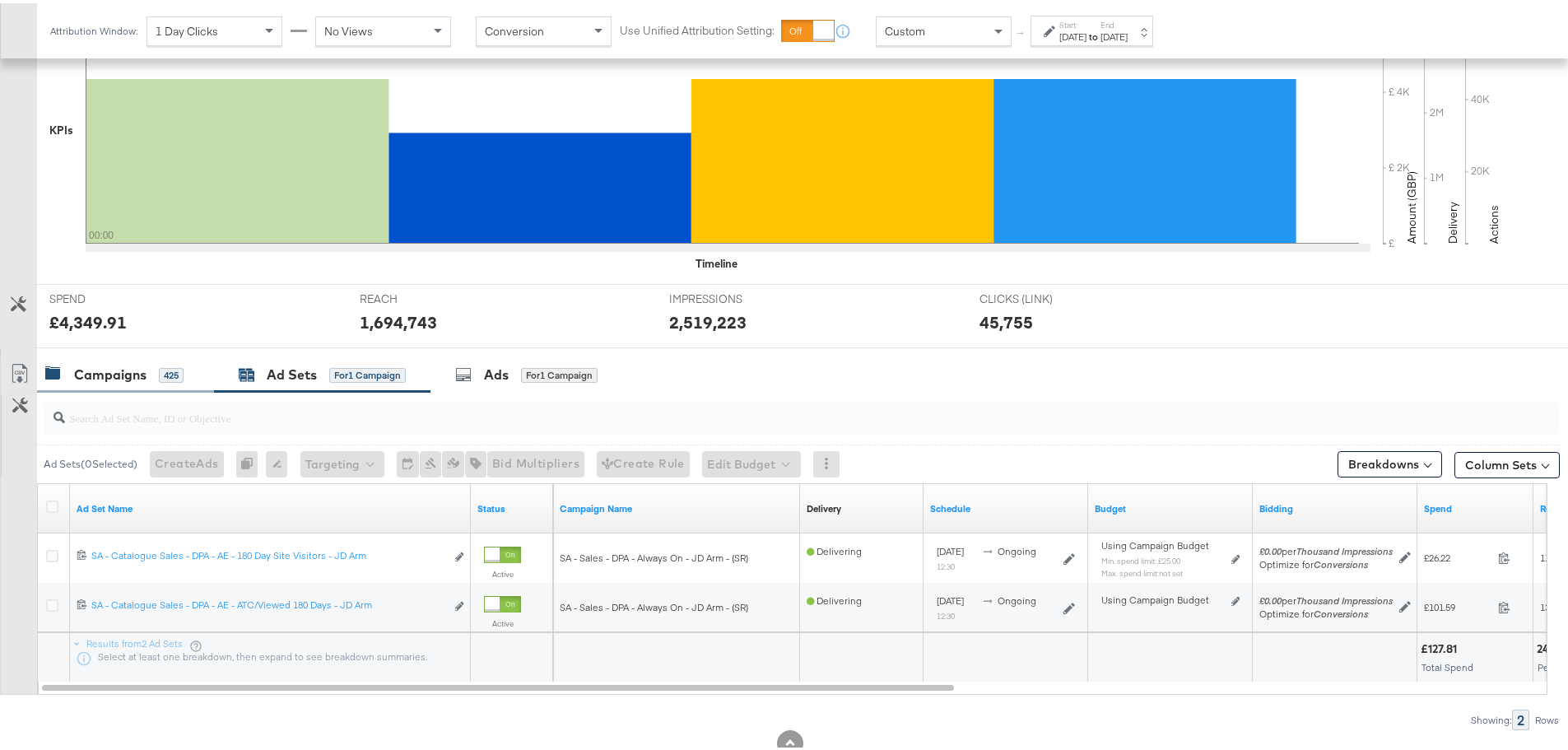
click at [149, 371] on div "Campaigns 425" at bounding box center [114, 371] width 138 height 19
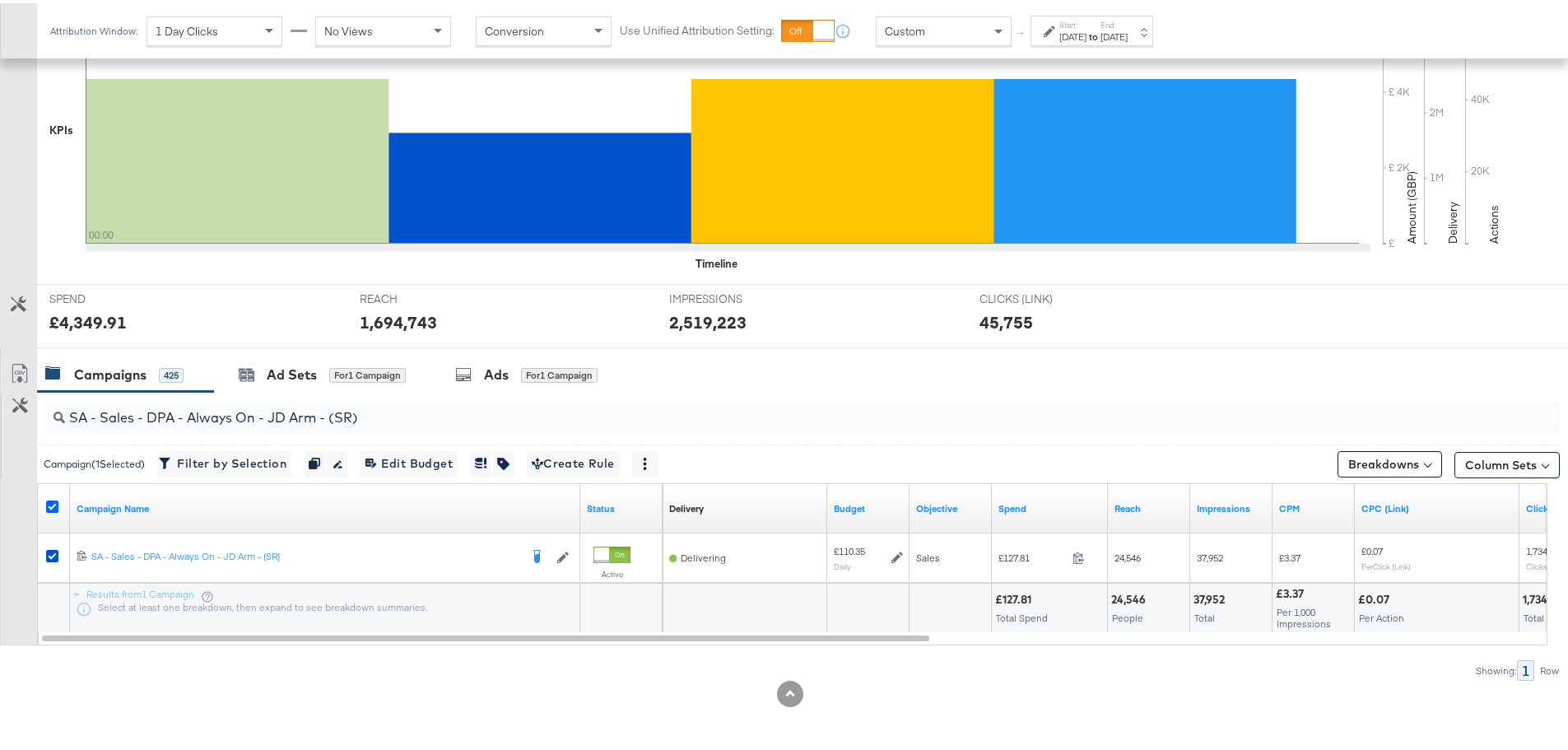
click at [54, 499] on icon at bounding box center [52, 503] width 12 height 12
click at [0, 0] on input "checkbox" at bounding box center [0, 0] width 0 height 0
drag, startPoint x: 419, startPoint y: 412, endPoint x: -115, endPoint y: 395, distance: 534.3
paste input "Greenbids"
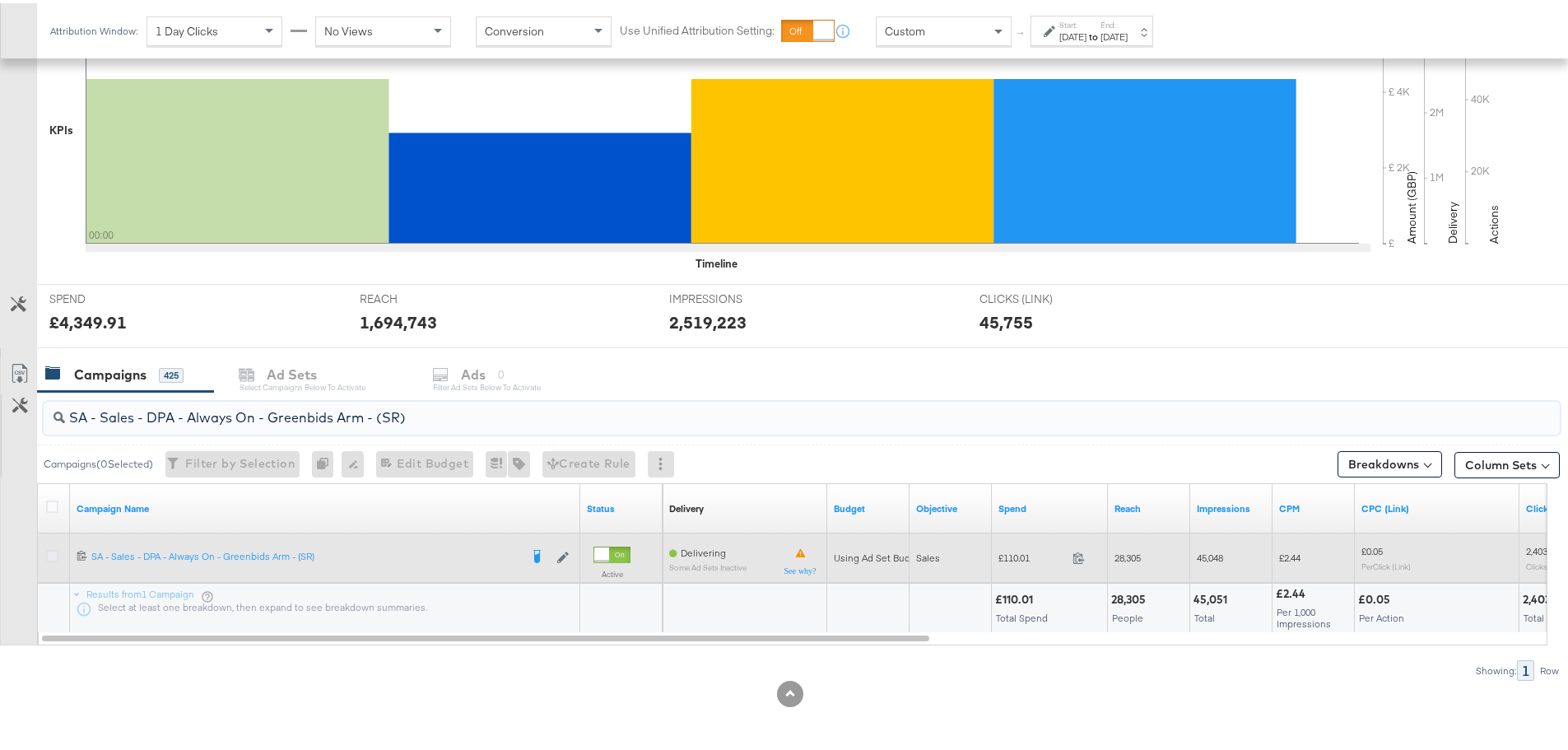
type input "SA - Sales - DPA - Always On - Greenbids Arm - (SR)"
click at [51, 556] on icon at bounding box center [52, 552] width 12 height 12
click at [0, 0] on input "checkbox" at bounding box center [0, 0] width 0 height 0
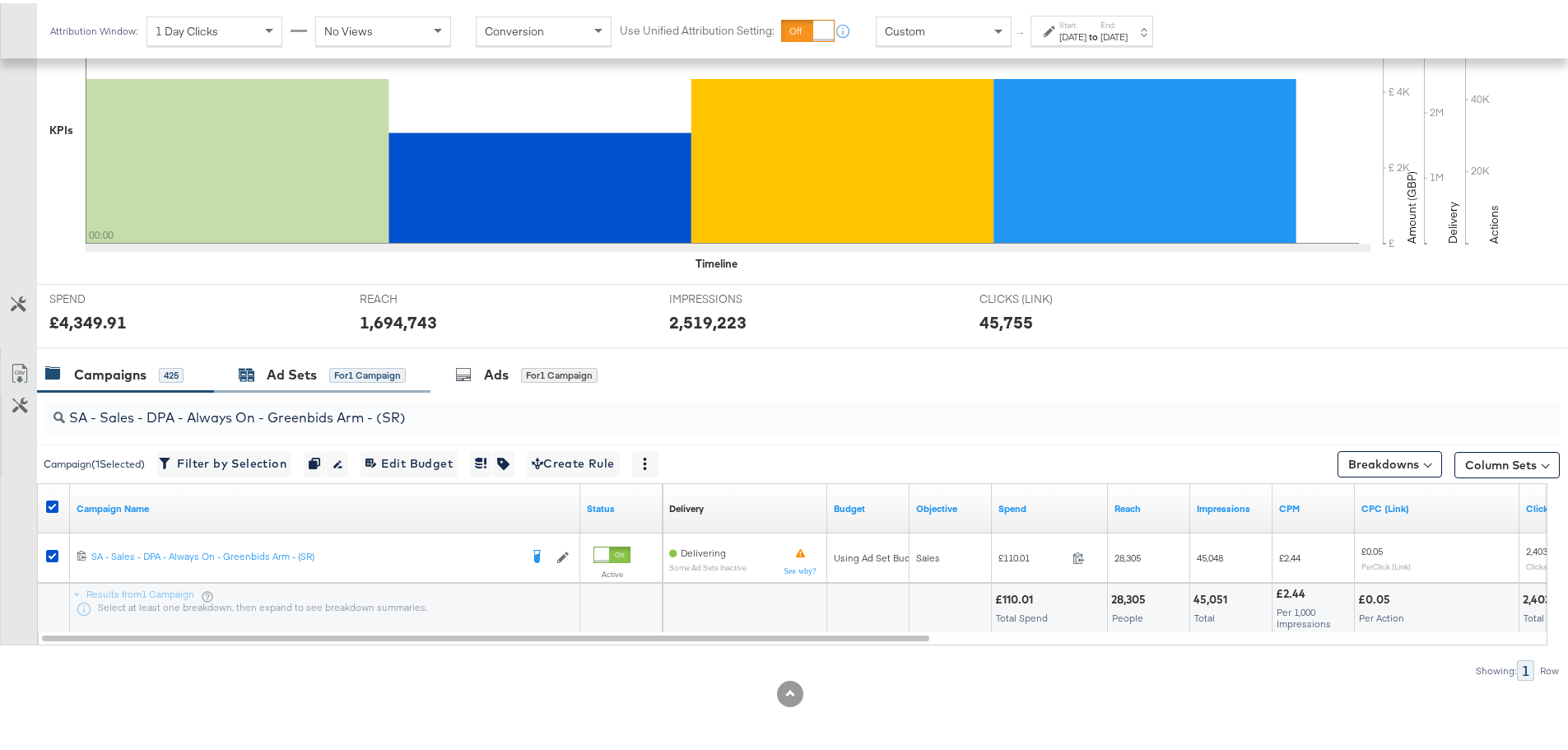
click at [286, 374] on div "Ad Sets" at bounding box center [292, 371] width 50 height 19
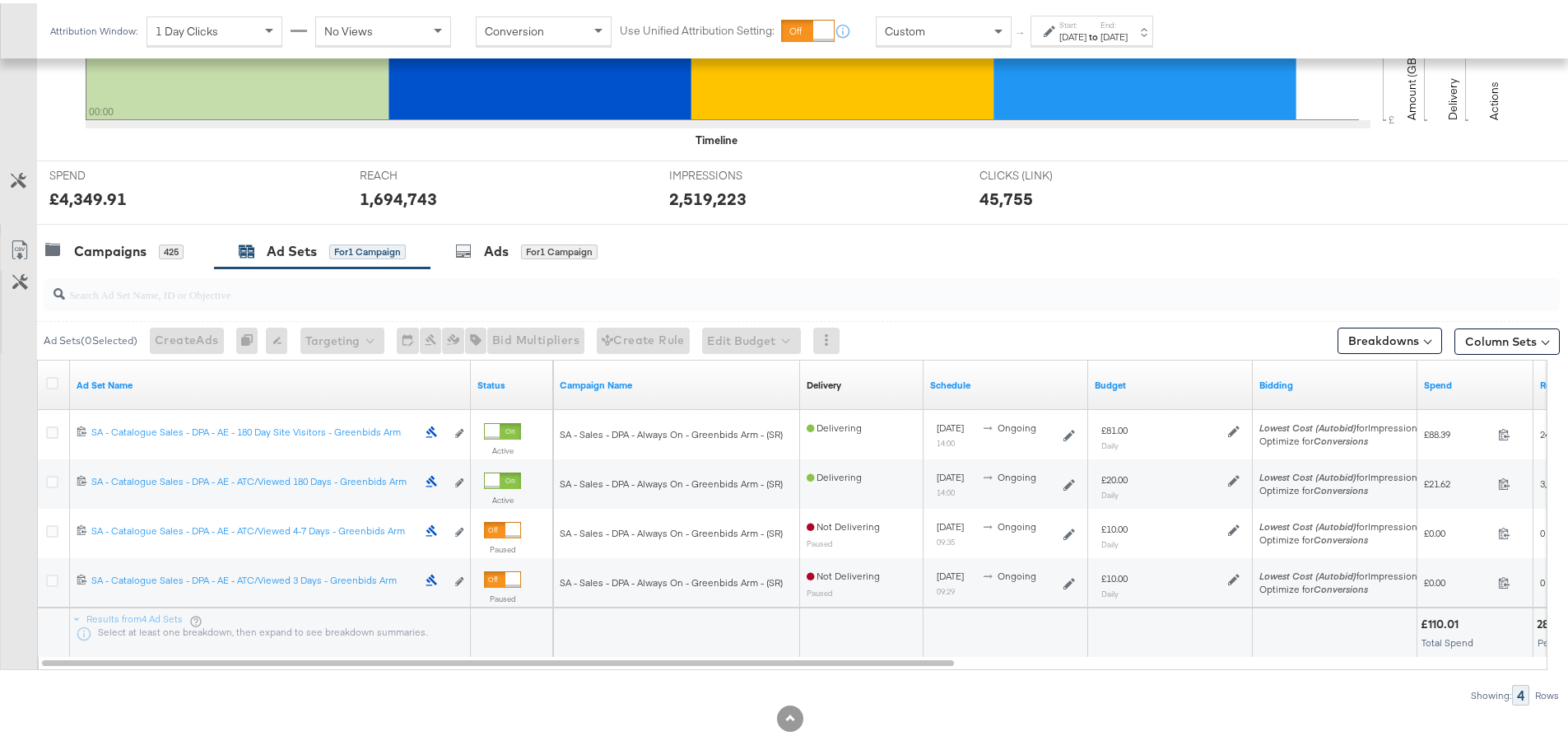
scroll to position [549, 0]
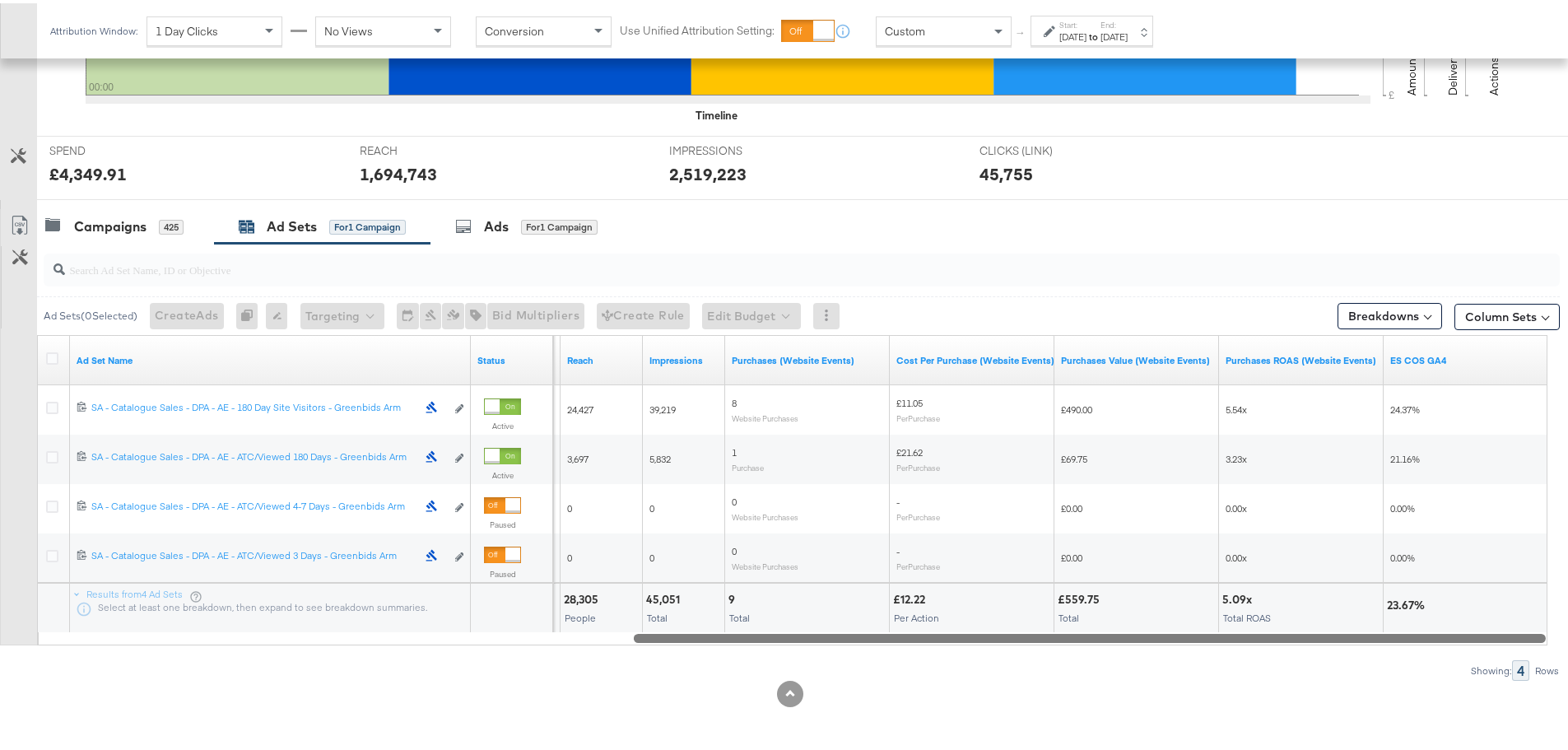
drag, startPoint x: 627, startPoint y: 630, endPoint x: 1329, endPoint y: 651, distance: 702.3
click at [1329, 651] on div "Ad Sets ( 0 Selected) Create Ads At least one ad set must be selected 0 Rename …" at bounding box center [780, 459] width 1560 height 437
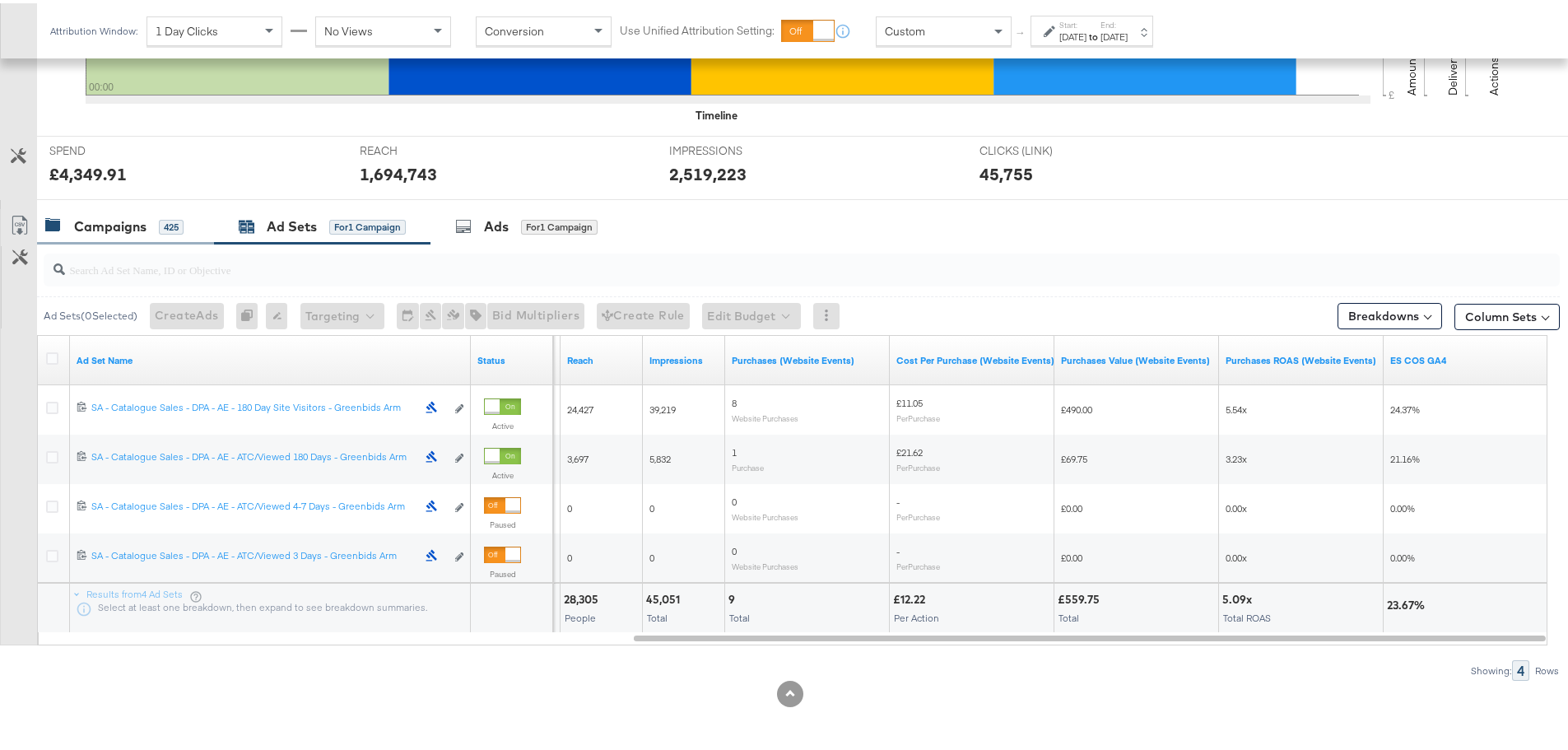
click at [139, 218] on div "Campaigns" at bounding box center [110, 224] width 72 height 19
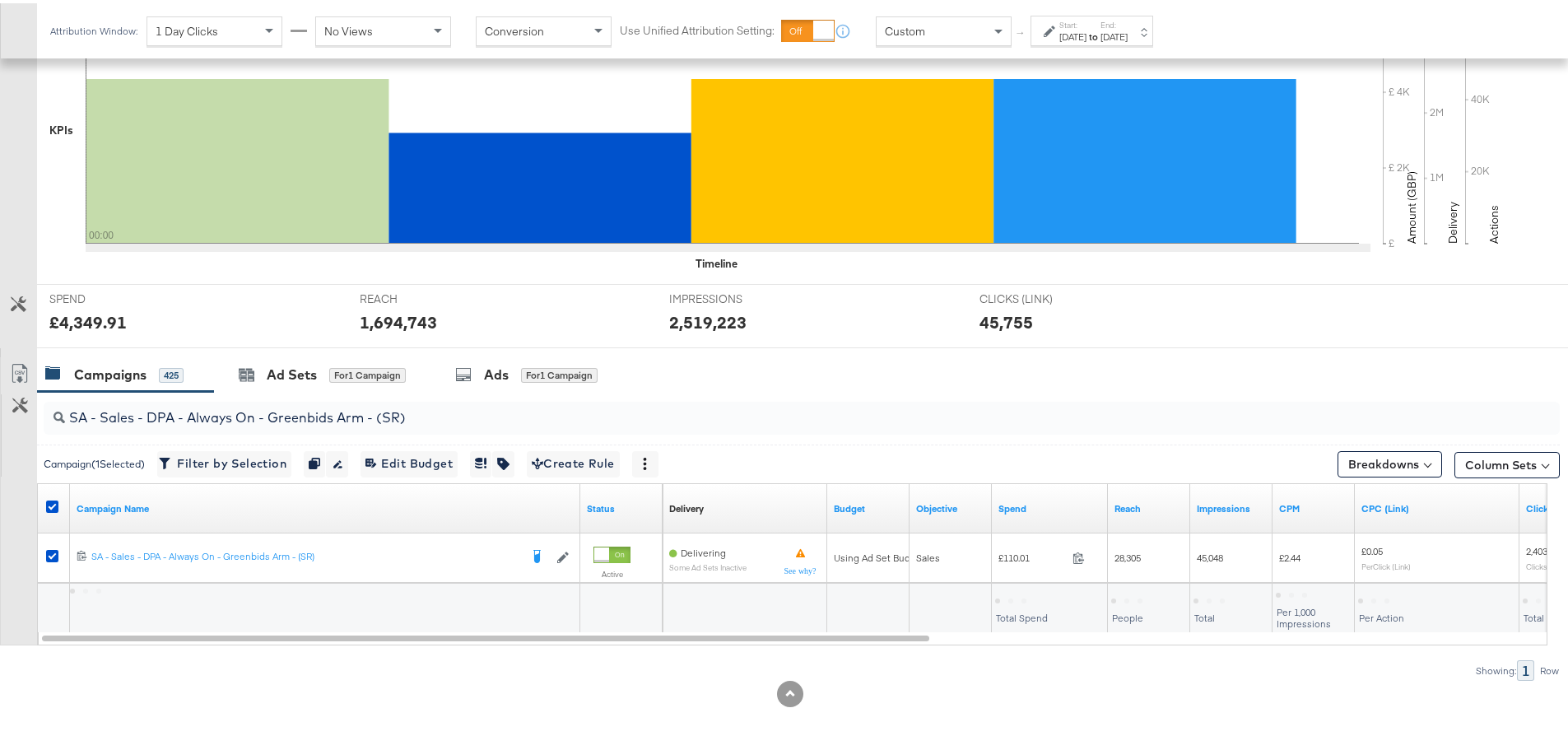
scroll to position [401, 0]
drag, startPoint x: 412, startPoint y: 417, endPoint x: 6, endPoint y: 422, distance: 406.0
click at [6, 422] on div "SA - Sales - DPA - Always On - Greenbids Arm - (SR) Campaign ( 1 Selected) Filt…" at bounding box center [780, 533] width 1560 height 289
click at [55, 501] on icon at bounding box center [52, 503] width 12 height 12
click at [0, 0] on input "checkbox" at bounding box center [0, 0] width 0 height 0
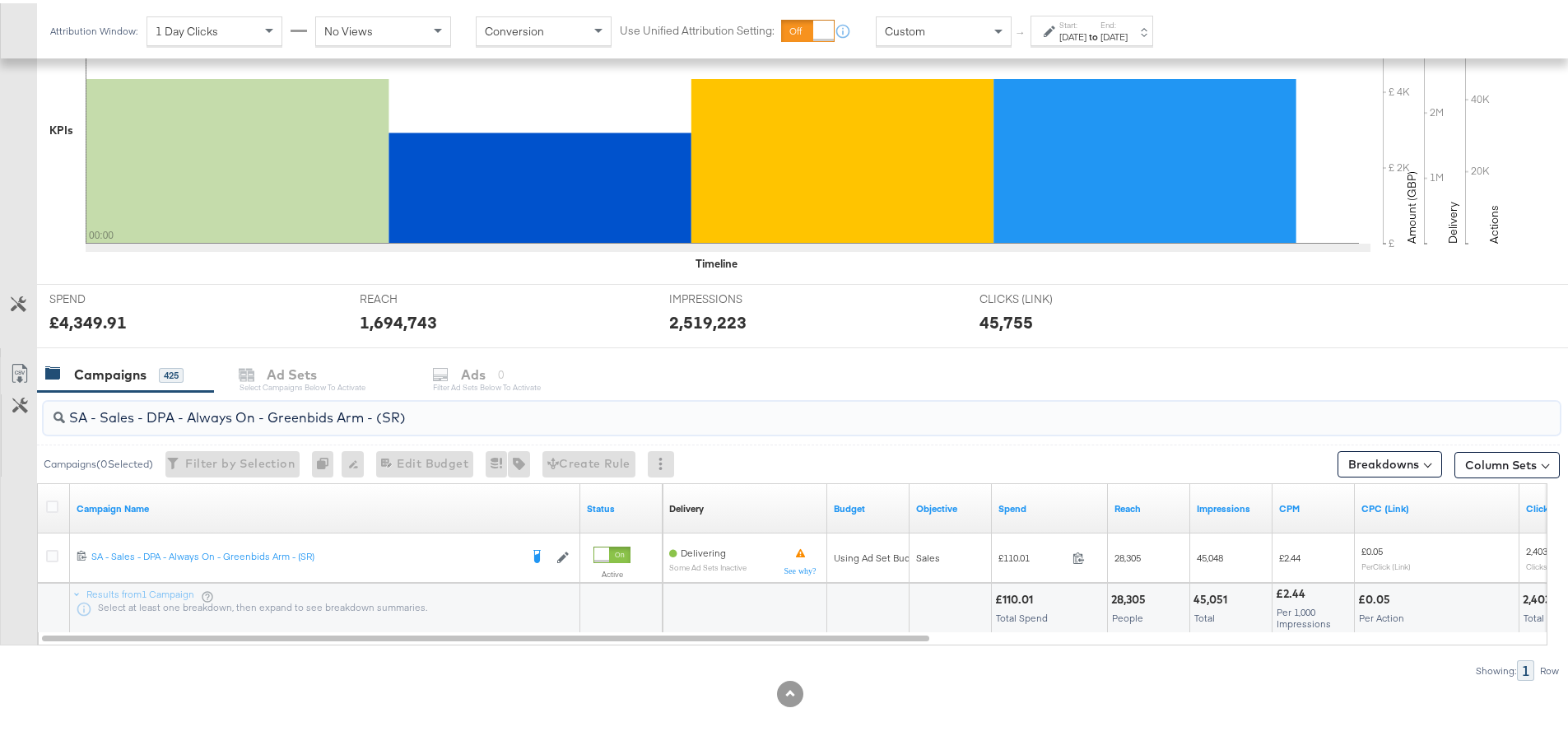
drag, startPoint x: 432, startPoint y: 416, endPoint x: 0, endPoint y: 416, distance: 432.0
click at [0, 416] on div "SA - Sales - DPA - Always On - Greenbids Arm - (SR) Campaigns ( 0 Selected) Fil…" at bounding box center [780, 533] width 1560 height 289
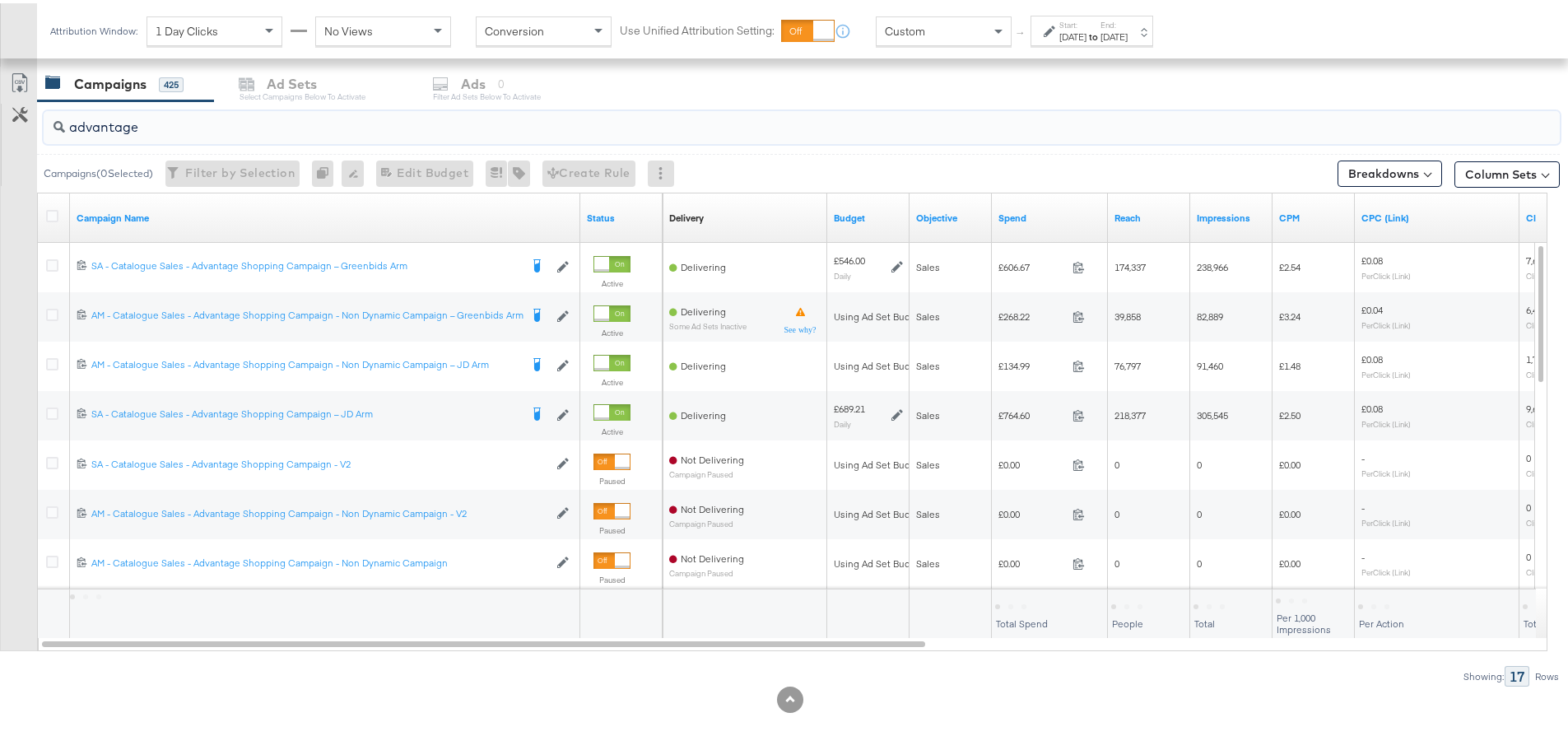
scroll to position [697, 0]
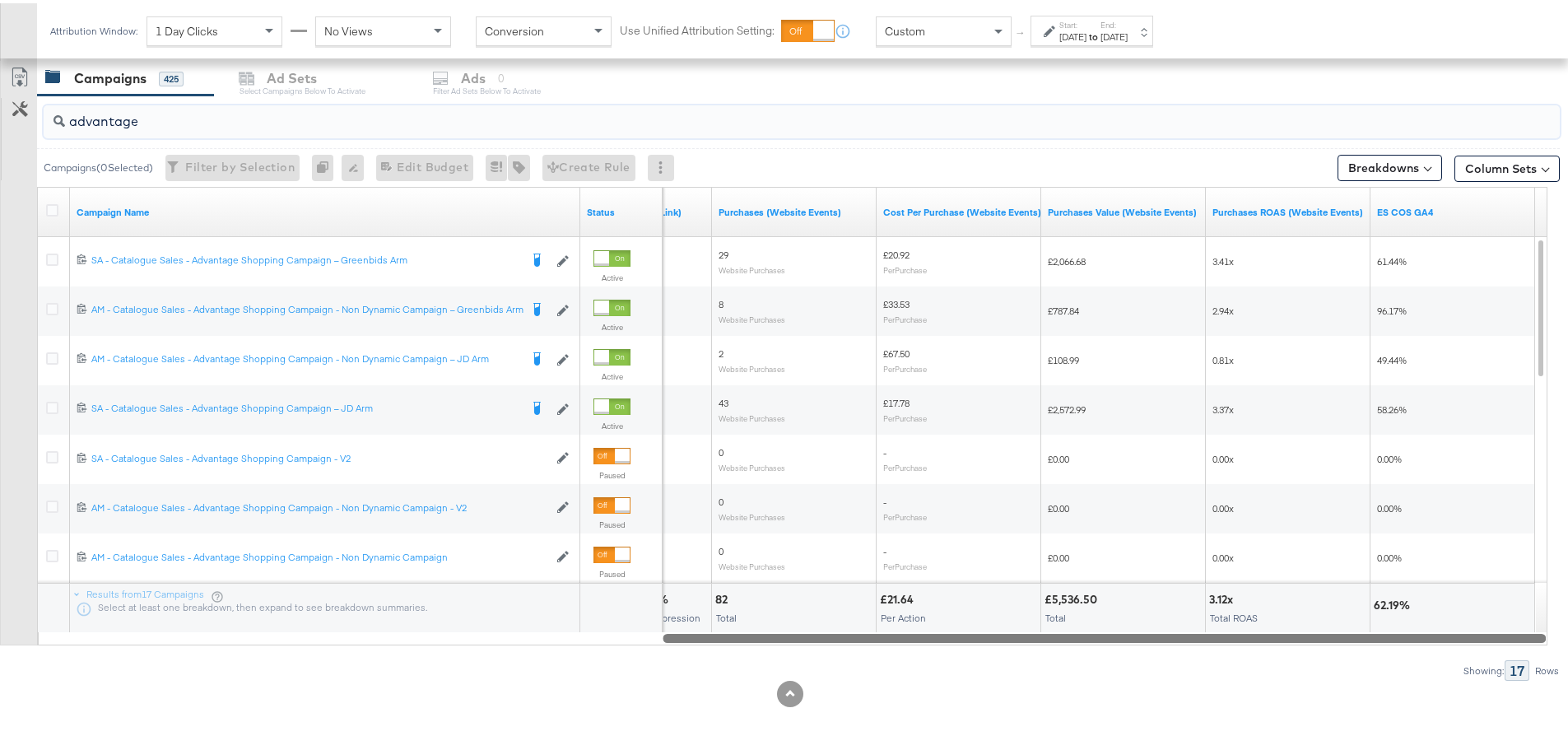
drag, startPoint x: 774, startPoint y: 634, endPoint x: 1580, endPoint y: 648, distance: 806.1
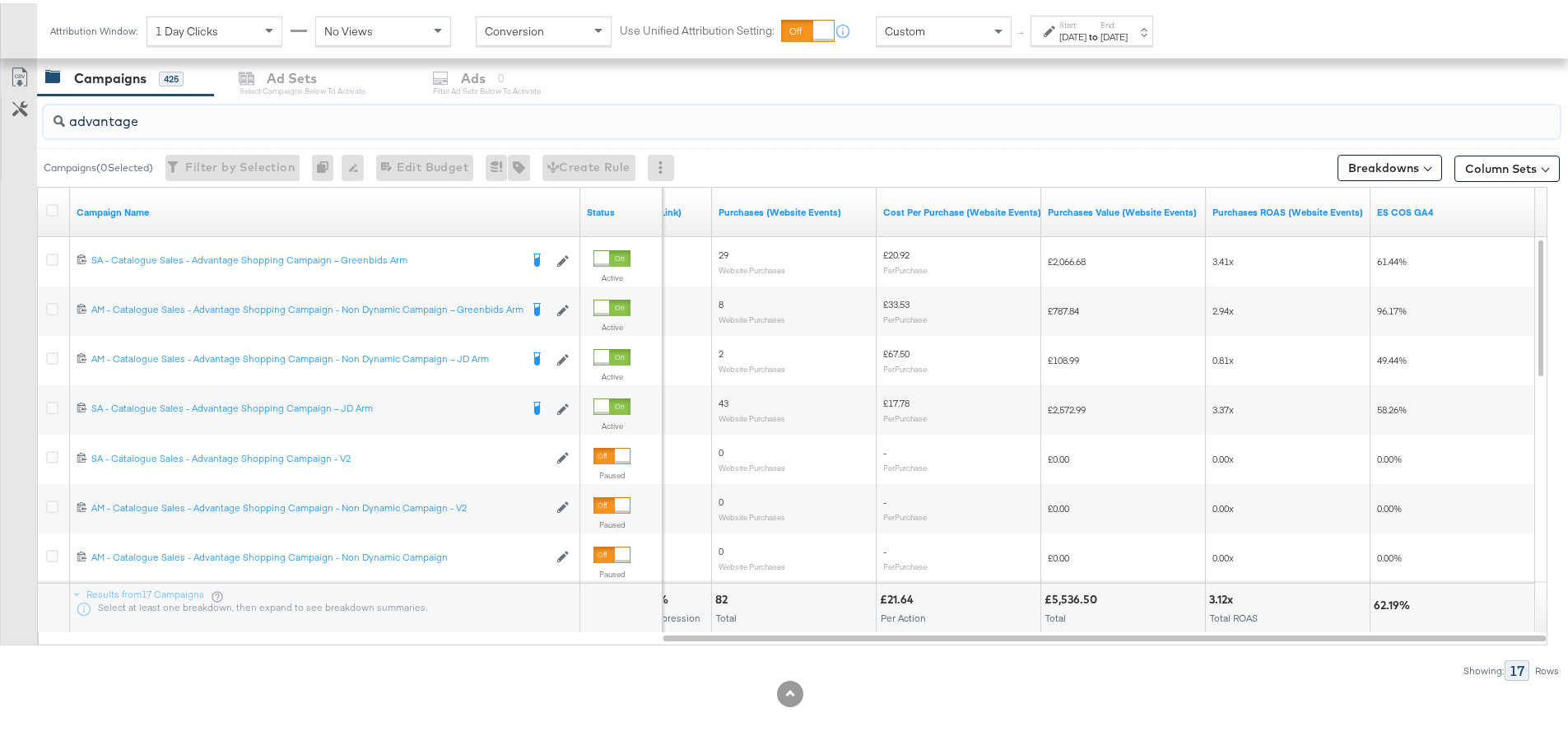
type input "advantage"
